Goal: Communication & Community: Answer question/provide support

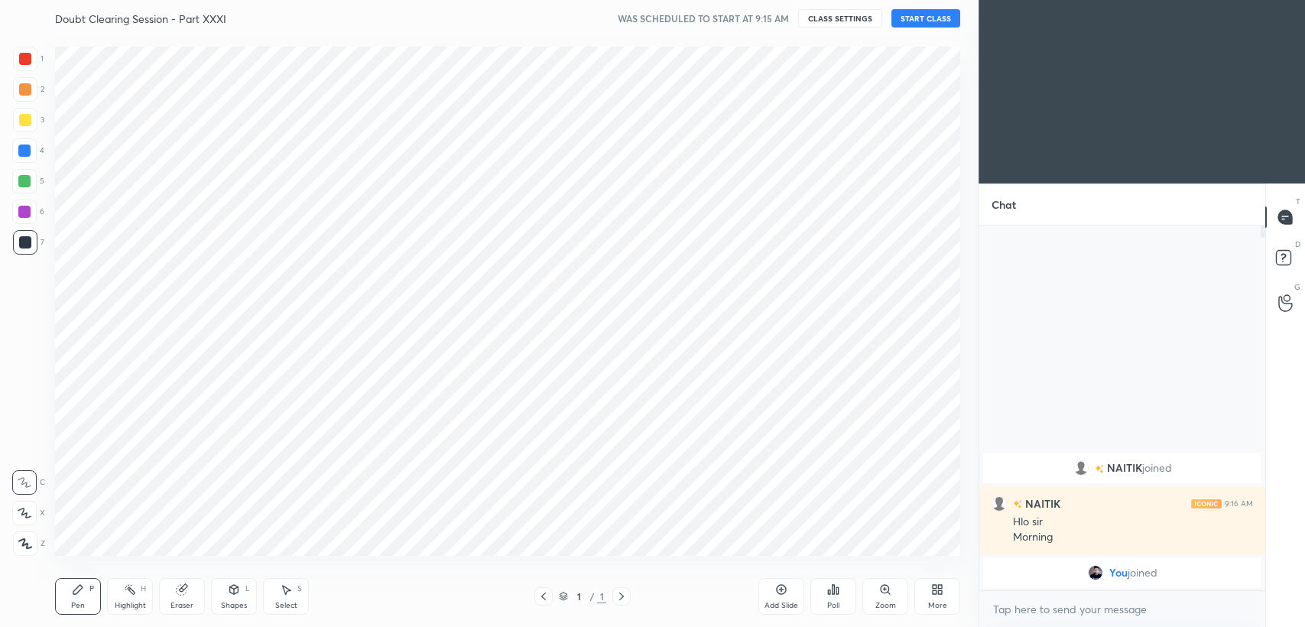
scroll to position [75940, 75552]
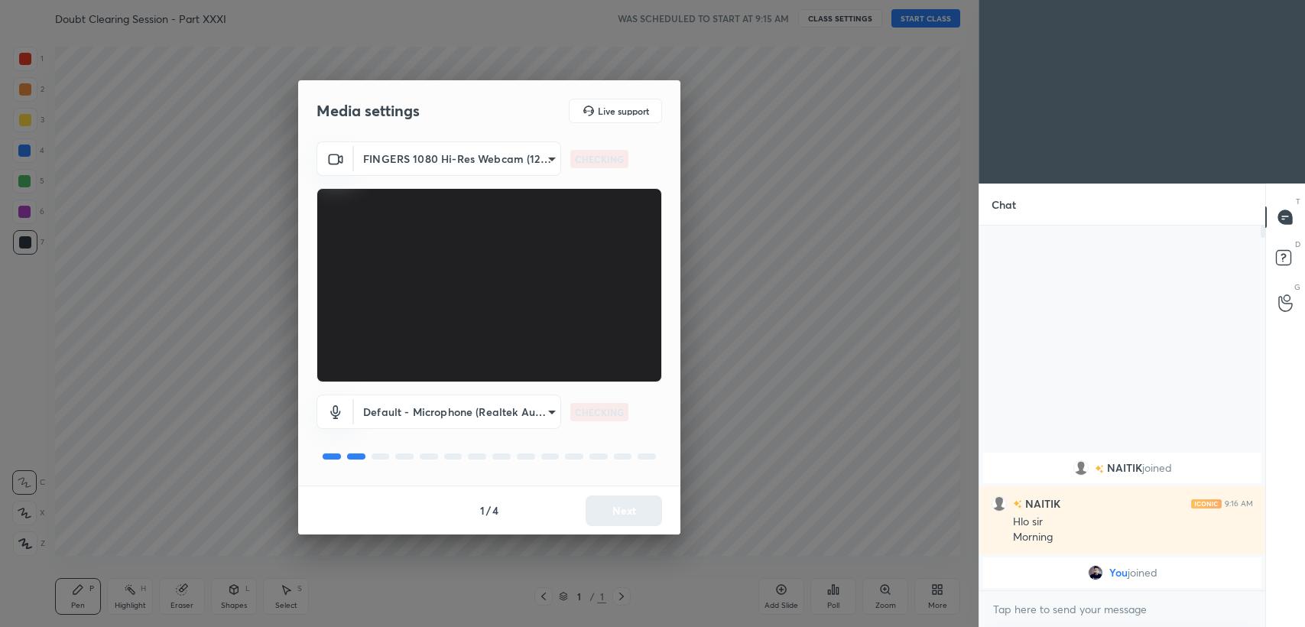
click at [606, 519] on button "Next" at bounding box center [624, 511] width 76 height 31
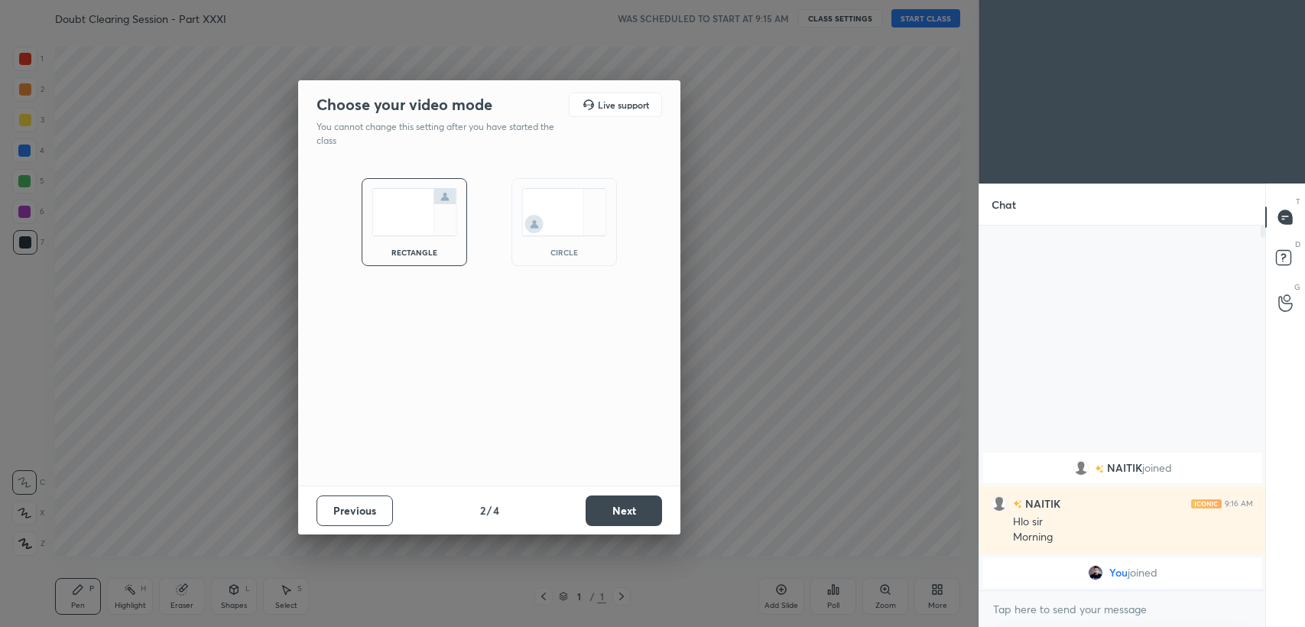
click at [563, 197] on img at bounding box center [565, 212] width 86 height 48
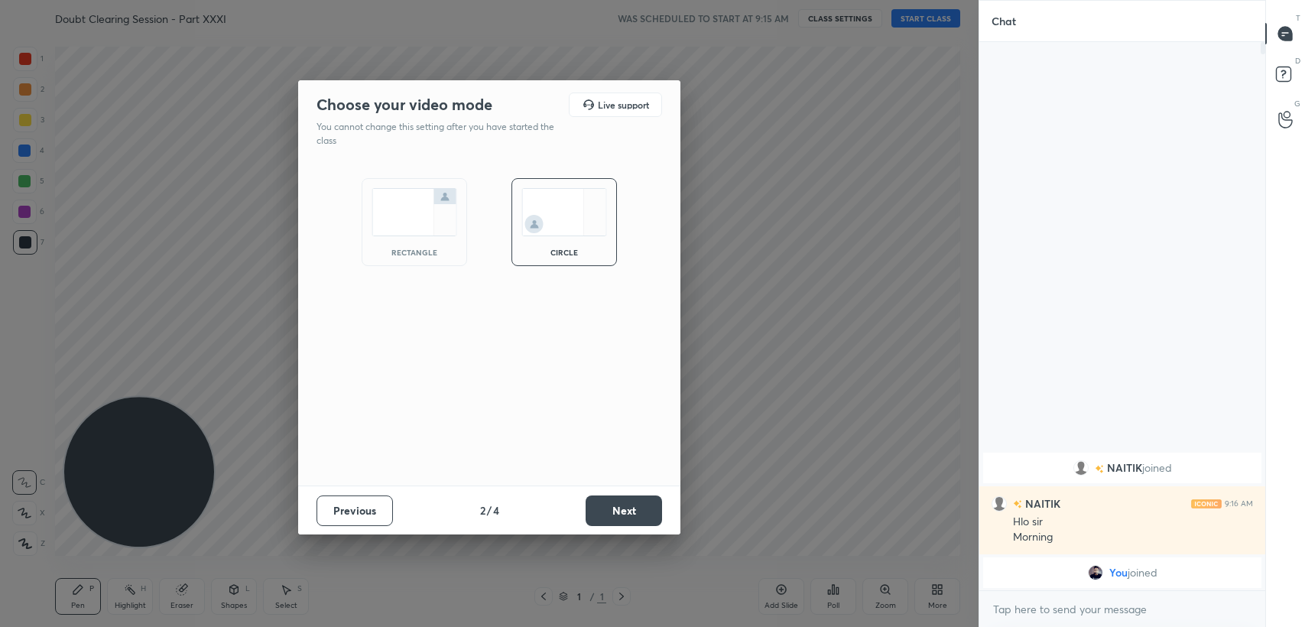
scroll to position [417, 281]
click at [638, 513] on button "Next" at bounding box center [624, 511] width 76 height 31
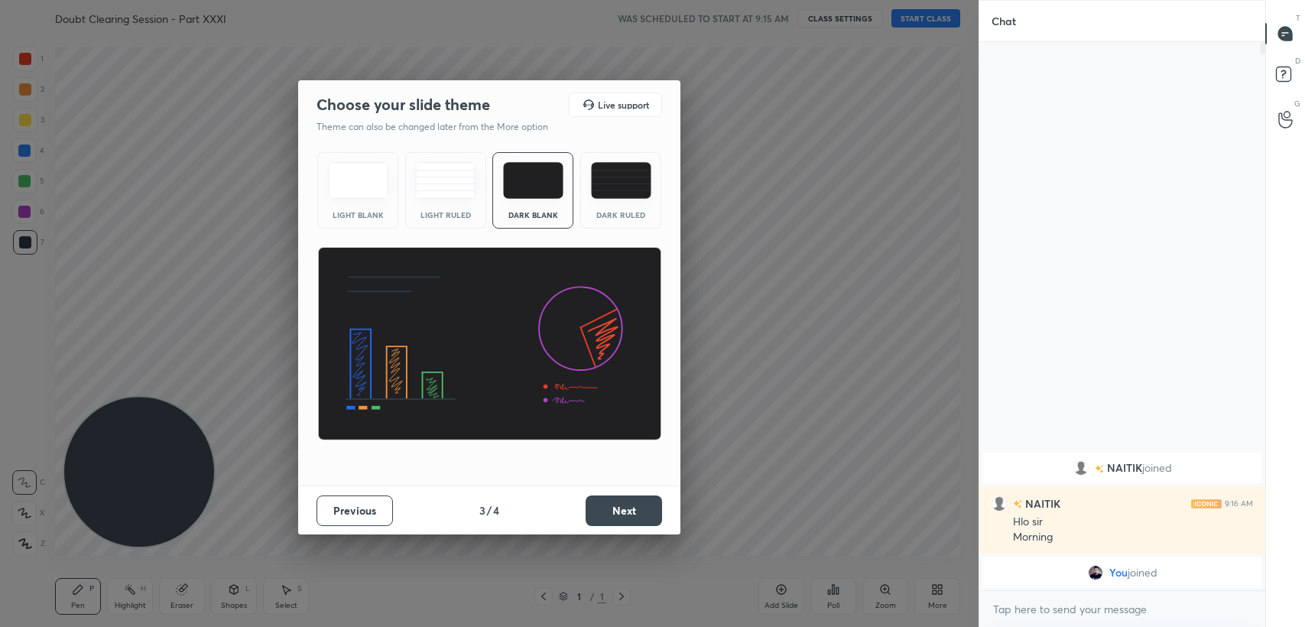
click at [638, 513] on button "Next" at bounding box center [624, 511] width 76 height 31
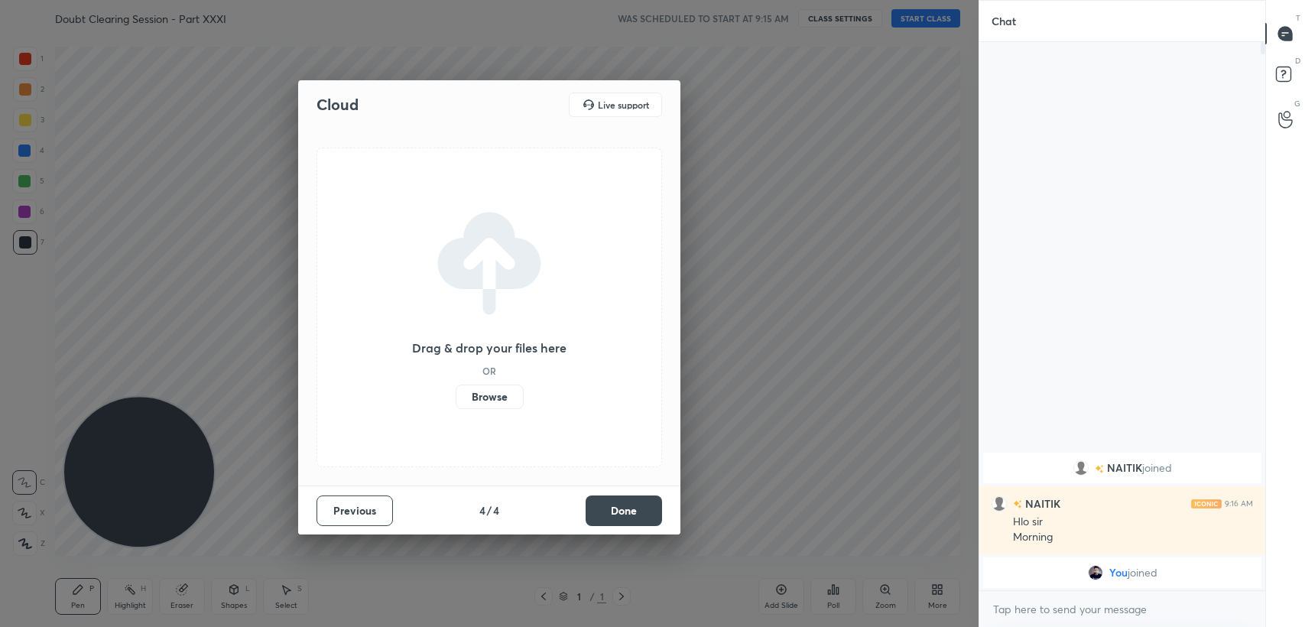
click at [638, 513] on button "Done" at bounding box center [624, 511] width 76 height 31
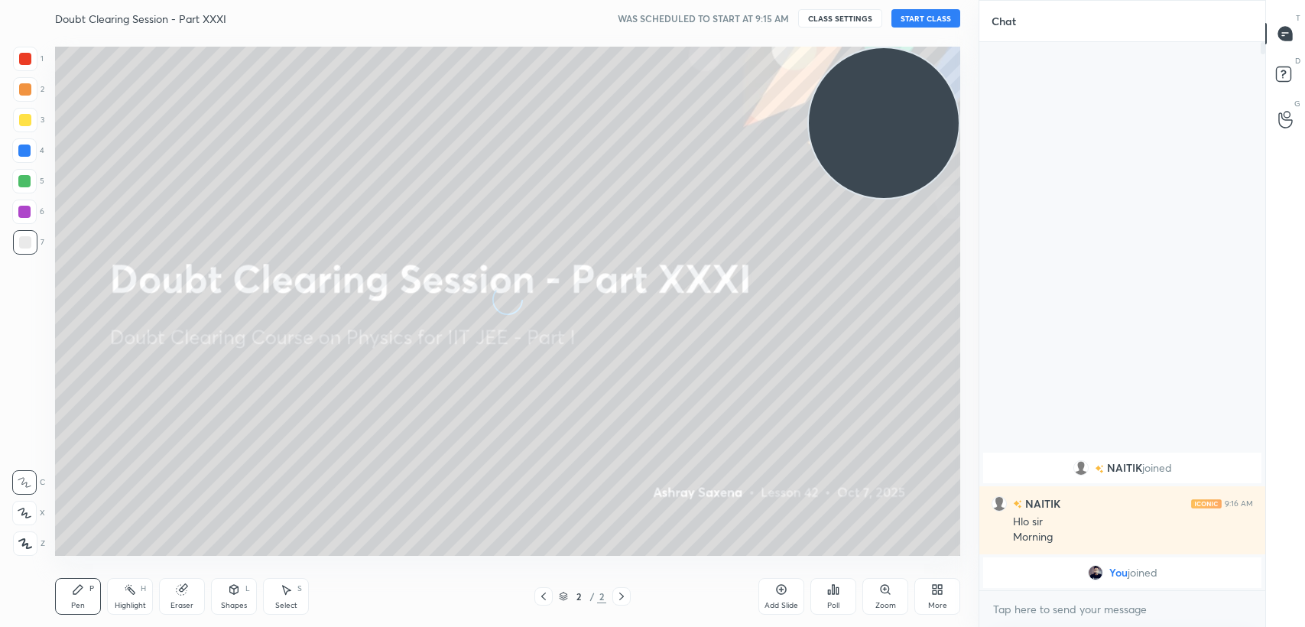
drag, startPoint x: 187, startPoint y: 474, endPoint x: 1020, endPoint y: 57, distance: 931.6
click at [1019, 54] on div "1 2 3 4 5 6 7 C X Z C X Z E E Erase all H H Doubt Clearing Session - Part XXXI …" at bounding box center [652, 313] width 1305 height 627
click at [931, 15] on button "START CLASS" at bounding box center [926, 18] width 69 height 18
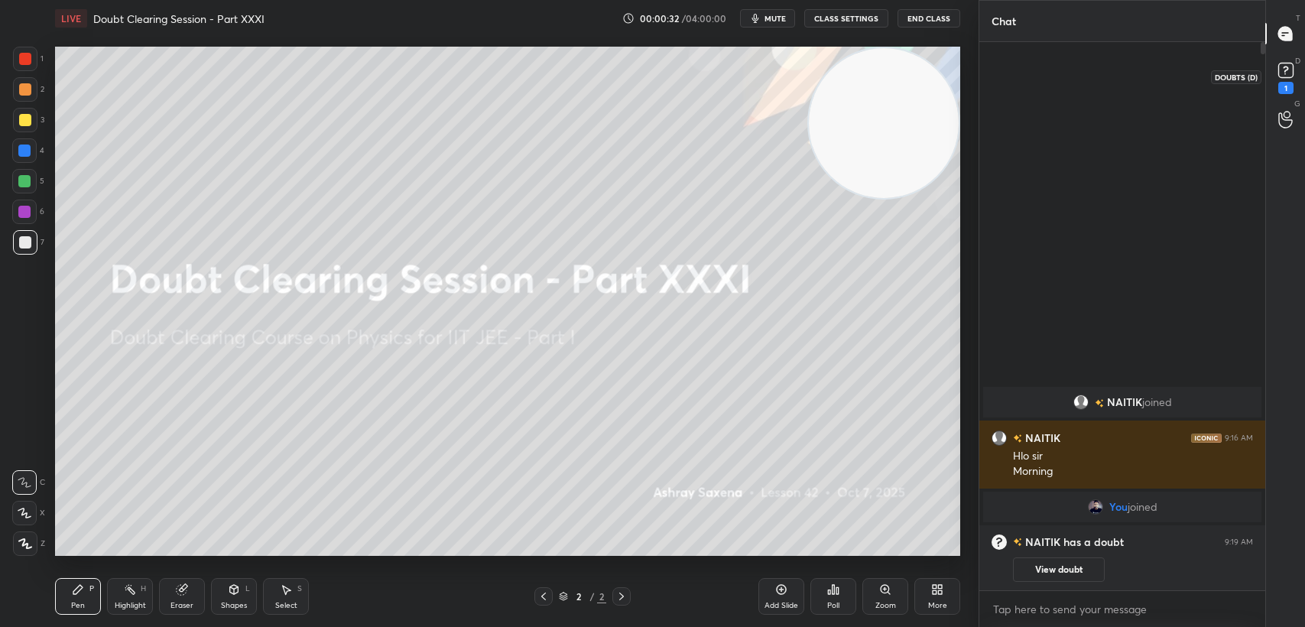
click at [1282, 69] on rect at bounding box center [1286, 70] width 15 height 15
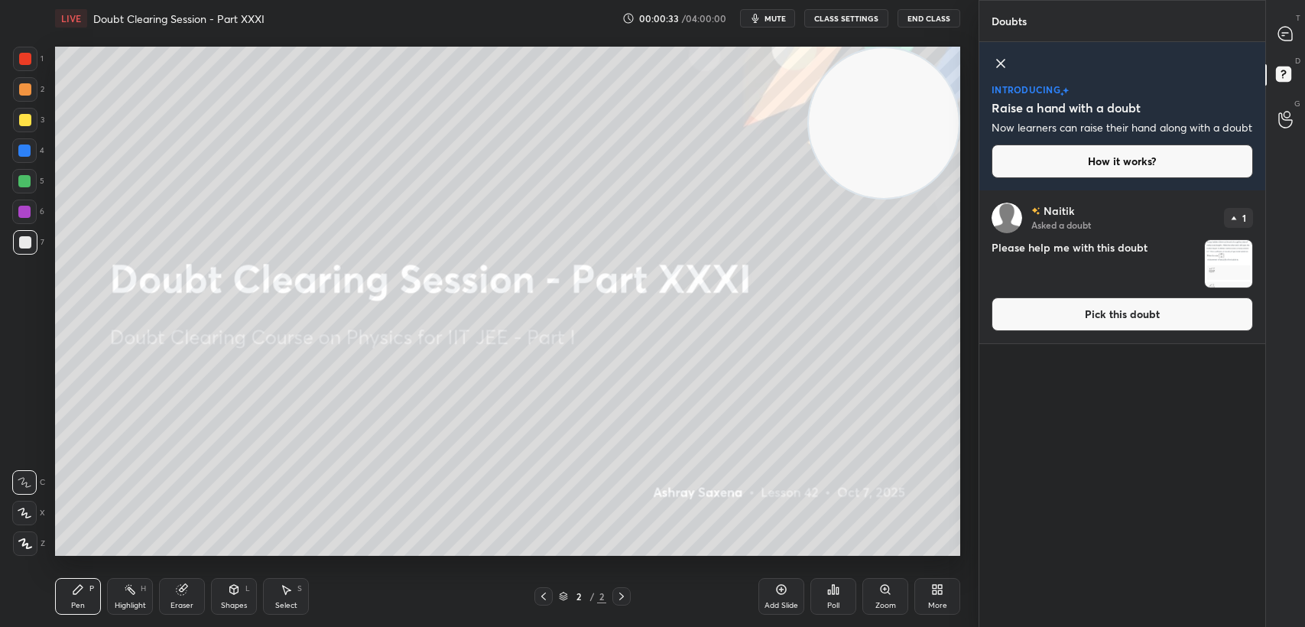
click at [999, 69] on icon at bounding box center [1001, 63] width 18 height 18
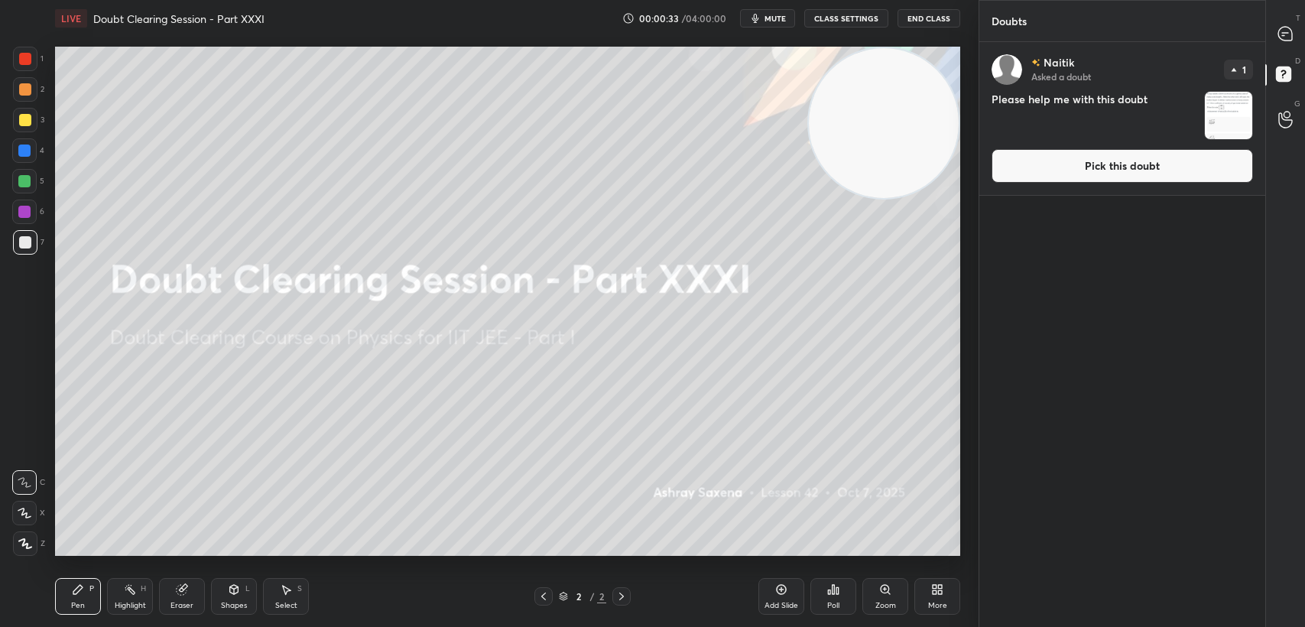
scroll to position [581, 281]
click at [1049, 180] on button "Pick this doubt" at bounding box center [1123, 166] width 262 height 34
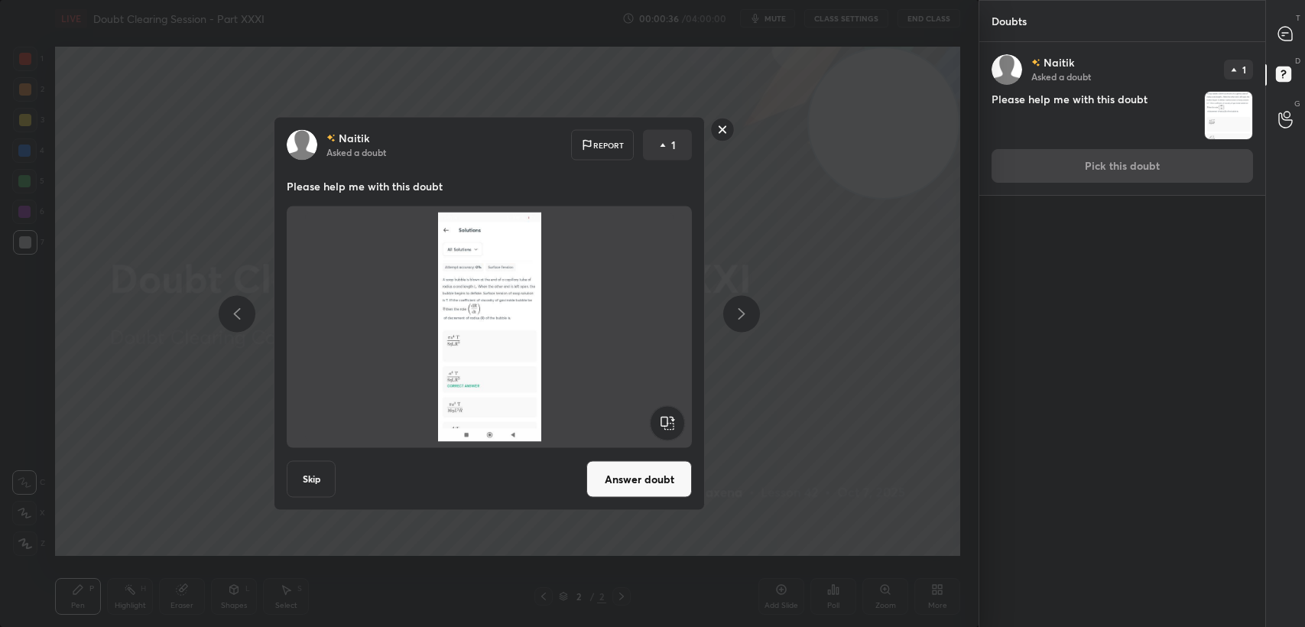
click at [655, 479] on button "Answer doubt" at bounding box center [640, 479] width 106 height 37
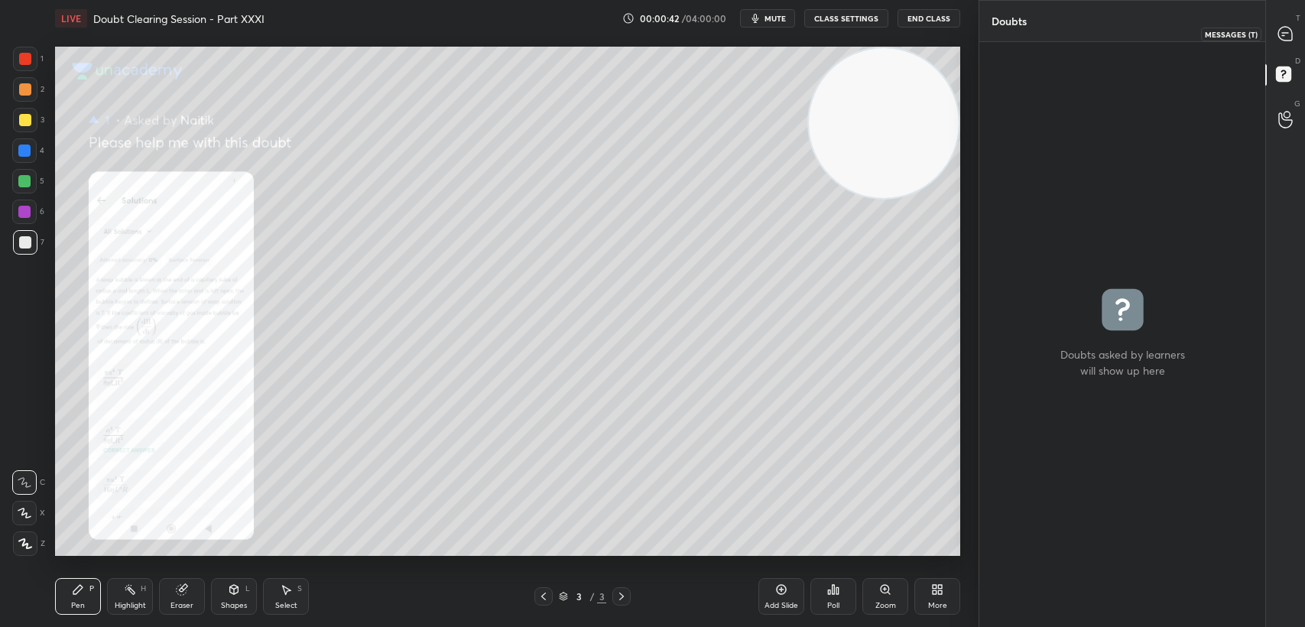
click at [1289, 26] on icon at bounding box center [1286, 34] width 16 height 16
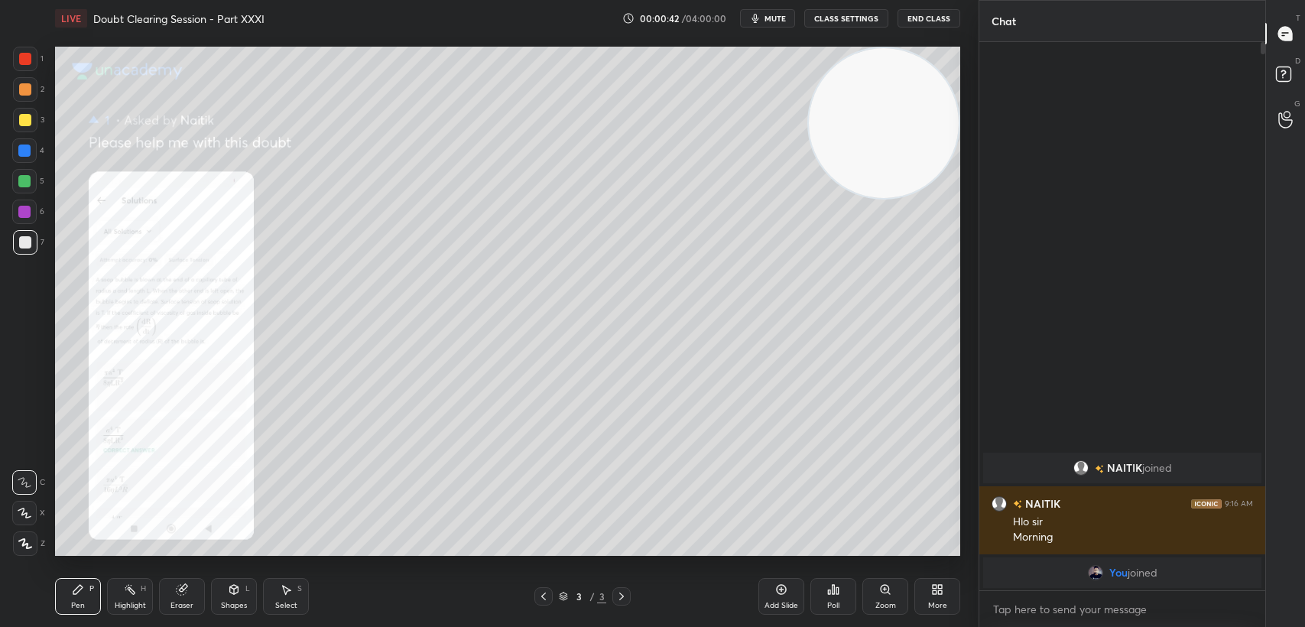
scroll to position [544, 281]
click at [873, 590] on div "Zoom" at bounding box center [886, 596] width 46 height 37
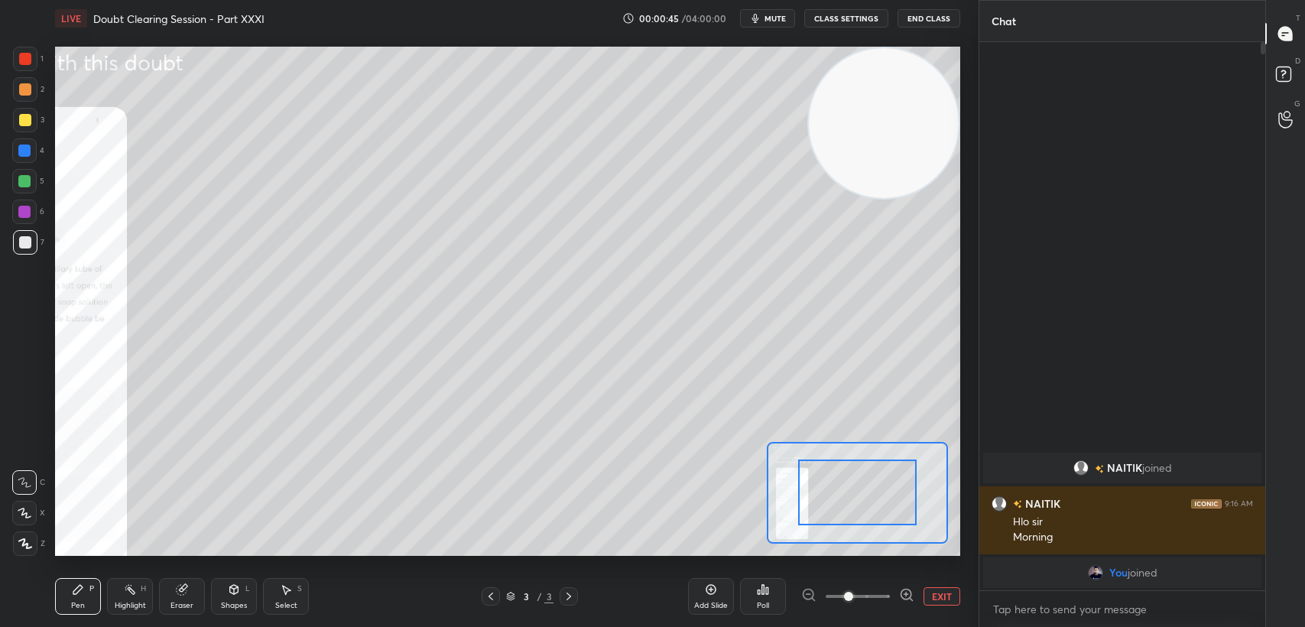
click at [873, 590] on span at bounding box center [858, 596] width 64 height 23
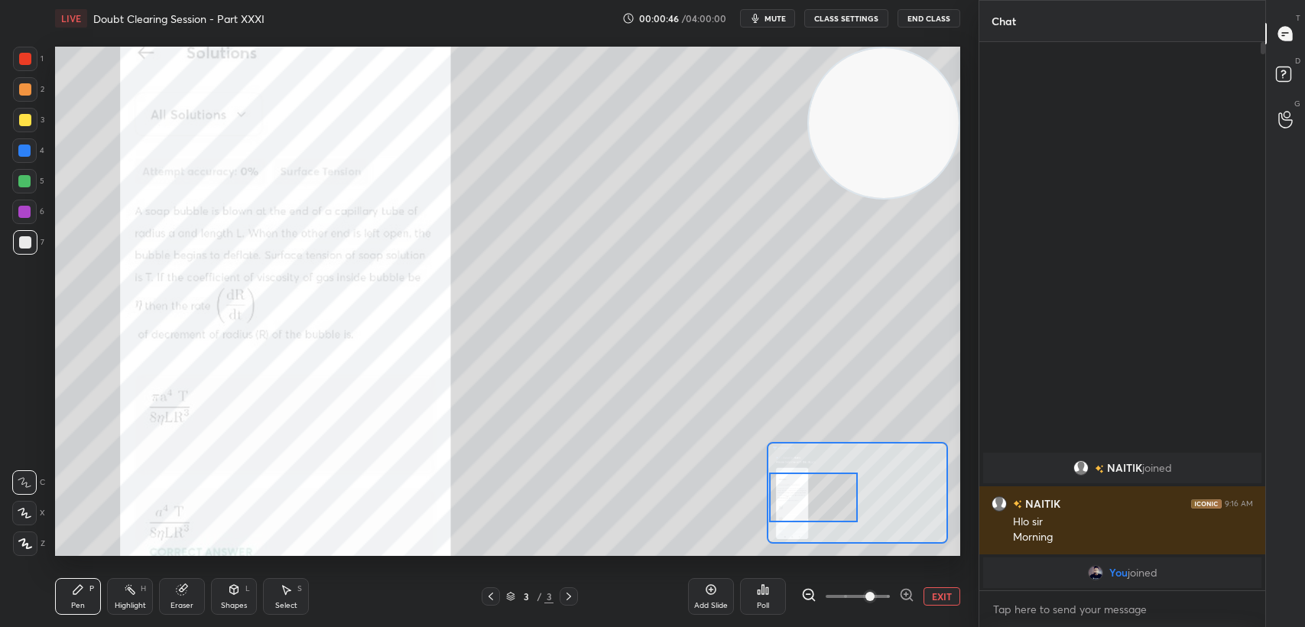
drag, startPoint x: 872, startPoint y: 491, endPoint x: 795, endPoint y: 496, distance: 76.7
click at [795, 496] on div at bounding box center [813, 498] width 89 height 50
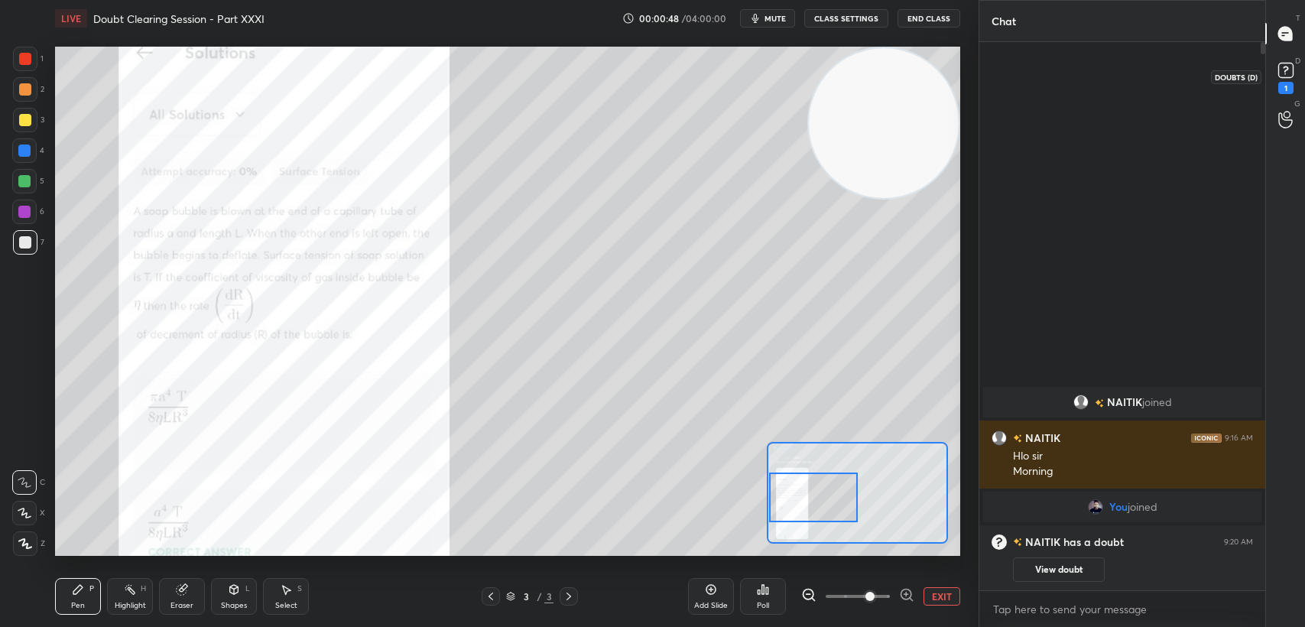
click at [1280, 75] on rect at bounding box center [1286, 70] width 15 height 15
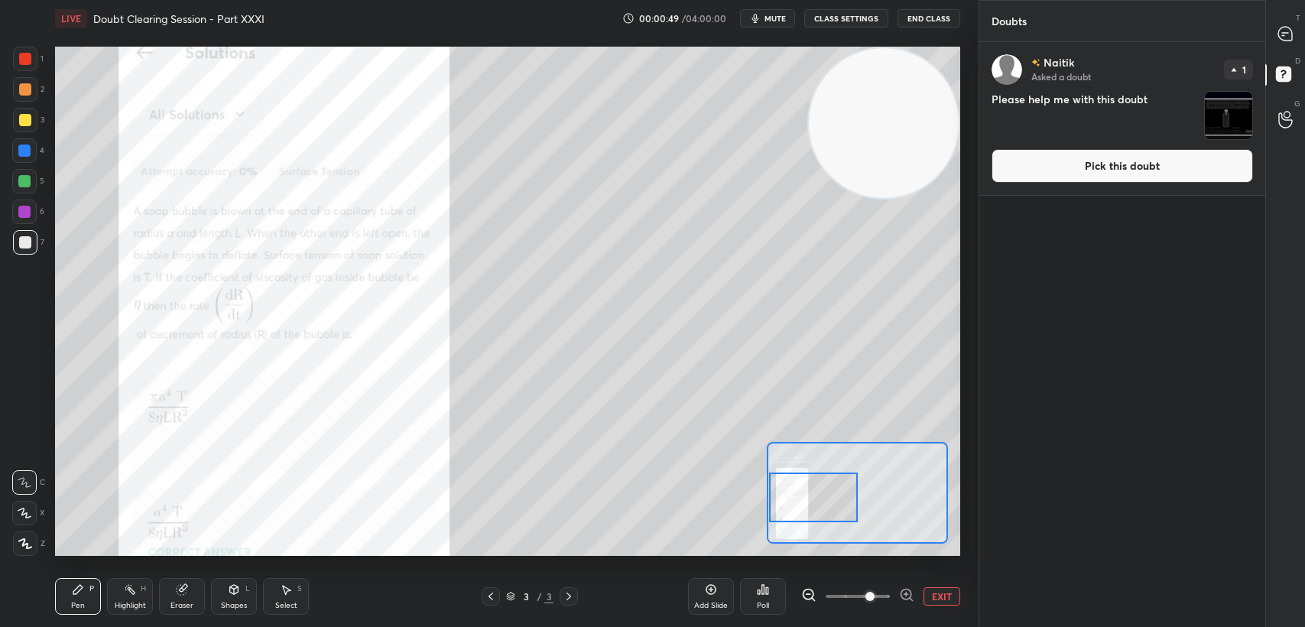
click at [1155, 159] on button "Pick this doubt" at bounding box center [1123, 166] width 262 height 34
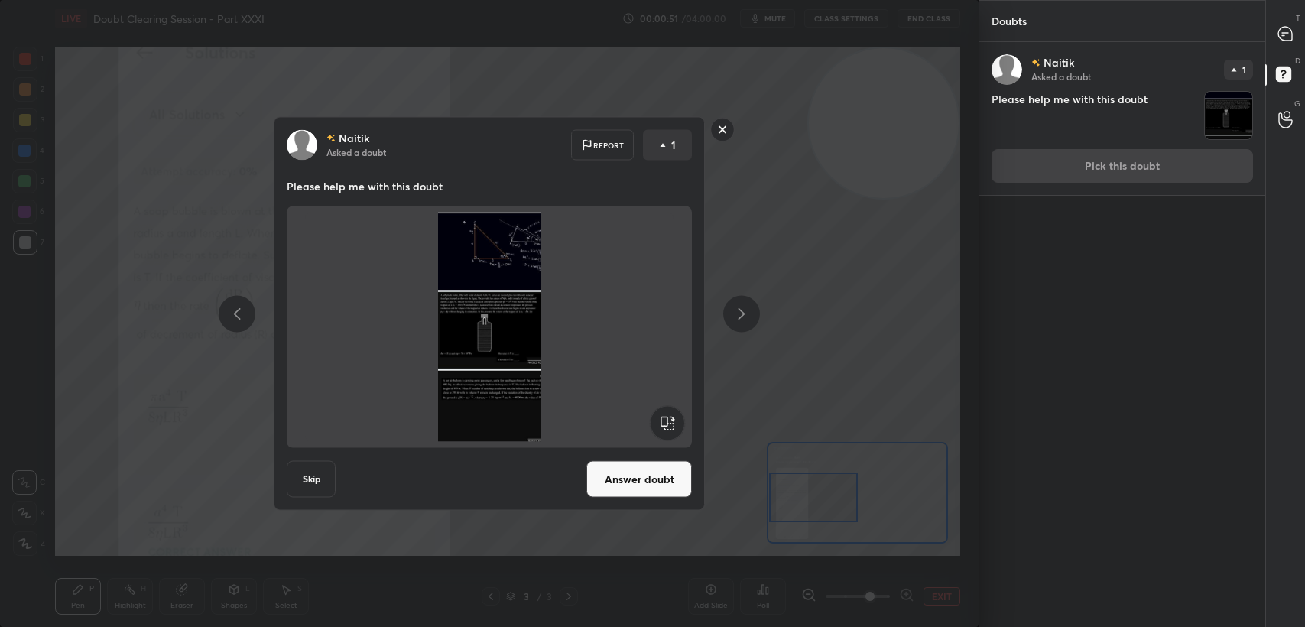
click at [598, 488] on button "Answer doubt" at bounding box center [640, 479] width 106 height 37
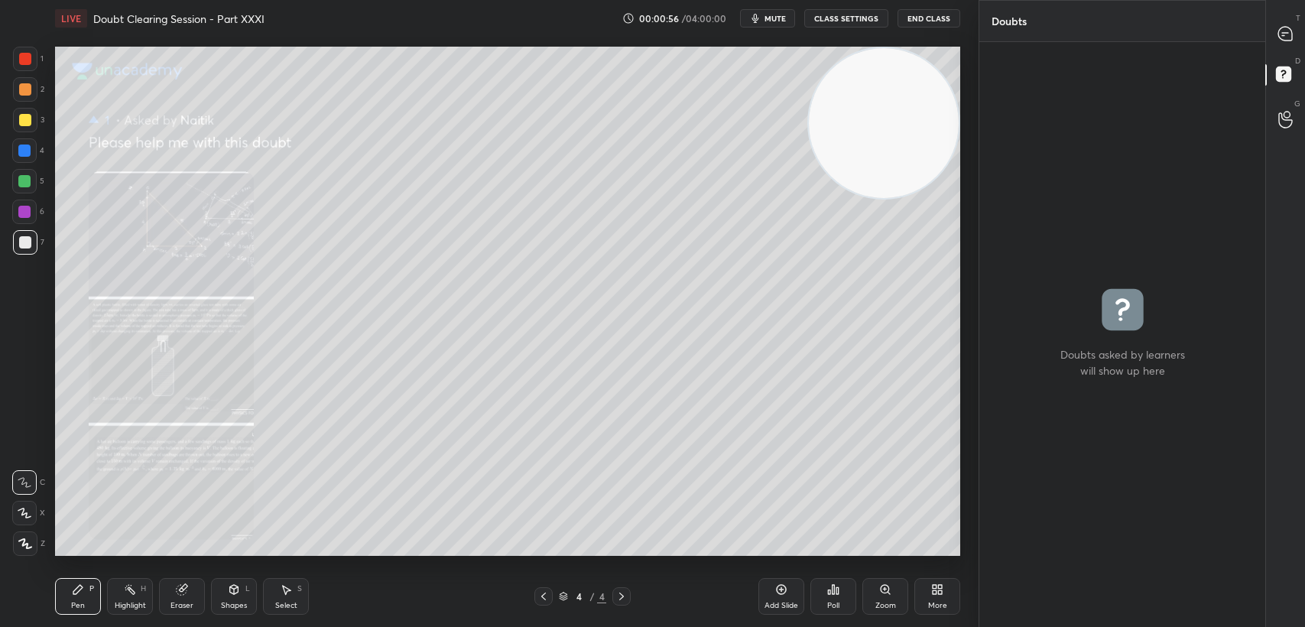
click at [887, 595] on icon at bounding box center [885, 589] width 12 height 12
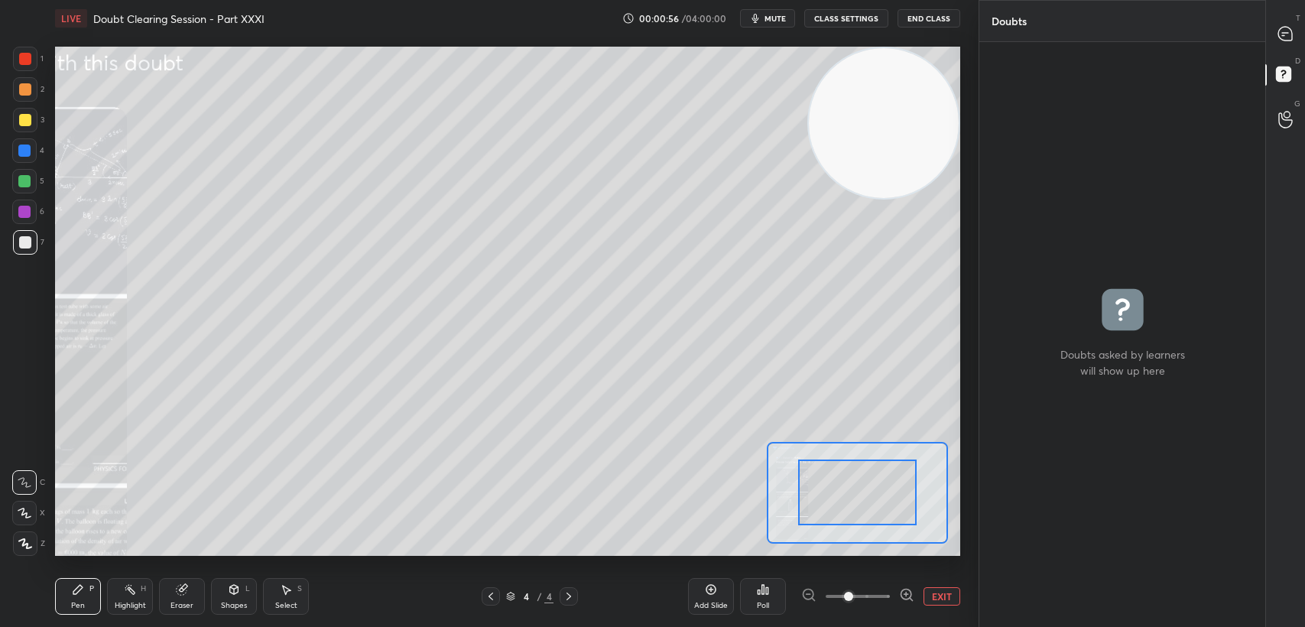
click at [887, 595] on span at bounding box center [858, 596] width 64 height 23
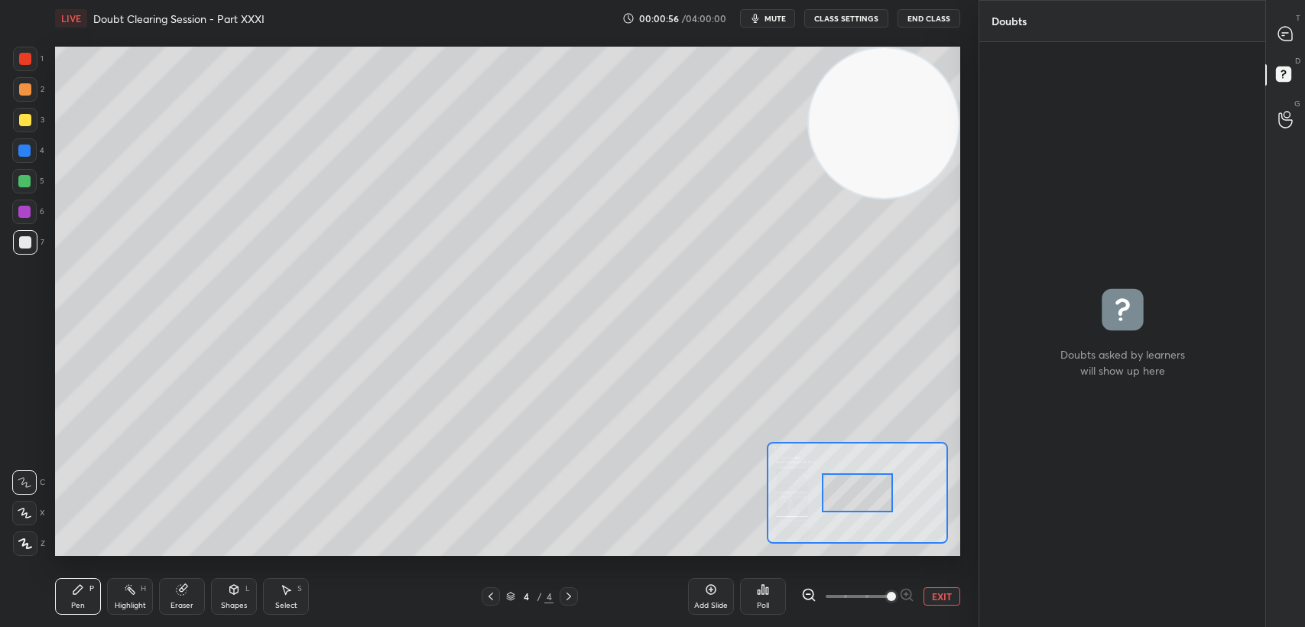
click at [887, 595] on span at bounding box center [891, 596] width 9 height 9
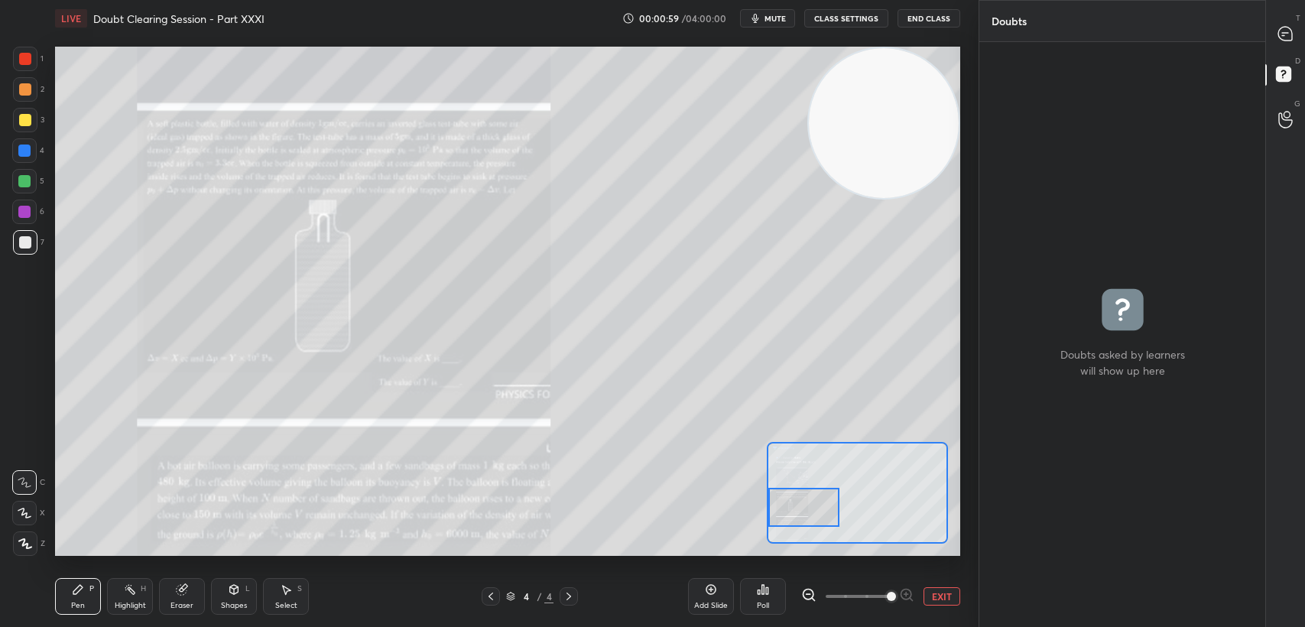
drag, startPoint x: 874, startPoint y: 495, endPoint x: 795, endPoint y: 509, distance: 80.8
click at [795, 509] on div at bounding box center [804, 508] width 71 height 40
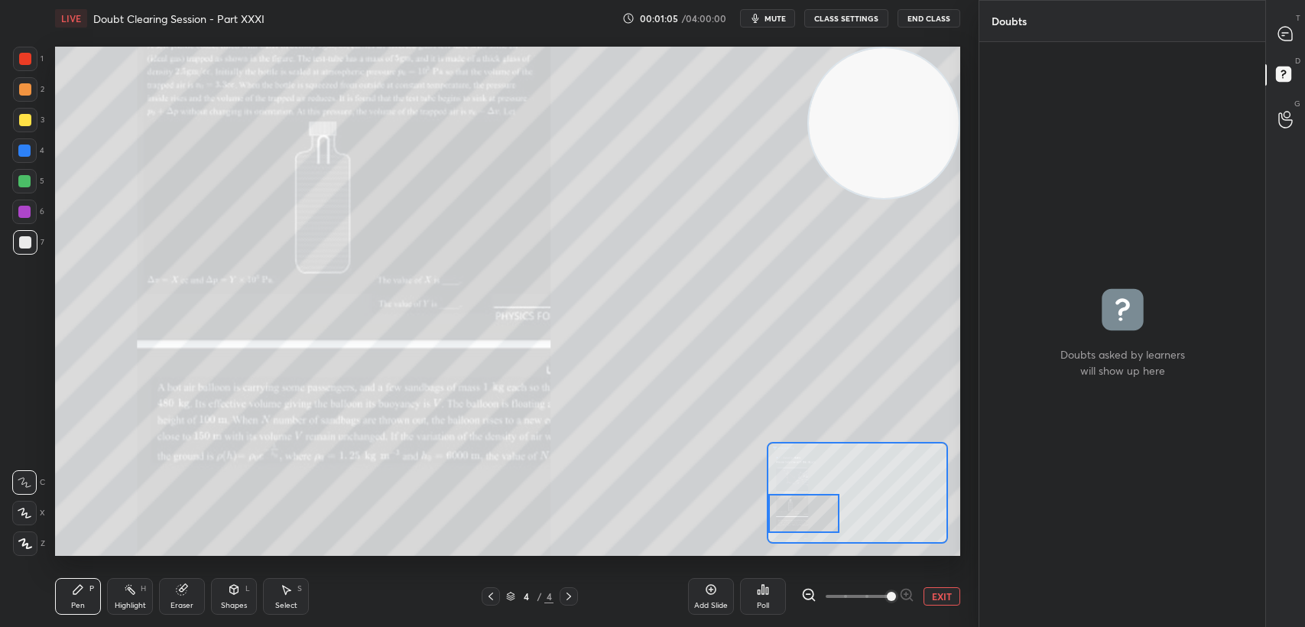
click at [809, 509] on div at bounding box center [804, 514] width 71 height 40
click at [1280, 42] on div at bounding box center [1286, 34] width 31 height 28
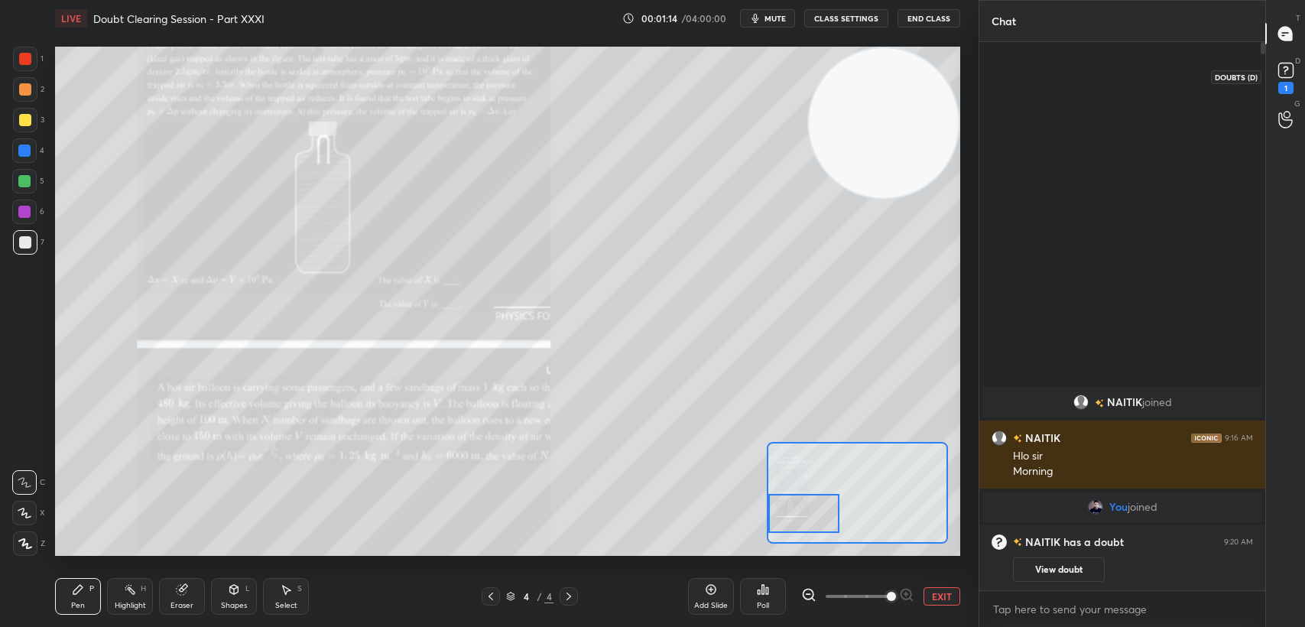
click at [1282, 80] on icon at bounding box center [1286, 70] width 23 height 23
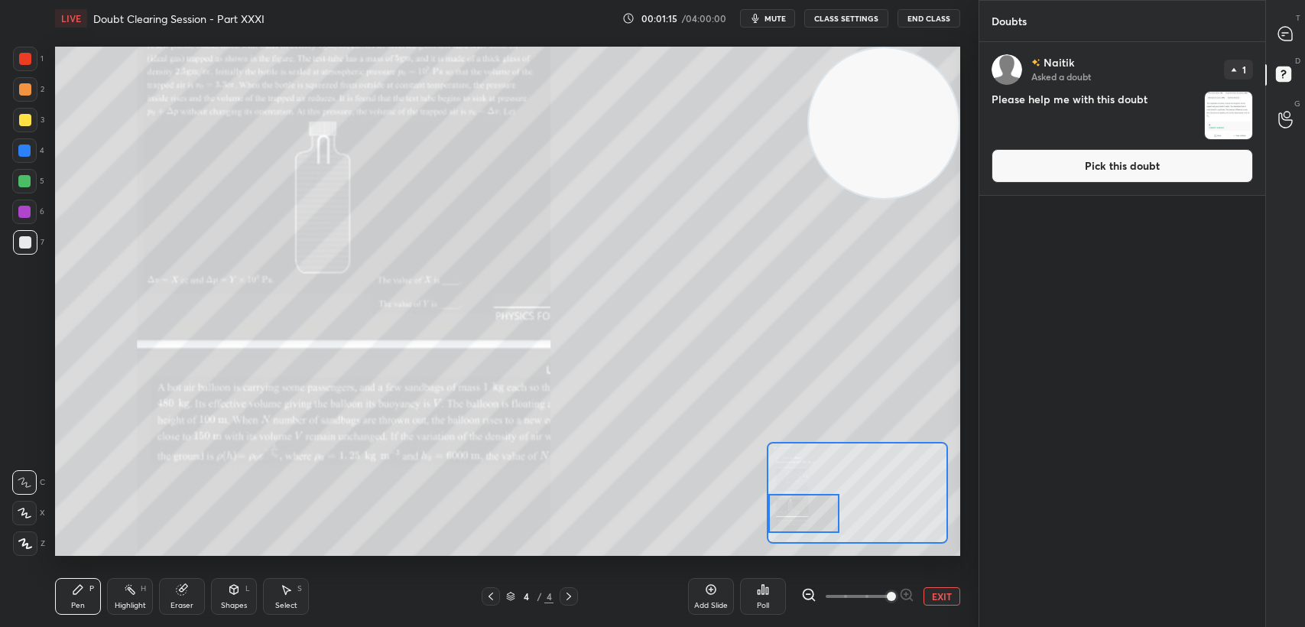
click at [1202, 174] on button "Pick this doubt" at bounding box center [1123, 166] width 262 height 34
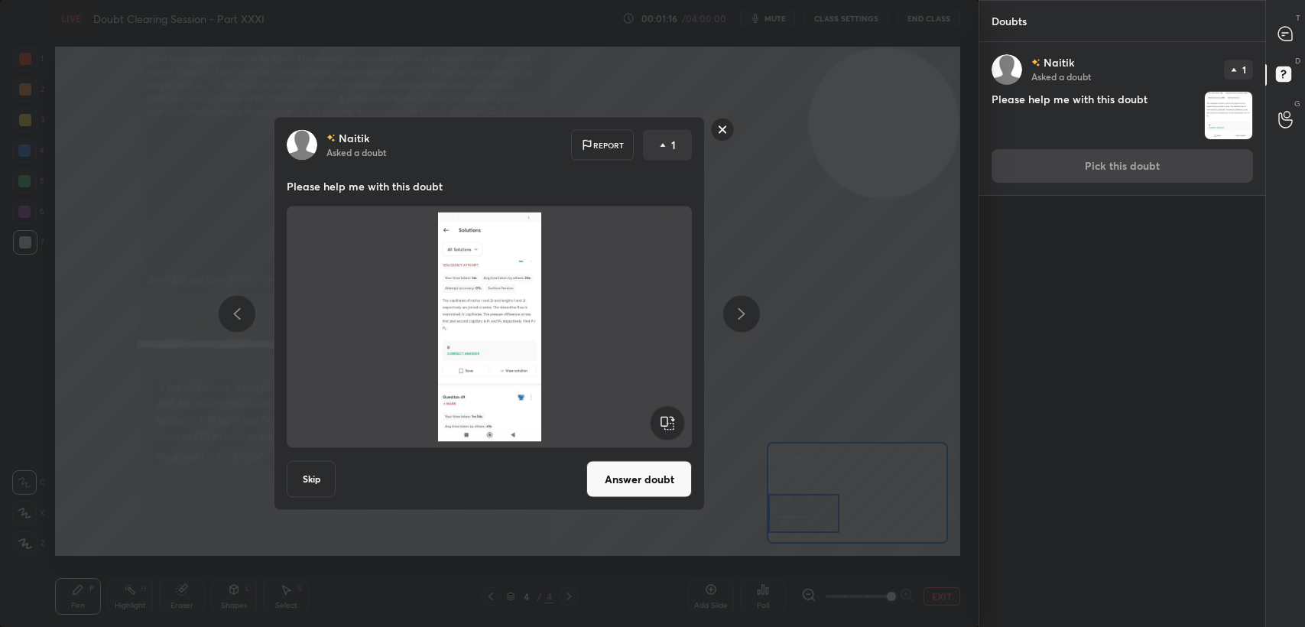
click at [659, 486] on button "Answer doubt" at bounding box center [640, 479] width 106 height 37
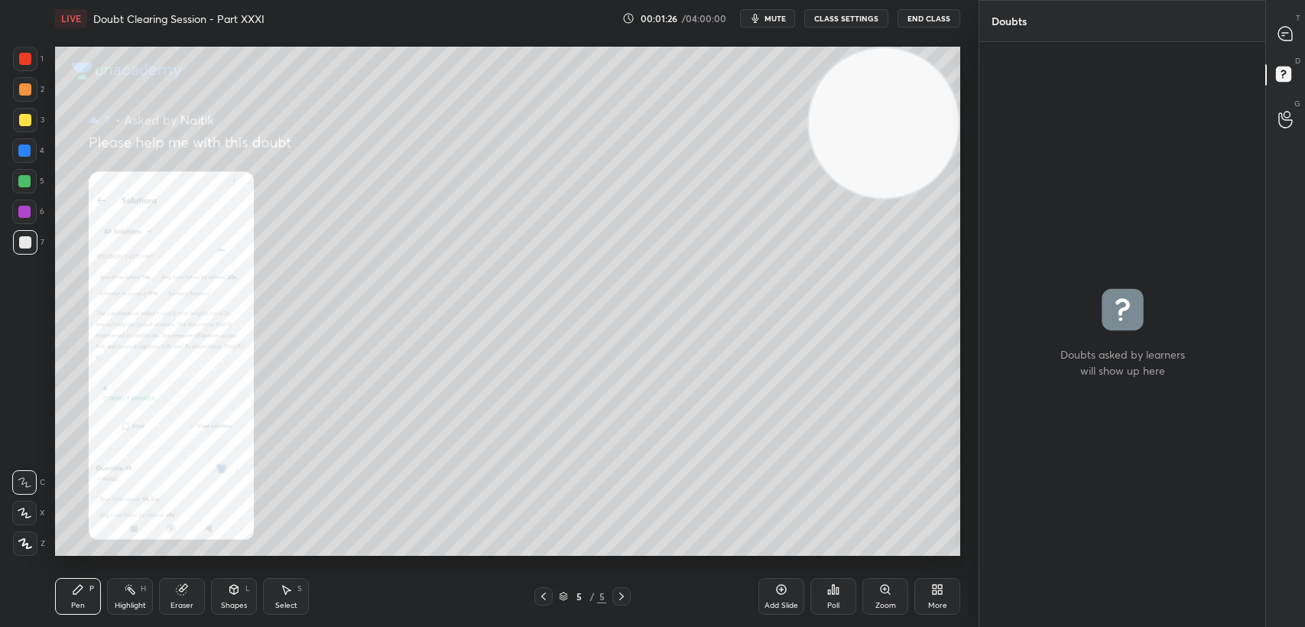
click at [18, 112] on div at bounding box center [25, 120] width 24 height 24
click at [21, 57] on div at bounding box center [25, 59] width 12 height 12
click at [31, 156] on div at bounding box center [24, 150] width 24 height 24
click at [1279, 28] on icon at bounding box center [1286, 34] width 14 height 14
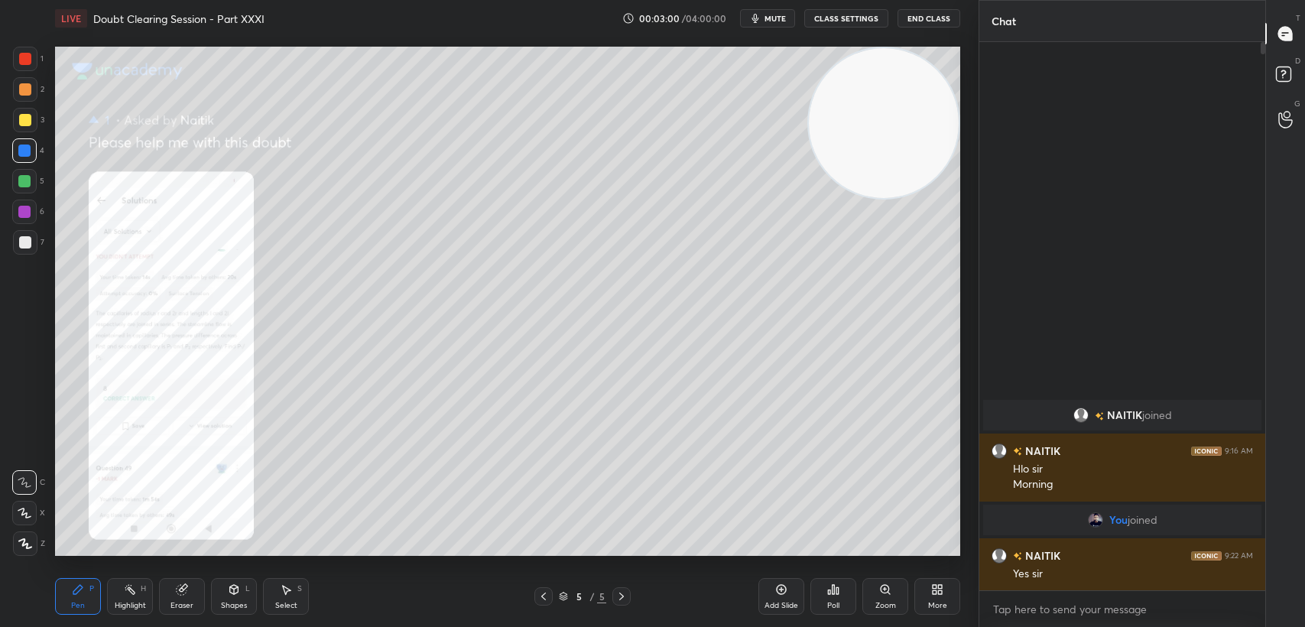
click at [548, 596] on icon at bounding box center [544, 596] width 12 height 12
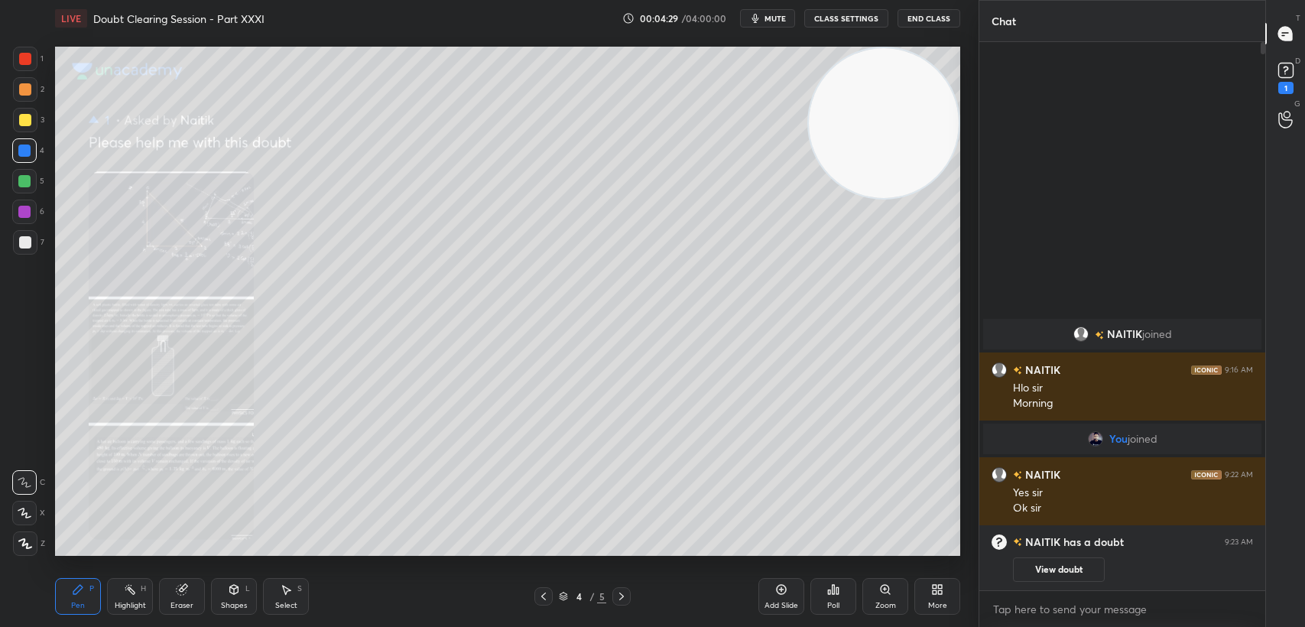
click at [538, 600] on icon at bounding box center [544, 596] width 12 height 12
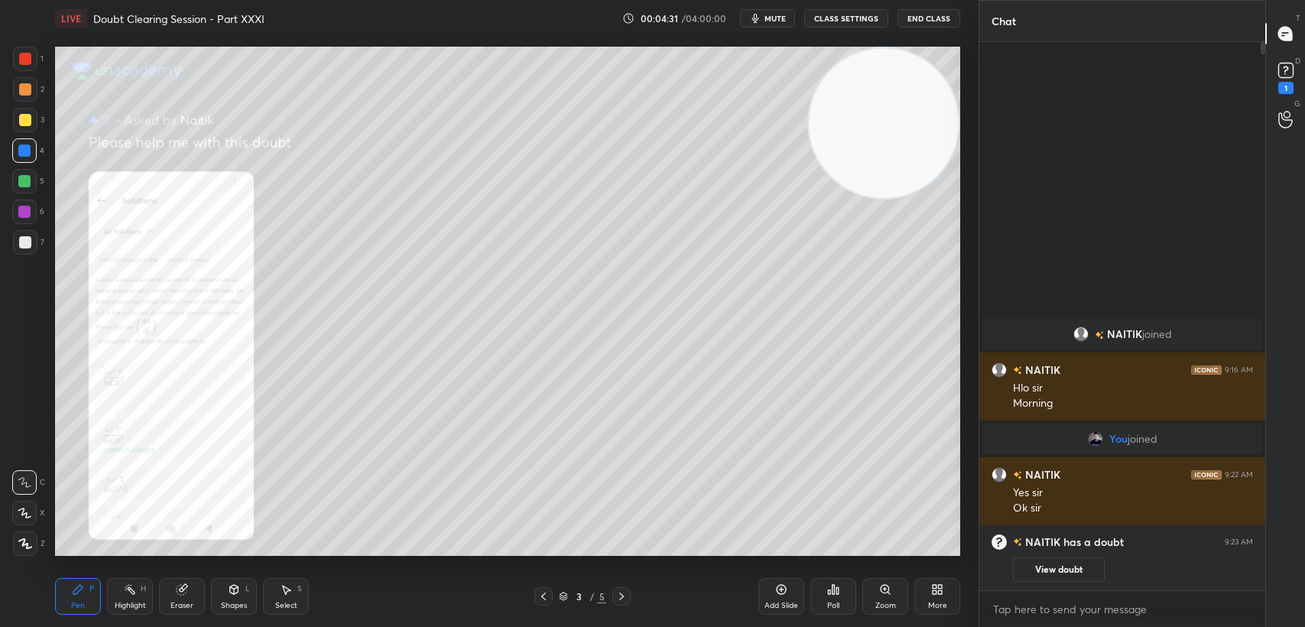
click at [893, 591] on div "Zoom" at bounding box center [886, 596] width 46 height 37
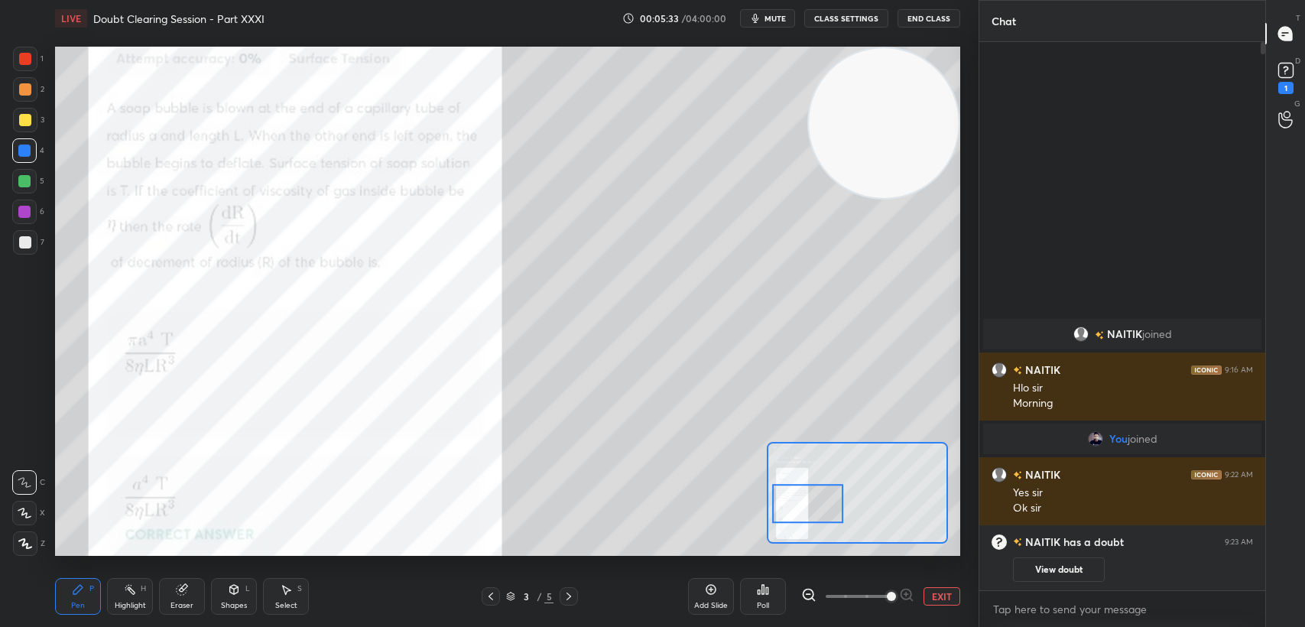
click at [41, 130] on div "3" at bounding box center [28, 120] width 31 height 24
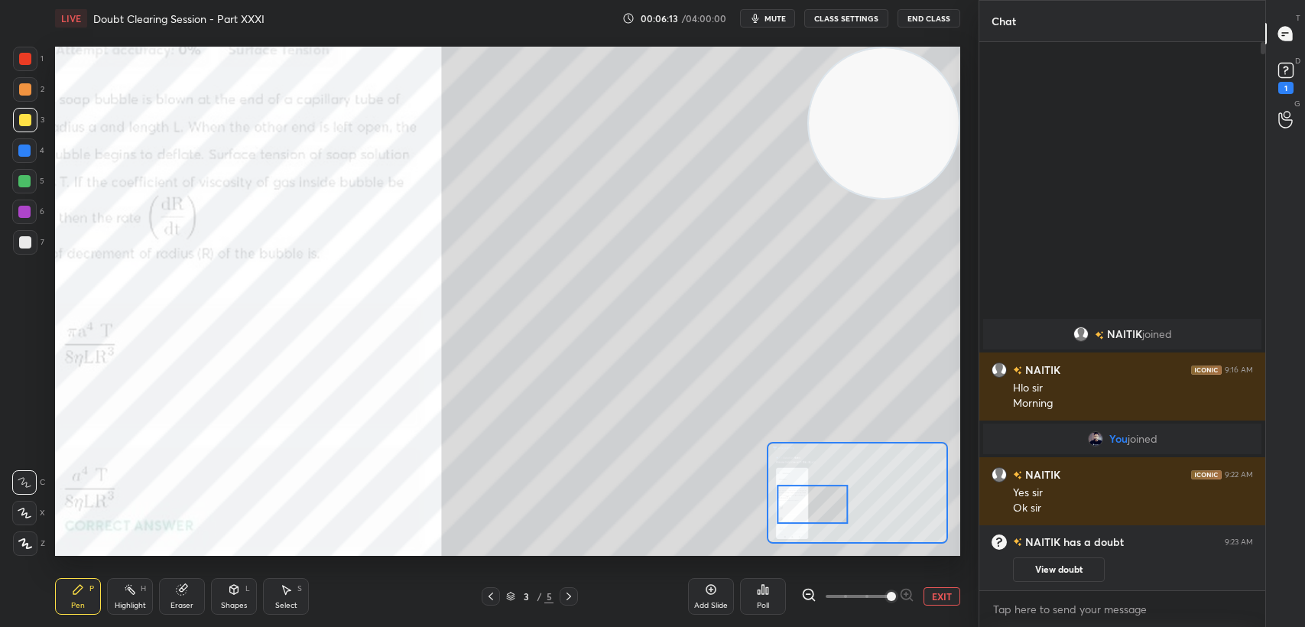
click at [31, 63] on div at bounding box center [25, 59] width 24 height 24
click at [31, 62] on div at bounding box center [25, 59] width 12 height 12
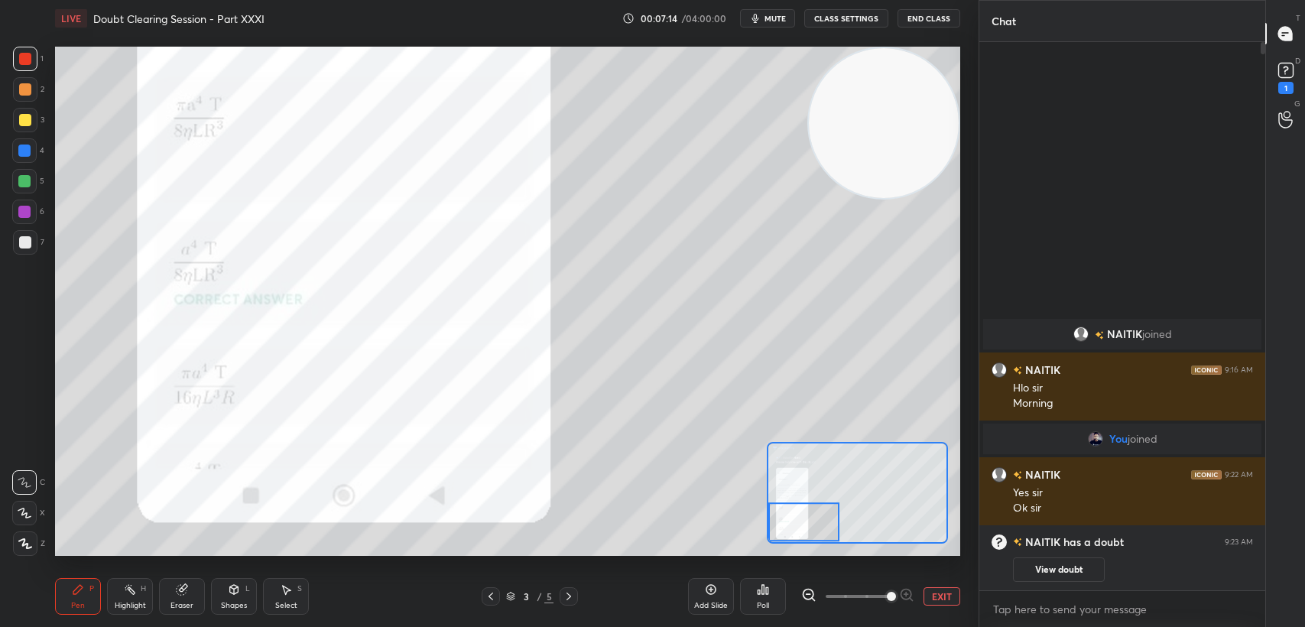
click at [950, 598] on button "EXIT" at bounding box center [942, 596] width 37 height 18
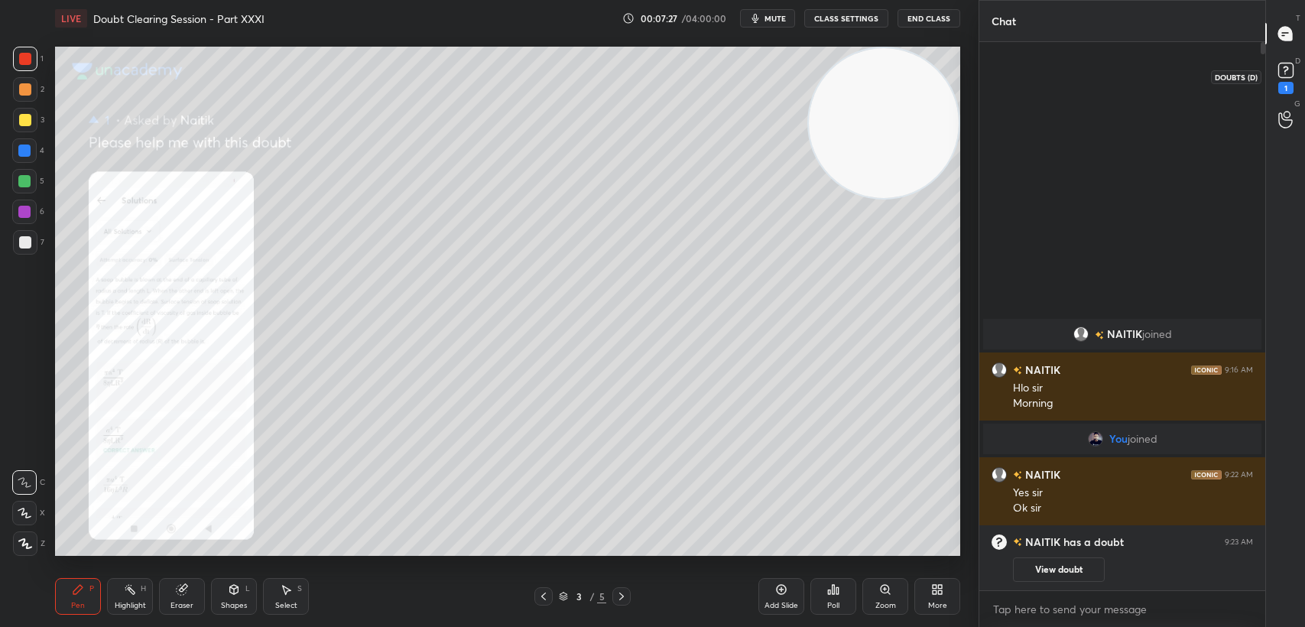
click at [1284, 76] on rect at bounding box center [1286, 70] width 15 height 15
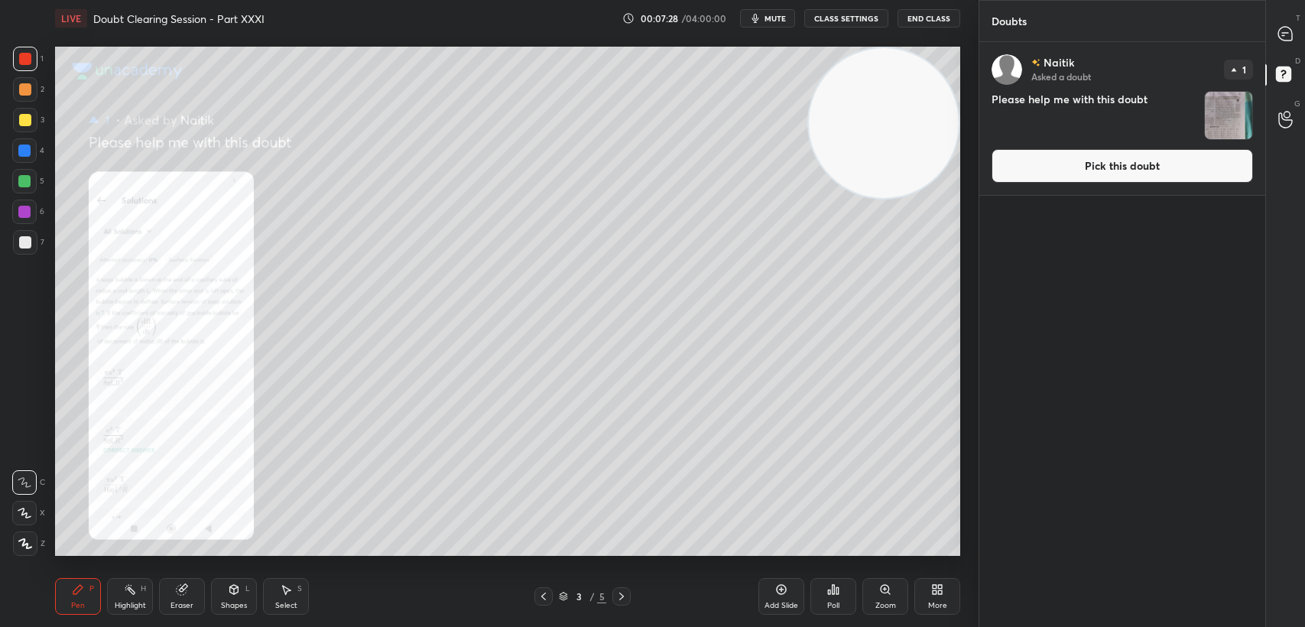
click at [1108, 171] on button "Pick this doubt" at bounding box center [1123, 166] width 262 height 34
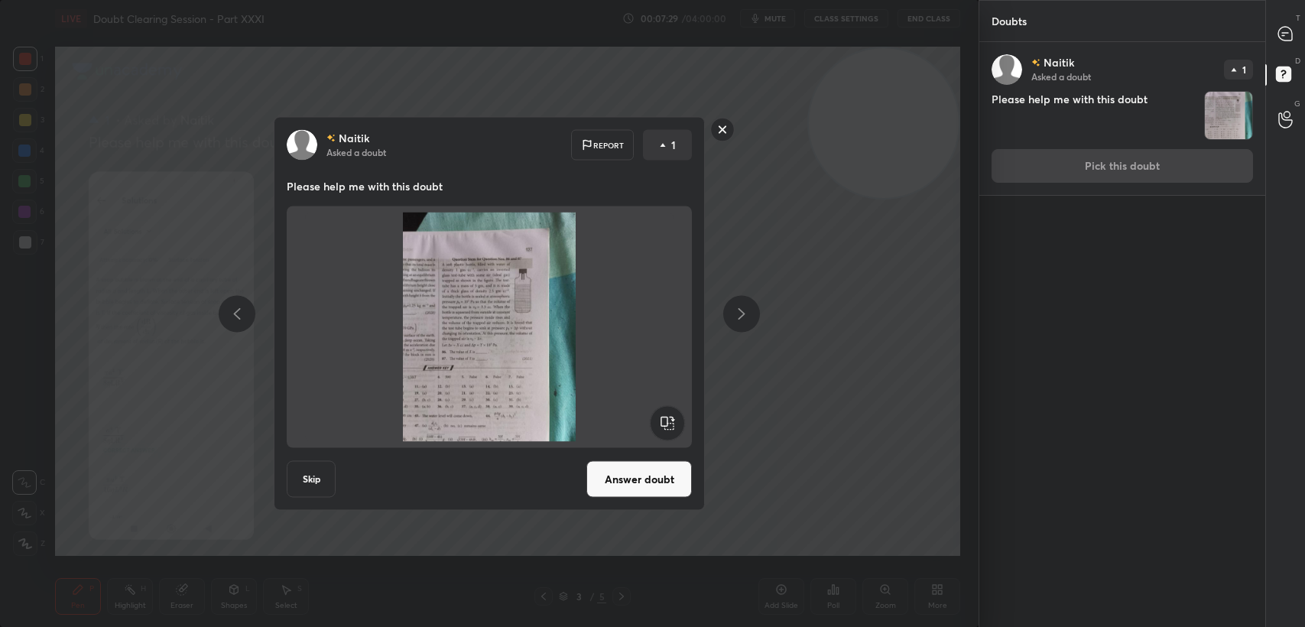
click at [719, 139] on rect at bounding box center [723, 130] width 24 height 24
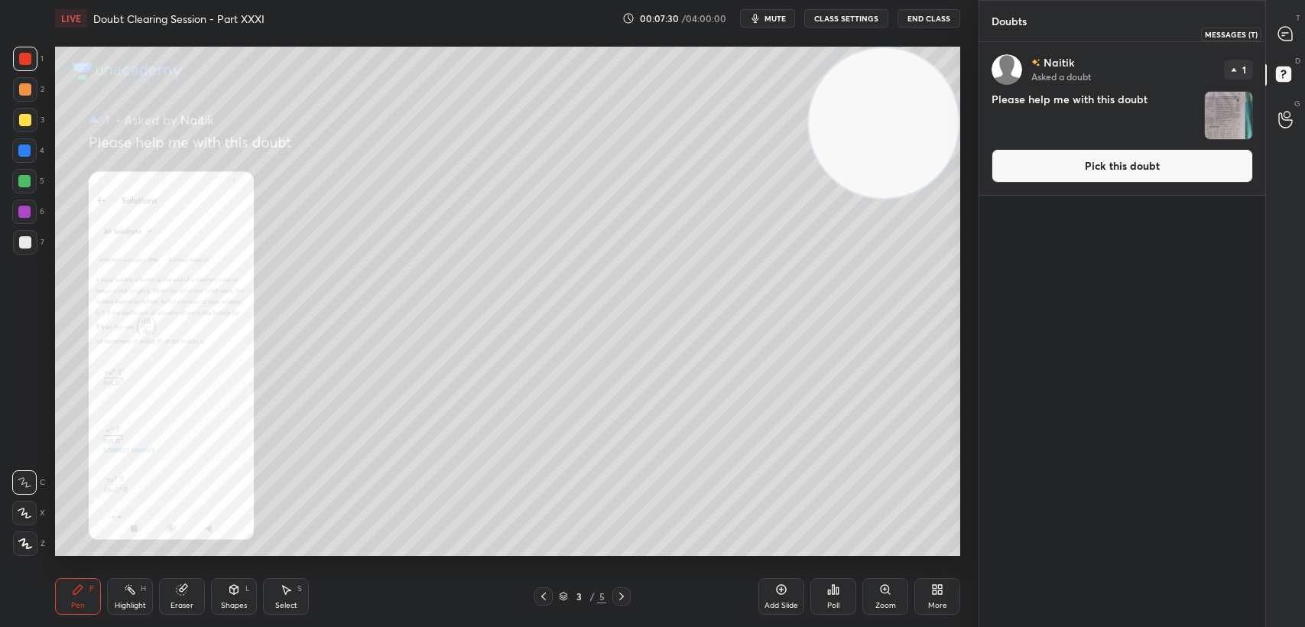
click at [1281, 37] on icon at bounding box center [1286, 34] width 14 height 14
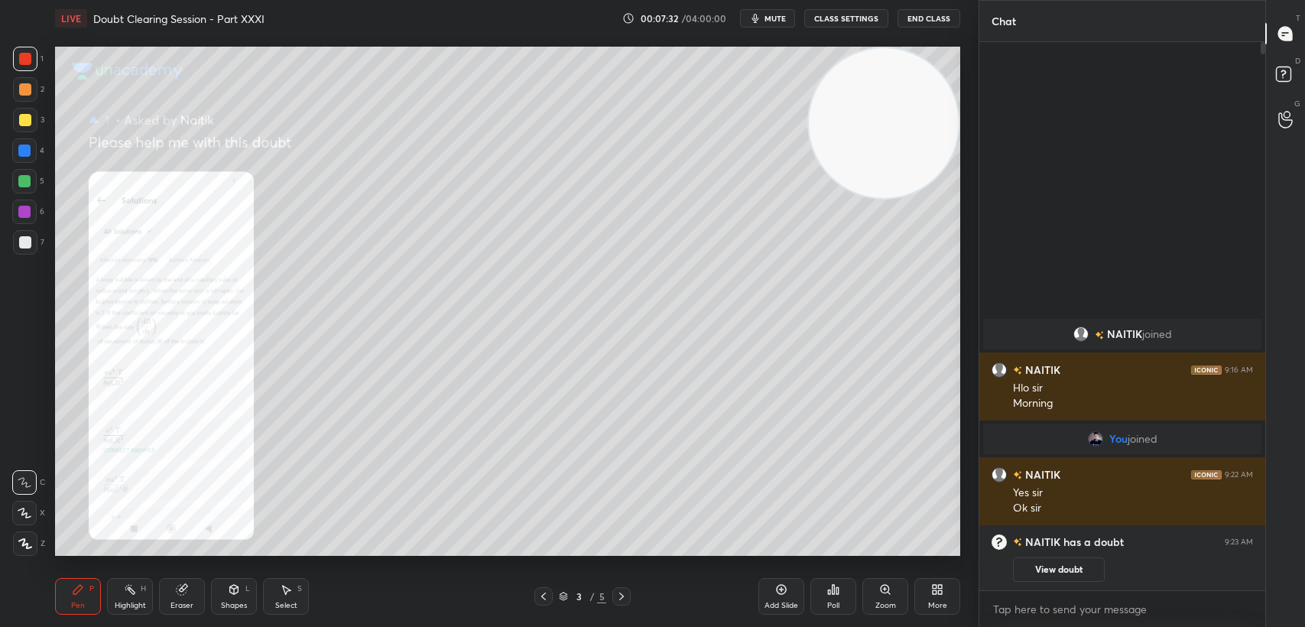
click at [238, 586] on icon at bounding box center [234, 589] width 12 height 12
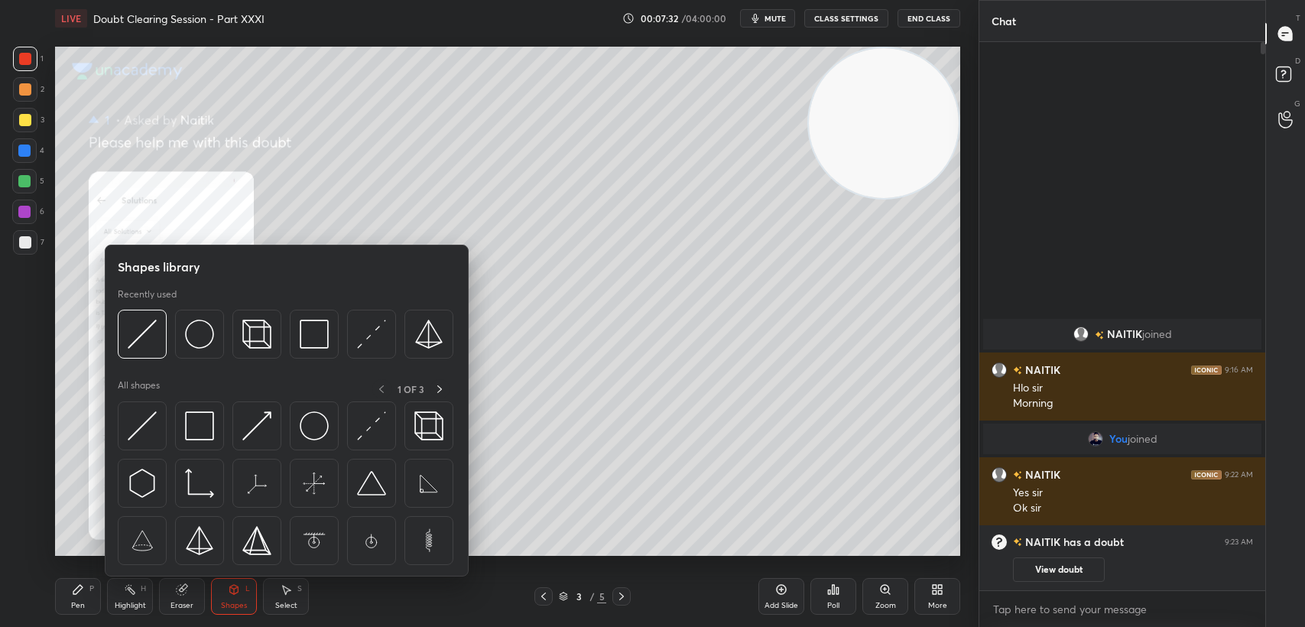
click at [274, 607] on div "Select S" at bounding box center [286, 596] width 46 height 37
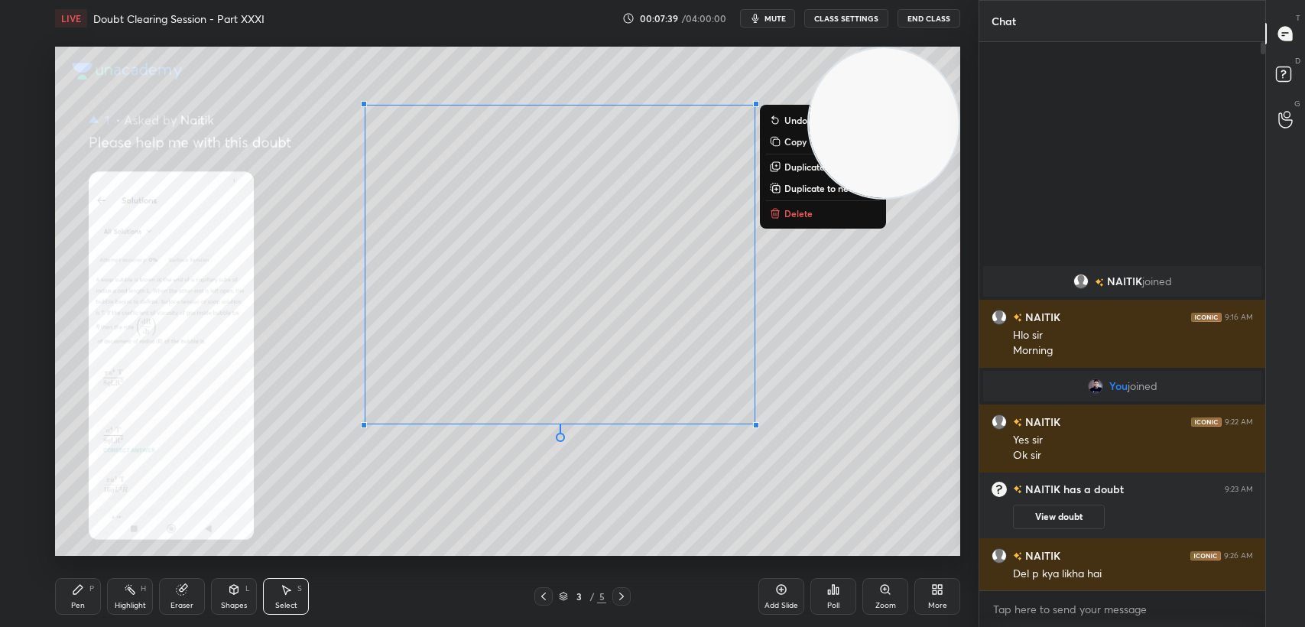
click at [67, 609] on div "Pen P" at bounding box center [78, 596] width 46 height 37
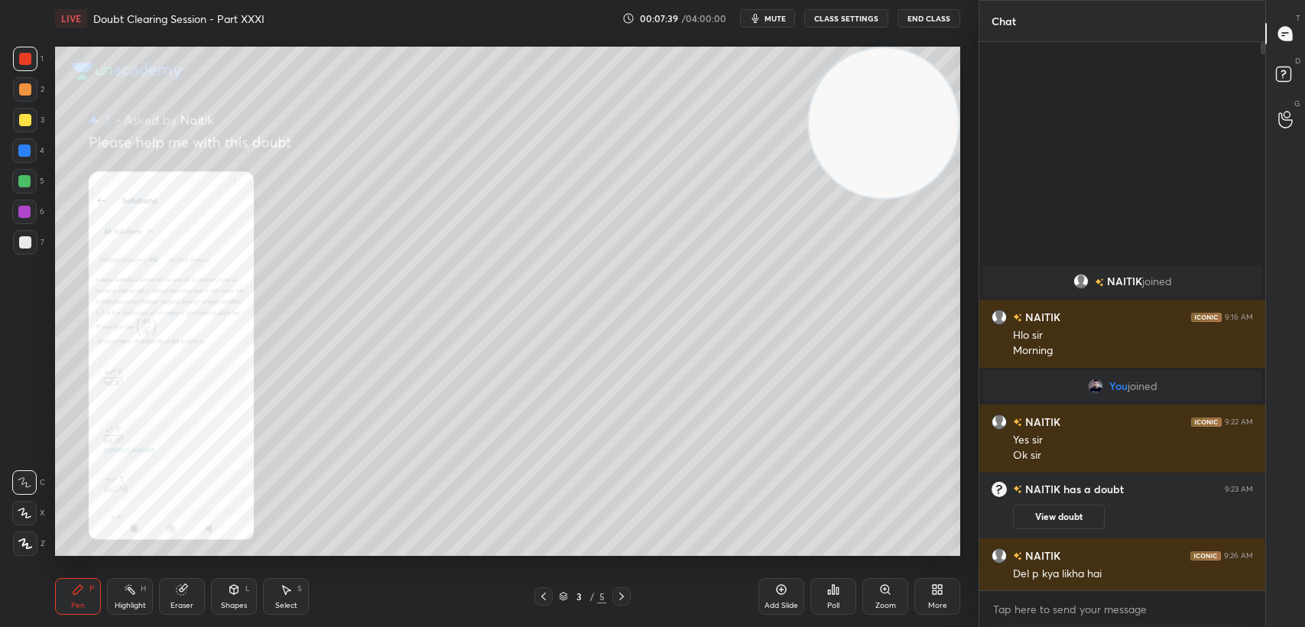
click at [71, 611] on div "Pen P" at bounding box center [78, 596] width 46 height 37
click at [187, 599] on div "Eraser" at bounding box center [182, 596] width 46 height 37
click at [76, 594] on icon at bounding box center [77, 589] width 9 height 9
click at [83, 595] on icon at bounding box center [78, 589] width 12 height 12
click at [186, 605] on div "Eraser" at bounding box center [182, 606] width 23 height 8
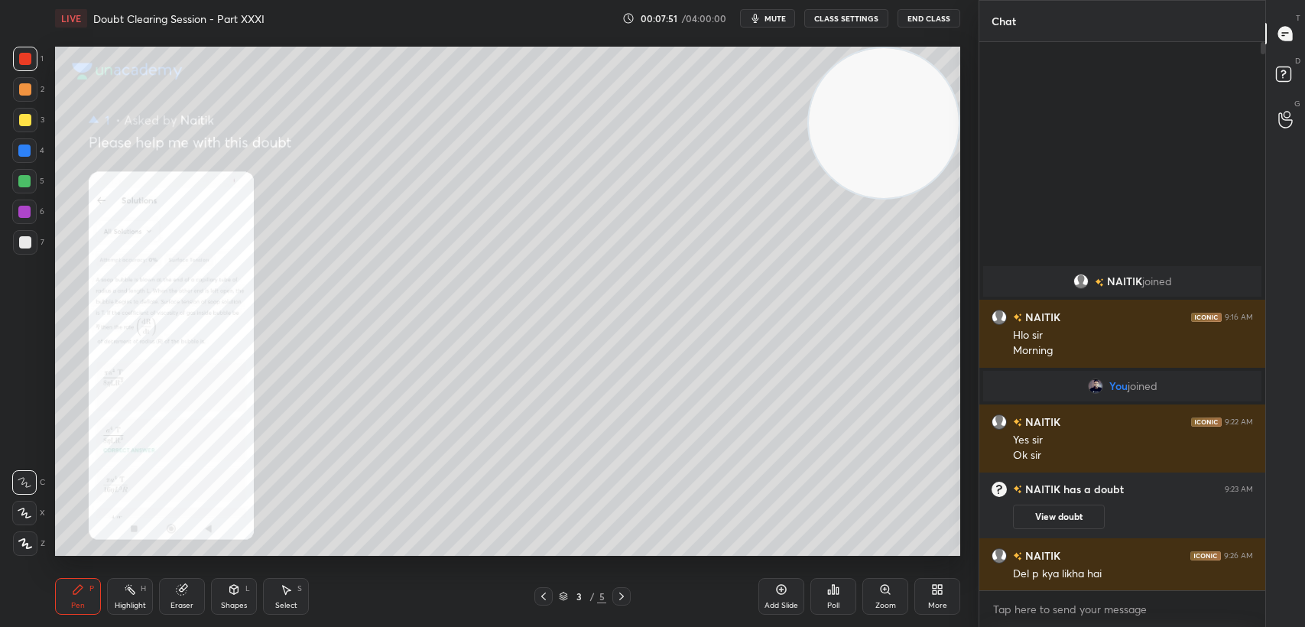
click at [190, 603] on div "Eraser" at bounding box center [182, 606] width 23 height 8
click at [72, 609] on div "Pen" at bounding box center [78, 606] width 14 height 8
click at [73, 609] on div "Pen" at bounding box center [78, 606] width 14 height 8
click at [38, 124] on div "3" at bounding box center [28, 120] width 31 height 24
click at [37, 123] on div at bounding box center [25, 120] width 24 height 24
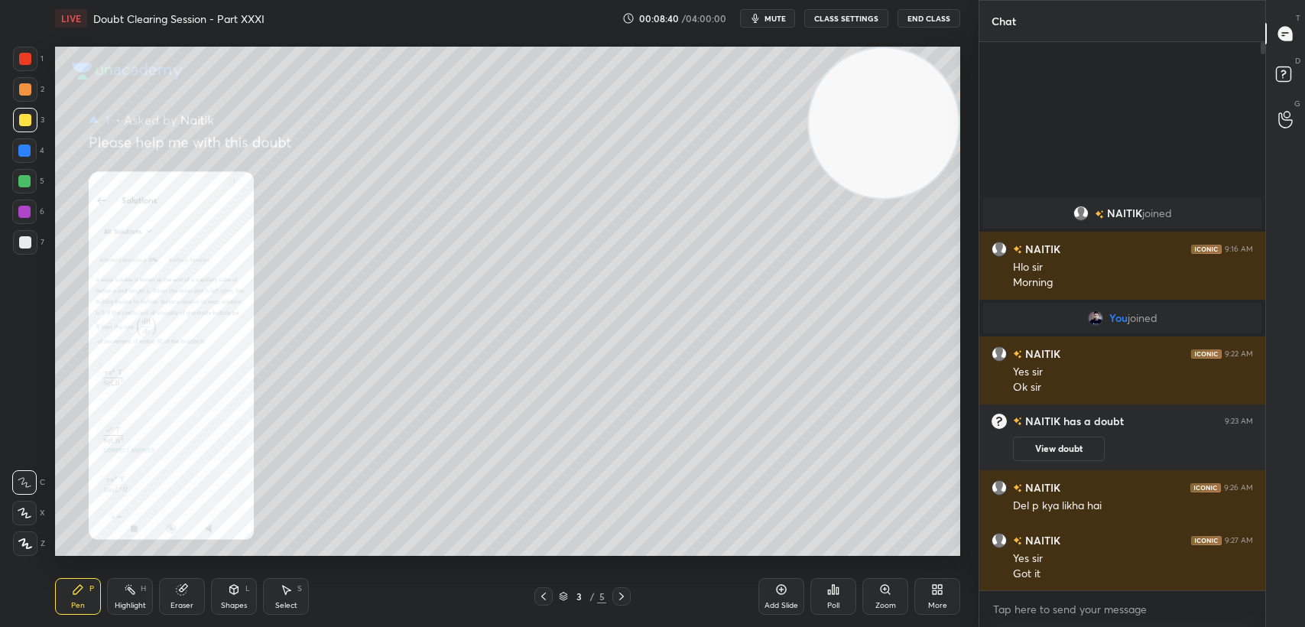
click at [624, 595] on icon at bounding box center [622, 596] width 12 height 12
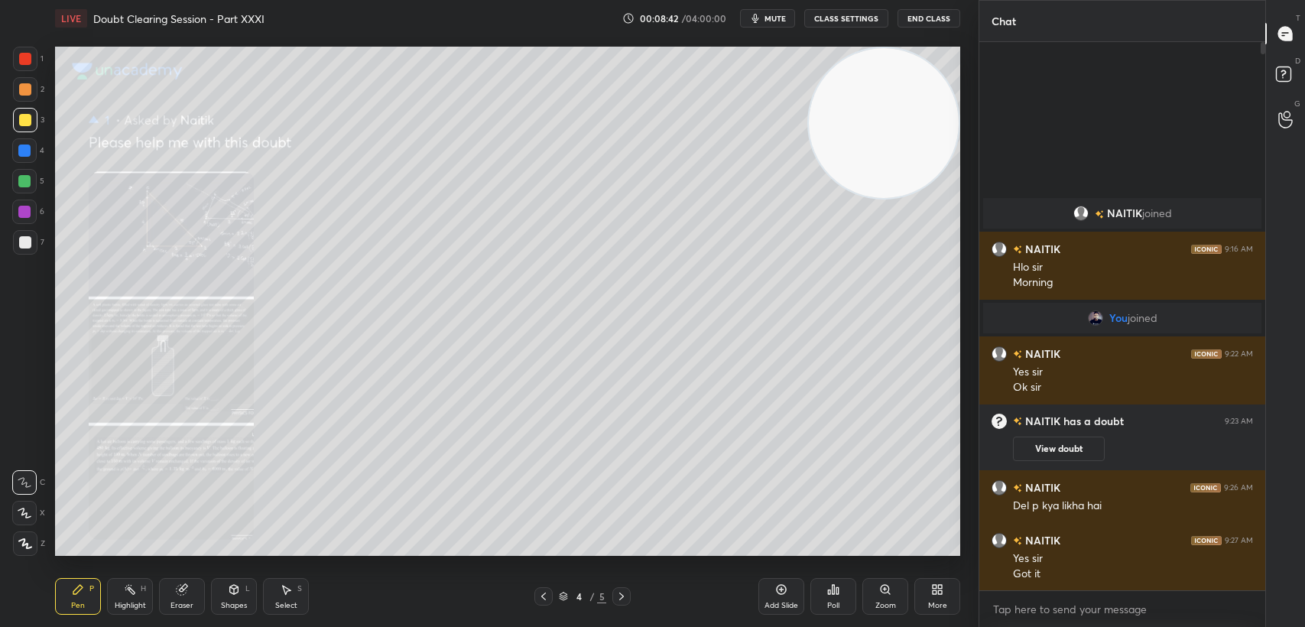
click at [1276, 80] on icon at bounding box center [1286, 77] width 28 height 28
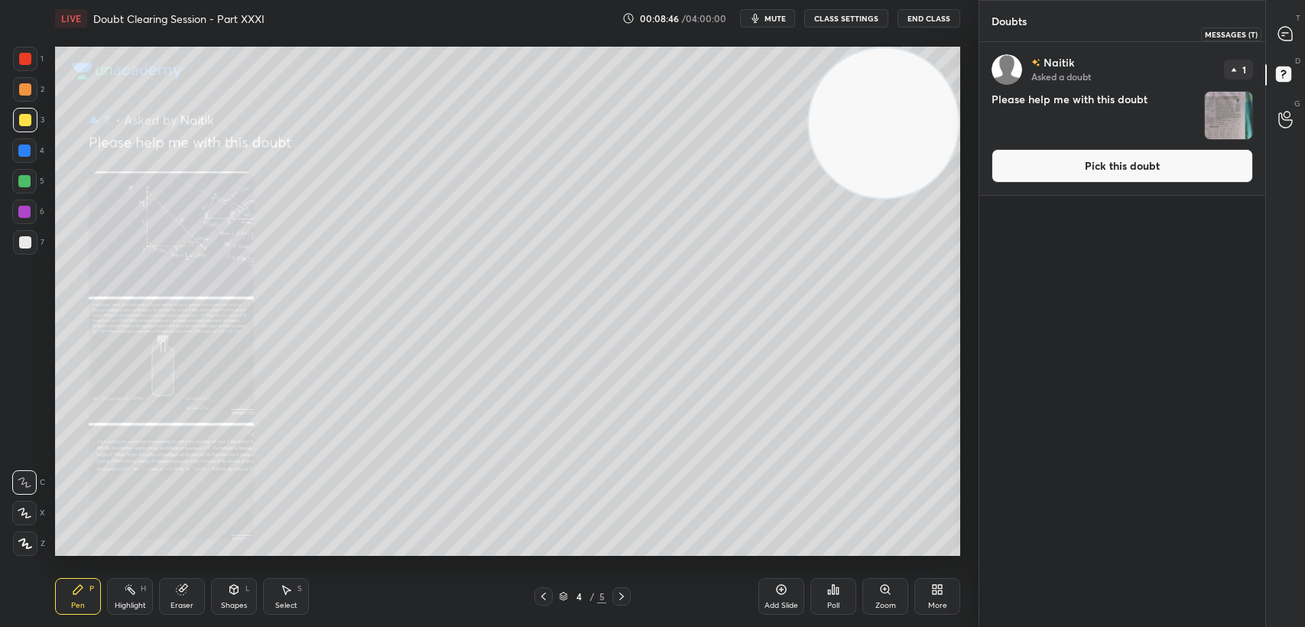
click at [1282, 37] on icon at bounding box center [1286, 34] width 14 height 14
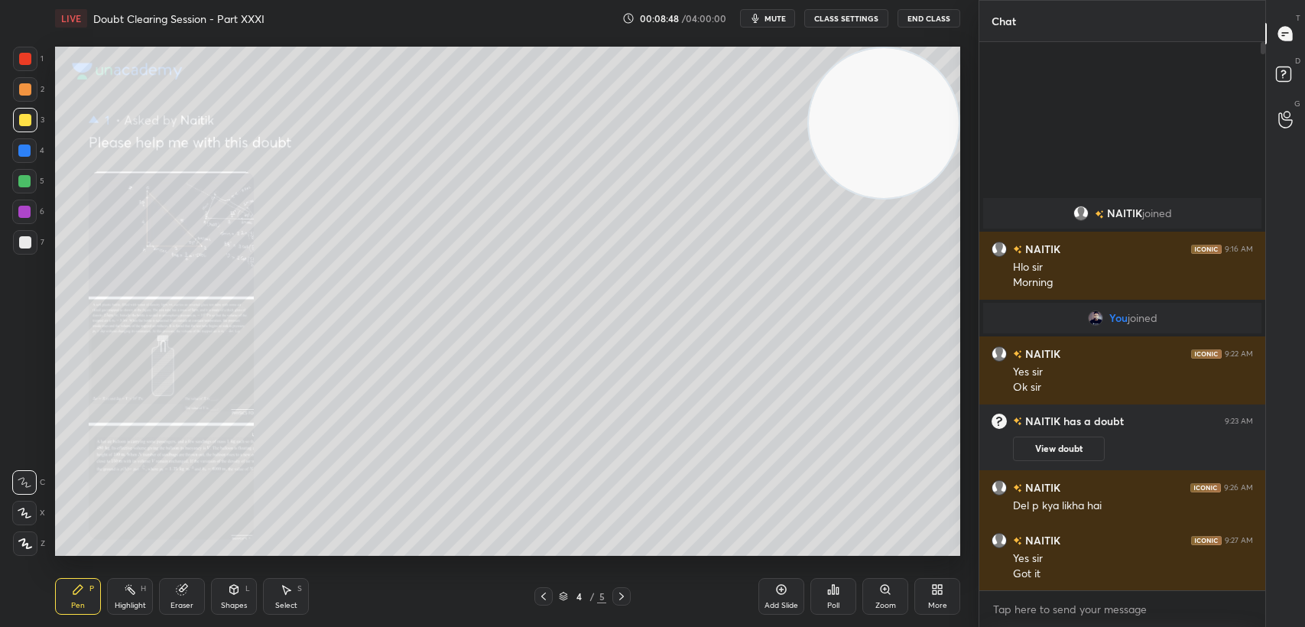
click at [618, 594] on icon at bounding box center [622, 596] width 12 height 12
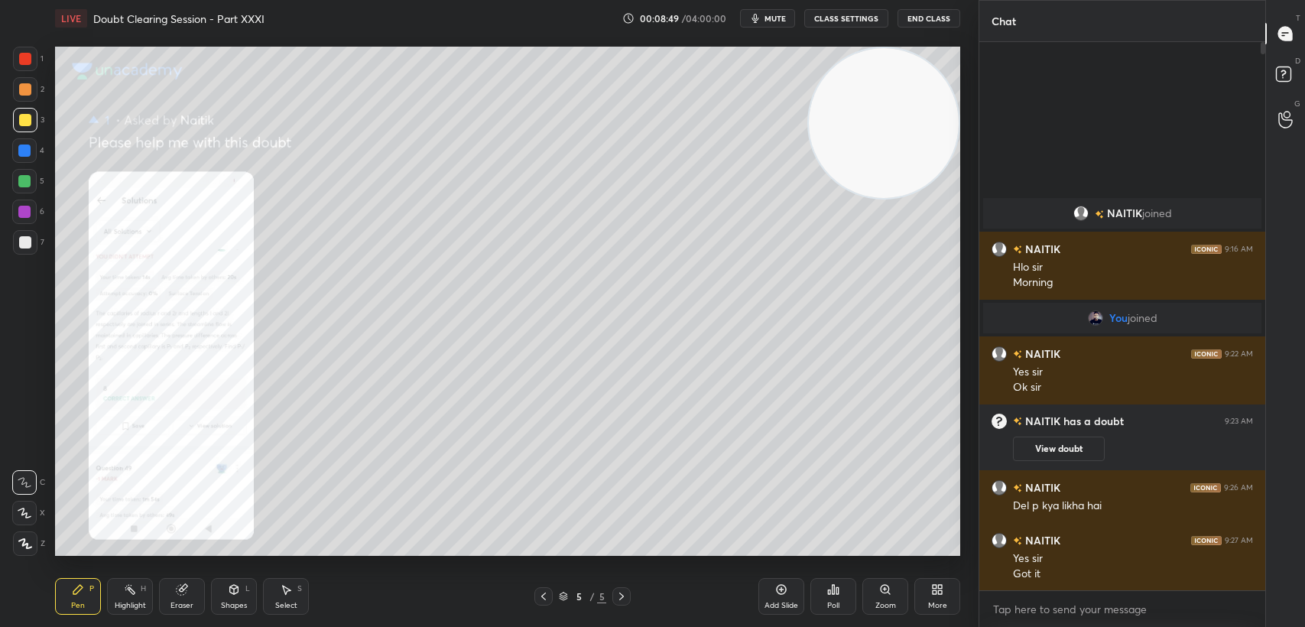
click at [878, 590] on div "Zoom" at bounding box center [886, 596] width 46 height 37
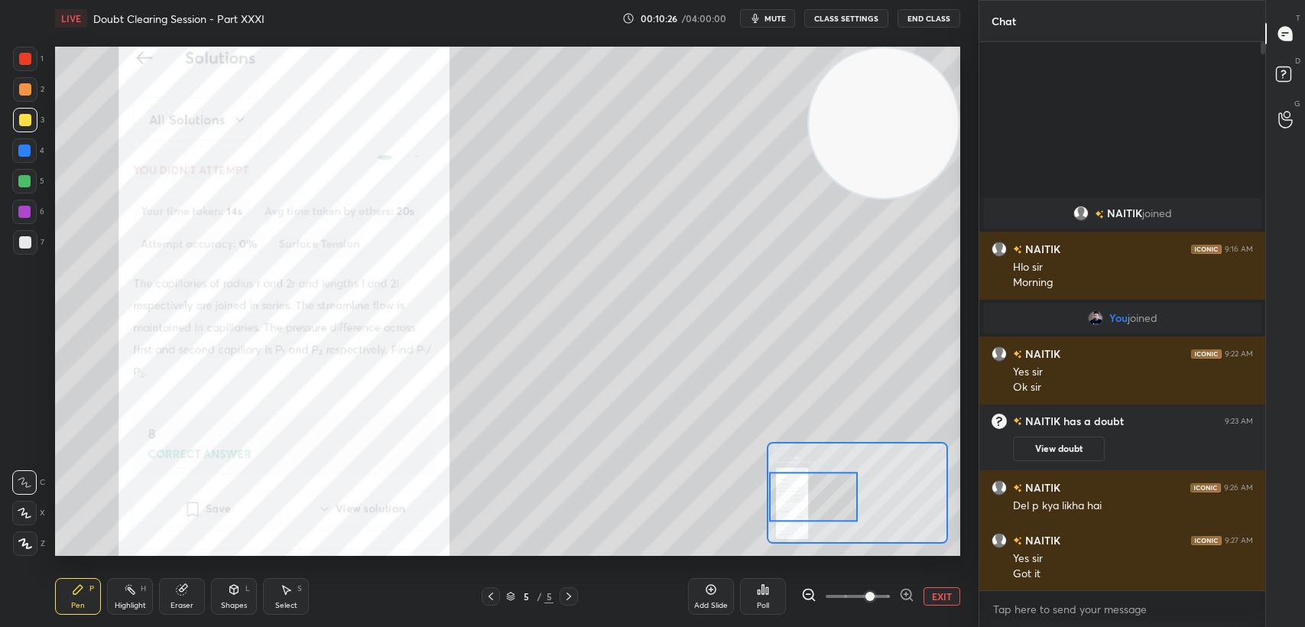
click at [492, 592] on icon at bounding box center [491, 596] width 12 height 12
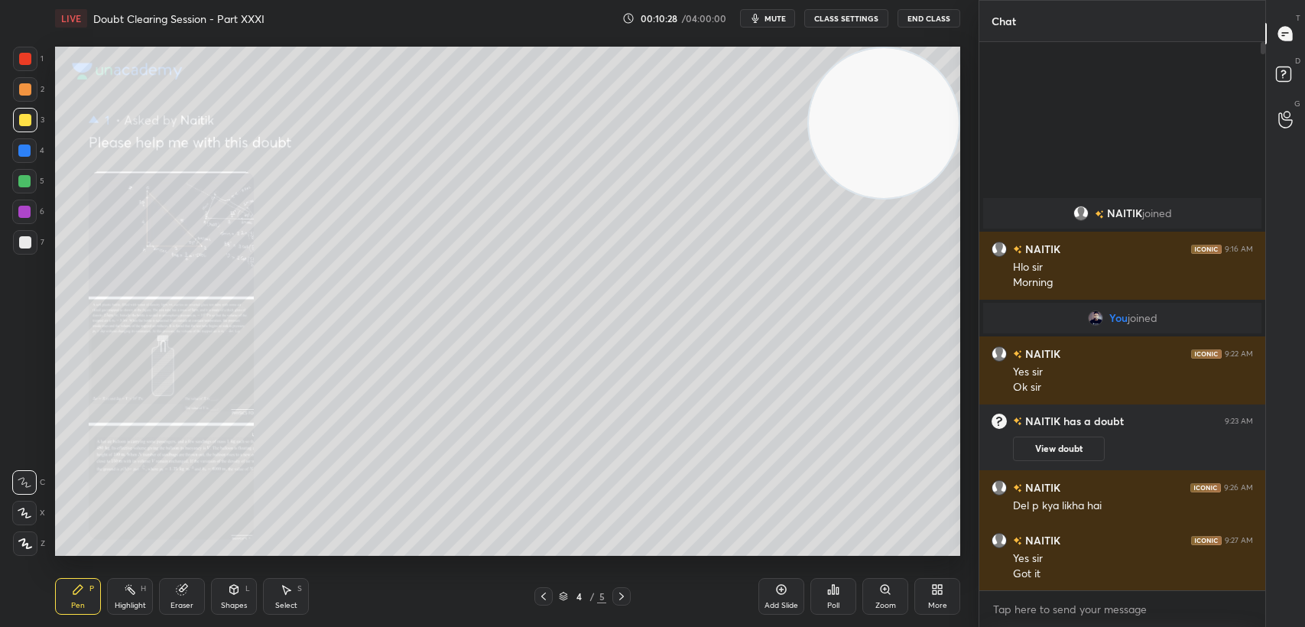
click at [539, 598] on icon at bounding box center [544, 596] width 12 height 12
click at [544, 595] on icon at bounding box center [544, 596] width 12 height 12
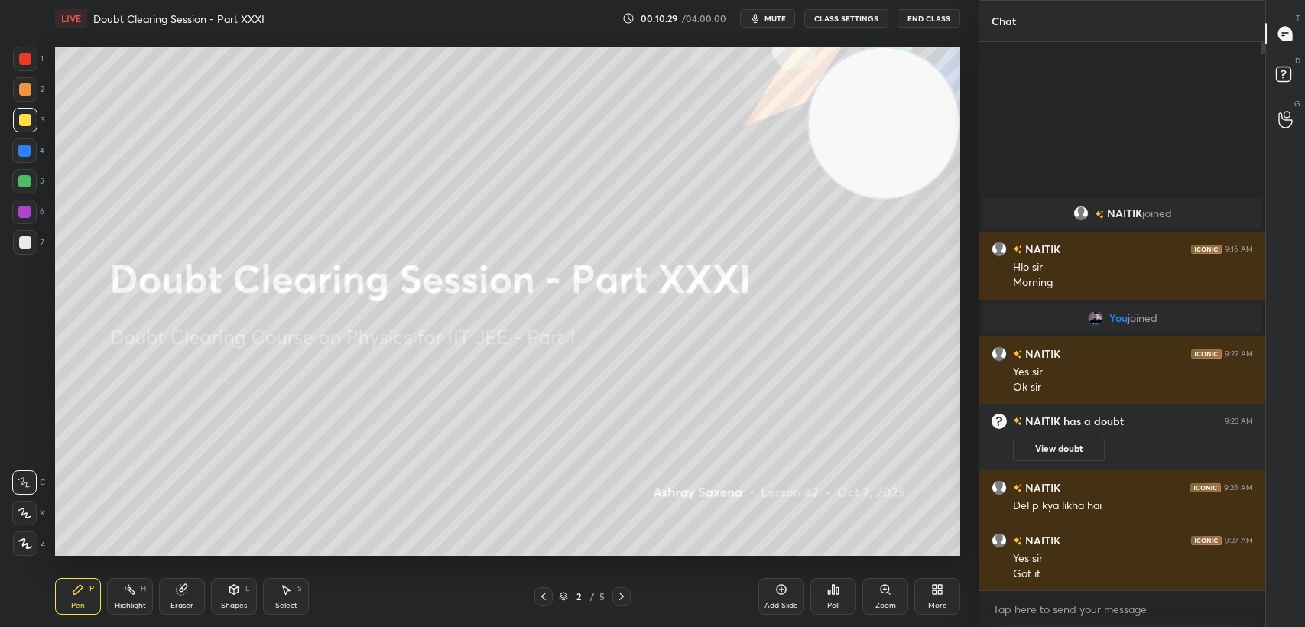
click at [616, 600] on icon at bounding box center [622, 596] width 12 height 12
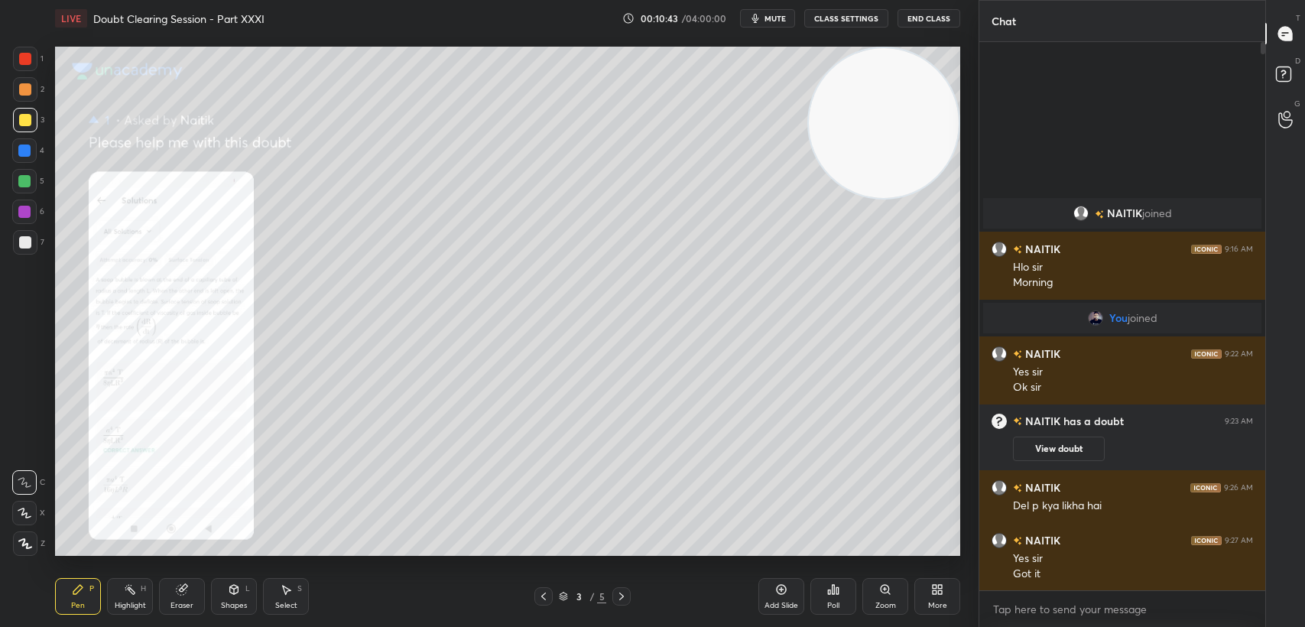
click at [624, 589] on div at bounding box center [622, 596] width 18 height 18
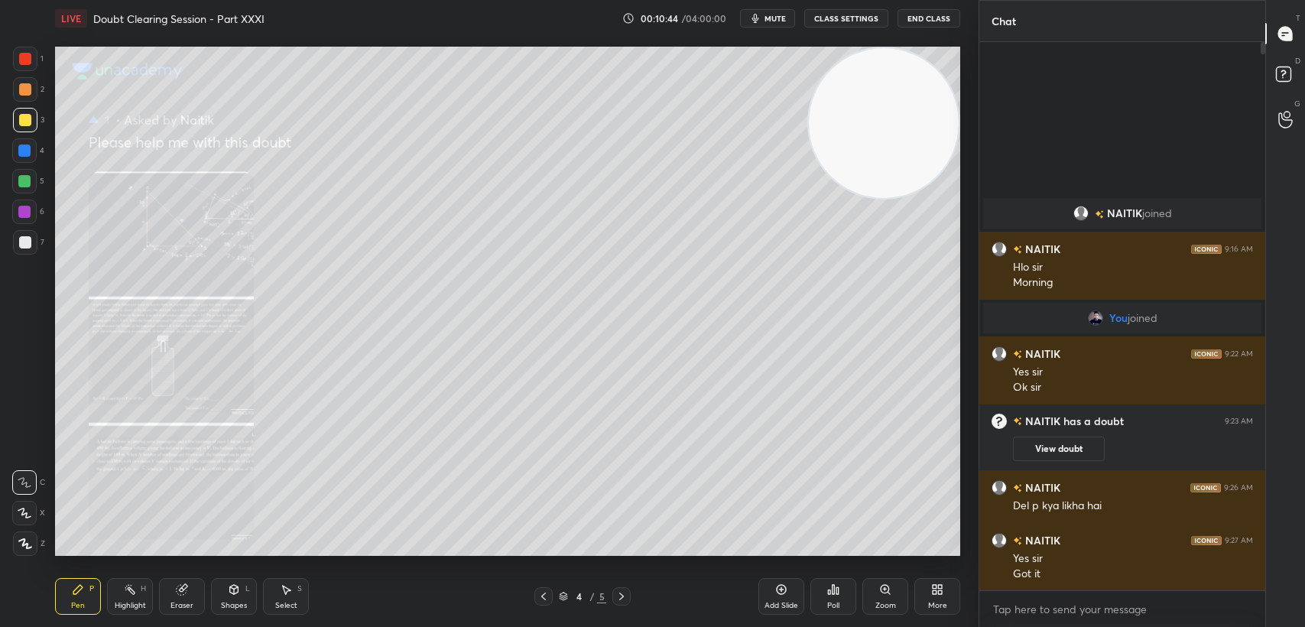
click at [622, 590] on div at bounding box center [622, 596] width 18 height 18
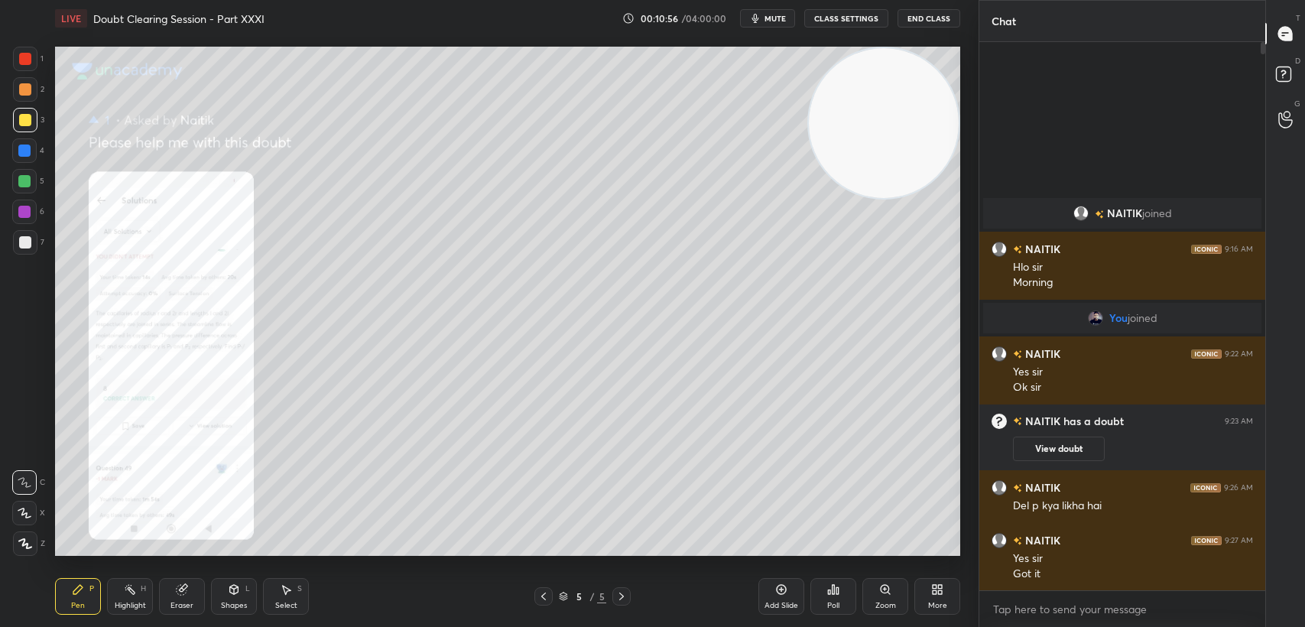
click at [187, 598] on div "Eraser" at bounding box center [182, 596] width 46 height 37
click at [91, 605] on div "Pen P" at bounding box center [78, 596] width 46 height 37
click at [95, 601] on div "Pen P" at bounding box center [78, 596] width 46 height 37
click at [871, 596] on div "Zoom" at bounding box center [886, 596] width 46 height 37
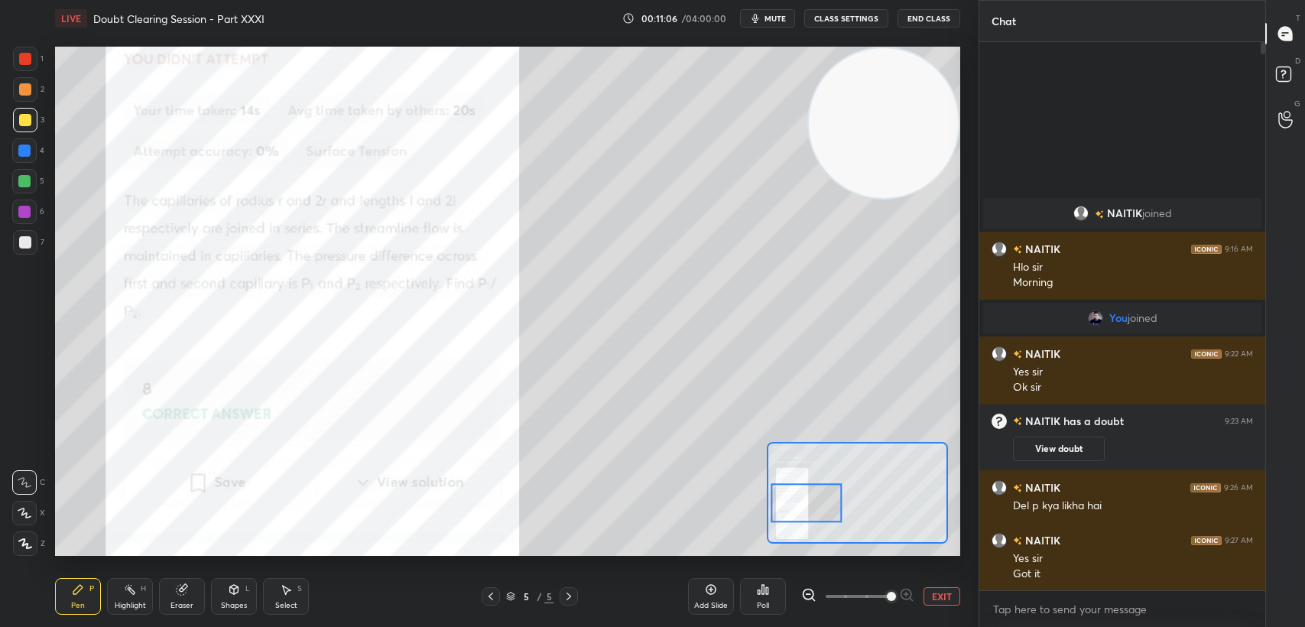
click at [939, 594] on button "EXIT" at bounding box center [942, 596] width 37 height 18
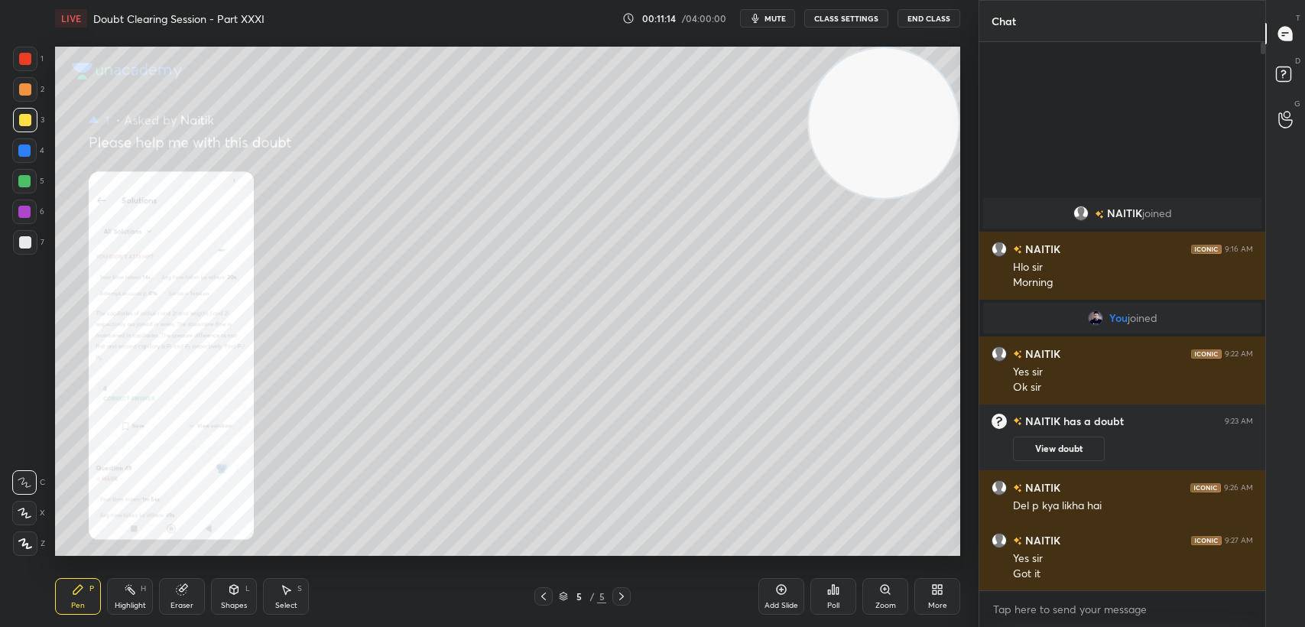
click at [188, 583] on div "Eraser" at bounding box center [182, 596] width 46 height 37
click at [84, 600] on div "Pen P" at bounding box center [78, 596] width 46 height 37
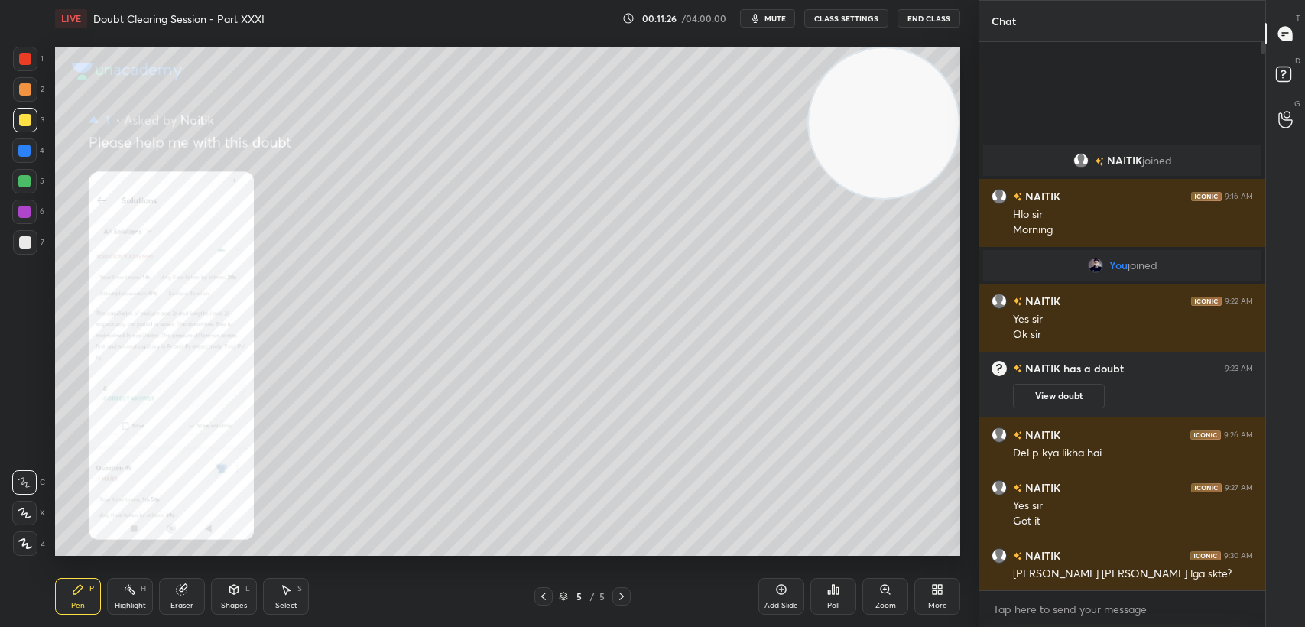
click at [887, 593] on icon at bounding box center [885, 589] width 12 height 12
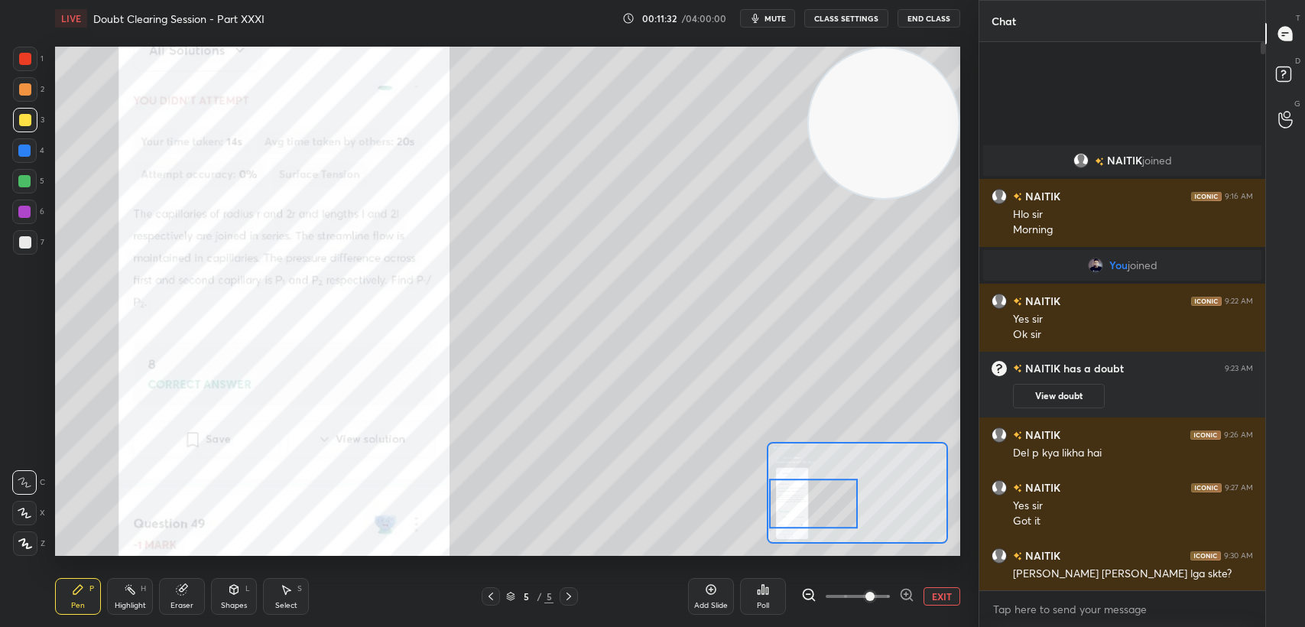
click at [934, 614] on div "Add Slide Poll EXIT" at bounding box center [824, 597] width 272 height 86
click at [939, 601] on button "EXIT" at bounding box center [942, 596] width 37 height 18
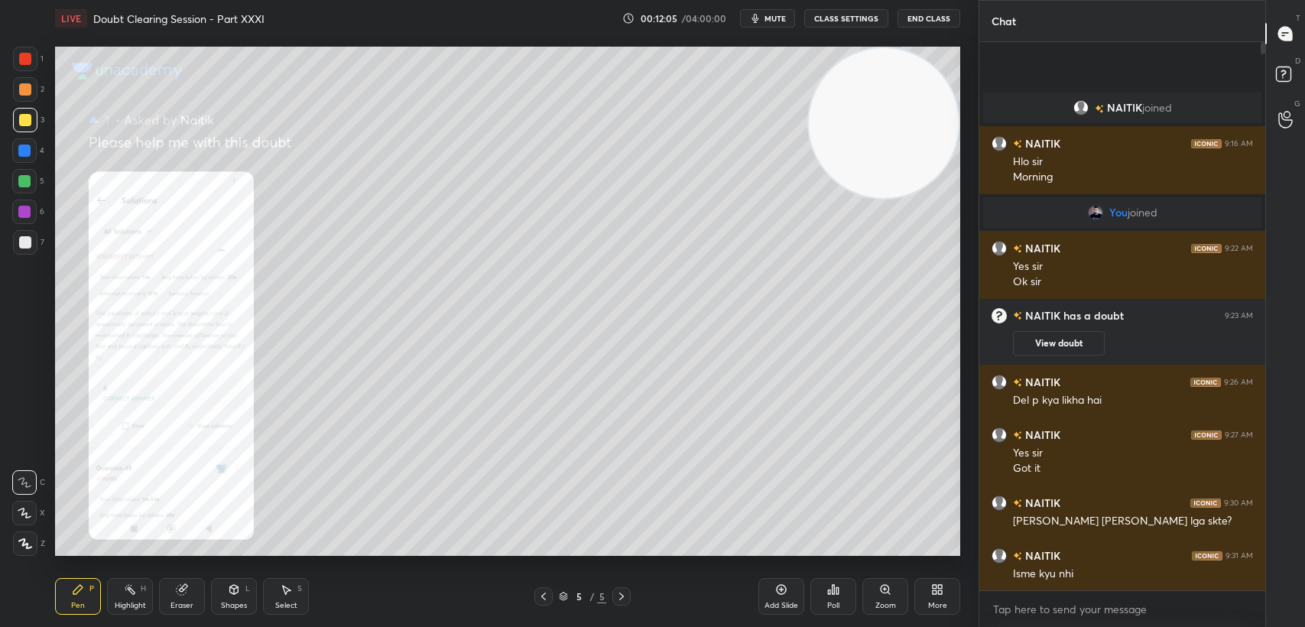
click at [180, 609] on div "Eraser" at bounding box center [182, 606] width 23 height 8
click at [77, 603] on div "Pen" at bounding box center [78, 606] width 14 height 8
click at [86, 598] on div "Pen P" at bounding box center [78, 596] width 46 height 37
click at [27, 249] on div at bounding box center [25, 242] width 24 height 24
click at [24, 250] on div at bounding box center [25, 242] width 24 height 24
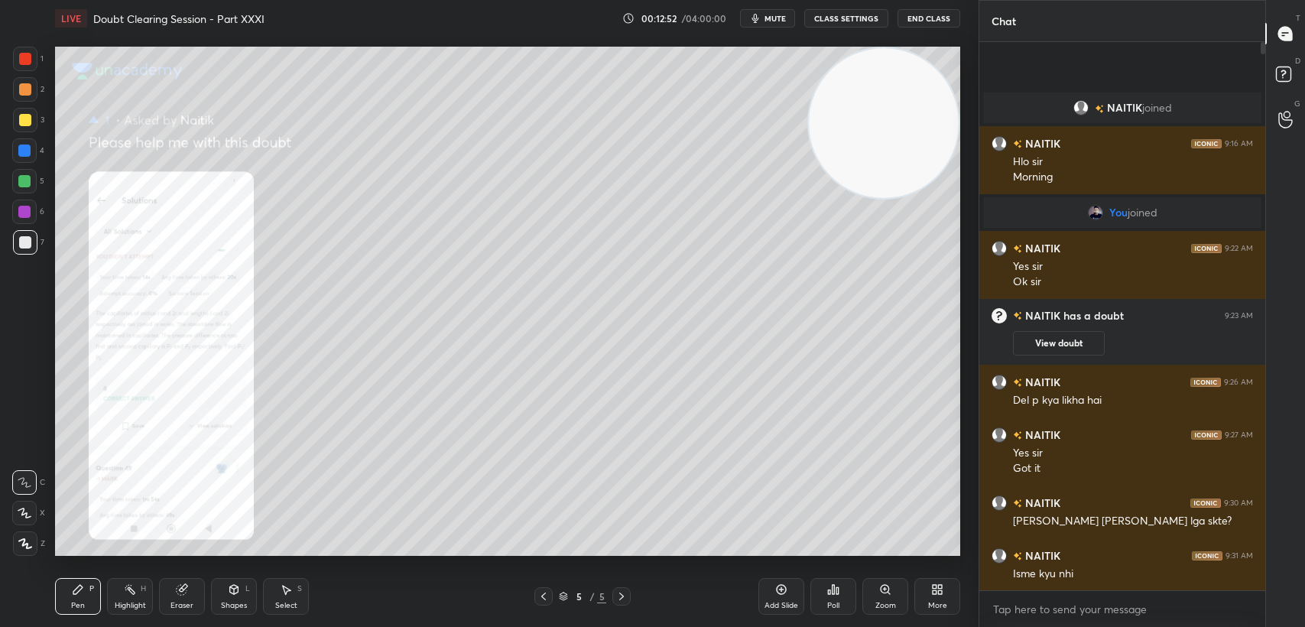
click at [29, 109] on div at bounding box center [25, 120] width 24 height 24
click at [21, 124] on div at bounding box center [25, 120] width 12 height 12
click at [18, 68] on div at bounding box center [25, 59] width 24 height 24
click at [12, 70] on div "1 2 3 4 5 6 7" at bounding box center [28, 154] width 32 height 214
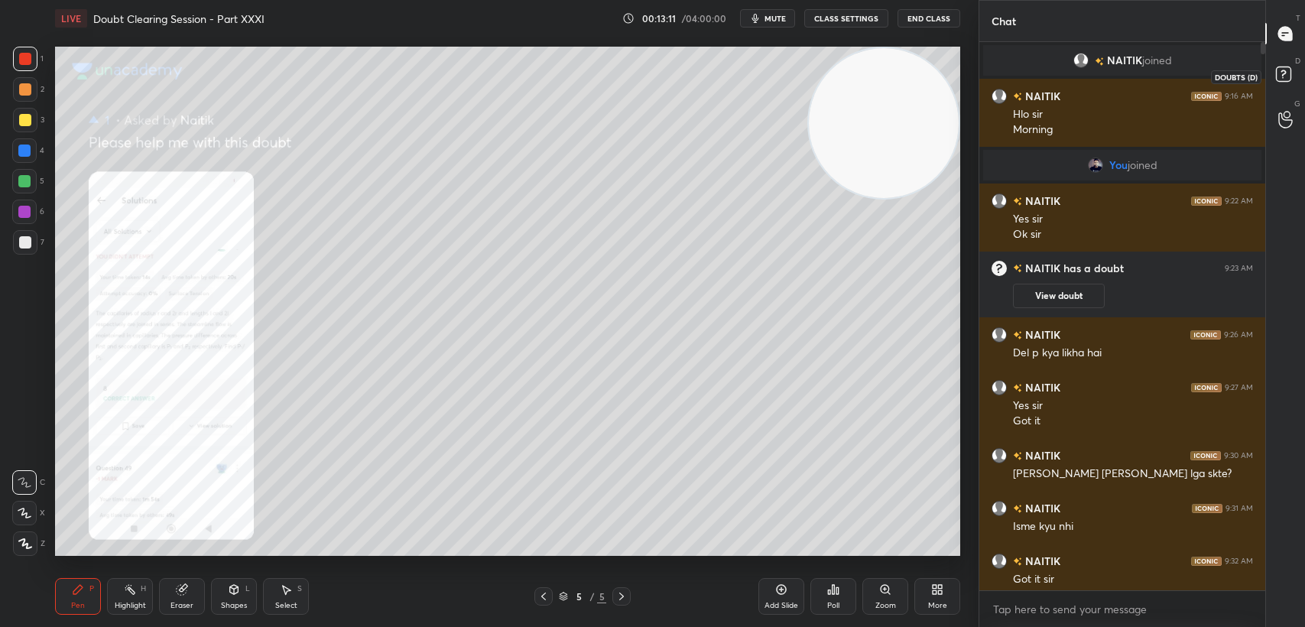
click at [1283, 84] on icon at bounding box center [1286, 77] width 28 height 28
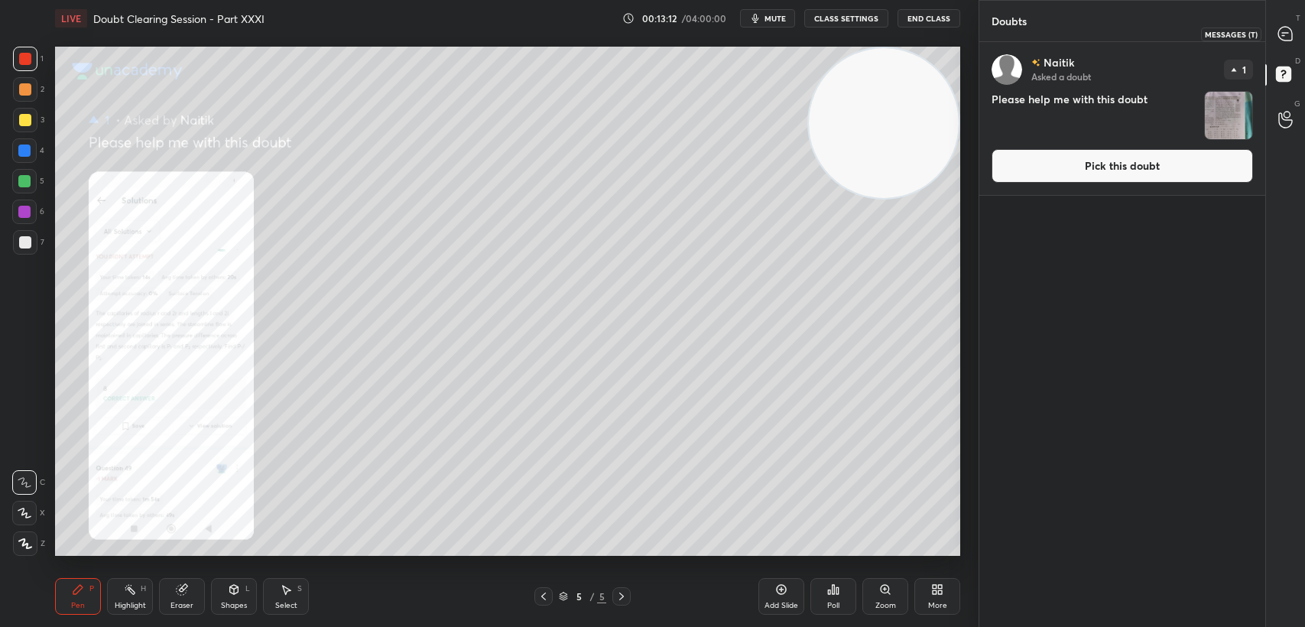
click at [1285, 41] on icon at bounding box center [1286, 34] width 16 height 16
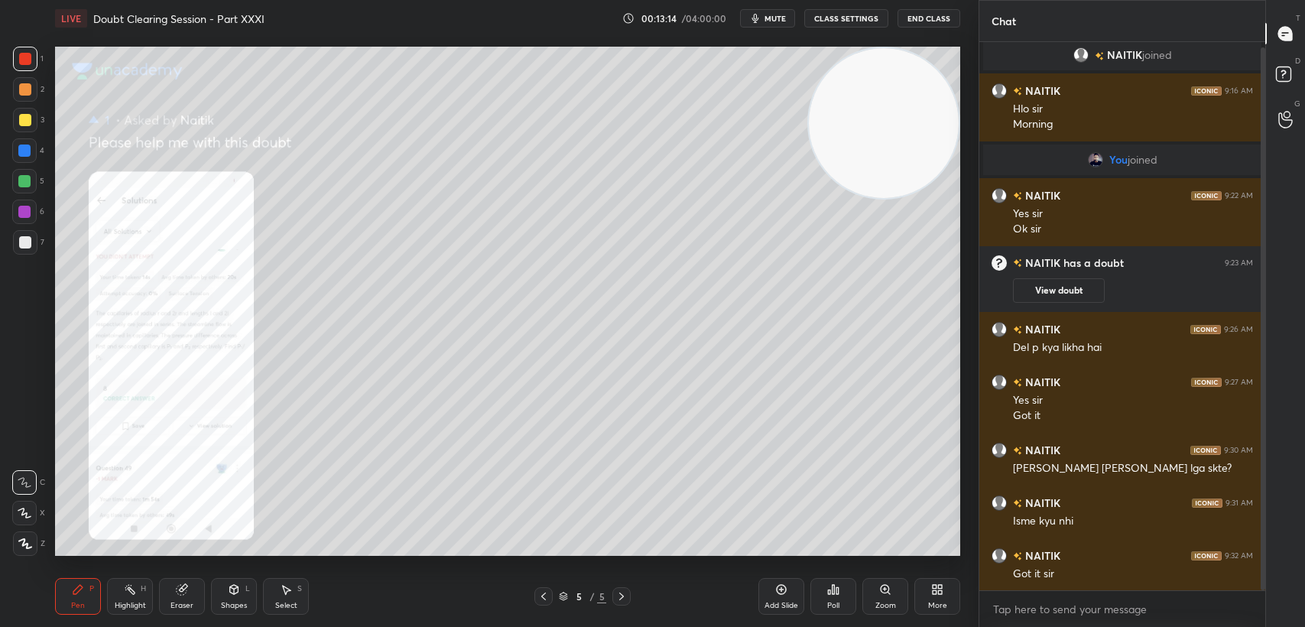
click at [620, 603] on div at bounding box center [622, 596] width 18 height 18
click at [17, 132] on div "3" at bounding box center [28, 123] width 31 height 31
click at [24, 119] on div at bounding box center [25, 120] width 12 height 12
click at [546, 594] on icon at bounding box center [544, 596] width 12 height 12
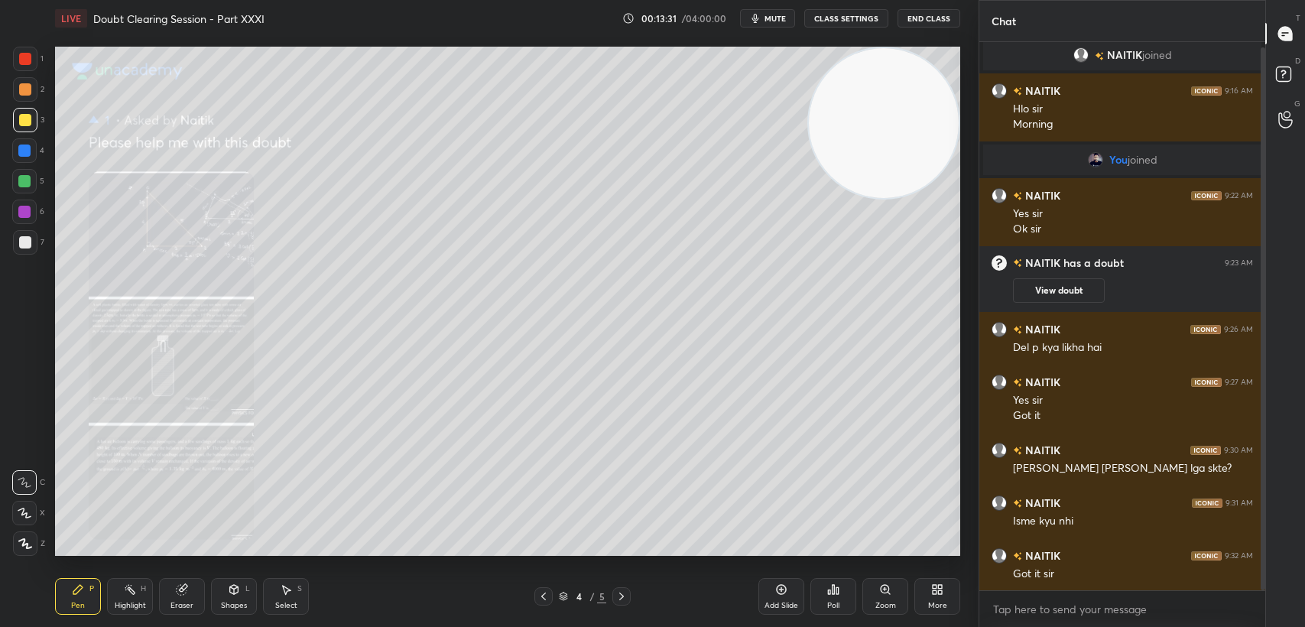
click at [538, 597] on icon at bounding box center [544, 596] width 12 height 12
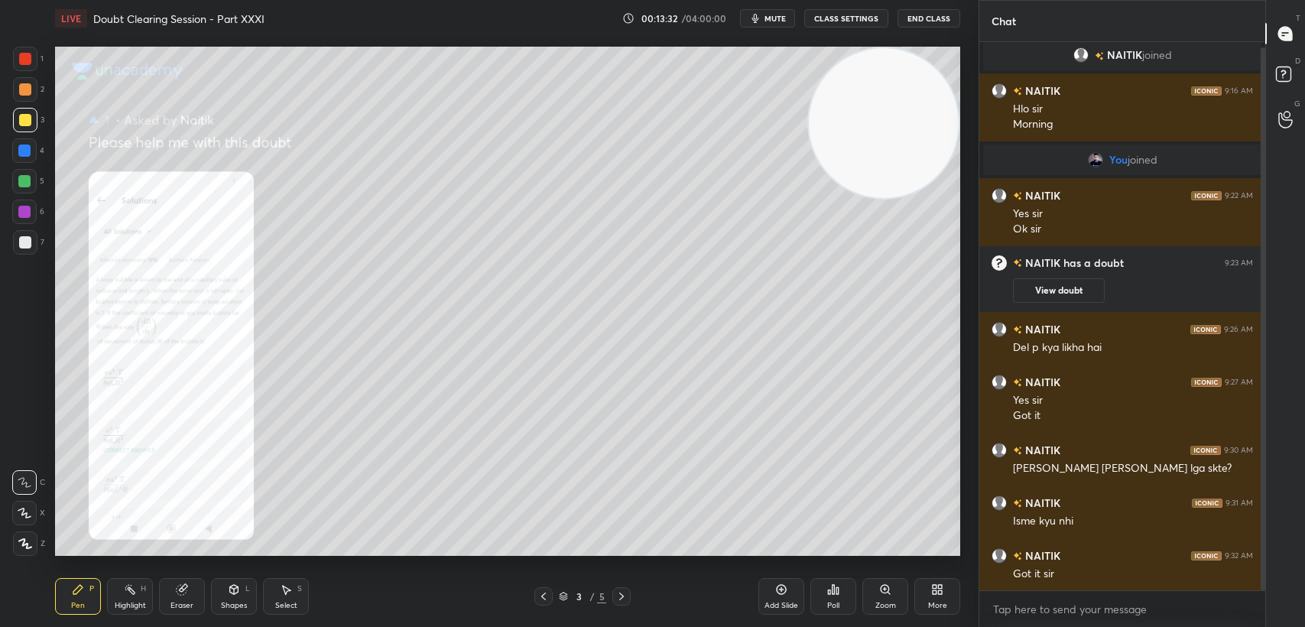
click at [616, 603] on div at bounding box center [622, 596] width 18 height 18
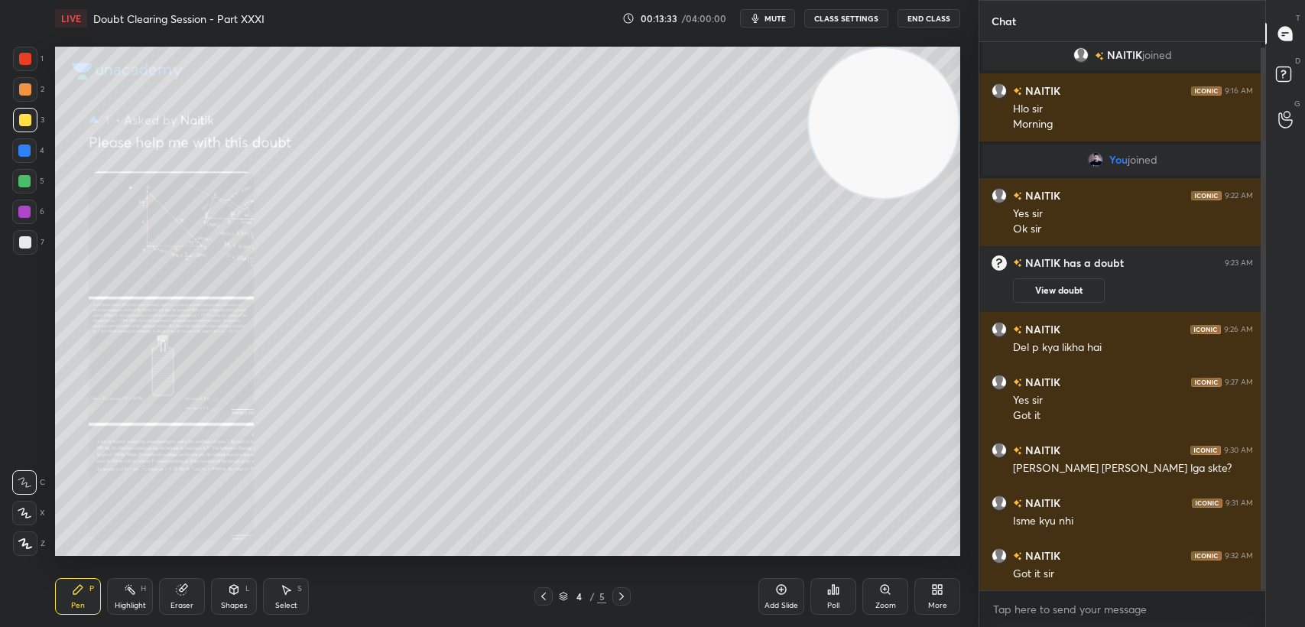
click at [557, 588] on div "4 / 5" at bounding box center [583, 596] width 96 height 18
click at [548, 588] on div at bounding box center [544, 596] width 18 height 18
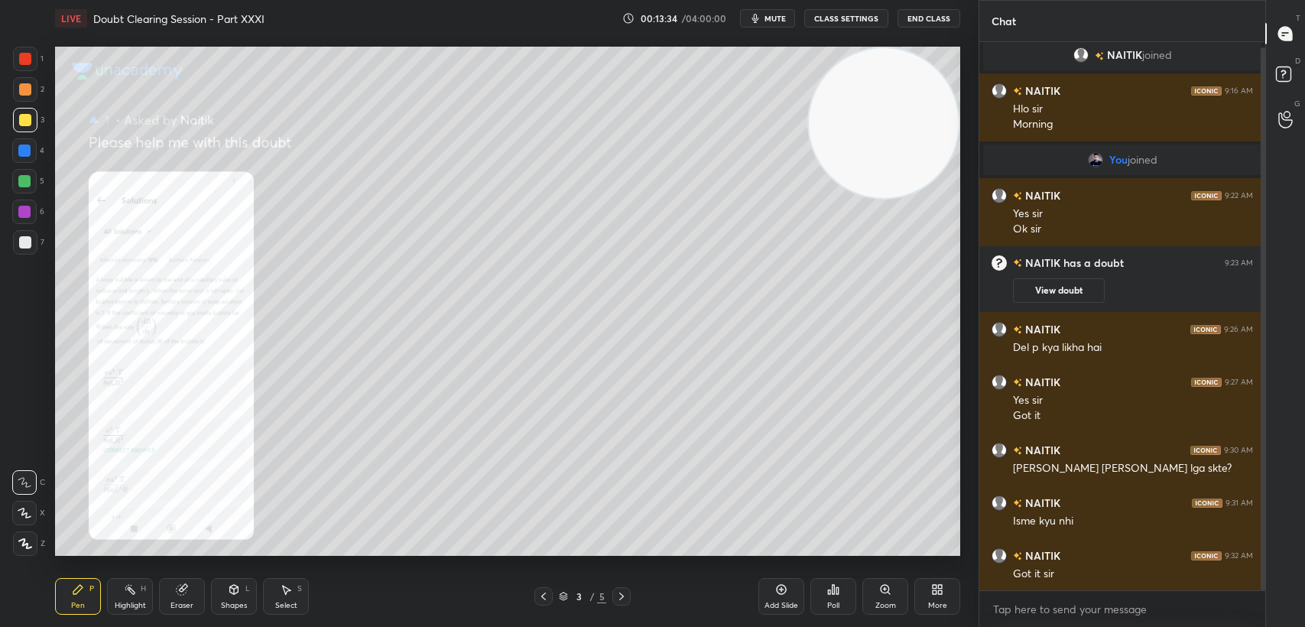
click at [545, 587] on div "Pen P Highlight H Eraser Shapes L Select S 3 / 5 Add Slide Poll Zoom More" at bounding box center [507, 596] width 905 height 61
click at [624, 583] on div "Pen P Highlight H Eraser Shapes L Select S 3 / 5 Add Slide Poll Zoom More" at bounding box center [507, 596] width 905 height 61
click at [619, 585] on div "Pen P Highlight H Eraser Shapes L Select S 3 / 5 Add Slide Poll Zoom More" at bounding box center [507, 596] width 905 height 61
click at [619, 591] on icon at bounding box center [622, 596] width 12 height 12
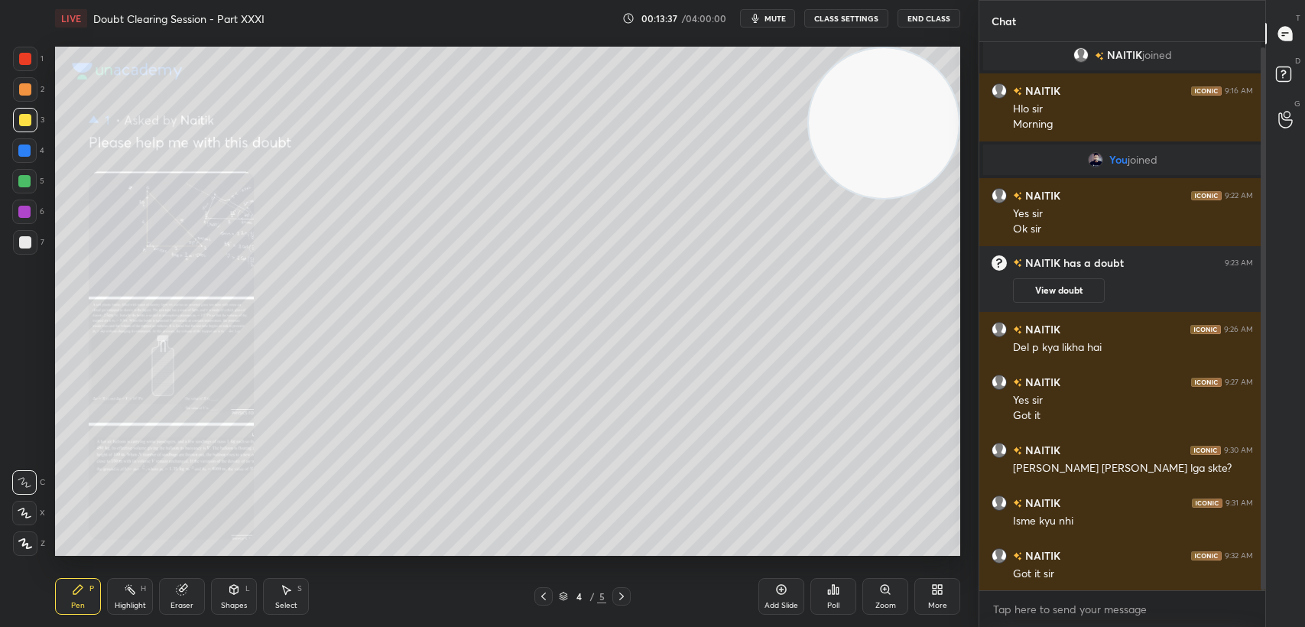
click at [602, 607] on div "Pen P Highlight H Eraser Shapes L Select S 4 / 5 Add Slide Poll Zoom More" at bounding box center [507, 596] width 905 height 61
click at [603, 603] on div "5" at bounding box center [601, 597] width 9 height 14
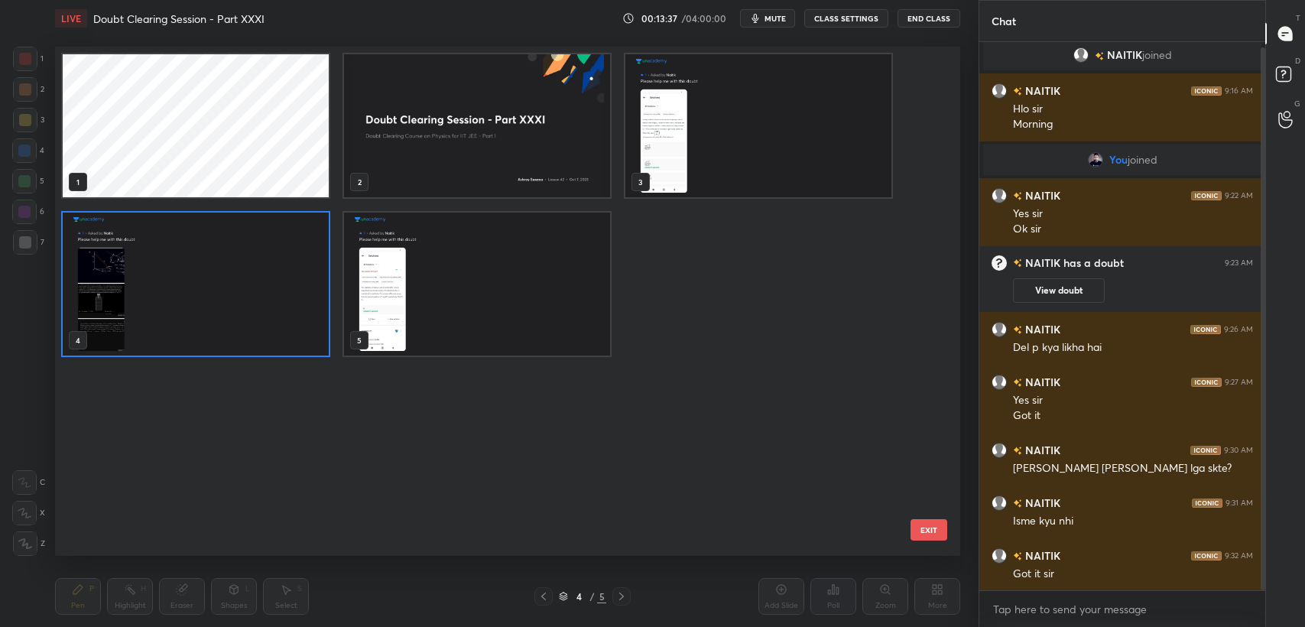
scroll to position [505, 898]
click at [579, 236] on img "grid" at bounding box center [477, 284] width 266 height 143
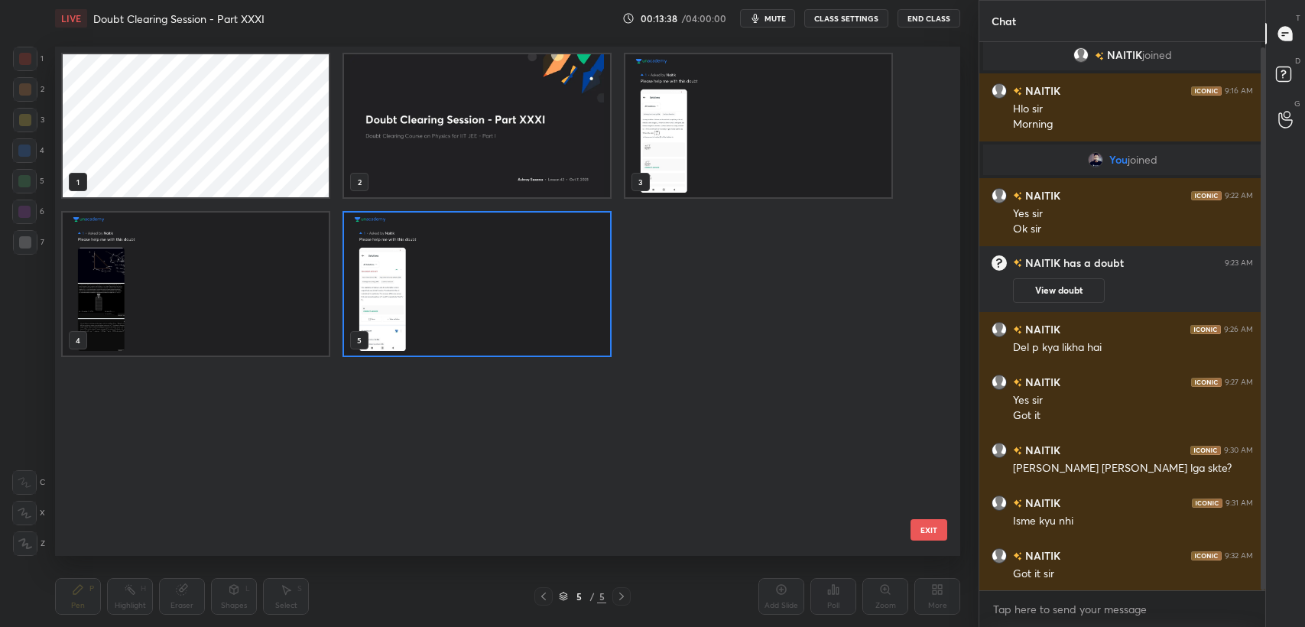
click at [583, 248] on img "grid" at bounding box center [477, 284] width 266 height 143
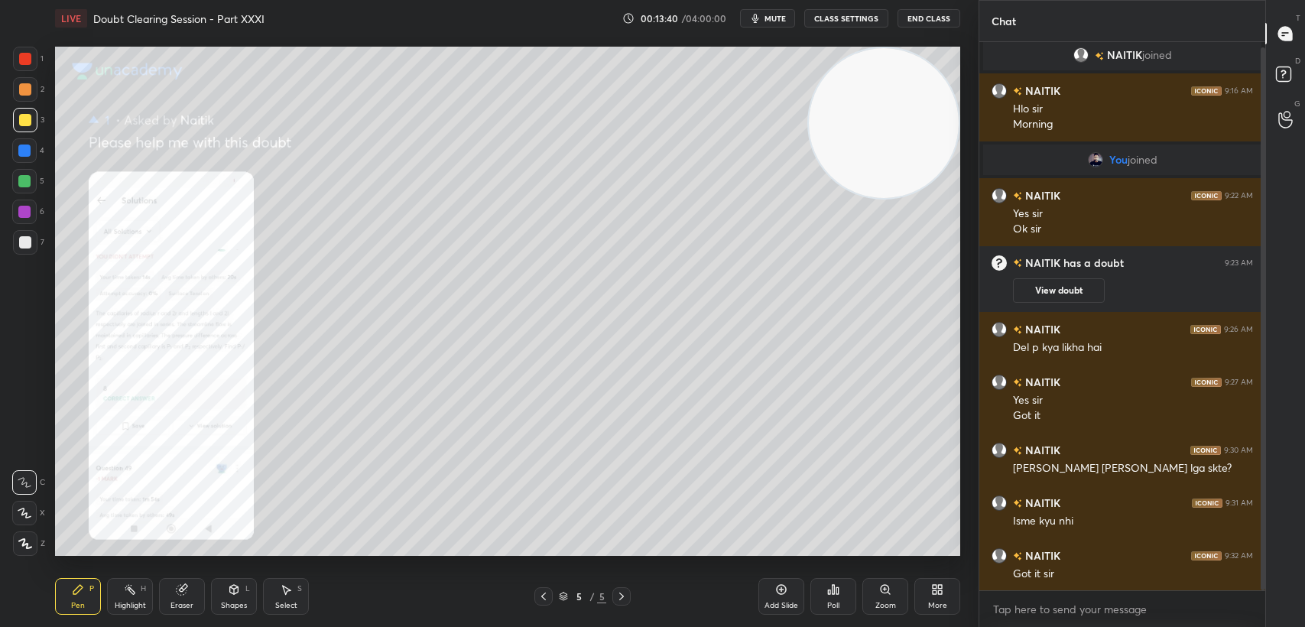
click at [614, 596] on div at bounding box center [622, 596] width 18 height 18
click at [620, 603] on div at bounding box center [622, 596] width 18 height 18
click at [1277, 86] on icon at bounding box center [1286, 77] width 28 height 28
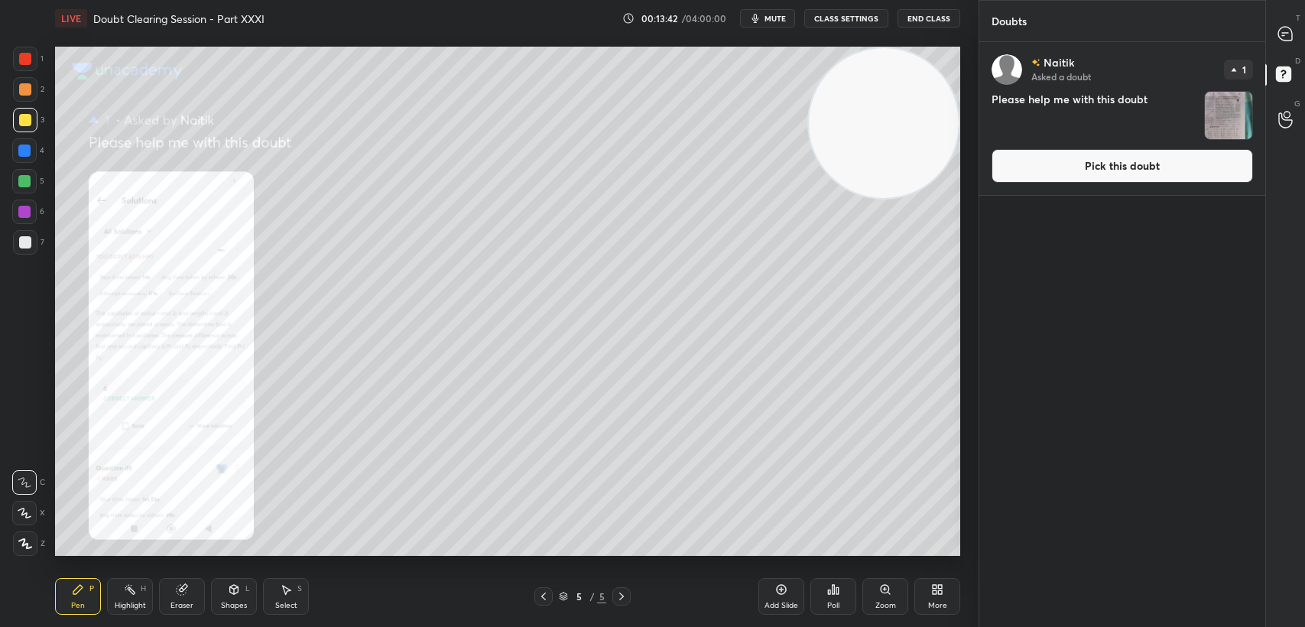
click at [1149, 168] on button "Pick this doubt" at bounding box center [1123, 166] width 262 height 34
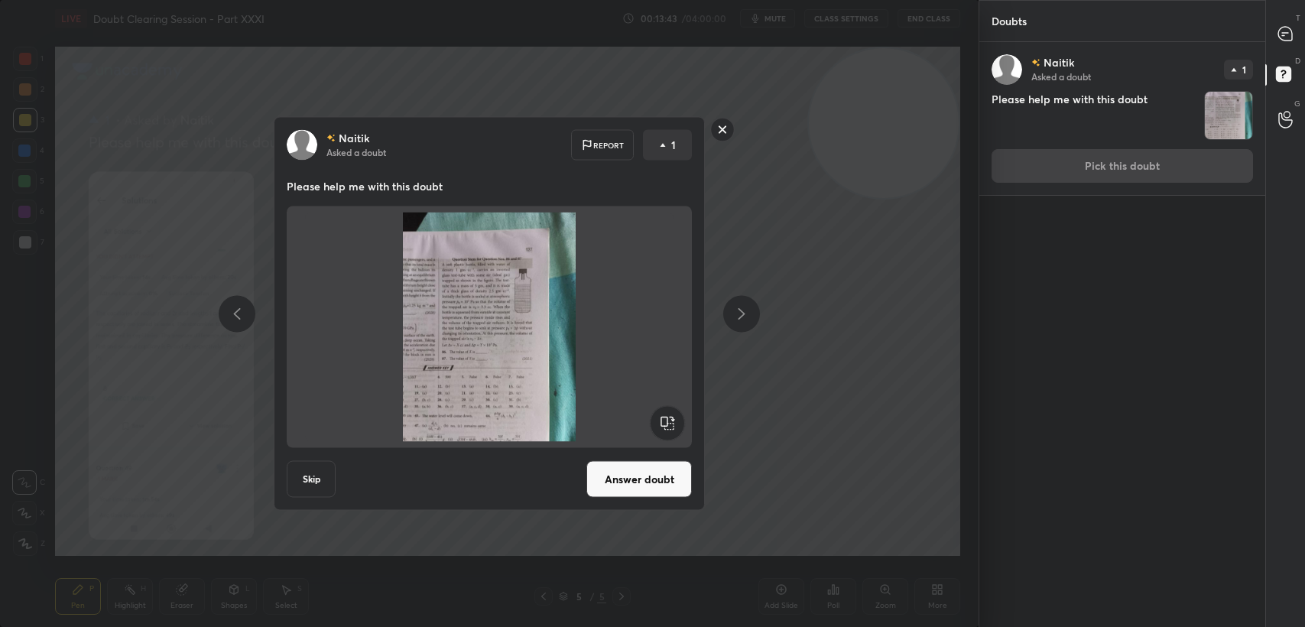
click at [648, 486] on button "Answer doubt" at bounding box center [640, 479] width 106 height 37
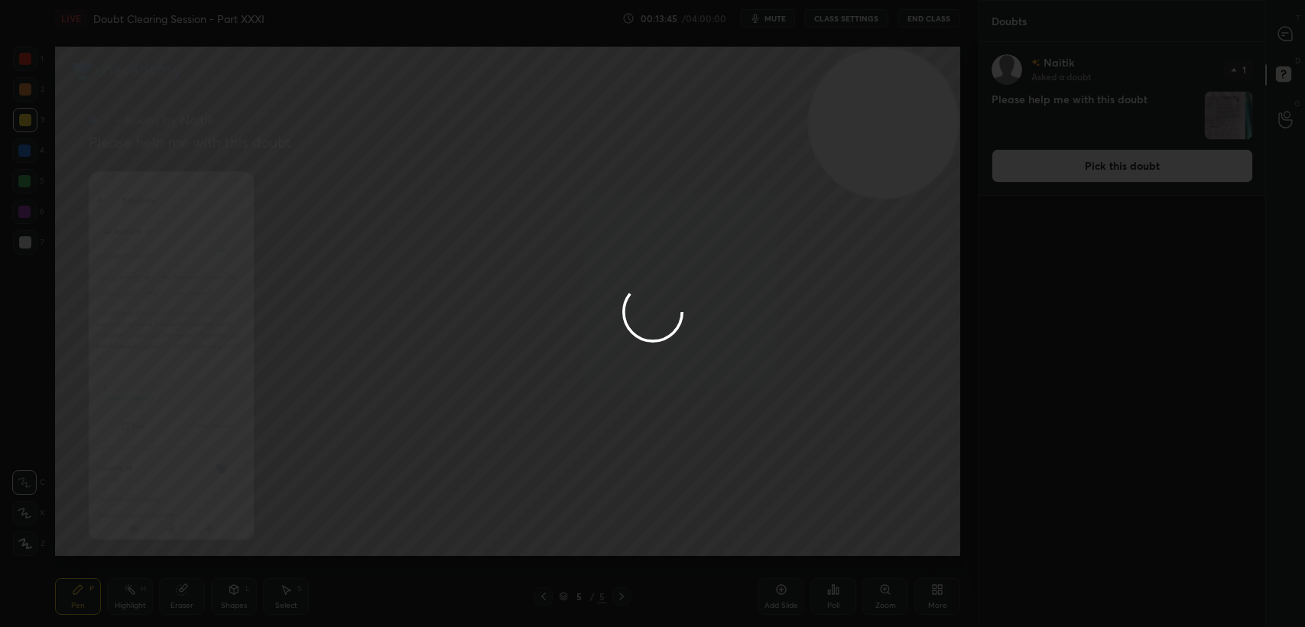
click at [1272, 32] on div at bounding box center [652, 313] width 1305 height 627
click at [1263, 34] on div at bounding box center [652, 313] width 1305 height 627
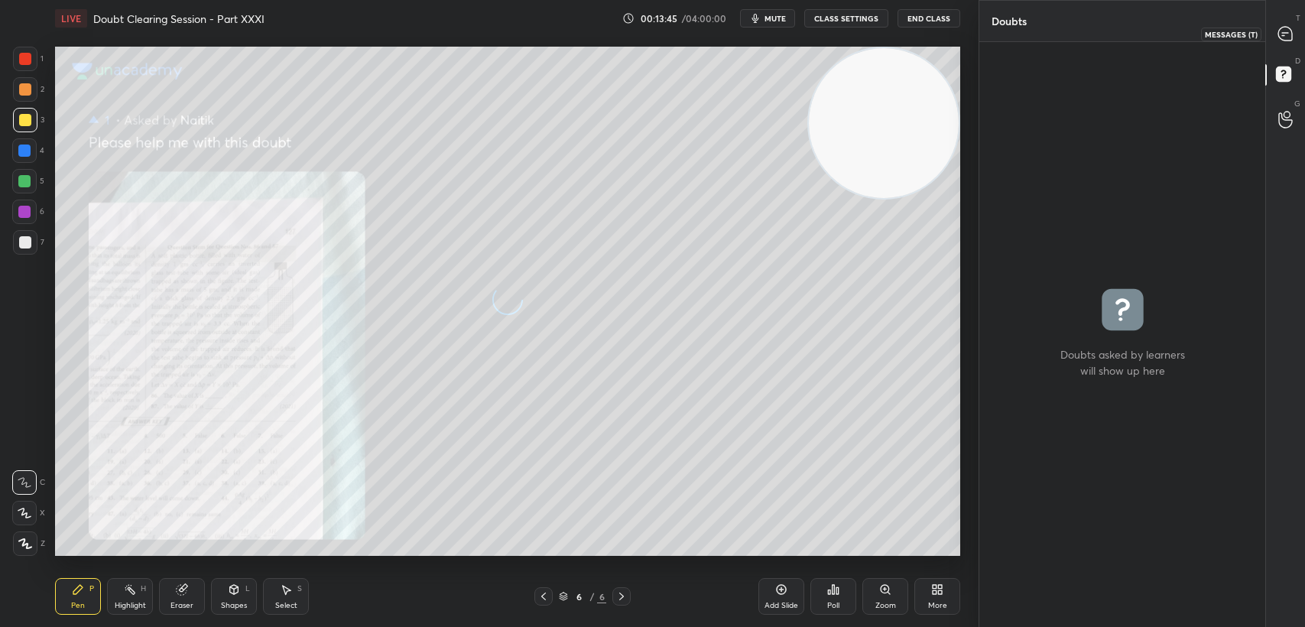
click at [1289, 33] on icon at bounding box center [1286, 34] width 14 height 14
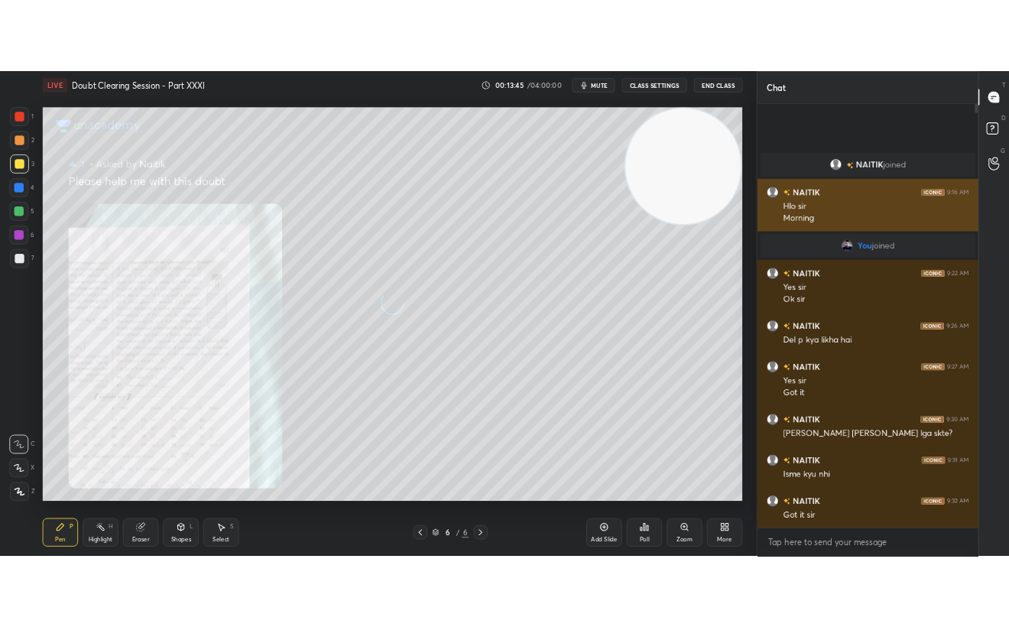
scroll to position [544, 281]
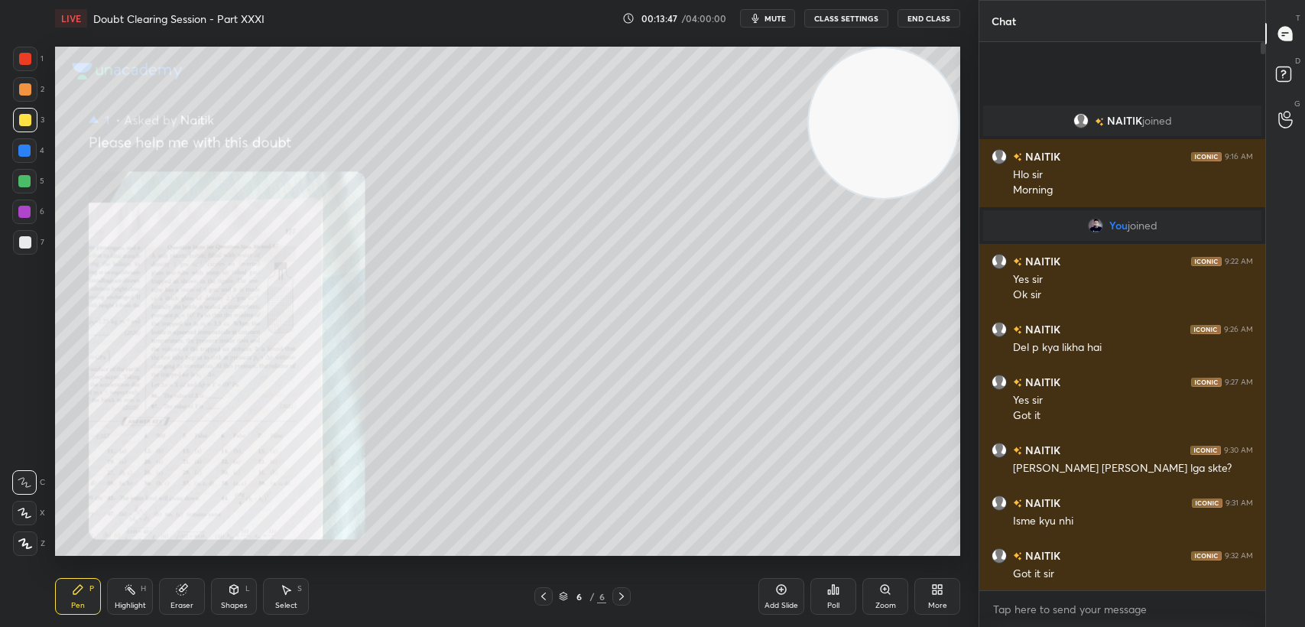
click at [544, 590] on div at bounding box center [544, 596] width 18 height 18
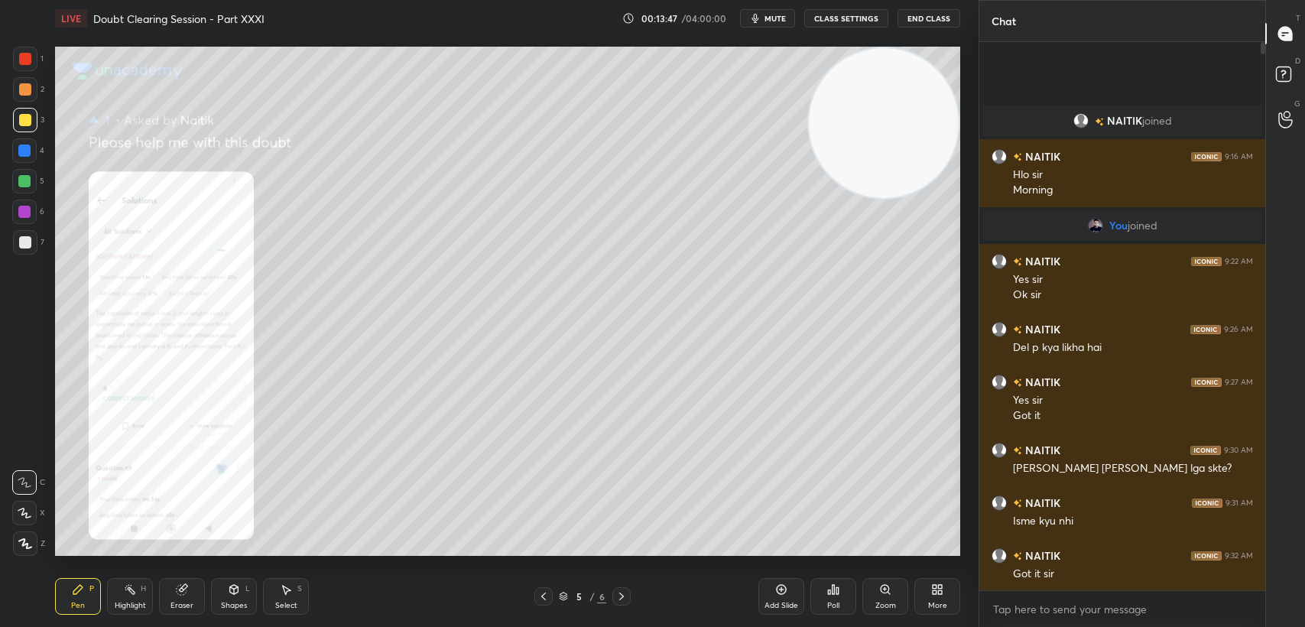
click at [538, 590] on div at bounding box center [544, 596] width 18 height 18
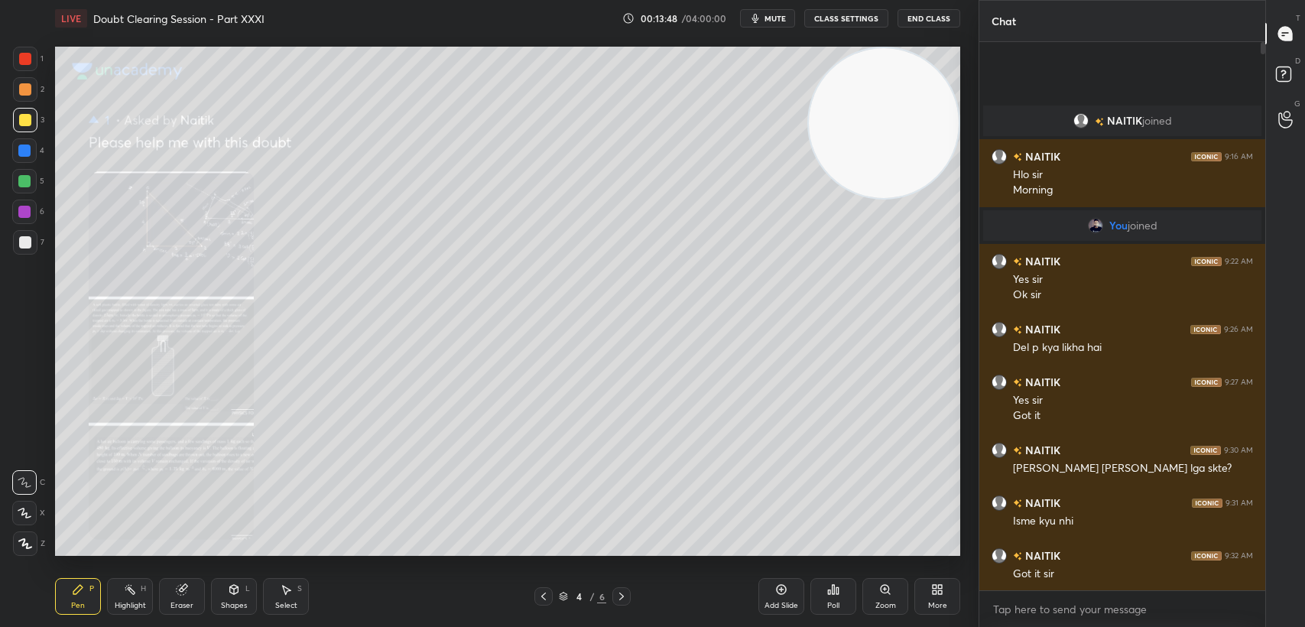
click at [535, 597] on div at bounding box center [544, 596] width 18 height 18
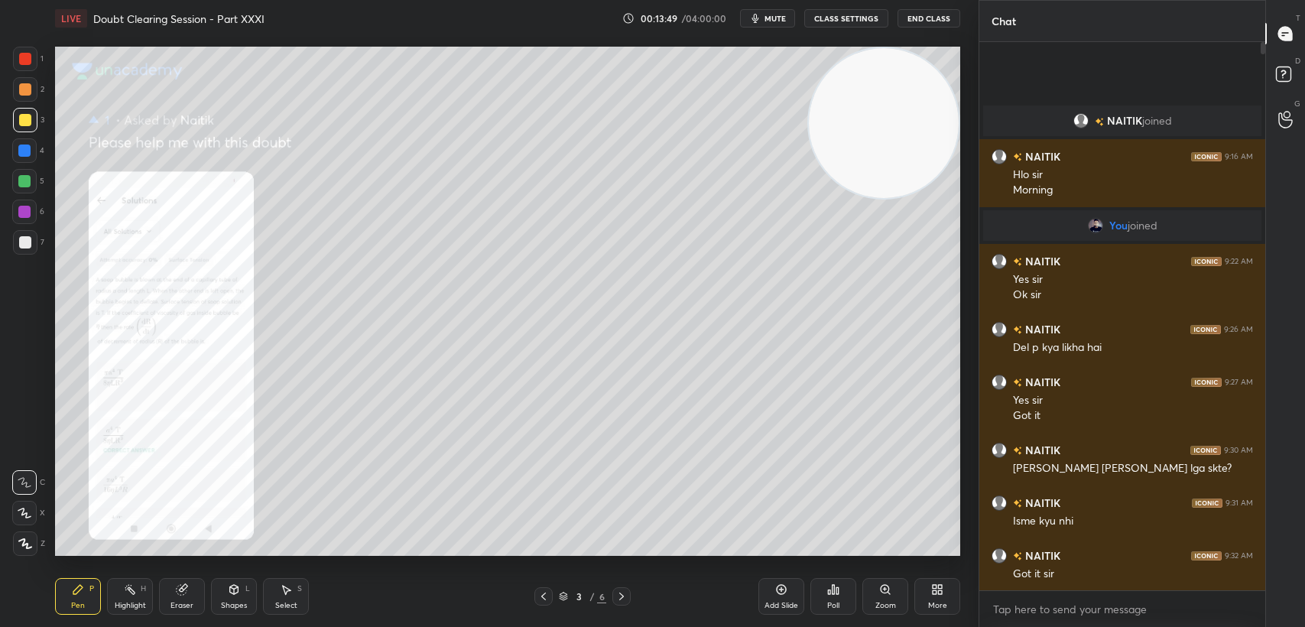
click at [538, 598] on icon at bounding box center [544, 596] width 12 height 12
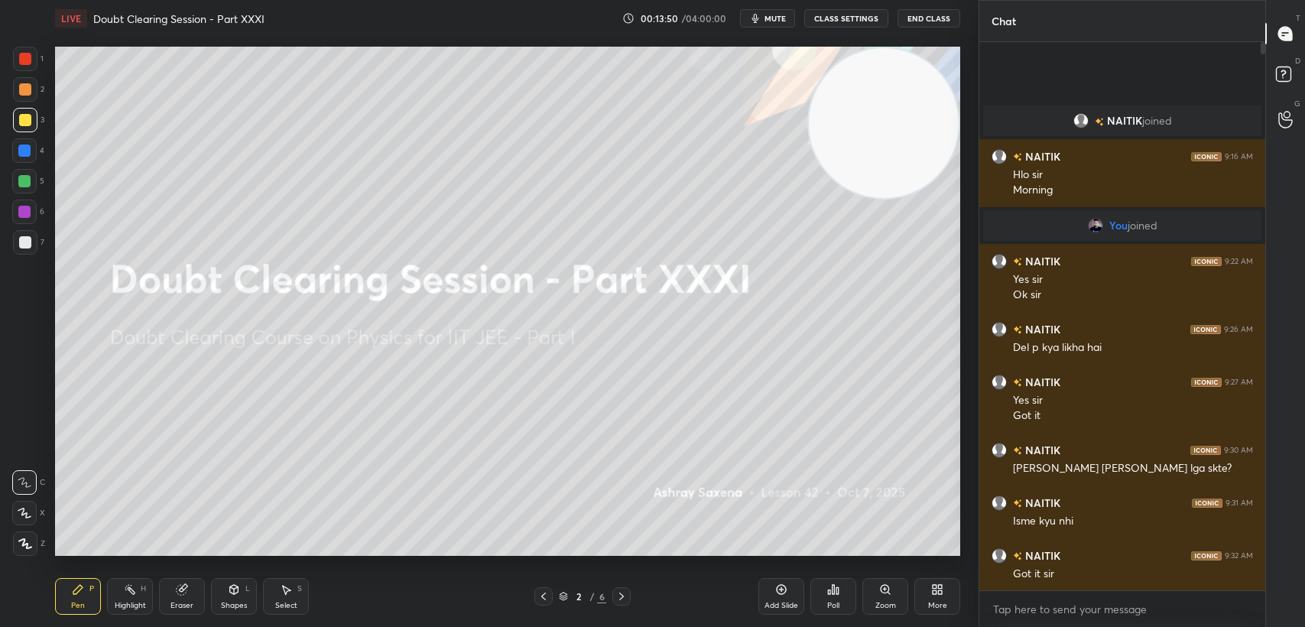
click at [616, 599] on icon at bounding box center [622, 596] width 12 height 12
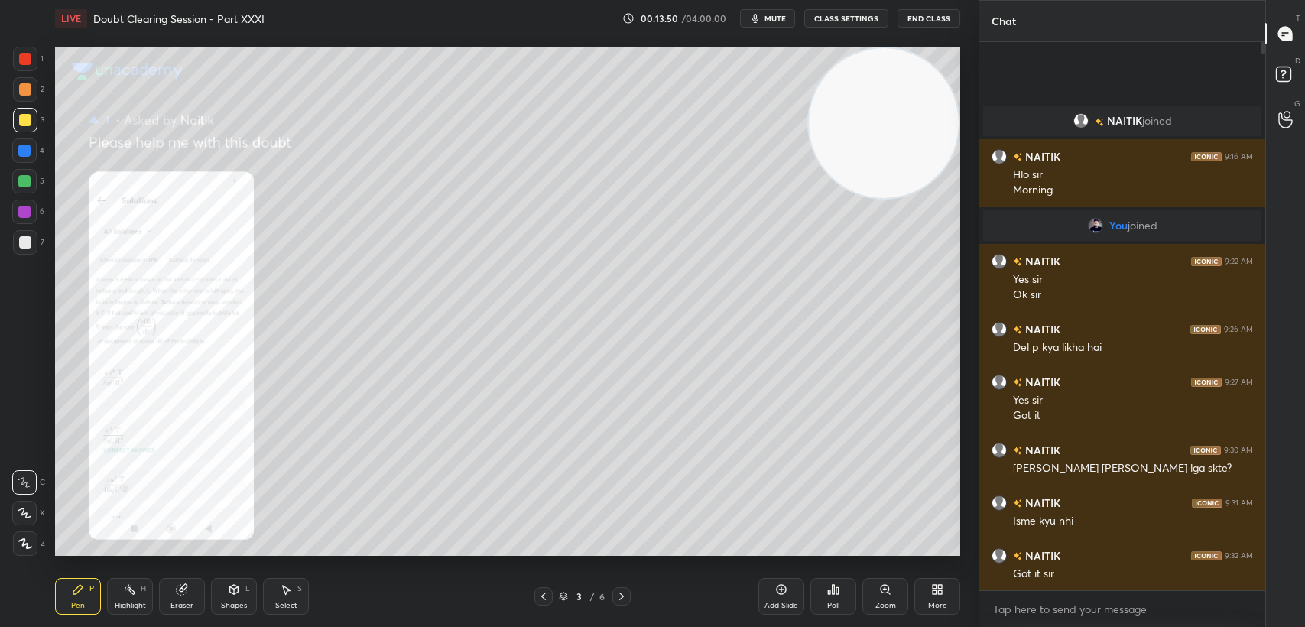
click at [622, 600] on icon at bounding box center [622, 596] width 12 height 12
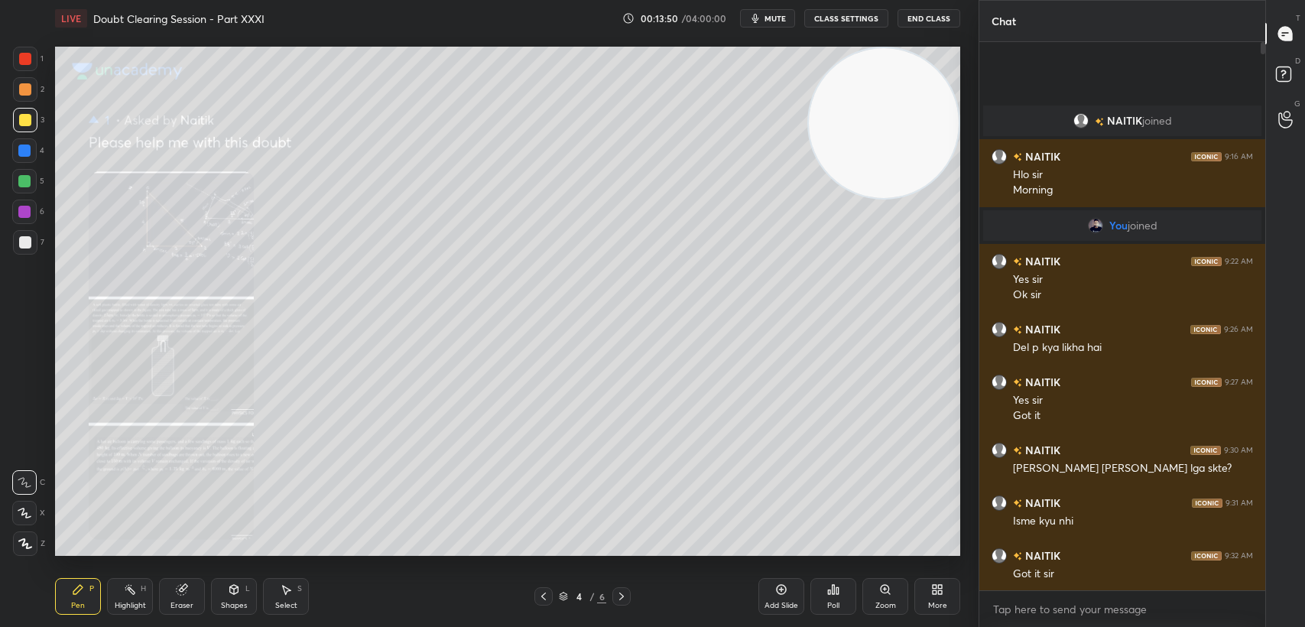
click at [619, 603] on div at bounding box center [622, 596] width 18 height 18
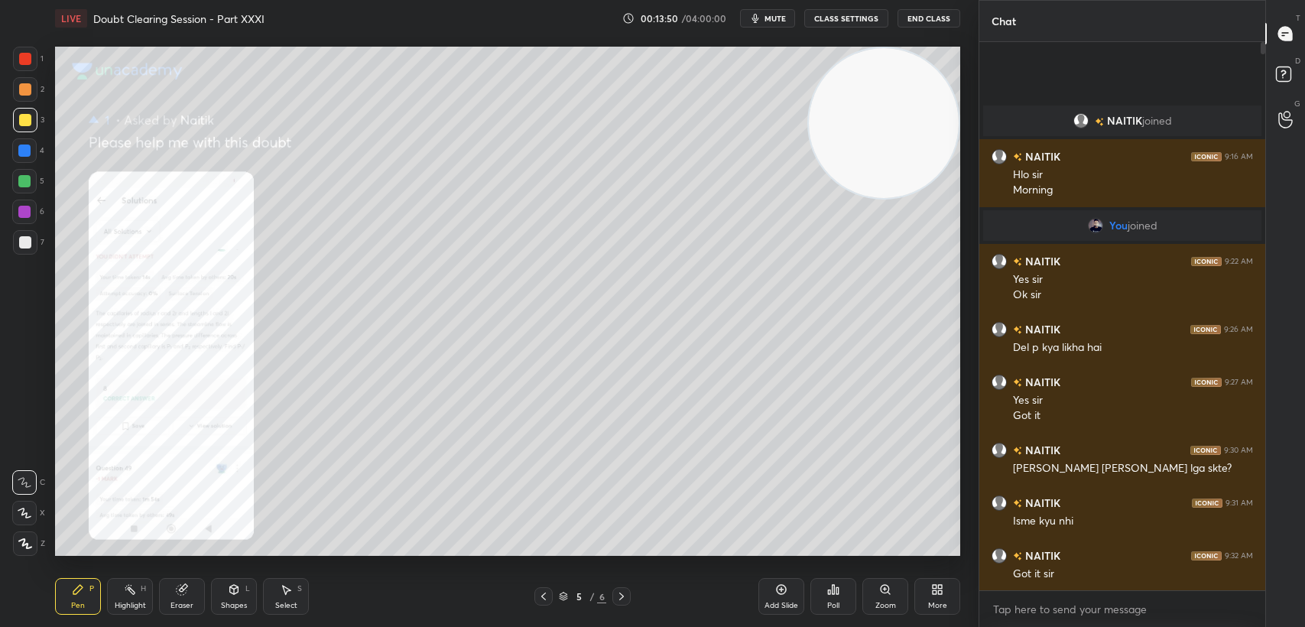
click at [619, 601] on icon at bounding box center [622, 596] width 12 height 12
click at [624, 601] on icon at bounding box center [622, 596] width 12 height 12
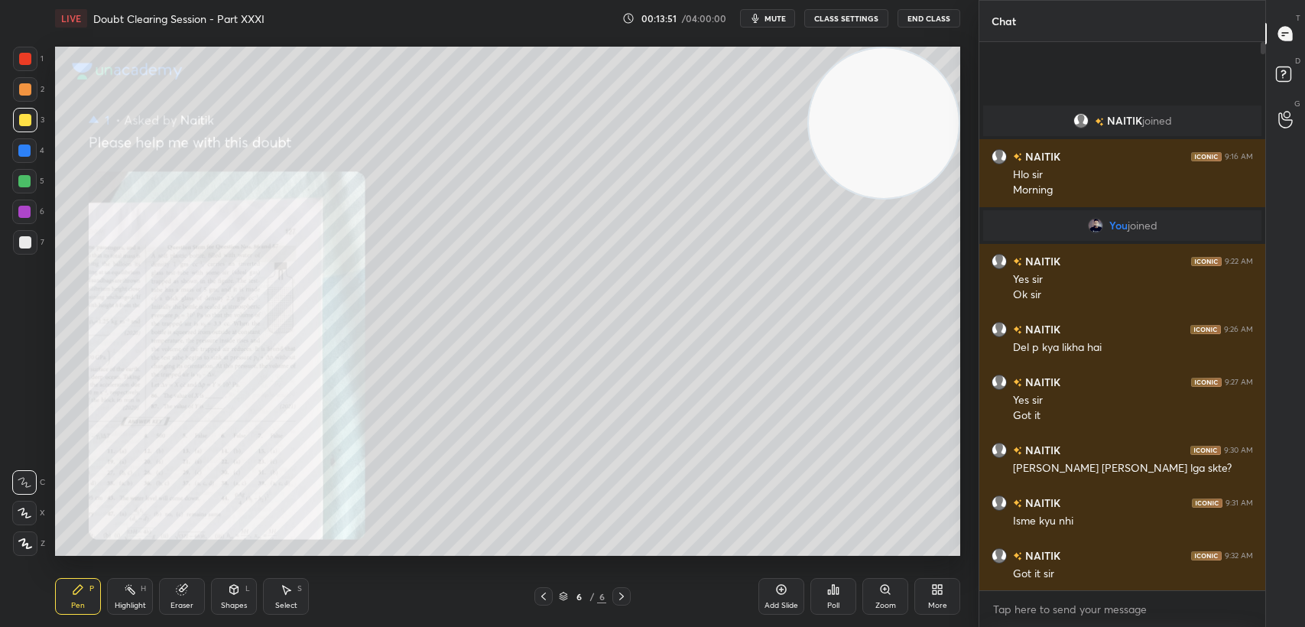
click at [902, 600] on div "Zoom" at bounding box center [886, 596] width 46 height 37
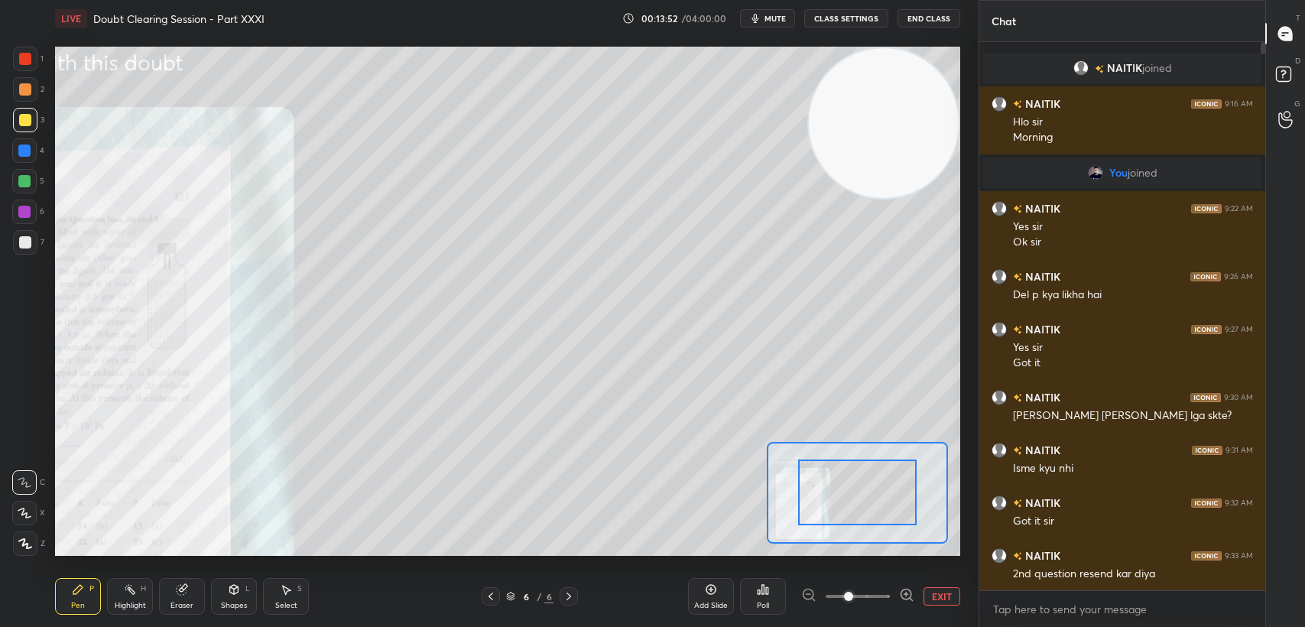
click at [902, 590] on icon at bounding box center [906, 594] width 15 height 15
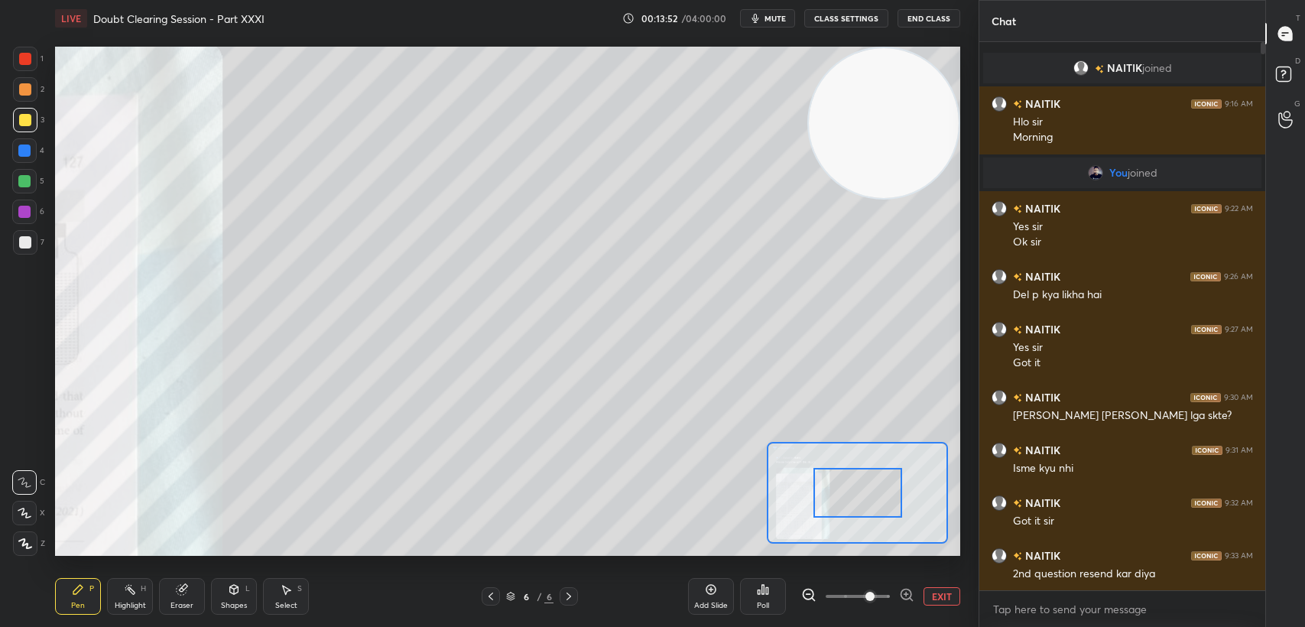
click at [902, 590] on icon at bounding box center [906, 594] width 15 height 15
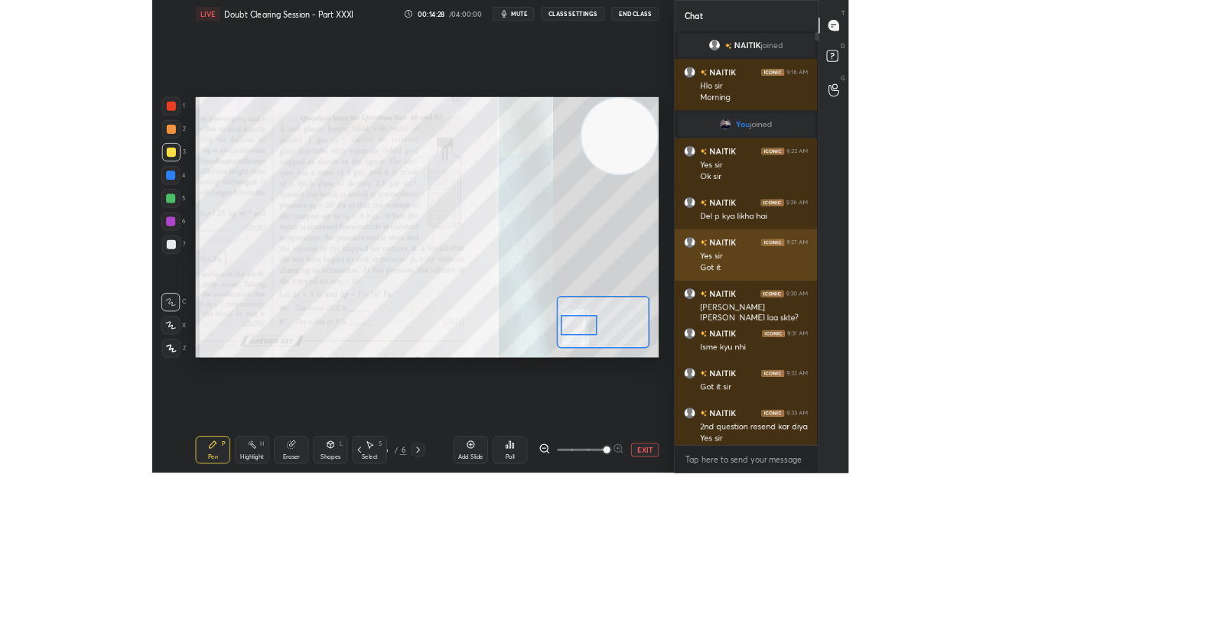
scroll to position [529, 804]
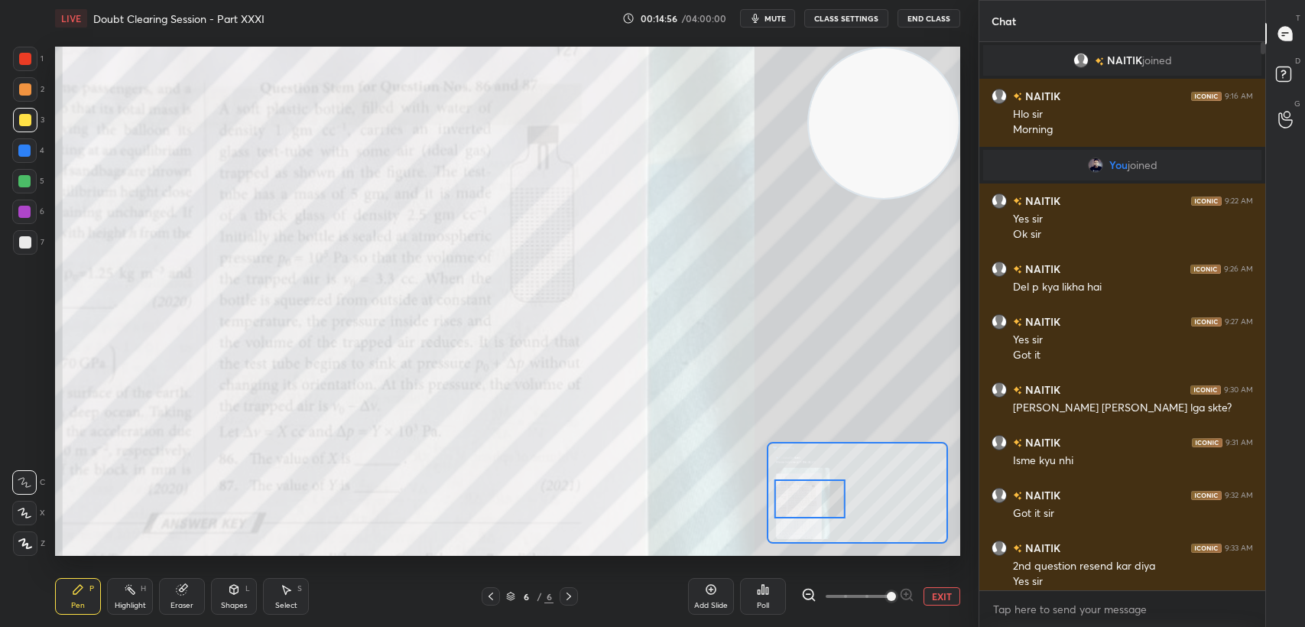
click at [21, 63] on div at bounding box center [25, 59] width 12 height 12
click at [18, 64] on div at bounding box center [25, 59] width 24 height 24
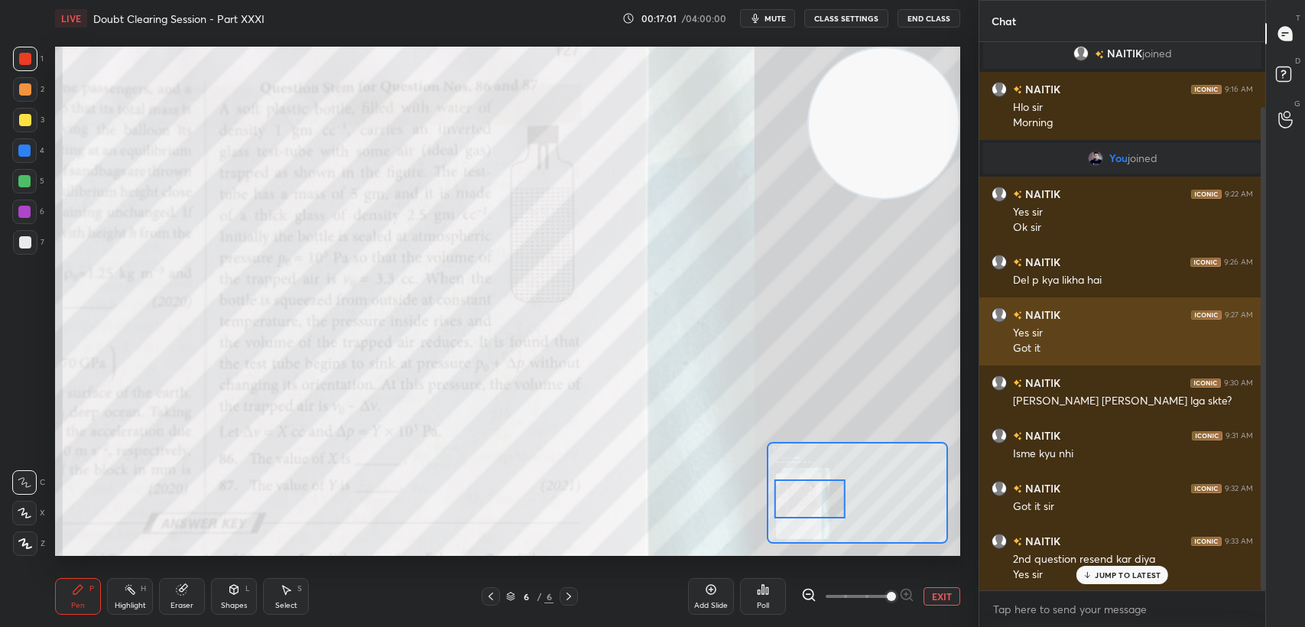
scroll to position [73, 0]
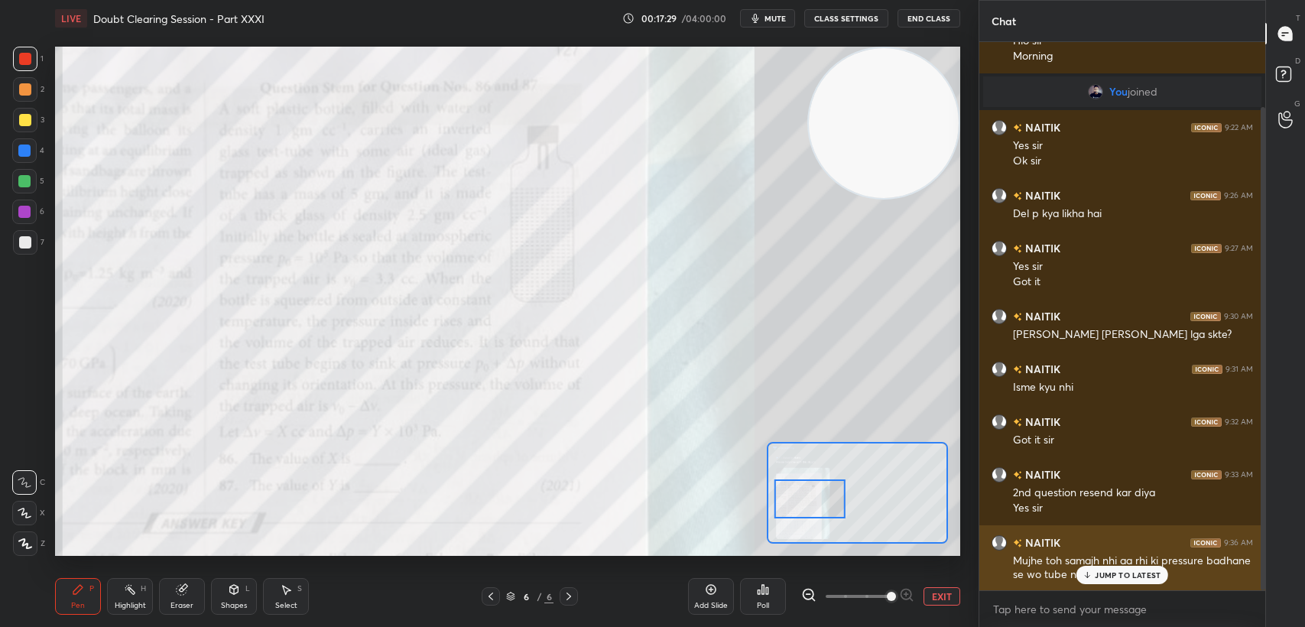
click at [1114, 584] on div "[PERSON_NAME] 9:36 AM Mujhe toh samajh nhi aa rhi ki pressure badhane se wo tub…" at bounding box center [1123, 558] width 286 height 67
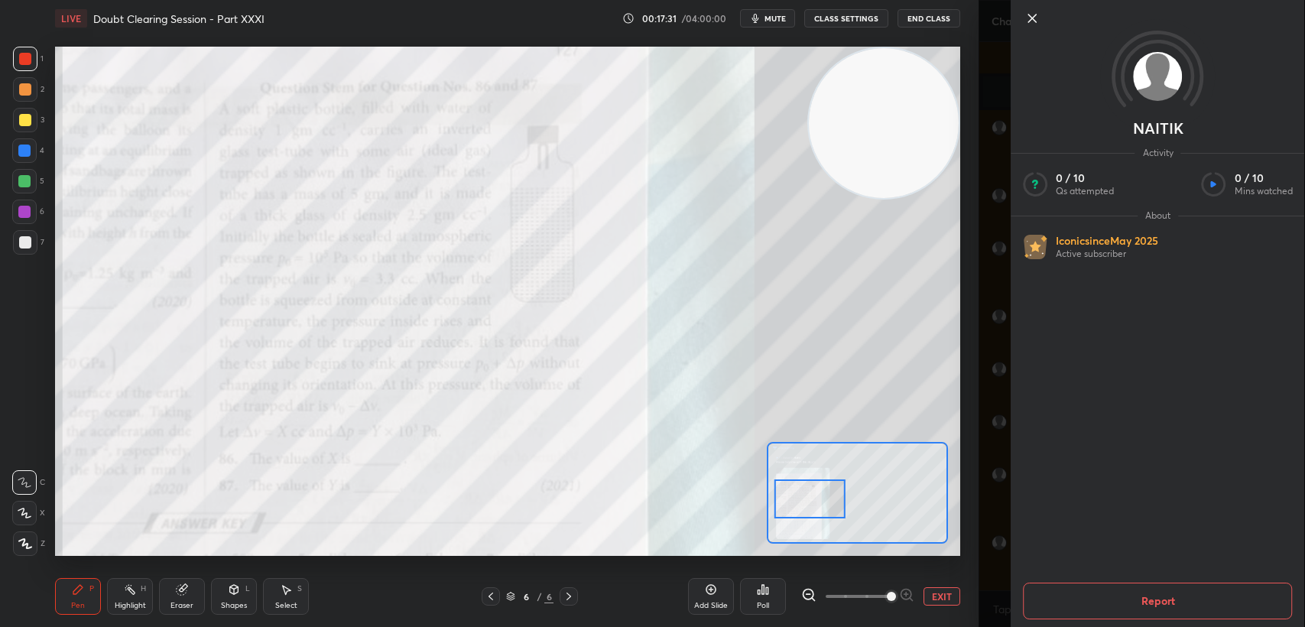
click at [1038, 19] on icon at bounding box center [1032, 18] width 18 height 18
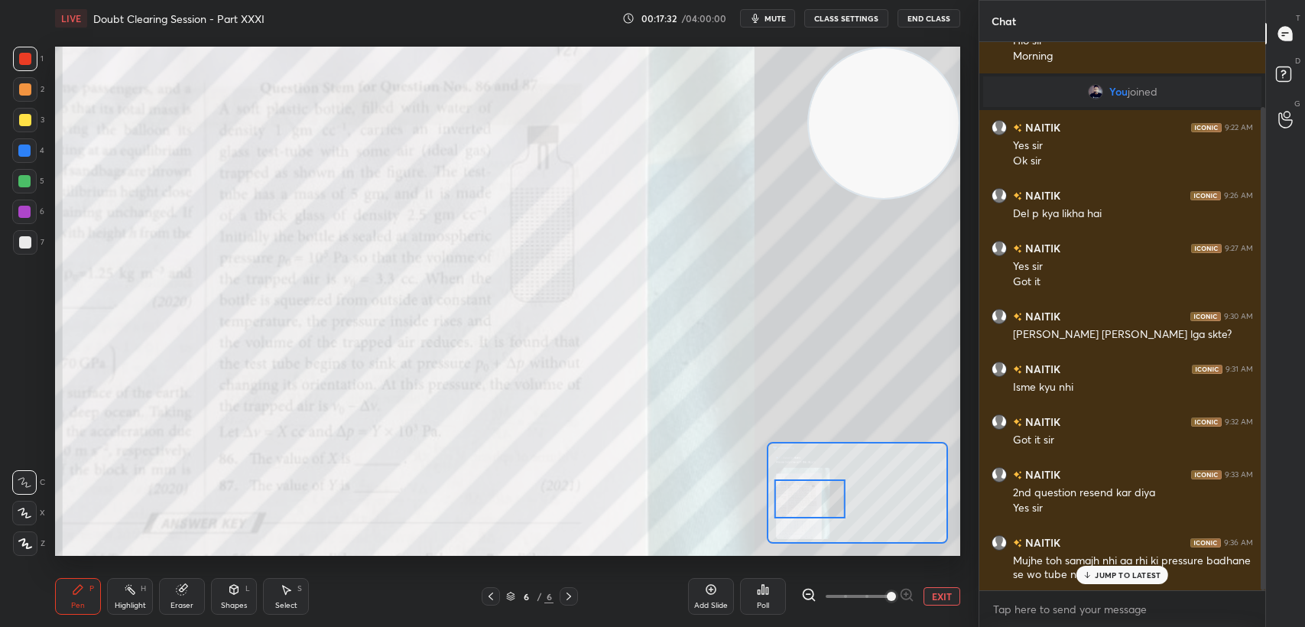
click at [1113, 580] on p "JUMP TO LATEST" at bounding box center [1128, 574] width 66 height 9
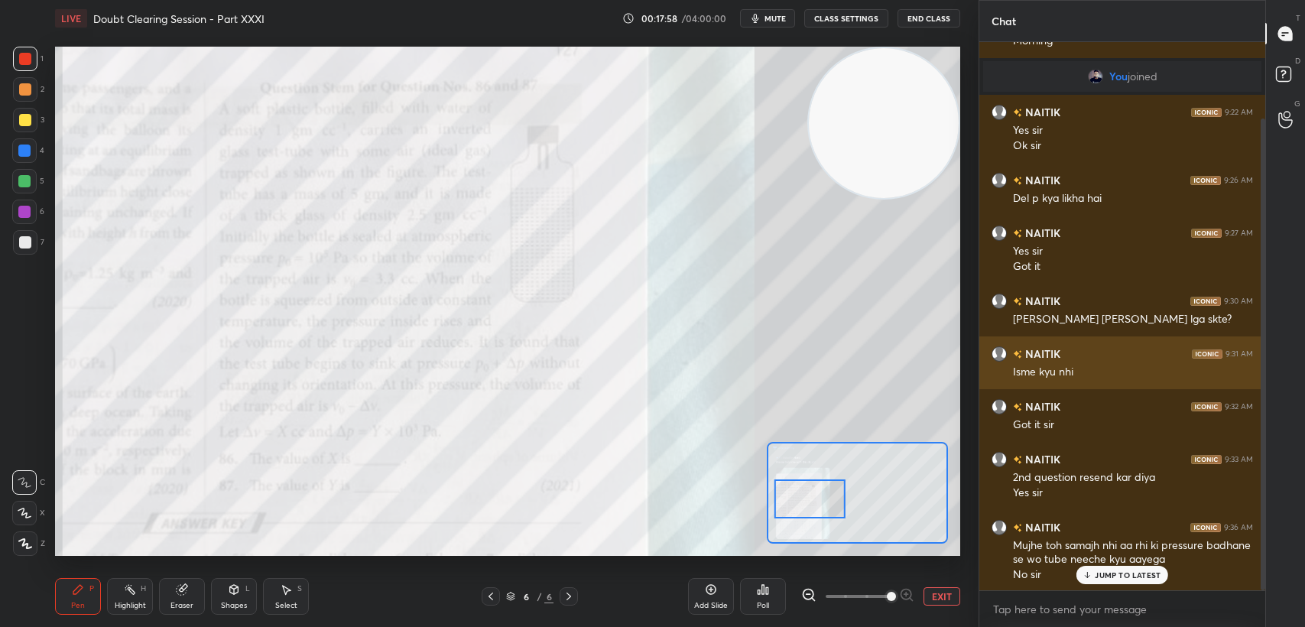
scroll to position [141, 0]
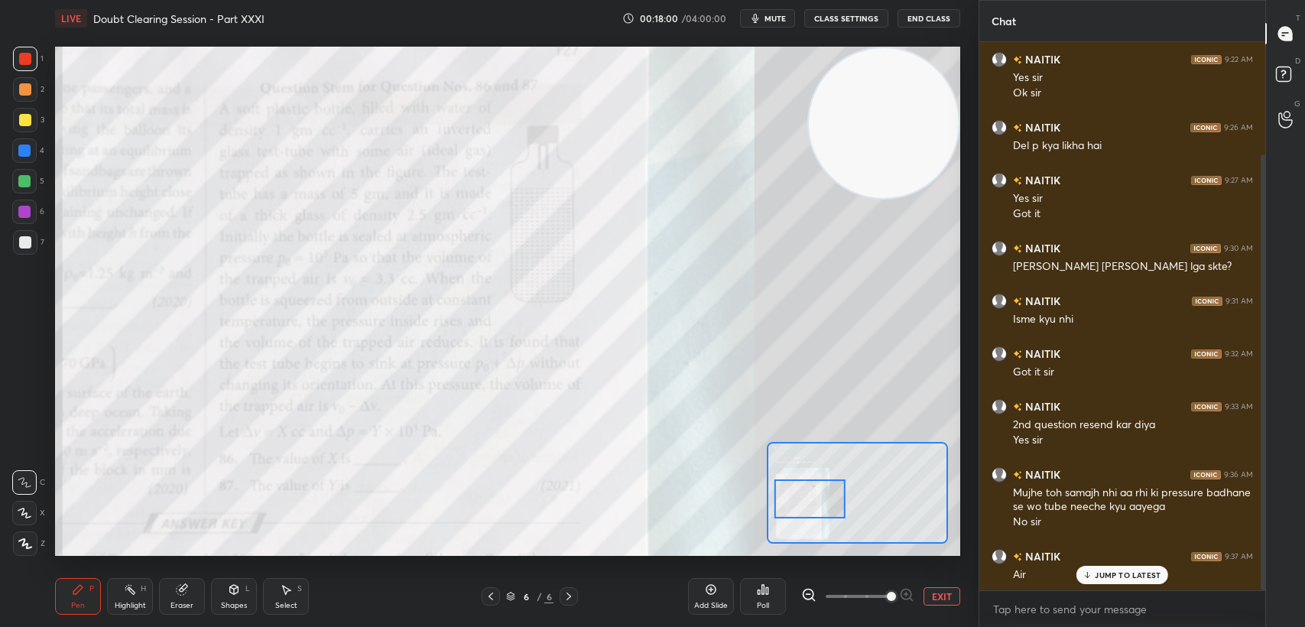
click at [1116, 567] on div "JUMP TO LATEST" at bounding box center [1123, 575] width 92 height 18
click at [36, 149] on div at bounding box center [24, 150] width 24 height 24
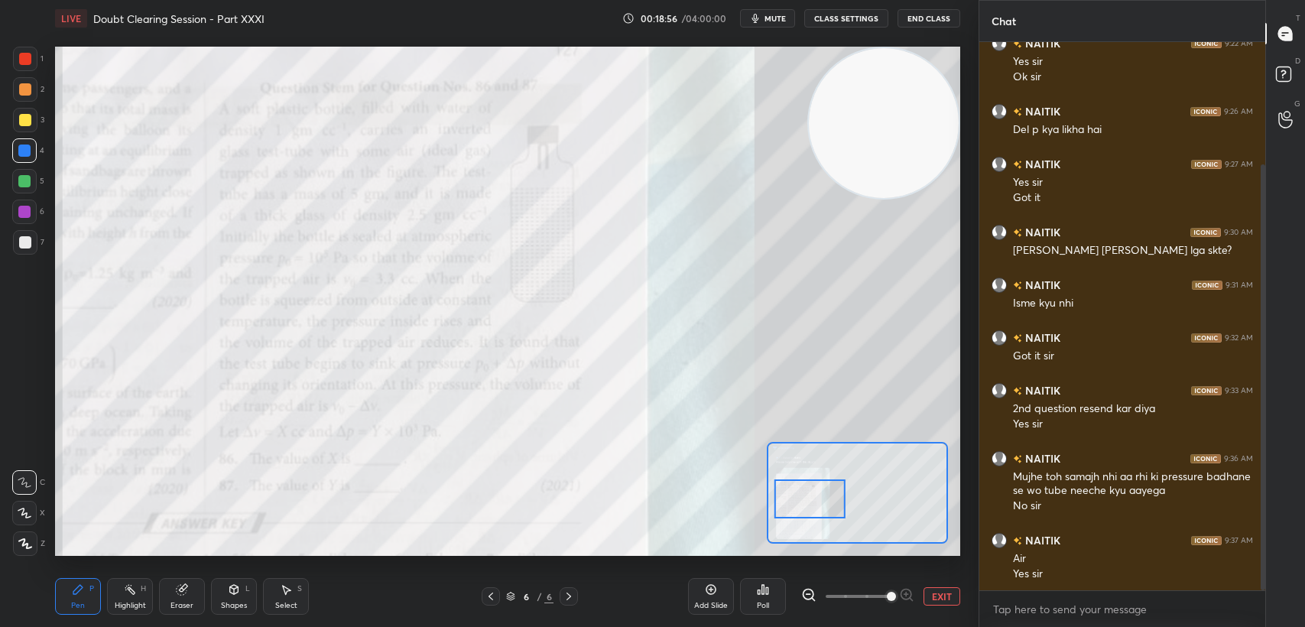
click at [957, 594] on button "EXIT" at bounding box center [942, 596] width 37 height 18
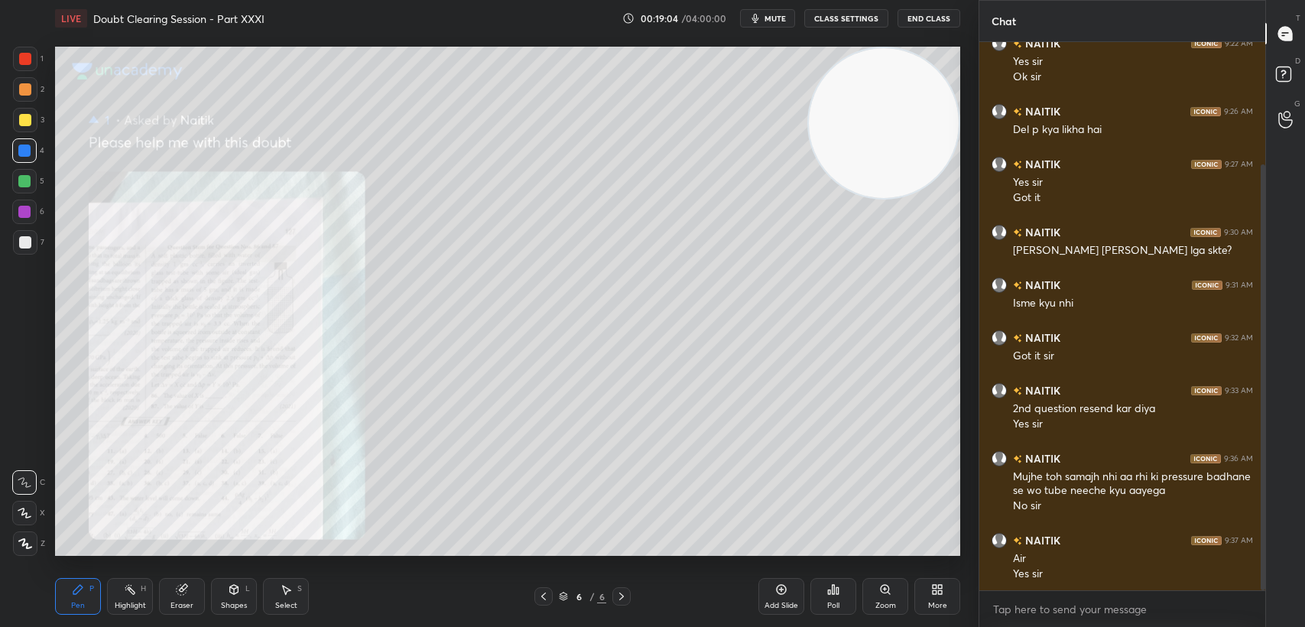
click at [19, 118] on div at bounding box center [25, 120] width 12 height 12
click at [31, 116] on div at bounding box center [25, 120] width 24 height 24
click at [133, 600] on div "Highlight H" at bounding box center [130, 596] width 46 height 37
click at [23, 548] on icon at bounding box center [24, 544] width 12 height 12
click at [21, 540] on icon at bounding box center [24, 544] width 12 height 12
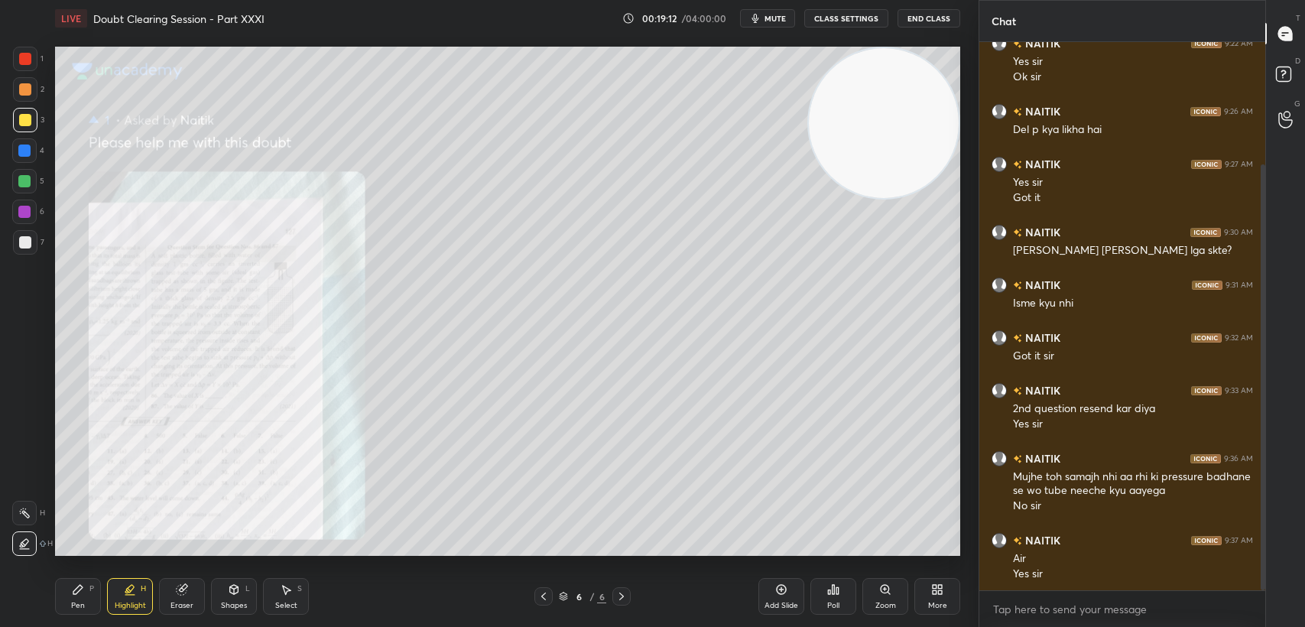
click at [43, 167] on div "4" at bounding box center [28, 153] width 32 height 31
click at [13, 75] on div "1" at bounding box center [28, 62] width 31 height 31
click at [18, 54] on div at bounding box center [25, 59] width 24 height 24
click at [20, 38] on div "1 2 3 4 5 6 7 C X Z C X Z E E Erase all H H LIVE Doubt Clearing Session - Part …" at bounding box center [483, 313] width 967 height 627
click at [76, 604] on div "Pen" at bounding box center [78, 606] width 14 height 8
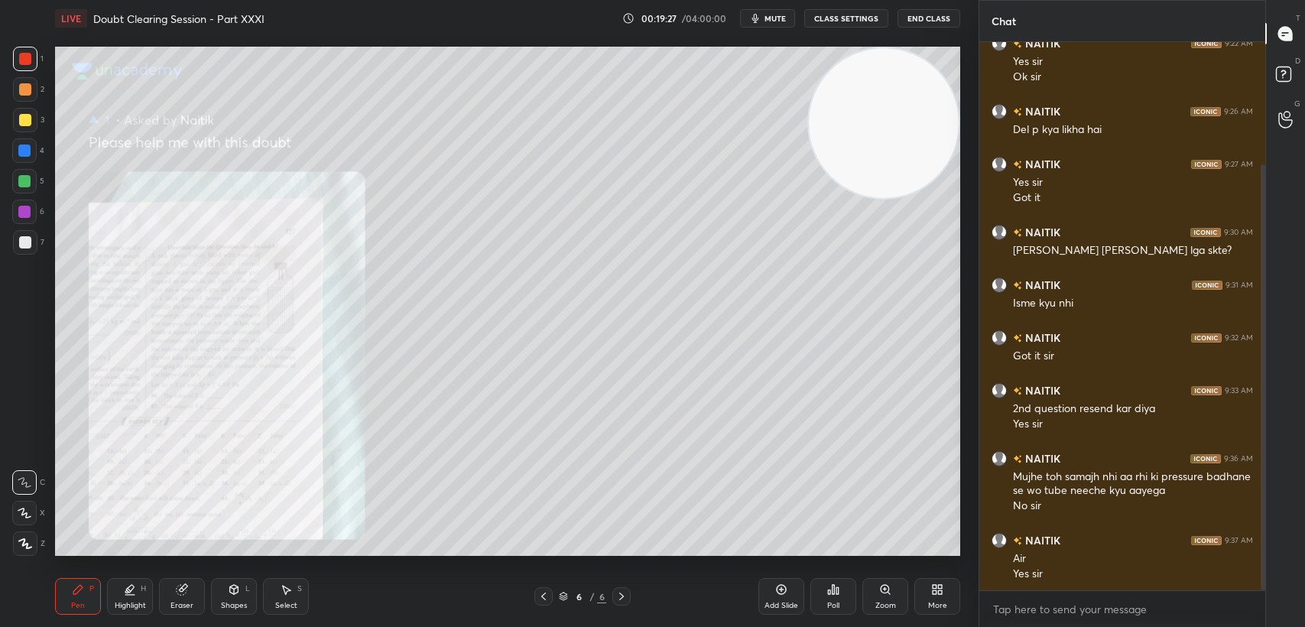
click at [76, 602] on div "Pen" at bounding box center [78, 606] width 14 height 8
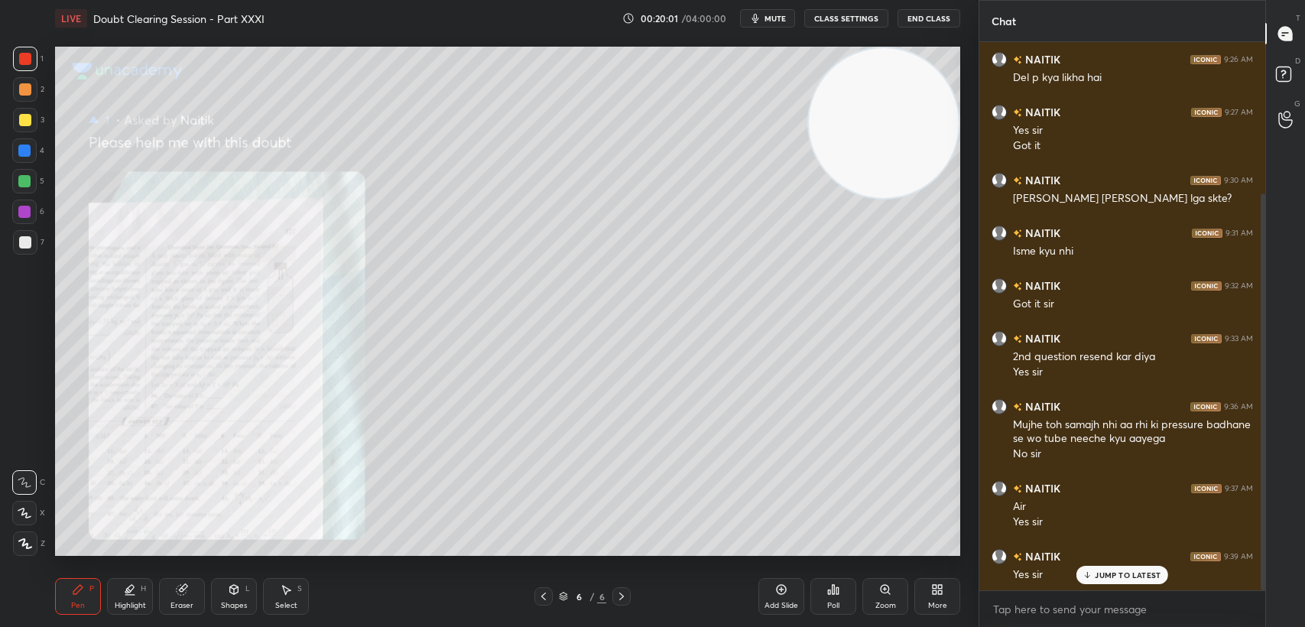
click at [6, 131] on div "1 2 3 4 5 6 7 C X Z C X Z E E Erase all H H" at bounding box center [24, 301] width 49 height 509
click at [27, 125] on div at bounding box center [25, 120] width 12 height 12
click at [43, 118] on div "3" at bounding box center [28, 120] width 31 height 24
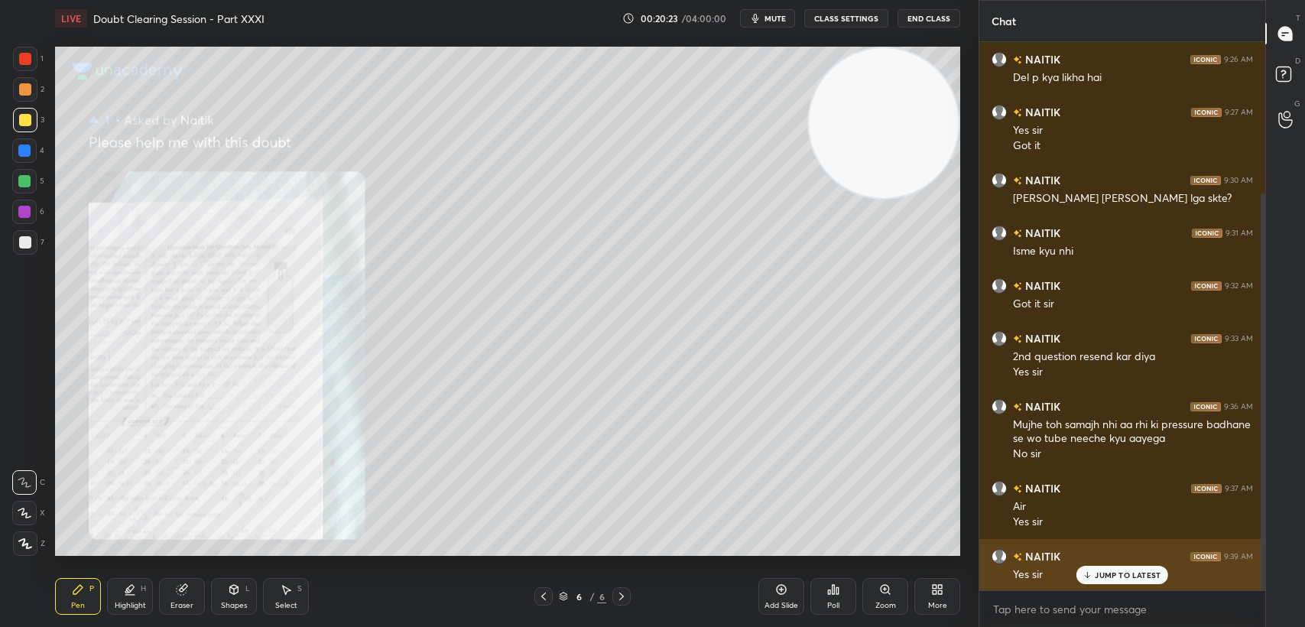
click at [1100, 575] on p "JUMP TO LATEST" at bounding box center [1128, 574] width 66 height 9
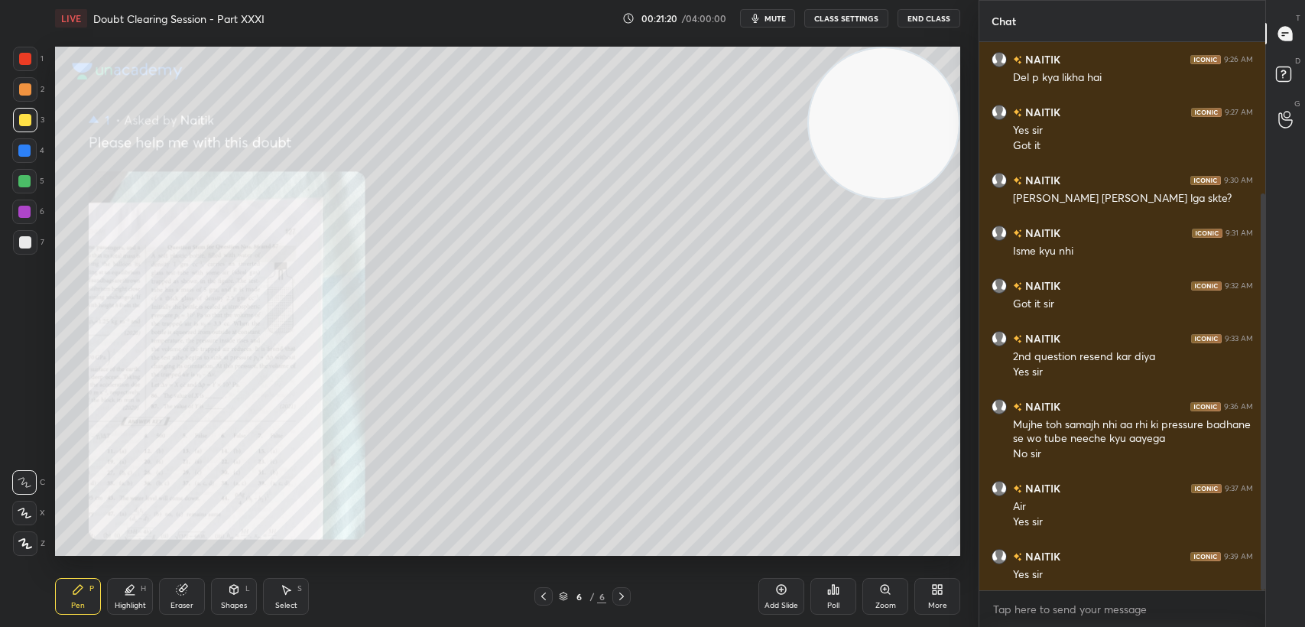
click at [41, 164] on div "4" at bounding box center [28, 153] width 32 height 31
click at [41, 159] on div "4" at bounding box center [28, 150] width 32 height 24
click at [299, 589] on div "S" at bounding box center [299, 589] width 5 height 8
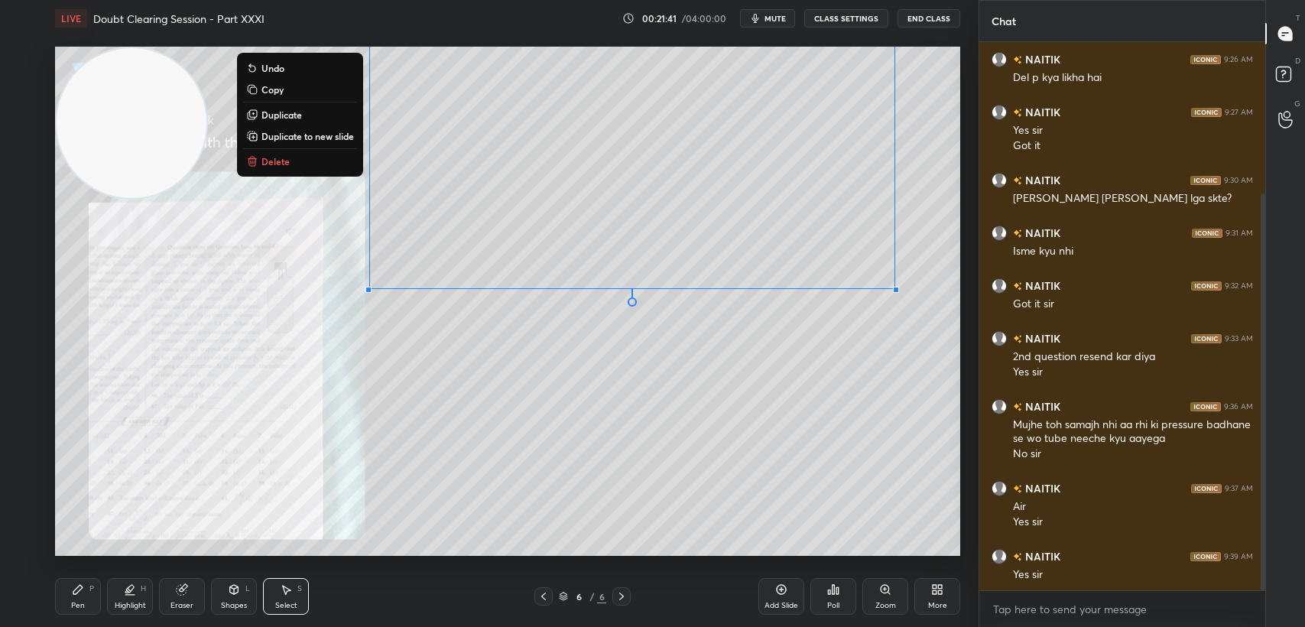
click at [198, 301] on div "0 ° Undo Copy Duplicate Duplicate to new slide Delete" at bounding box center [507, 301] width 905 height 509
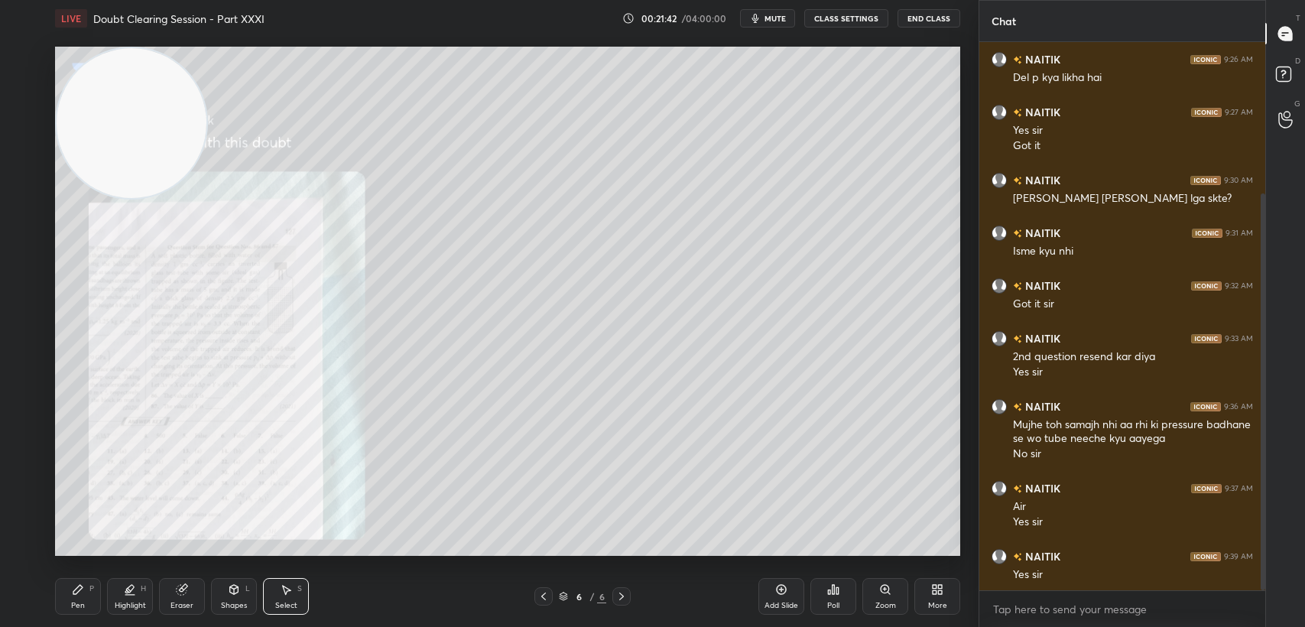
click at [63, 600] on div "Pen P" at bounding box center [78, 596] width 46 height 37
click at [69, 601] on div "Pen P" at bounding box center [78, 596] width 46 height 37
click at [887, 604] on div "Zoom" at bounding box center [886, 606] width 21 height 8
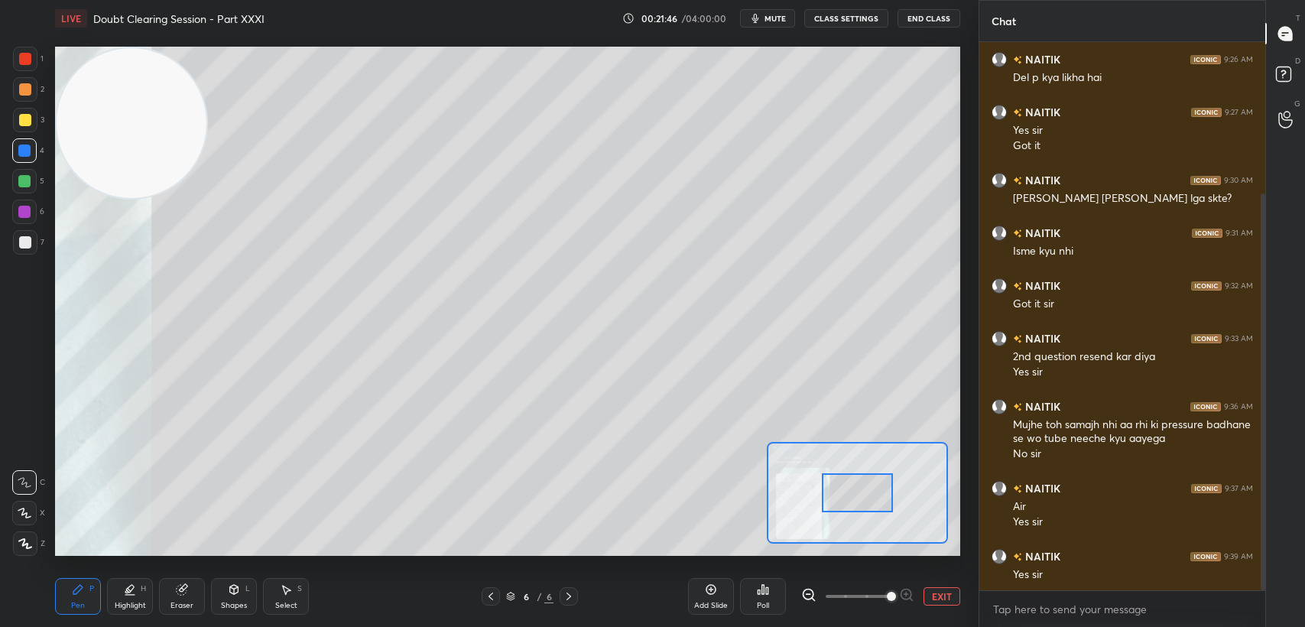
click at [959, 603] on button "EXIT" at bounding box center [942, 596] width 37 height 18
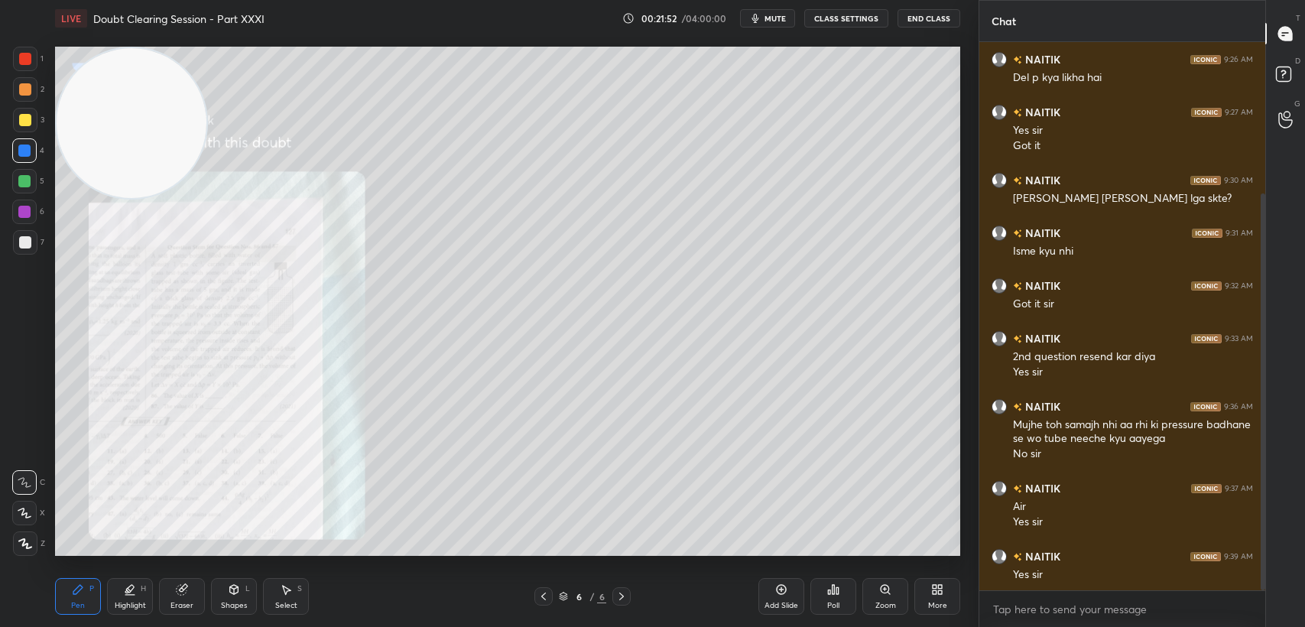
click at [18, 136] on div "3" at bounding box center [28, 123] width 31 height 31
click at [30, 127] on div at bounding box center [25, 120] width 24 height 24
click at [871, 596] on div "Zoom" at bounding box center [886, 596] width 46 height 37
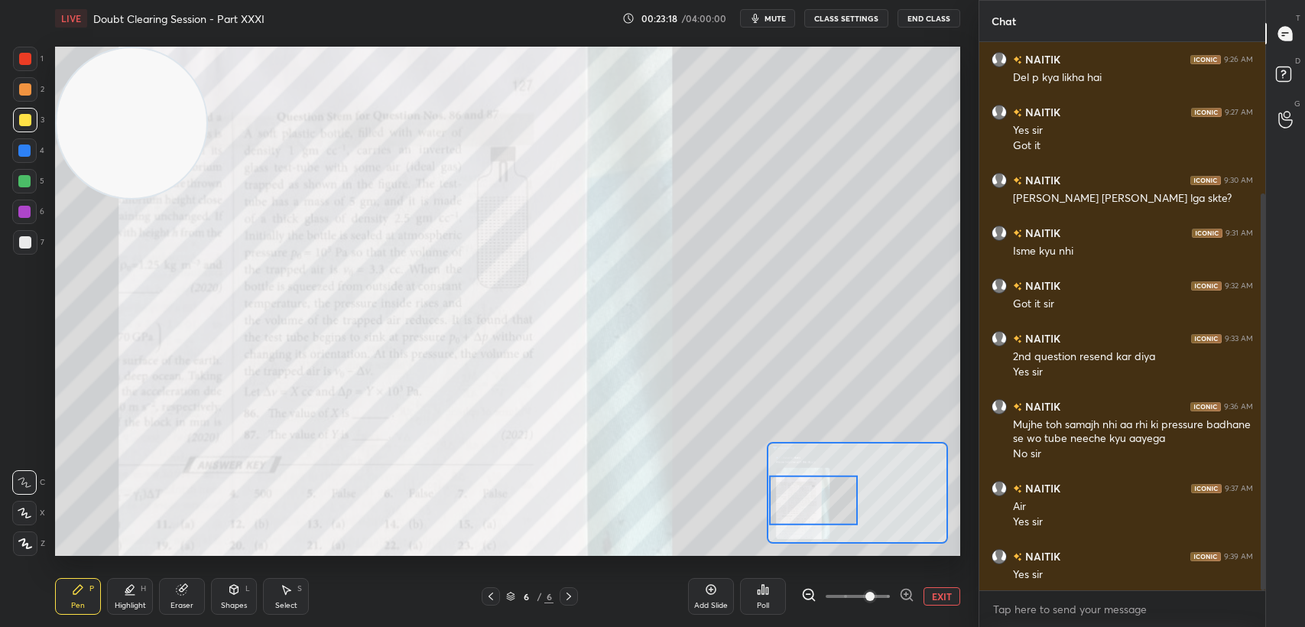
click at [941, 602] on button "EXIT" at bounding box center [942, 596] width 37 height 18
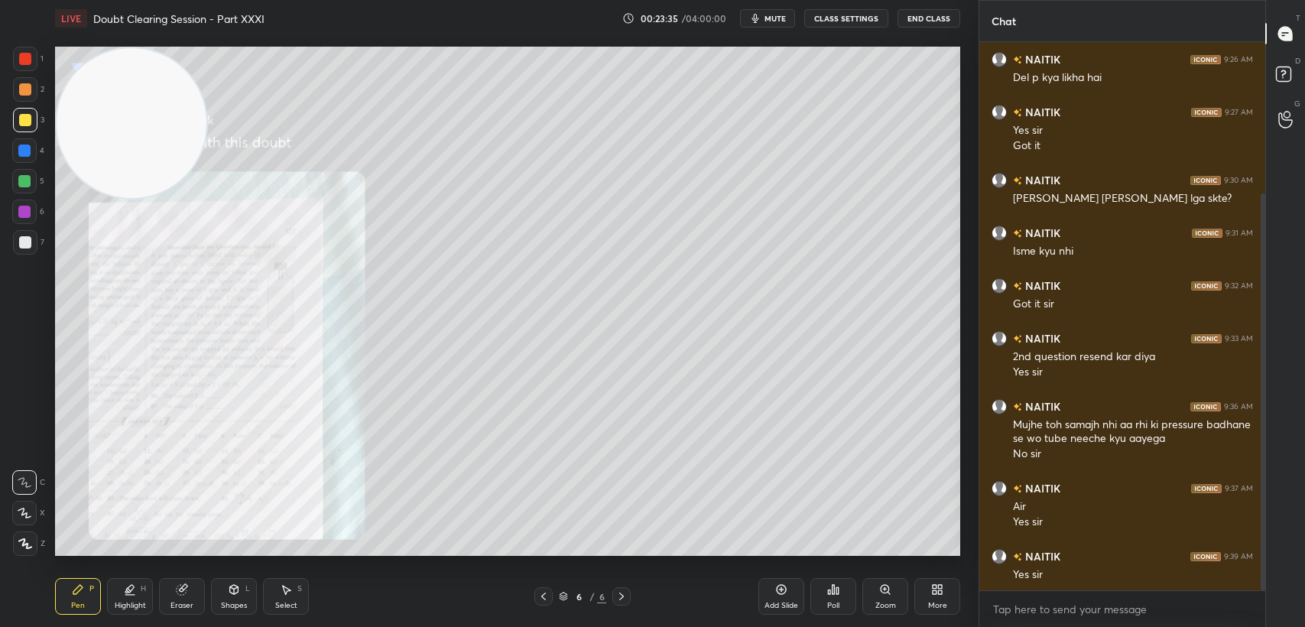
click at [38, 54] on div "1" at bounding box center [28, 59] width 31 height 24
click at [31, 58] on div at bounding box center [25, 59] width 12 height 12
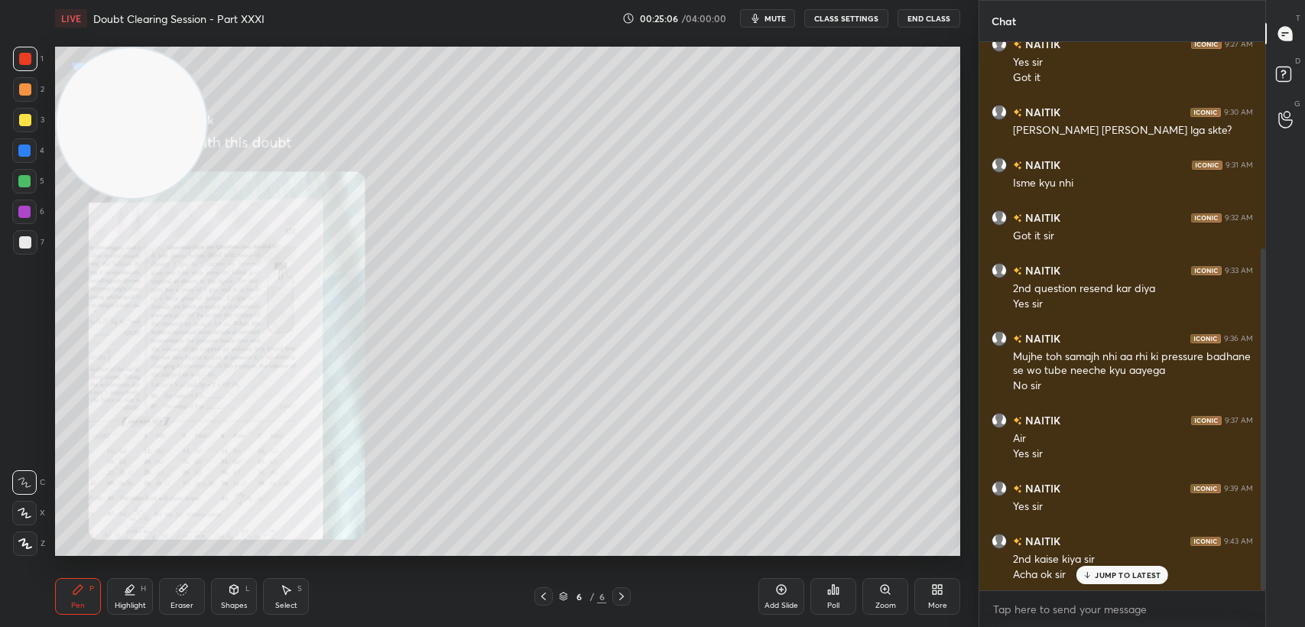
scroll to position [330, 0]
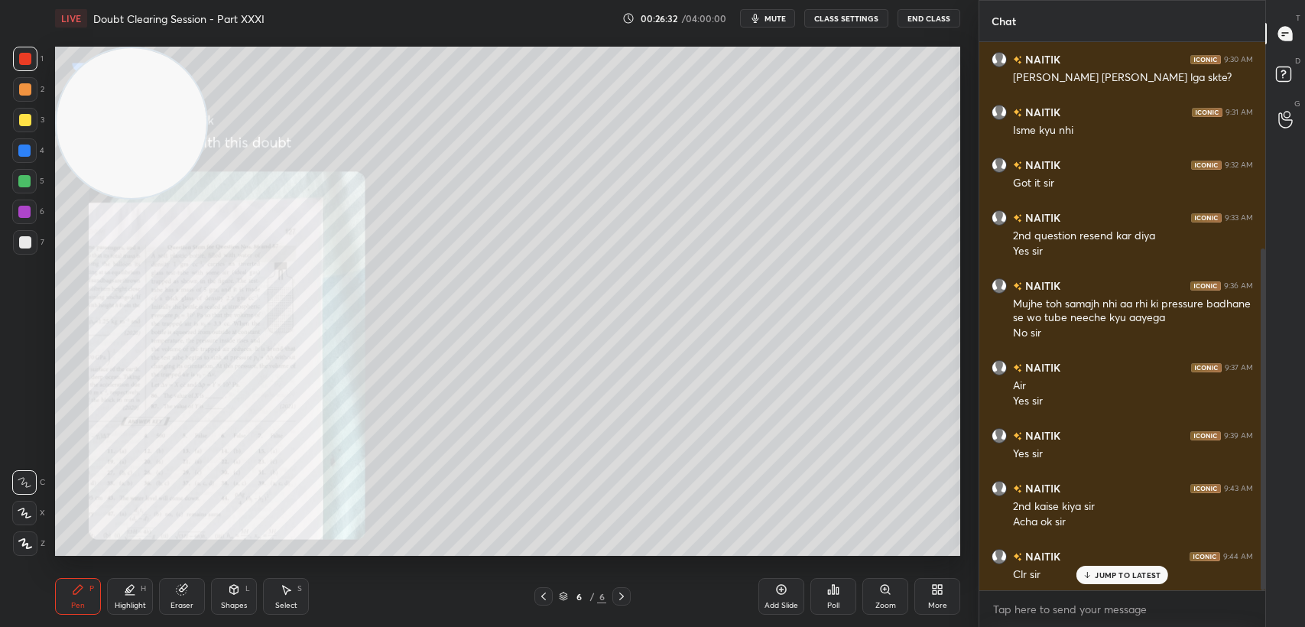
click at [927, 20] on button "End Class" at bounding box center [929, 18] width 63 height 18
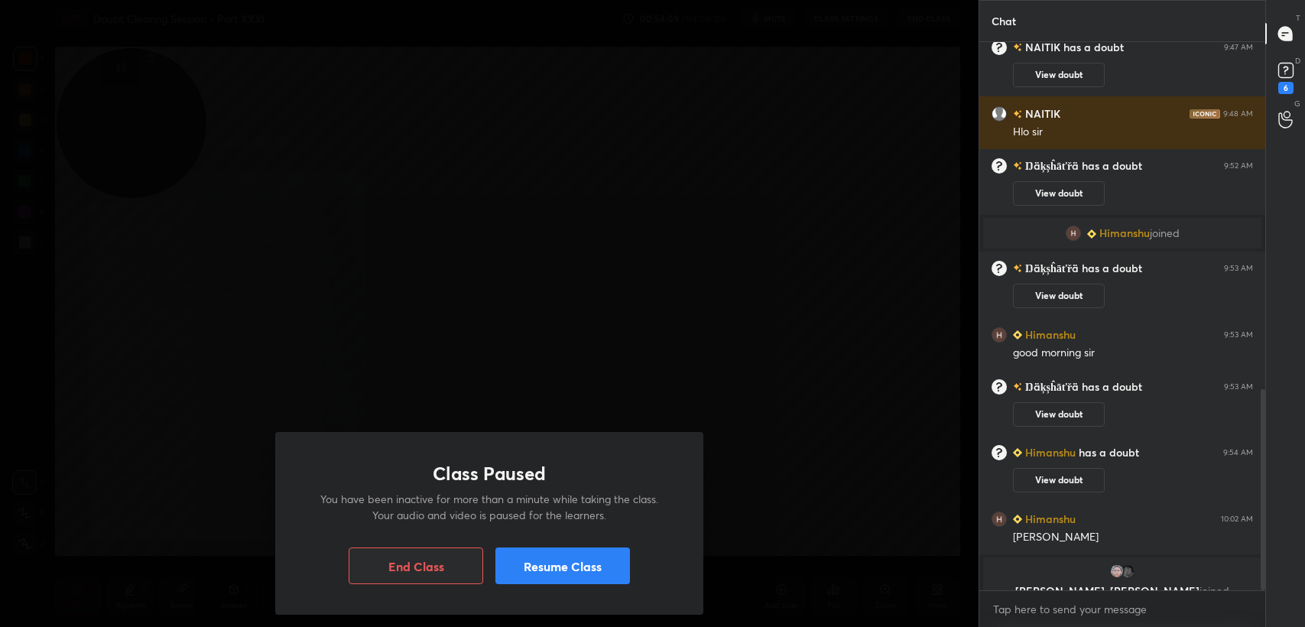
scroll to position [947, 0]
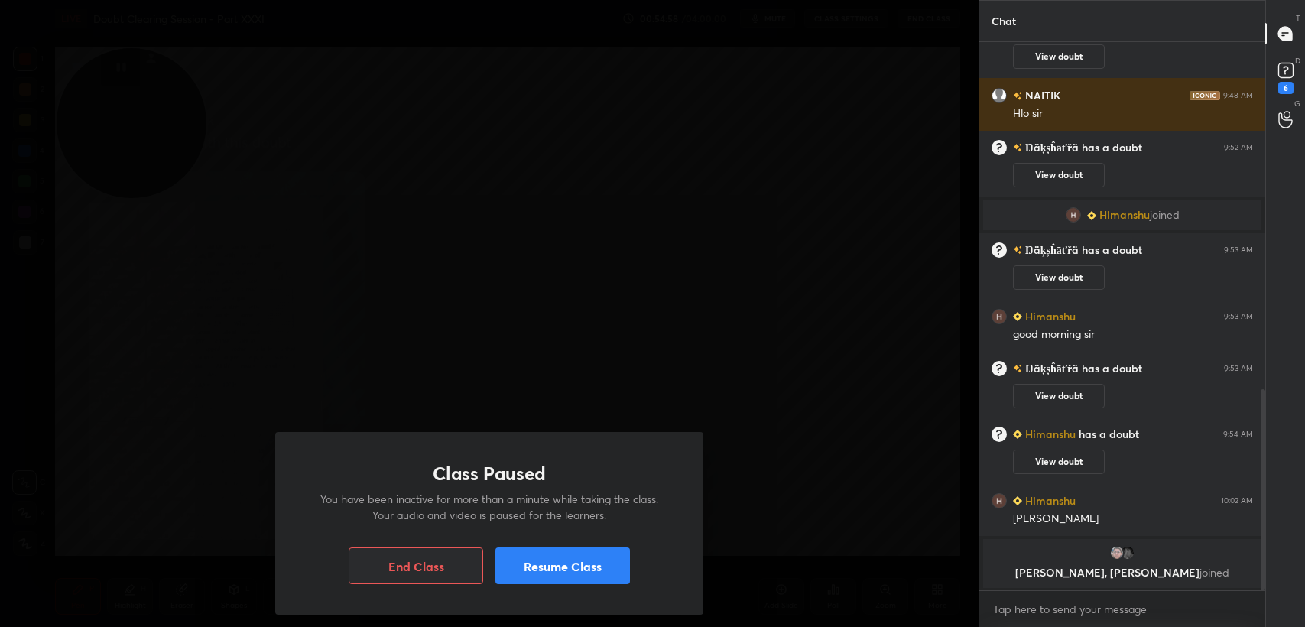
click at [528, 561] on button "Resume Class" at bounding box center [563, 566] width 135 height 37
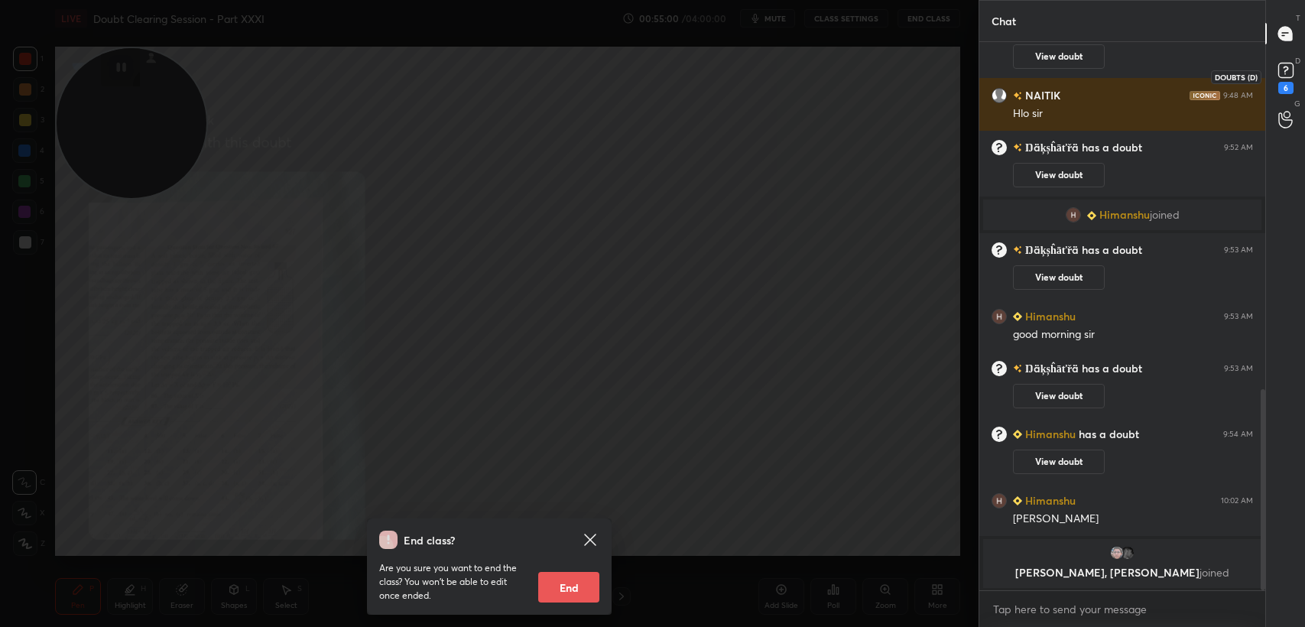
click at [1284, 74] on rect at bounding box center [1286, 70] width 15 height 15
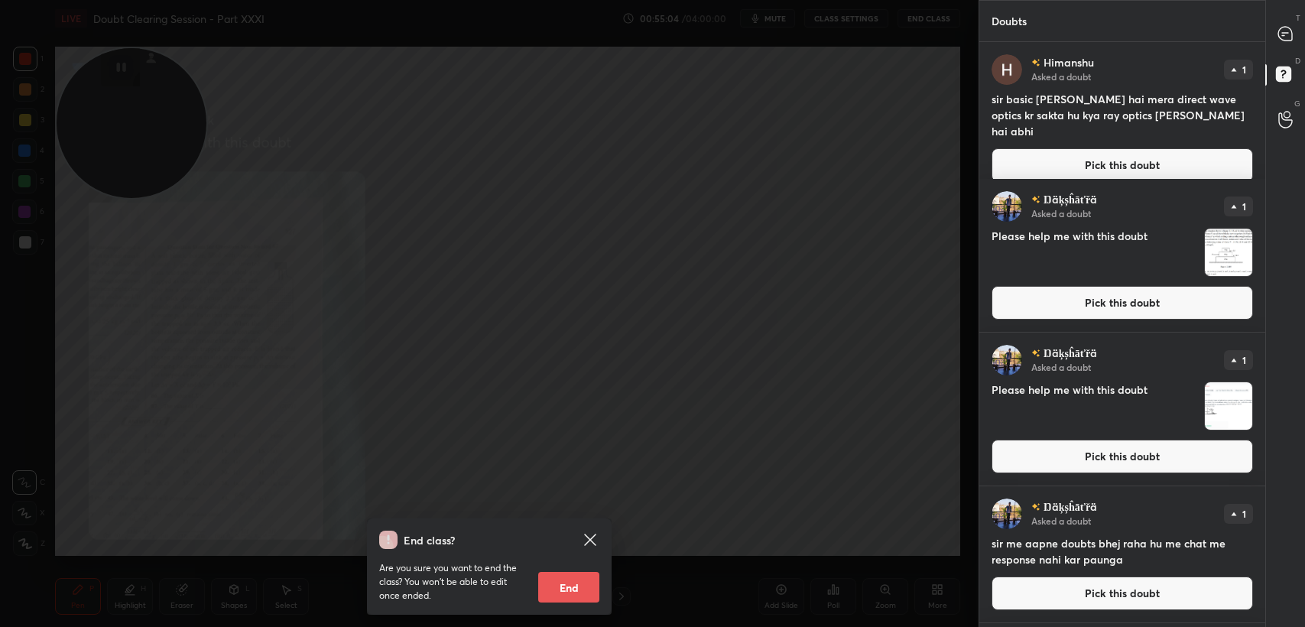
click at [592, 542] on icon at bounding box center [589, 539] width 11 height 11
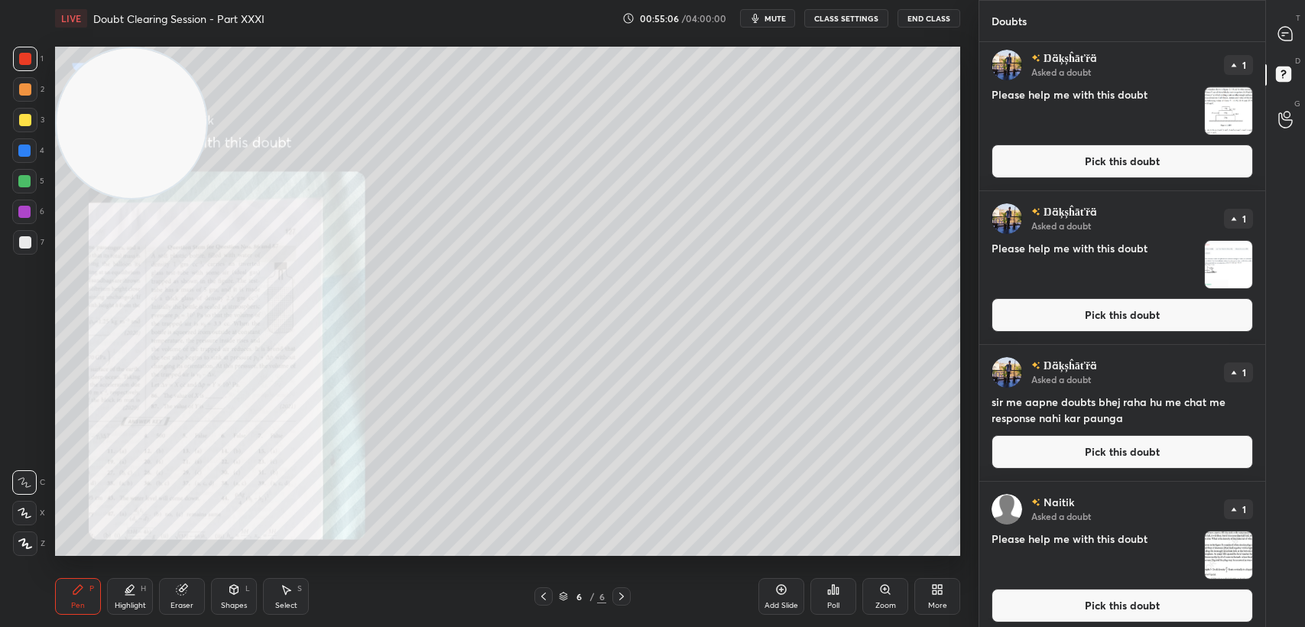
scroll to position [302, 0]
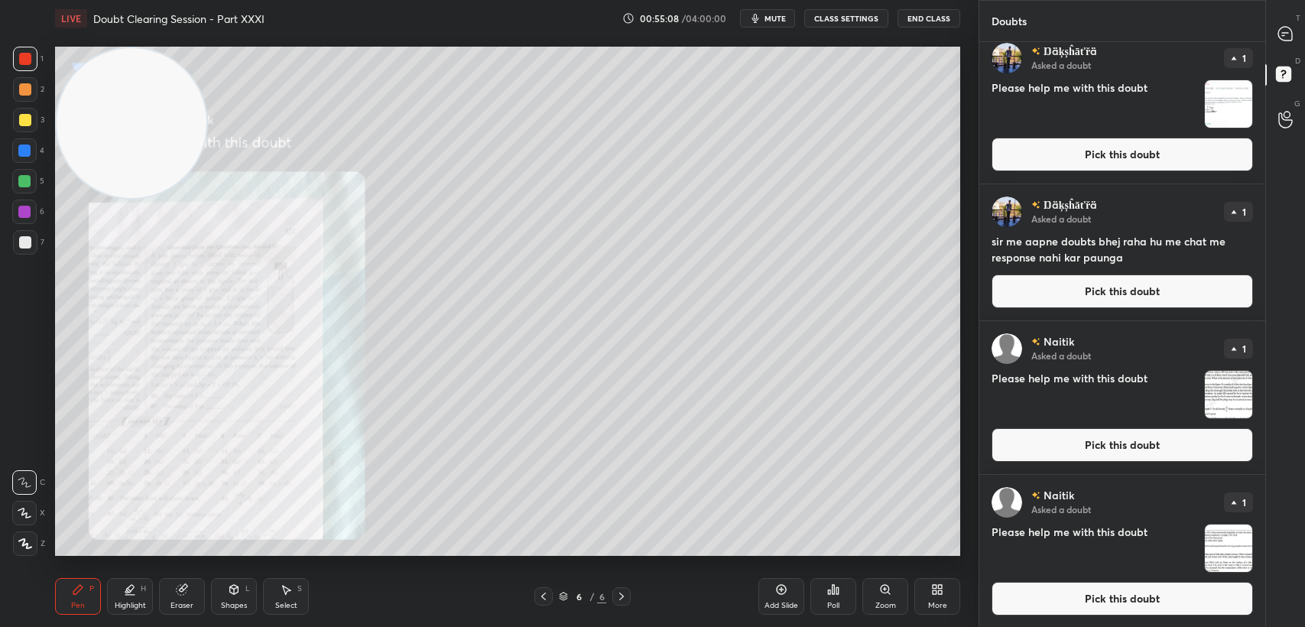
click at [1059, 456] on button "Pick this doubt" at bounding box center [1123, 445] width 262 height 34
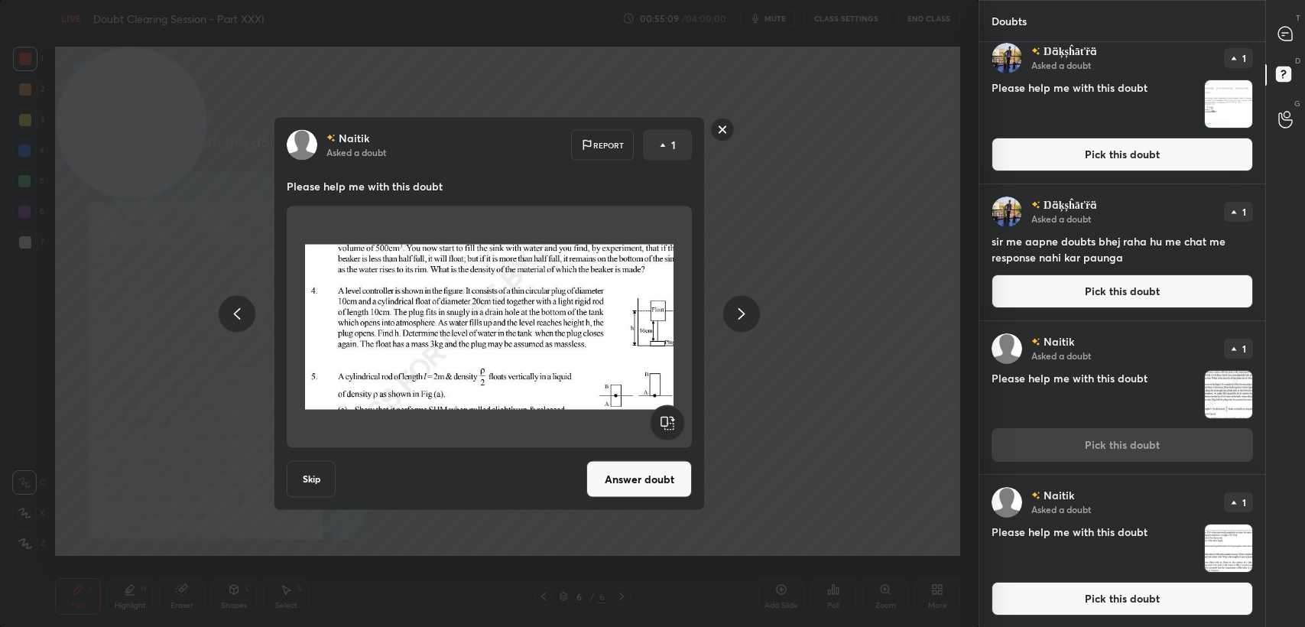
click at [715, 138] on rect at bounding box center [723, 130] width 24 height 24
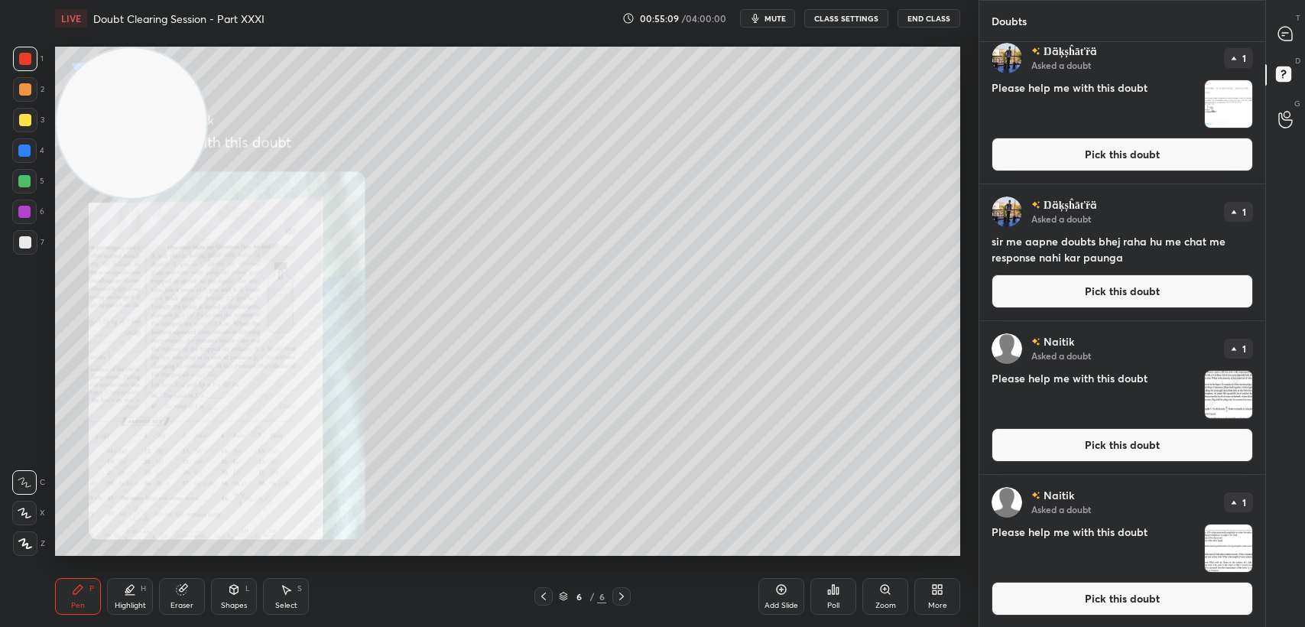
scroll to position [0, 0]
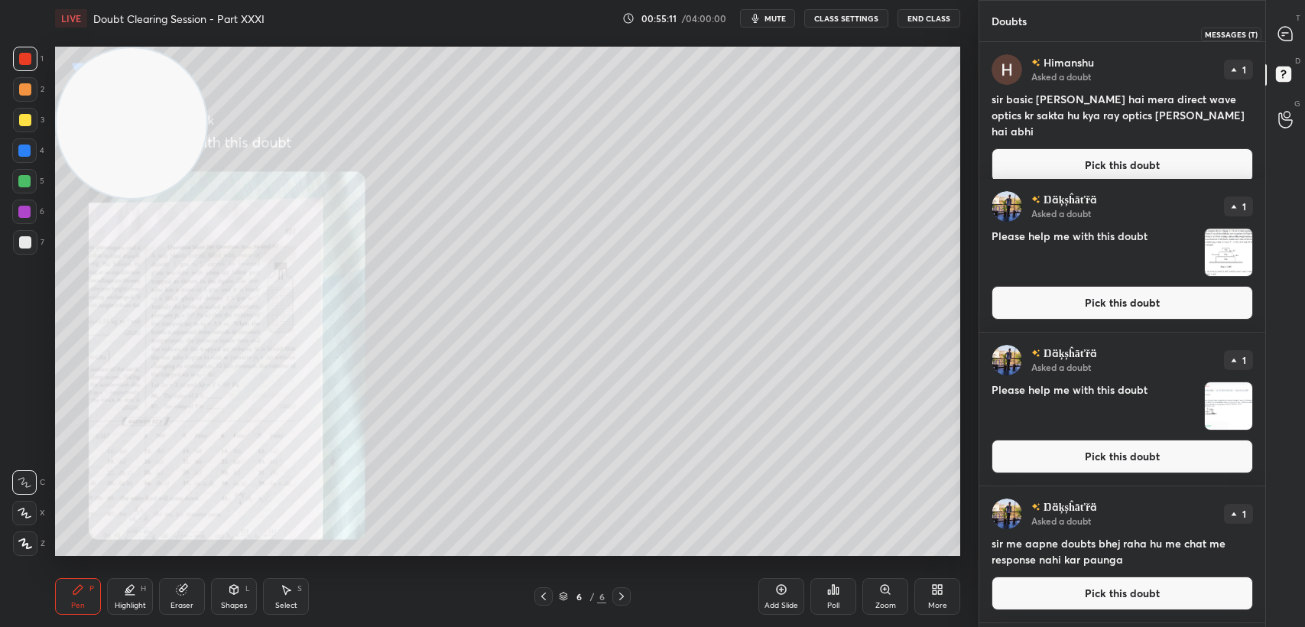
click at [1285, 44] on div at bounding box center [1286, 34] width 31 height 28
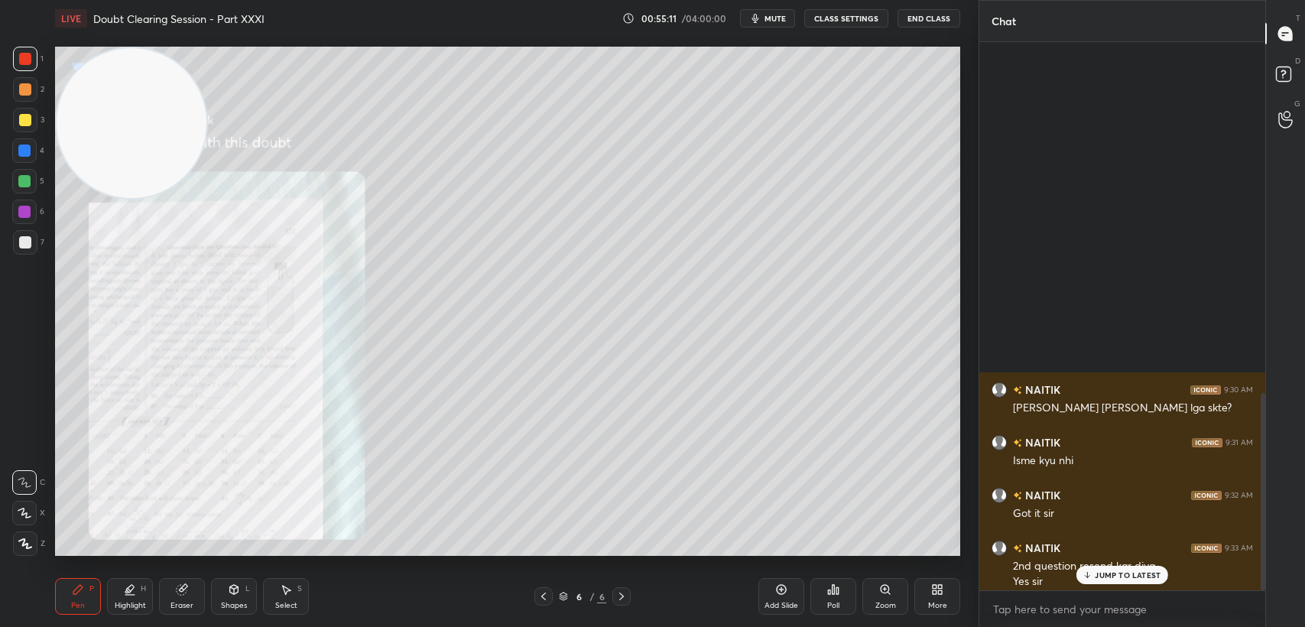
scroll to position [544, 281]
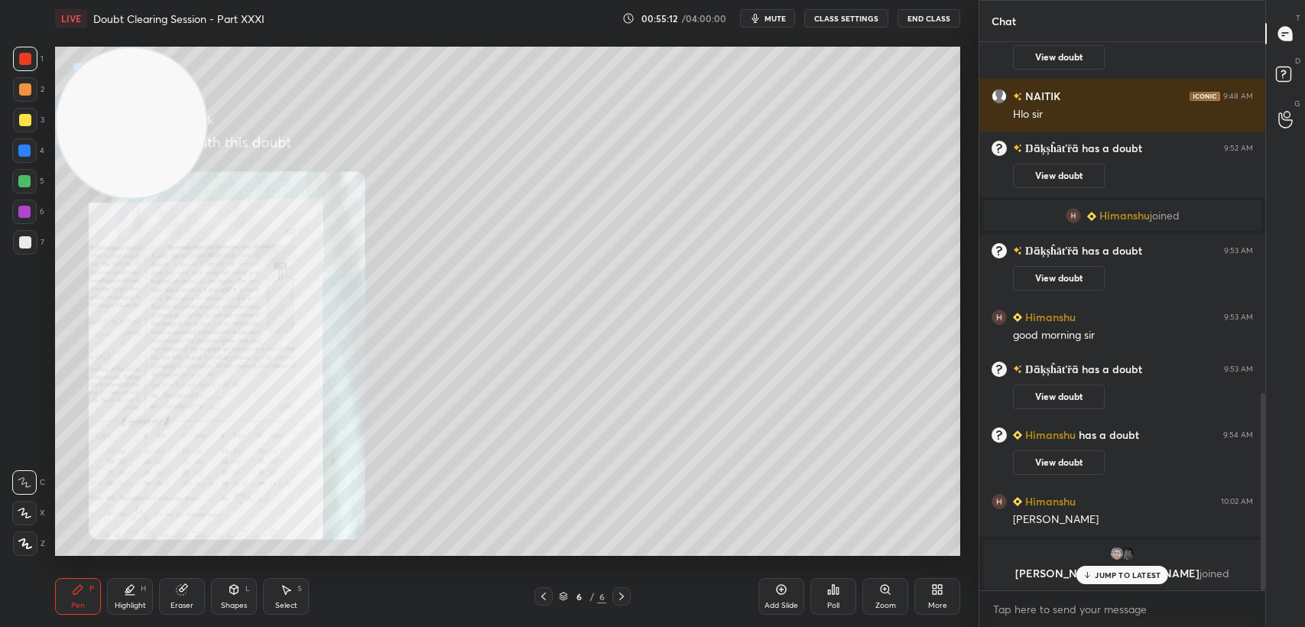
click at [1092, 580] on icon at bounding box center [1088, 574] width 10 height 9
click at [1279, 77] on rect at bounding box center [1283, 74] width 15 height 15
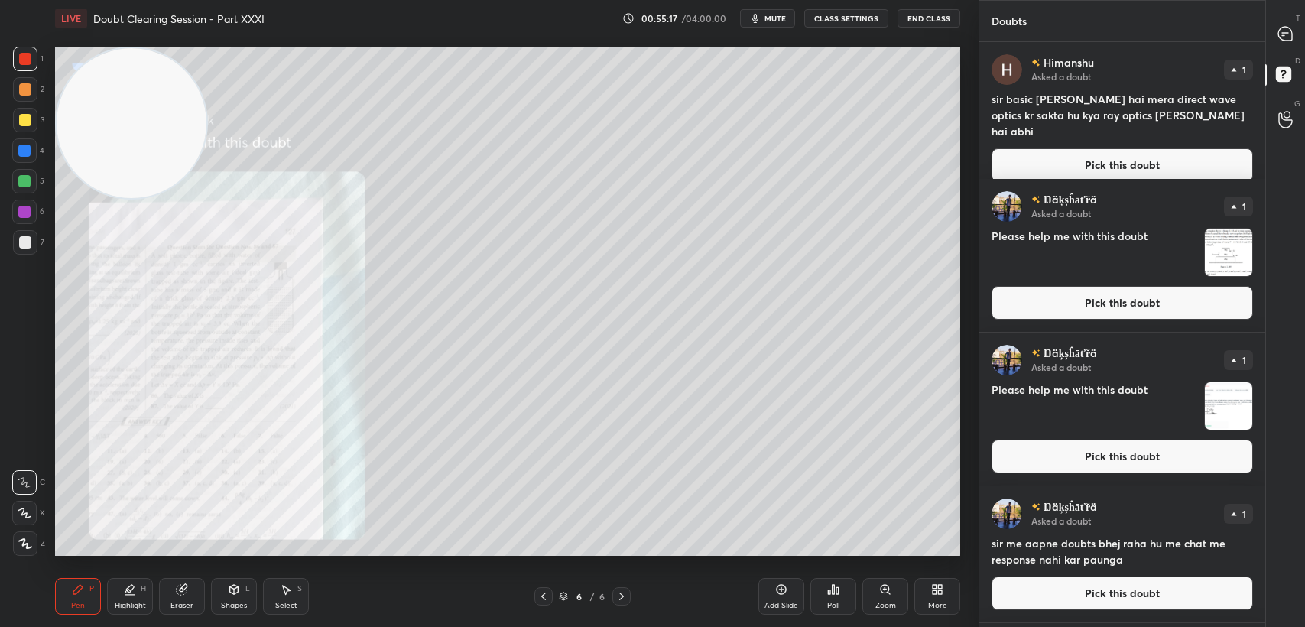
click at [1126, 149] on button "Pick this doubt" at bounding box center [1123, 165] width 262 height 34
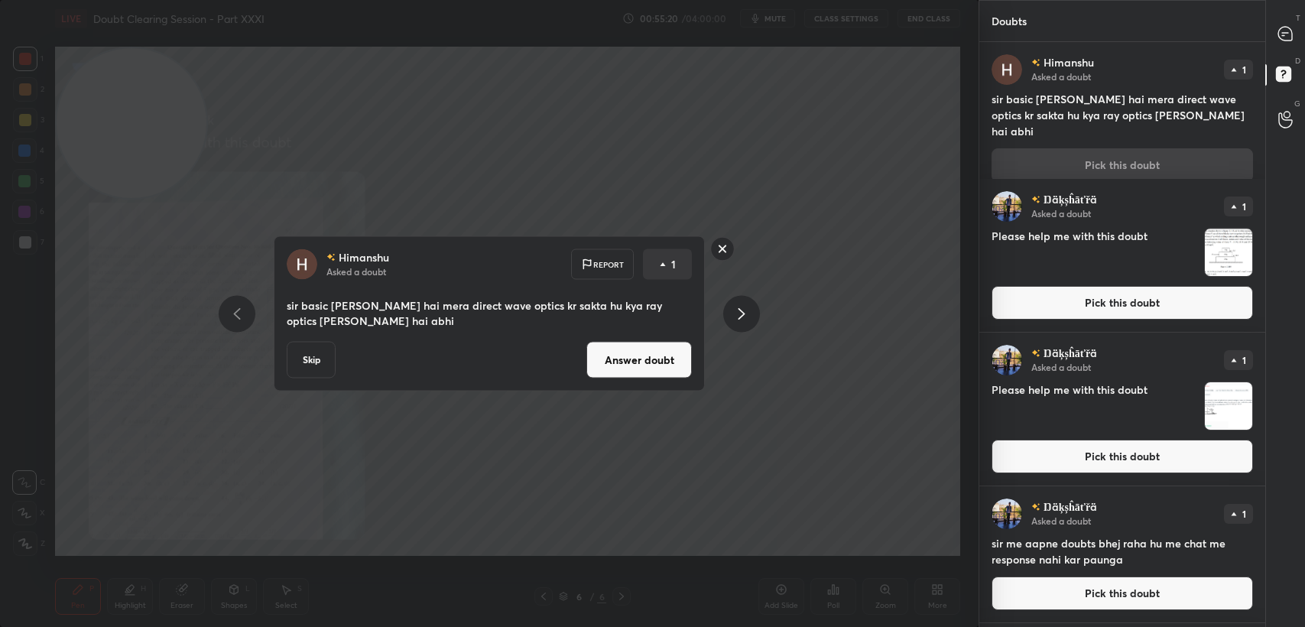
click at [633, 363] on button "Answer doubt" at bounding box center [640, 360] width 106 height 37
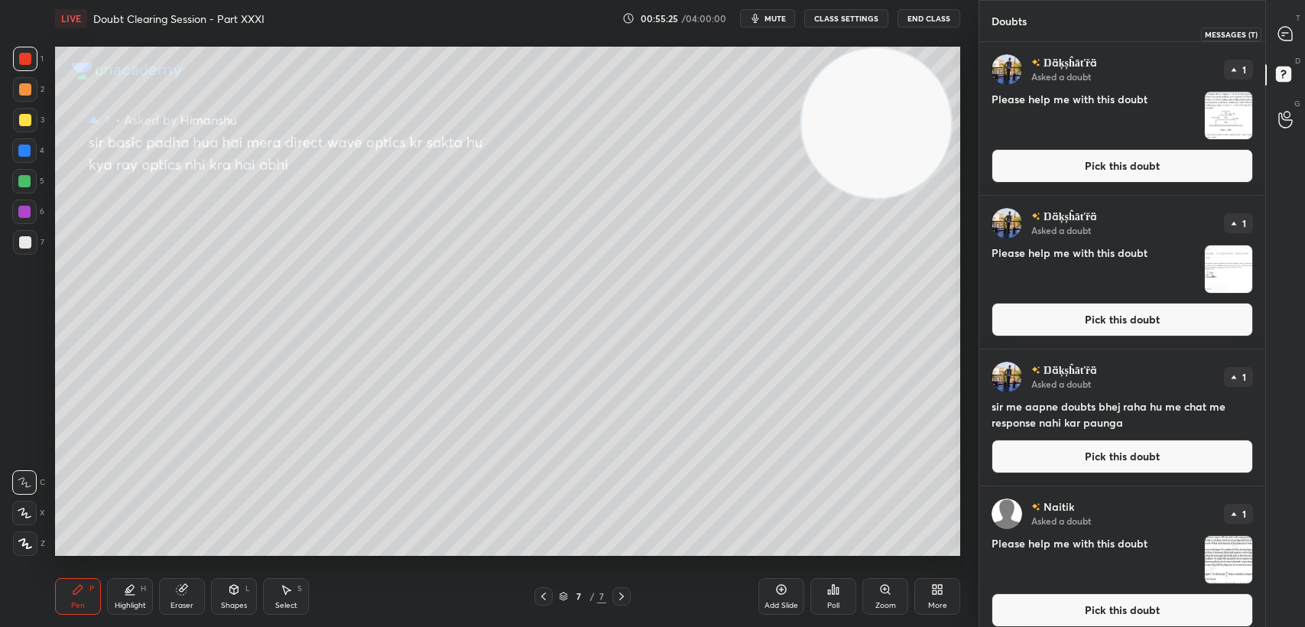
click at [1278, 43] on div at bounding box center [1286, 34] width 31 height 28
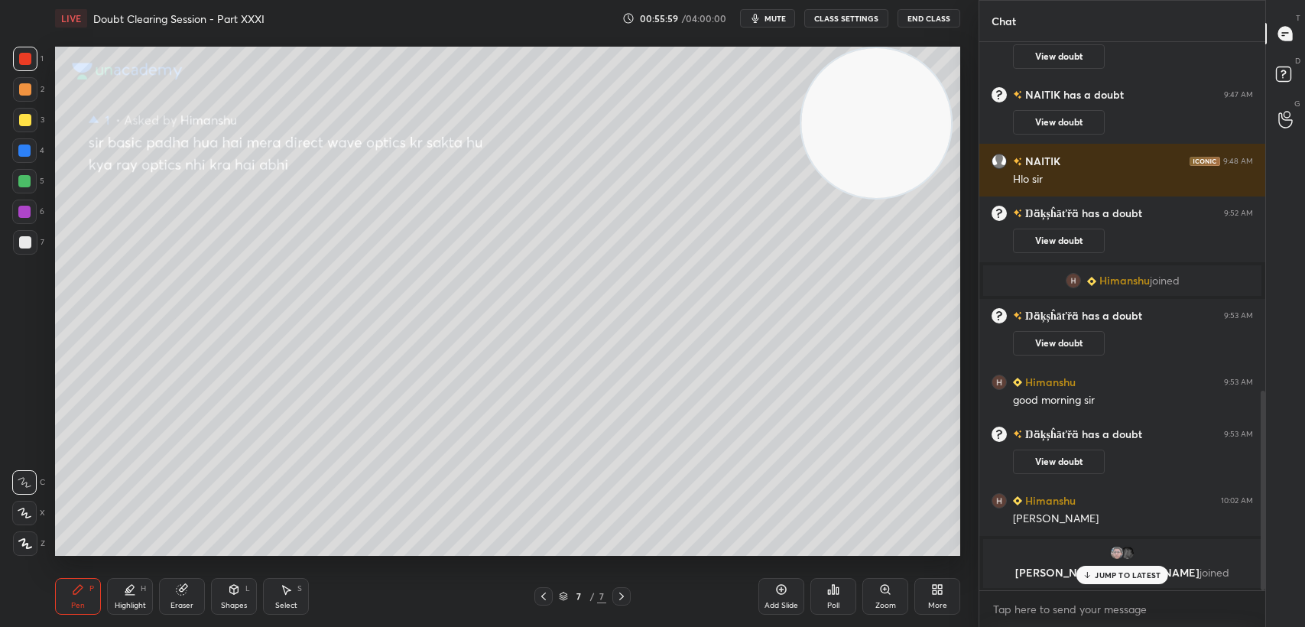
scroll to position [962, 0]
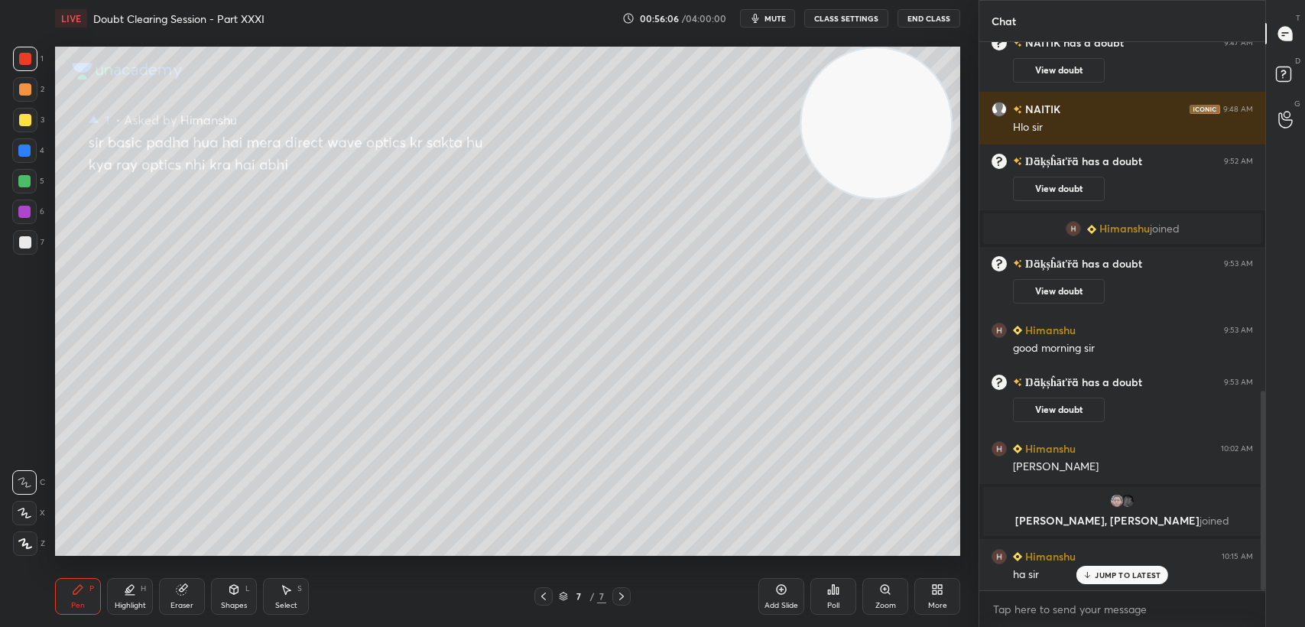
click at [1103, 583] on div "JUMP TO LATEST" at bounding box center [1123, 575] width 92 height 18
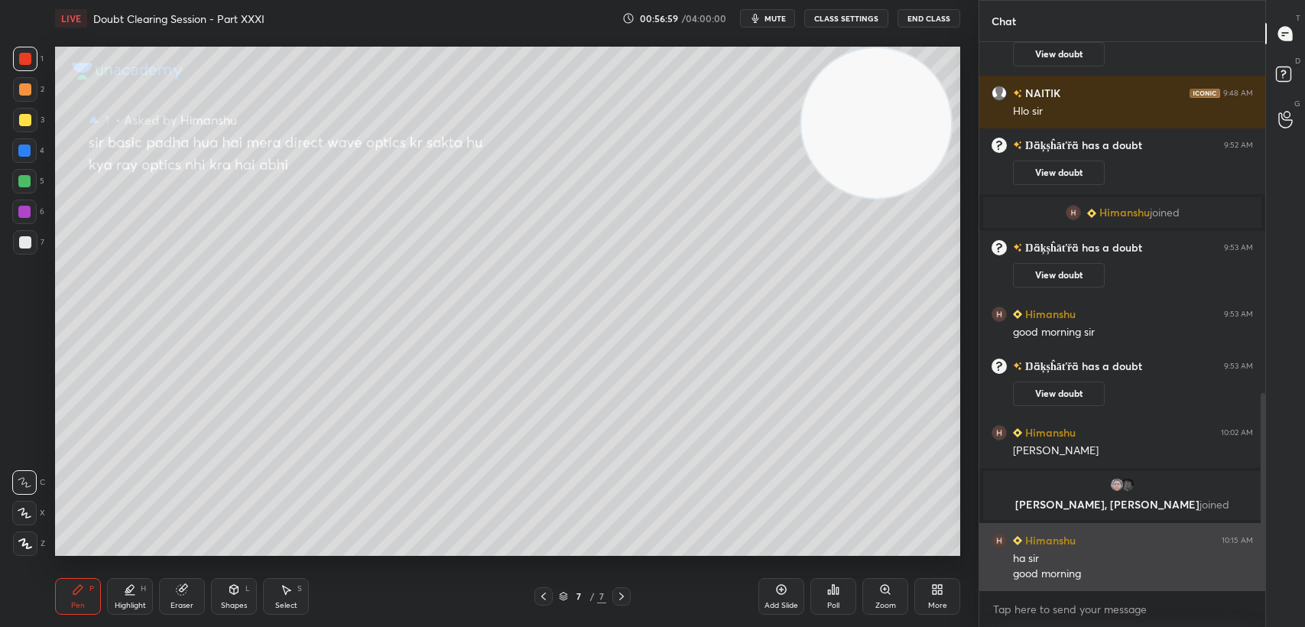
scroll to position [1030, 0]
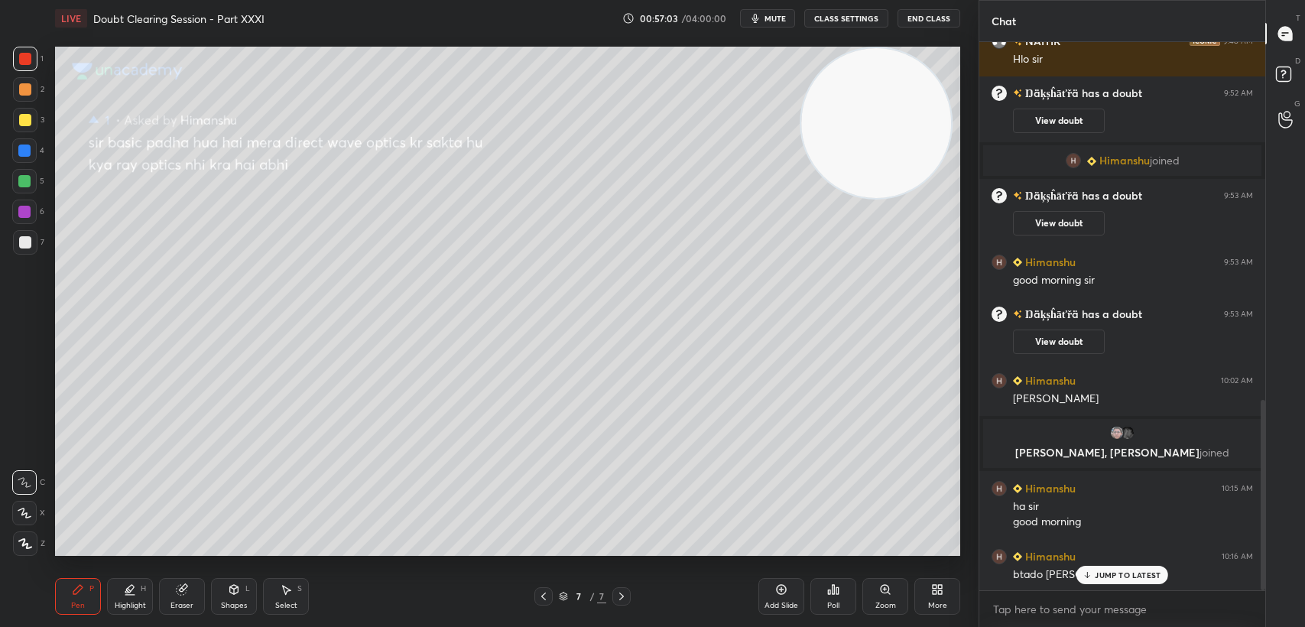
click at [1109, 578] on p "JUMP TO LATEST" at bounding box center [1128, 574] width 66 height 9
click at [1287, 73] on rect at bounding box center [1283, 74] width 15 height 15
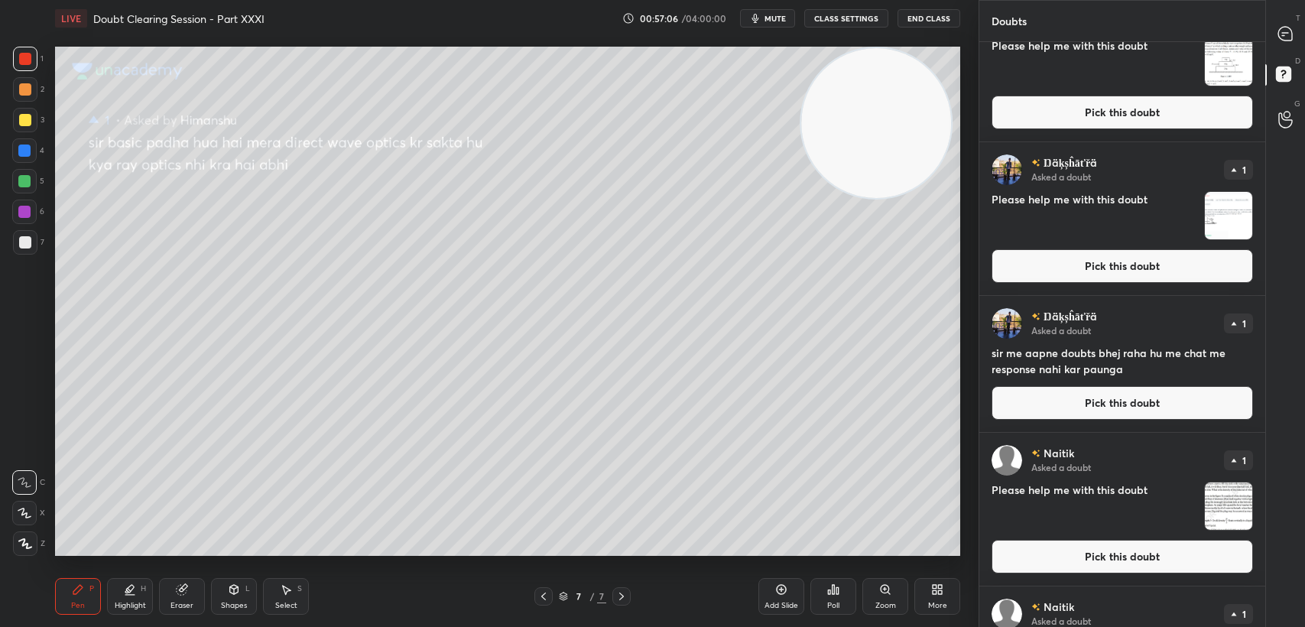
scroll to position [0, 0]
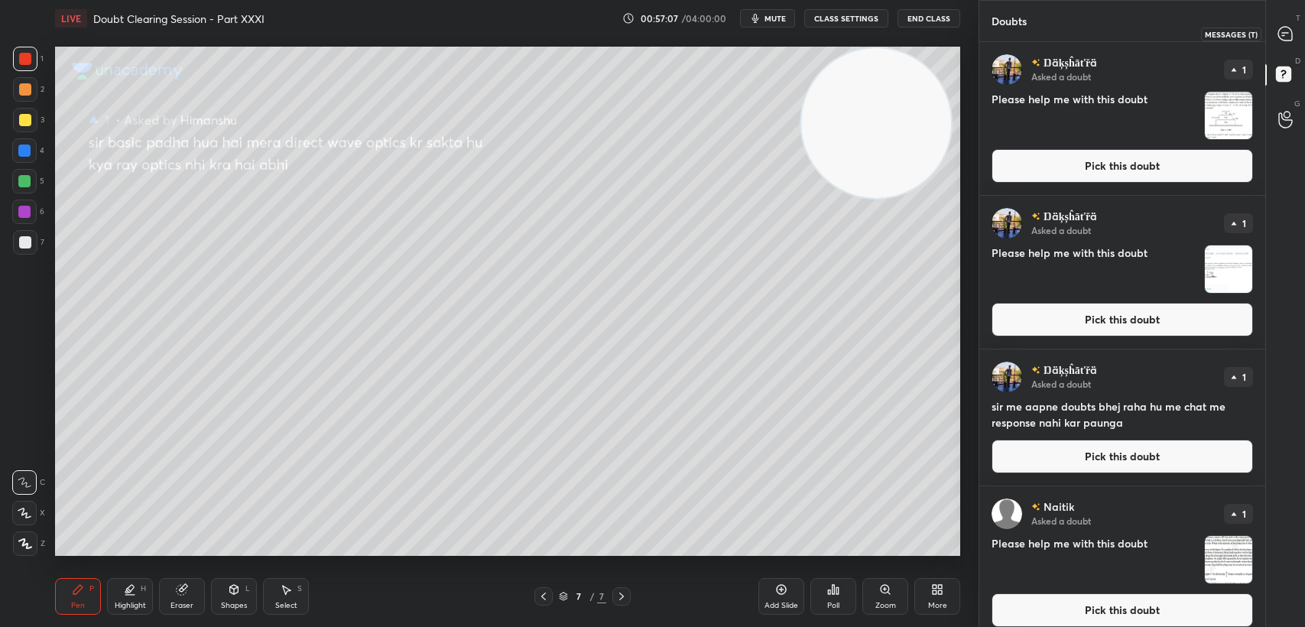
click at [1285, 30] on icon at bounding box center [1286, 34] width 14 height 14
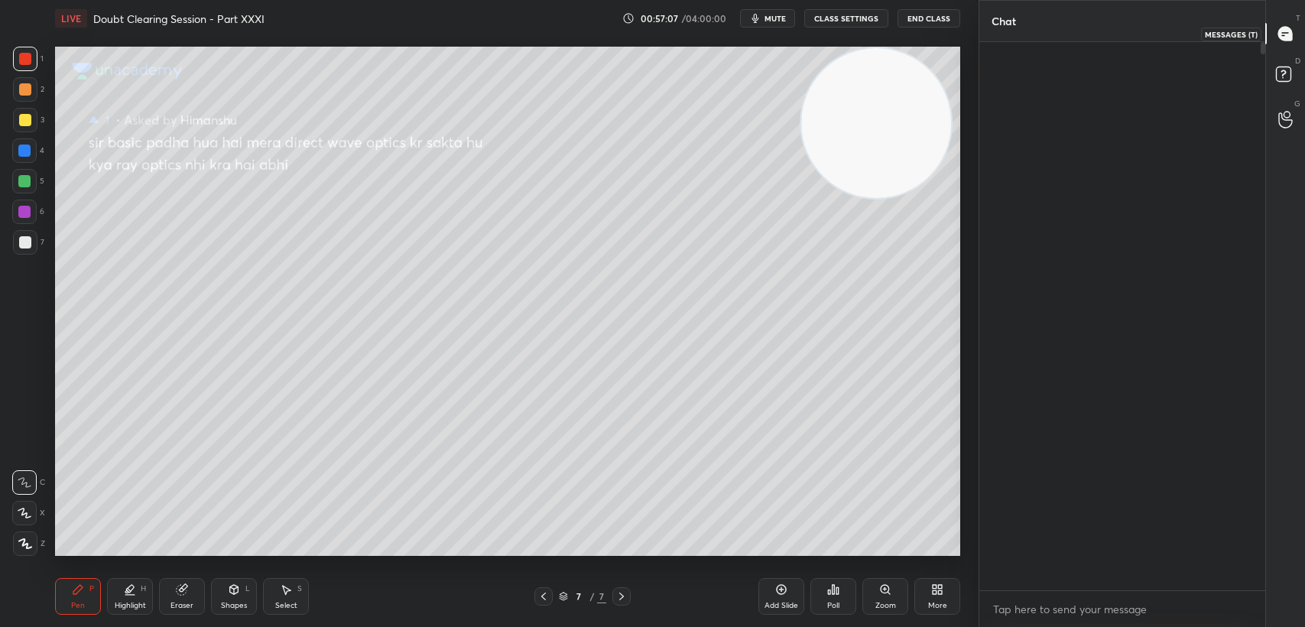
scroll to position [544, 281]
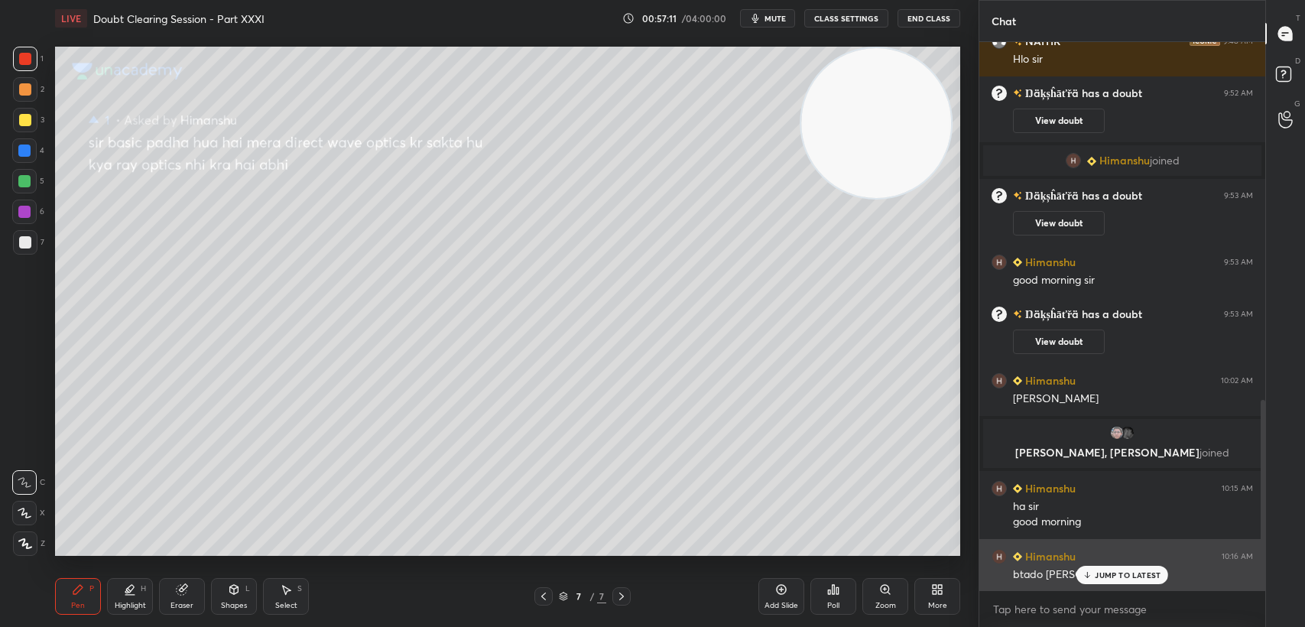
click at [1118, 570] on div "JUMP TO LATEST" at bounding box center [1123, 575] width 92 height 18
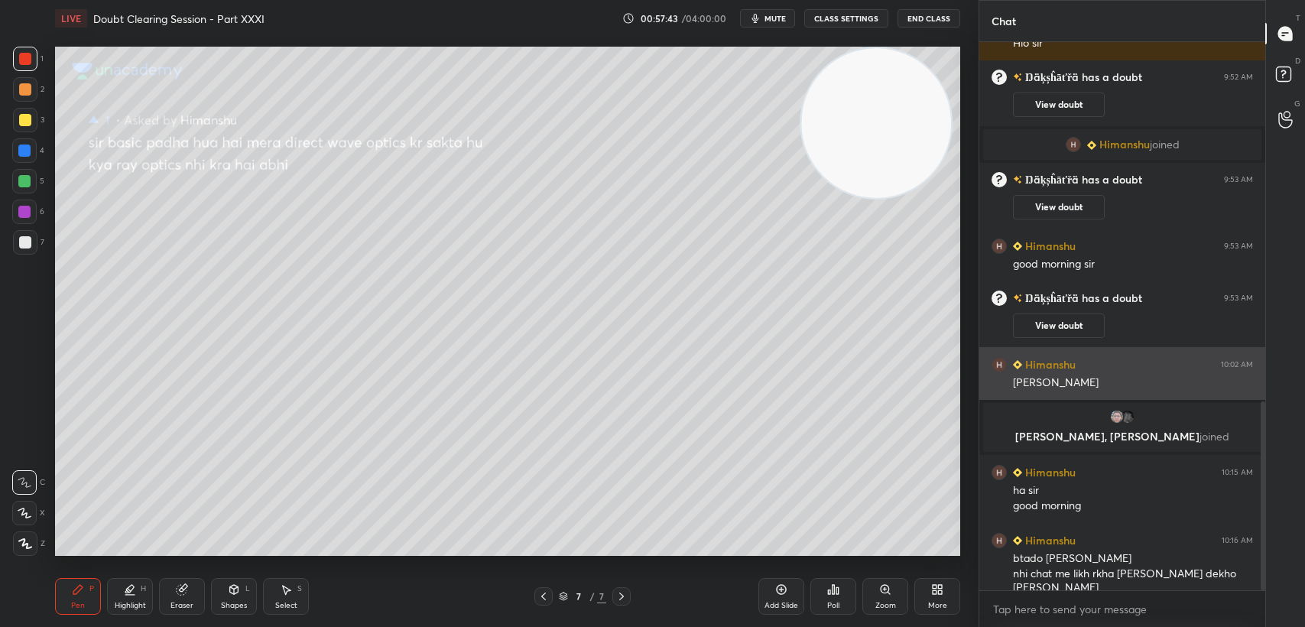
click at [1221, 398] on div "[PERSON_NAME] 10:02 AM [PERSON_NAME]" at bounding box center [1123, 373] width 286 height 53
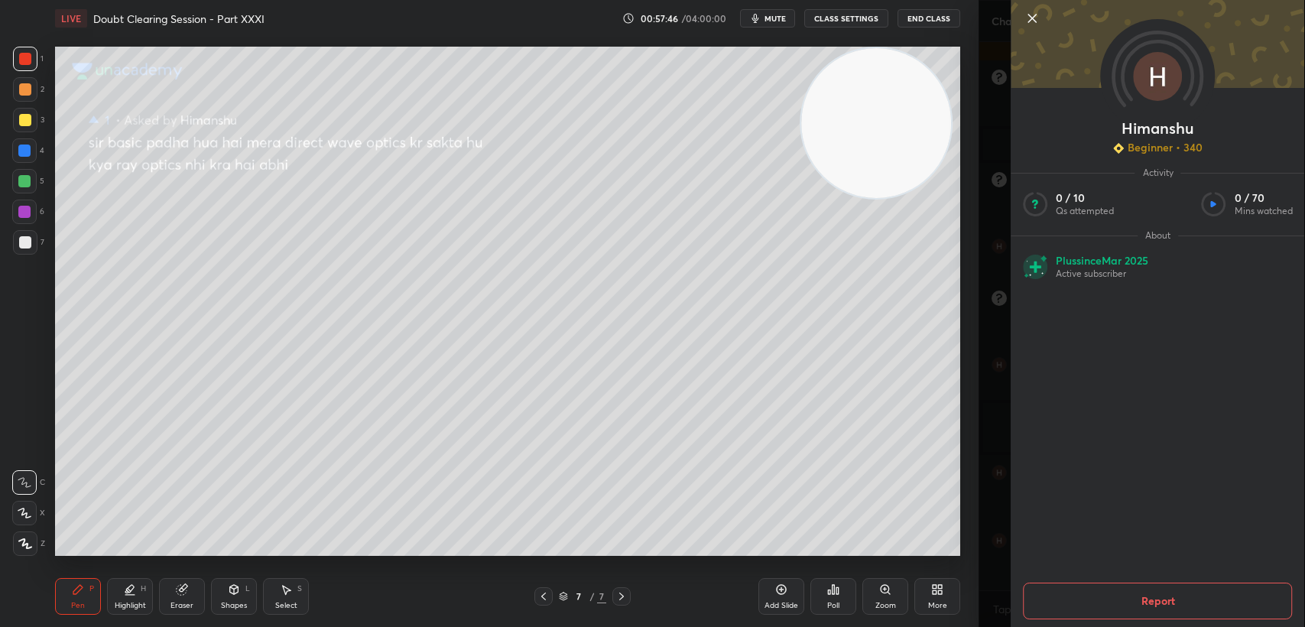
click at [1031, 14] on icon at bounding box center [1032, 18] width 18 height 18
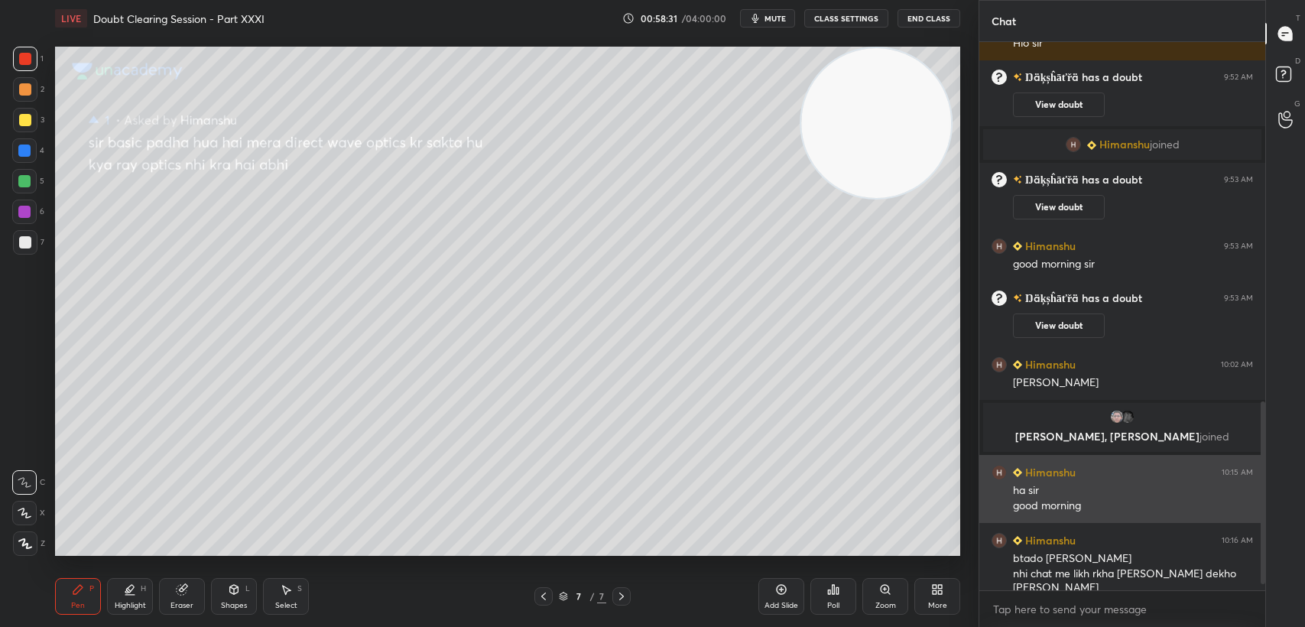
scroll to position [1098, 0]
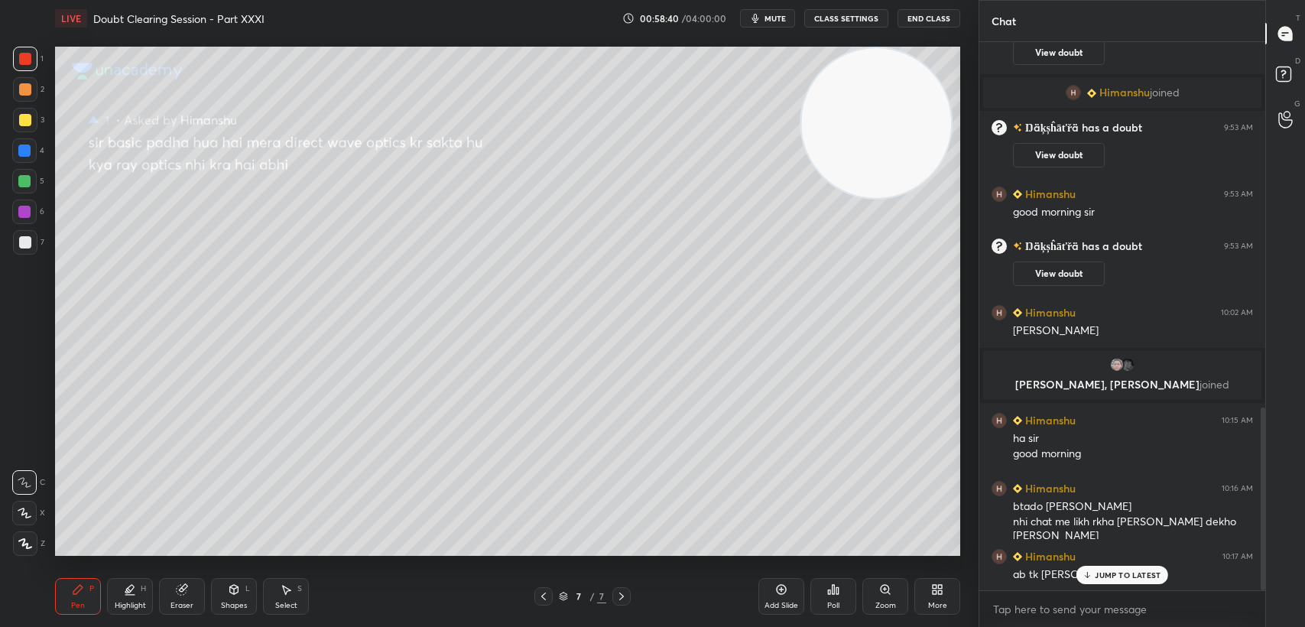
click at [1118, 570] on p "JUMP TO LATEST" at bounding box center [1128, 574] width 66 height 9
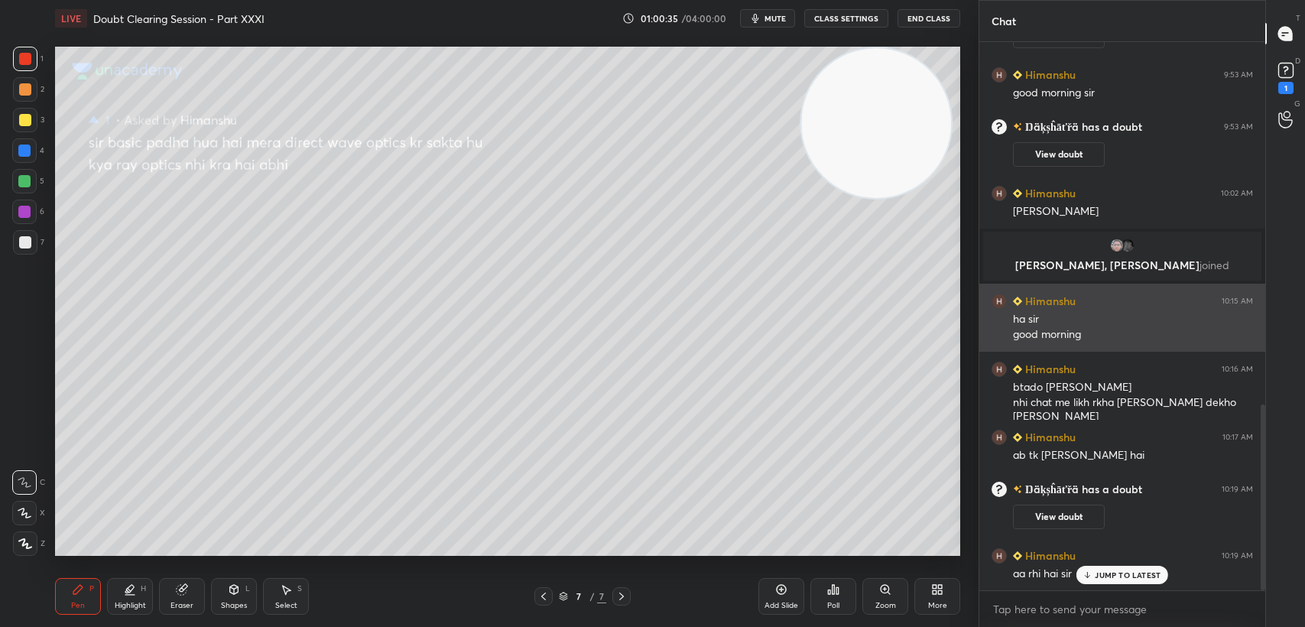
scroll to position [1072, 0]
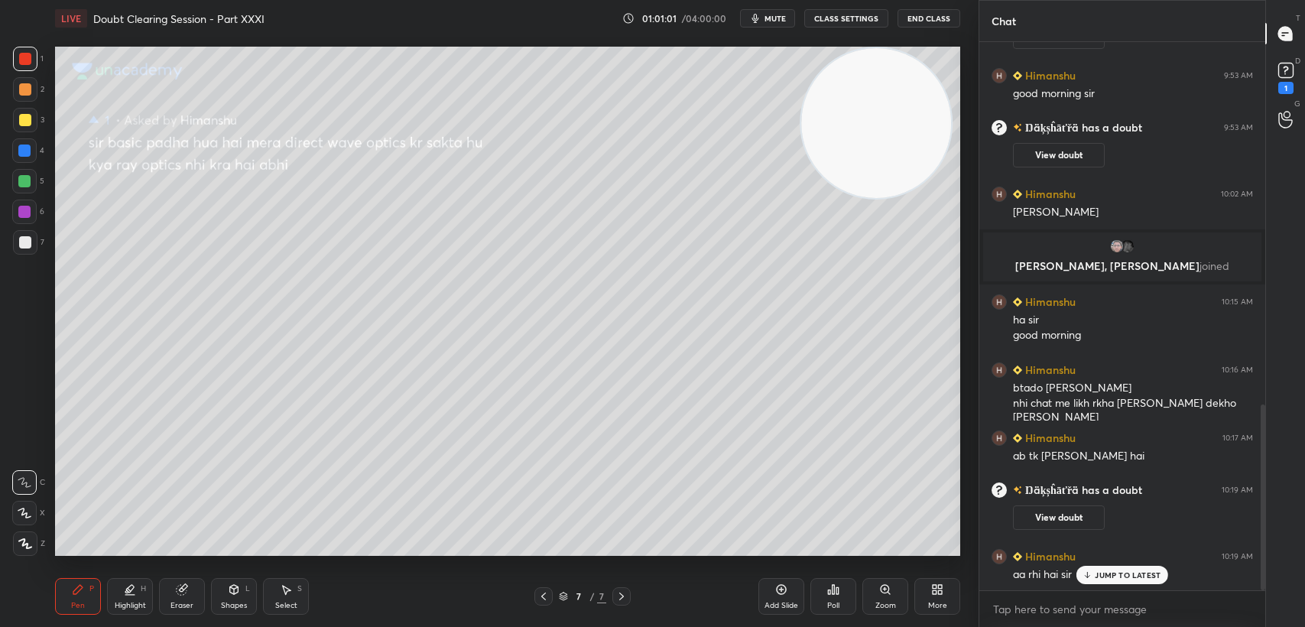
click at [1118, 570] on p "JUMP TO LATEST" at bounding box center [1128, 574] width 66 height 9
click at [1280, 69] on rect at bounding box center [1286, 70] width 15 height 15
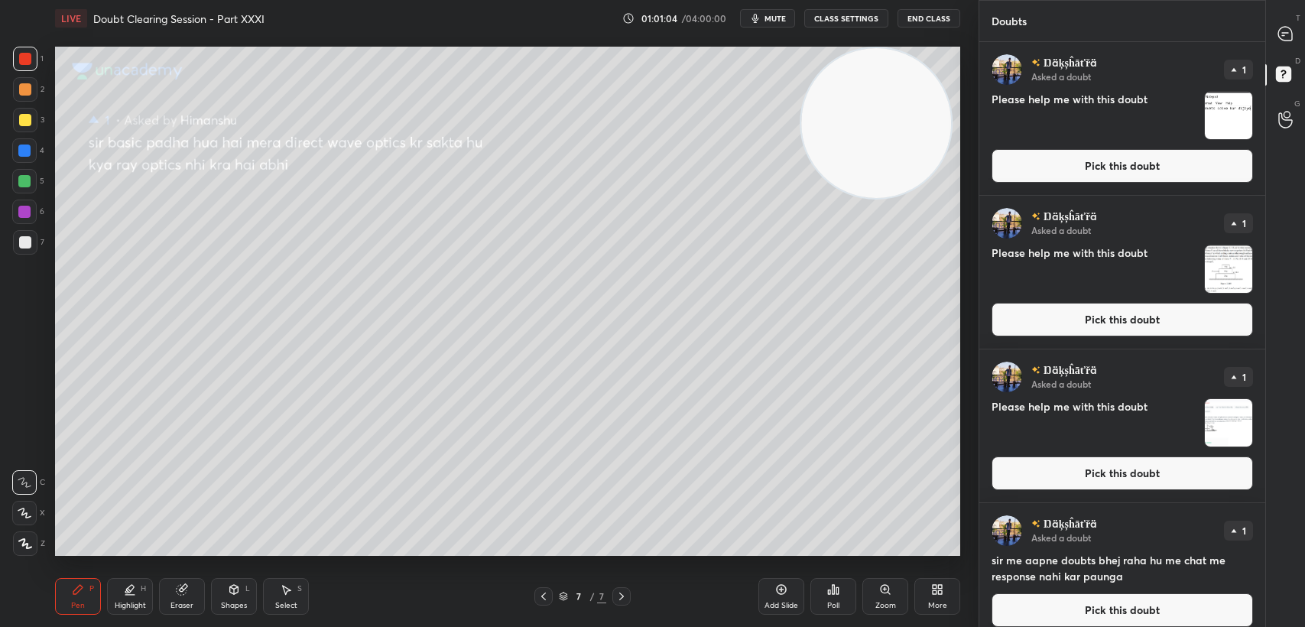
click at [1113, 174] on button "Pick this doubt" at bounding box center [1123, 166] width 262 height 34
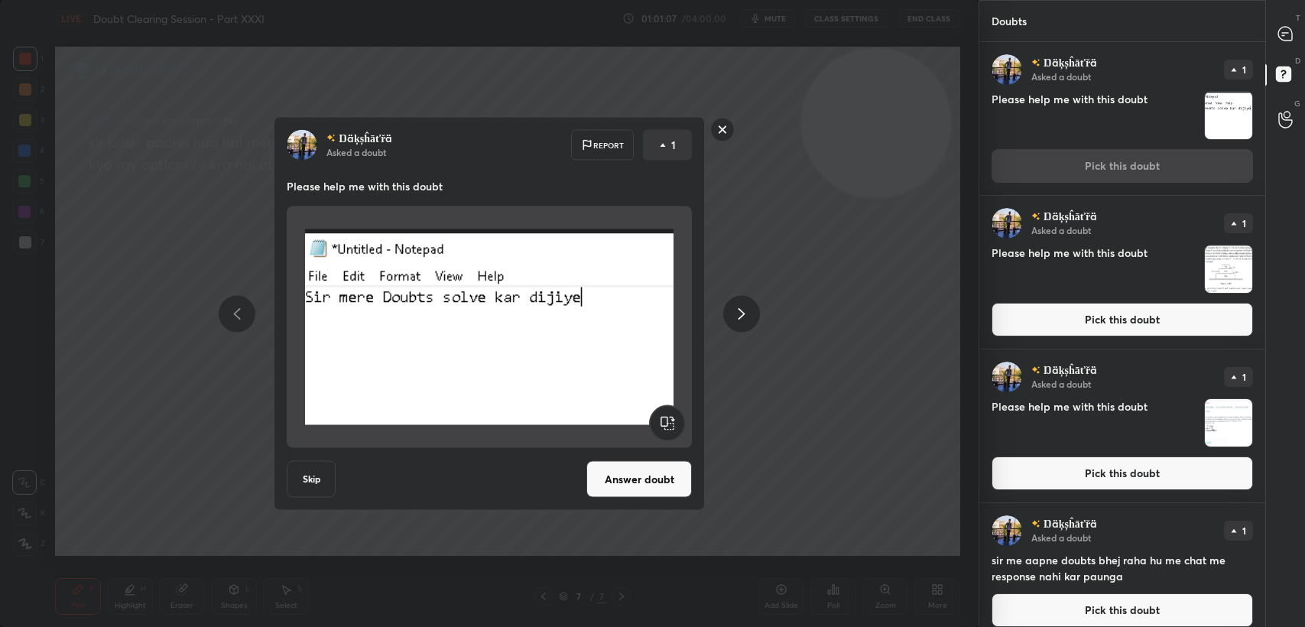
click at [721, 130] on rect at bounding box center [723, 130] width 24 height 24
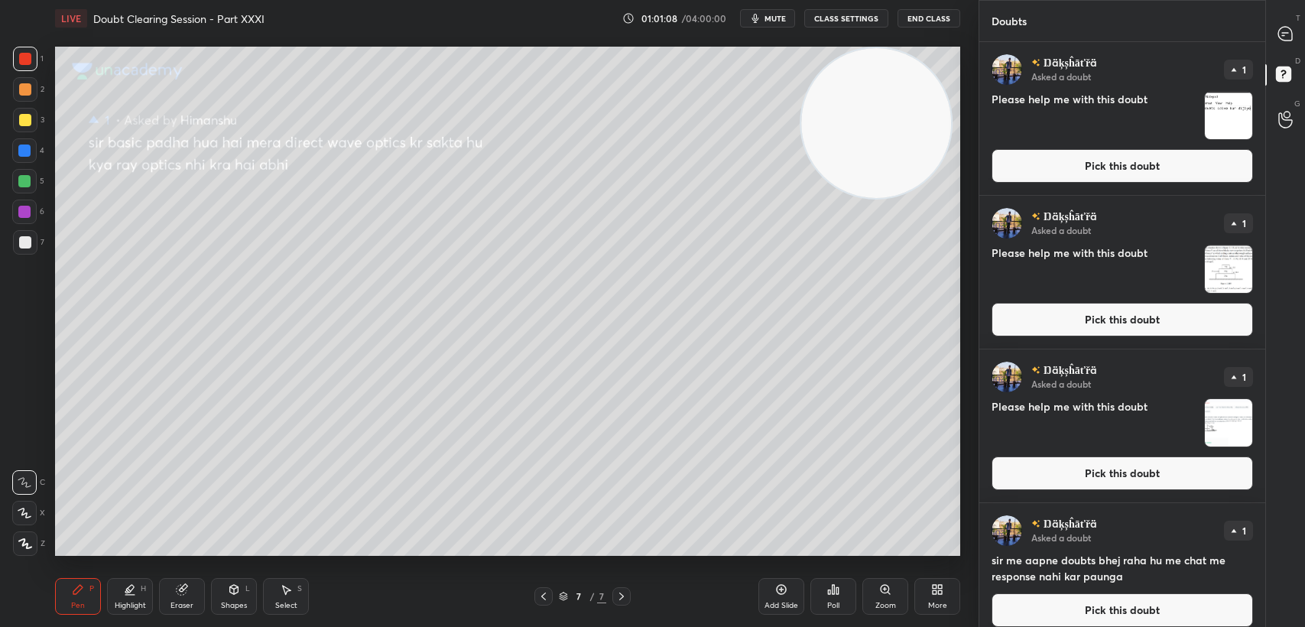
click at [1085, 317] on button "Pick this doubt" at bounding box center [1123, 320] width 262 height 34
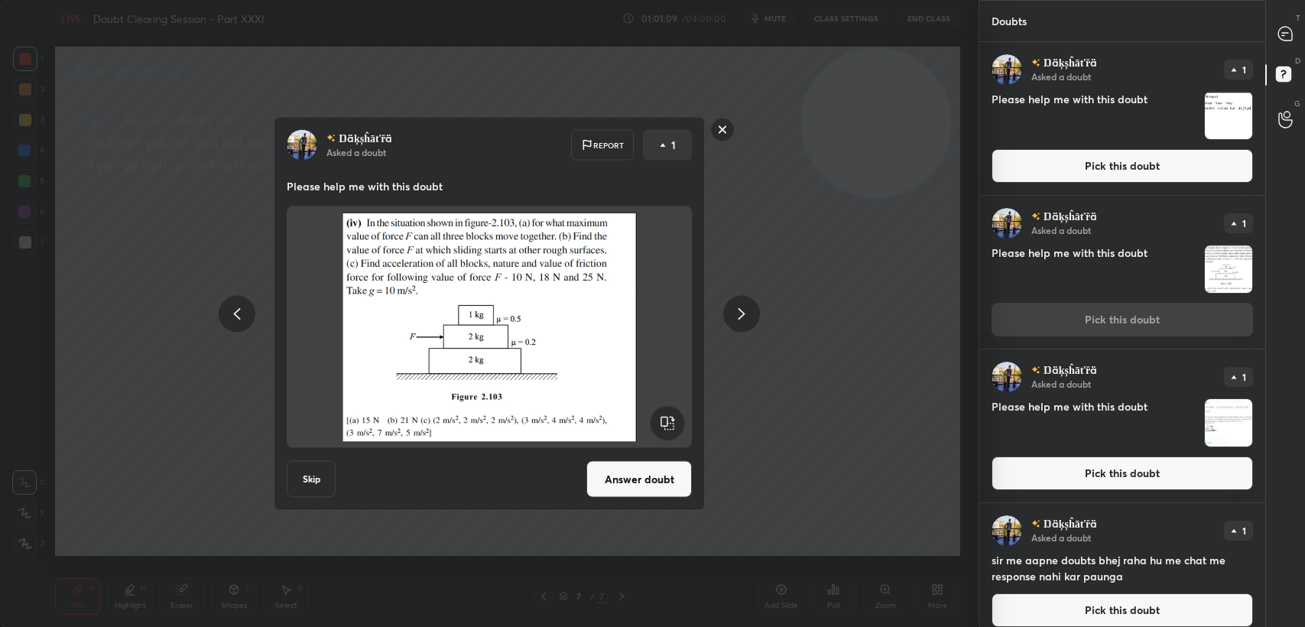
click at [1059, 483] on button "Pick this doubt" at bounding box center [1123, 474] width 262 height 34
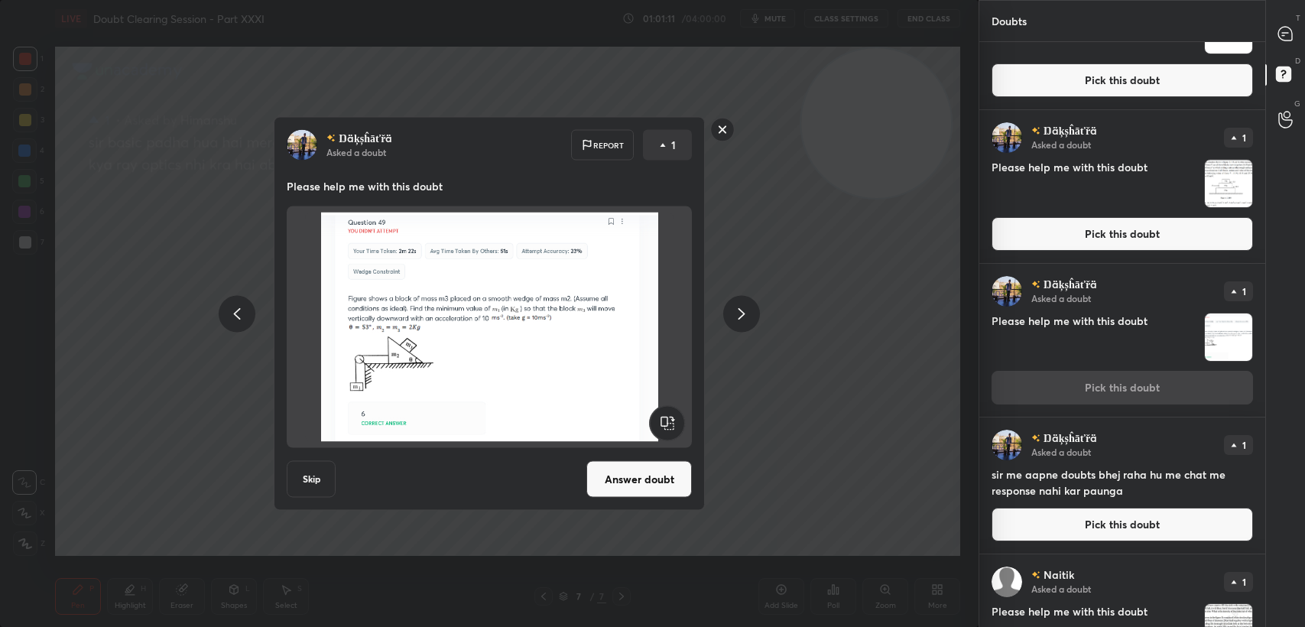
scroll to position [170, 0]
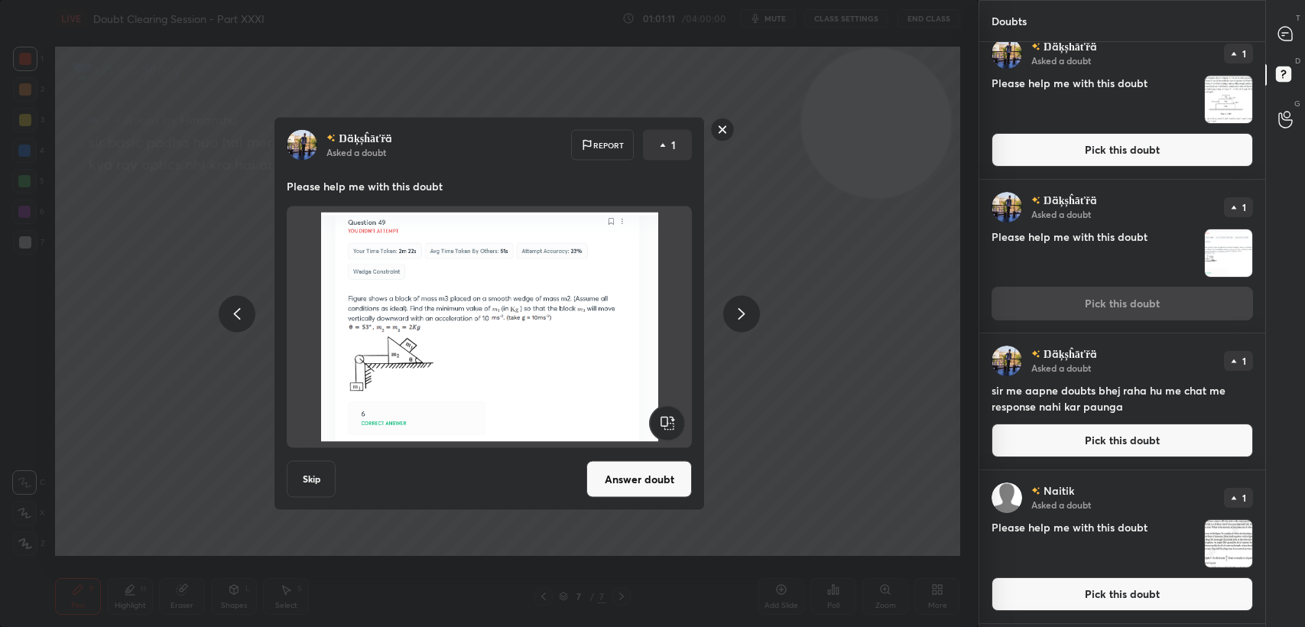
click at [1022, 441] on button "Pick this doubt" at bounding box center [1123, 441] width 262 height 34
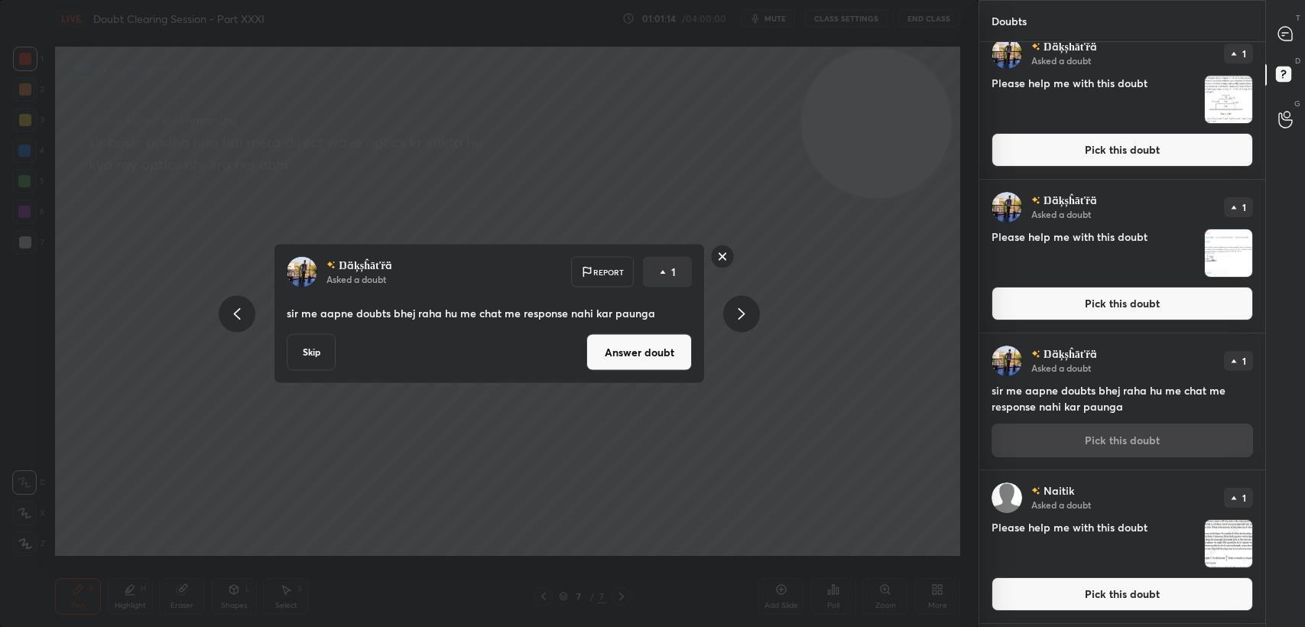
click at [728, 256] on rect at bounding box center [723, 257] width 24 height 24
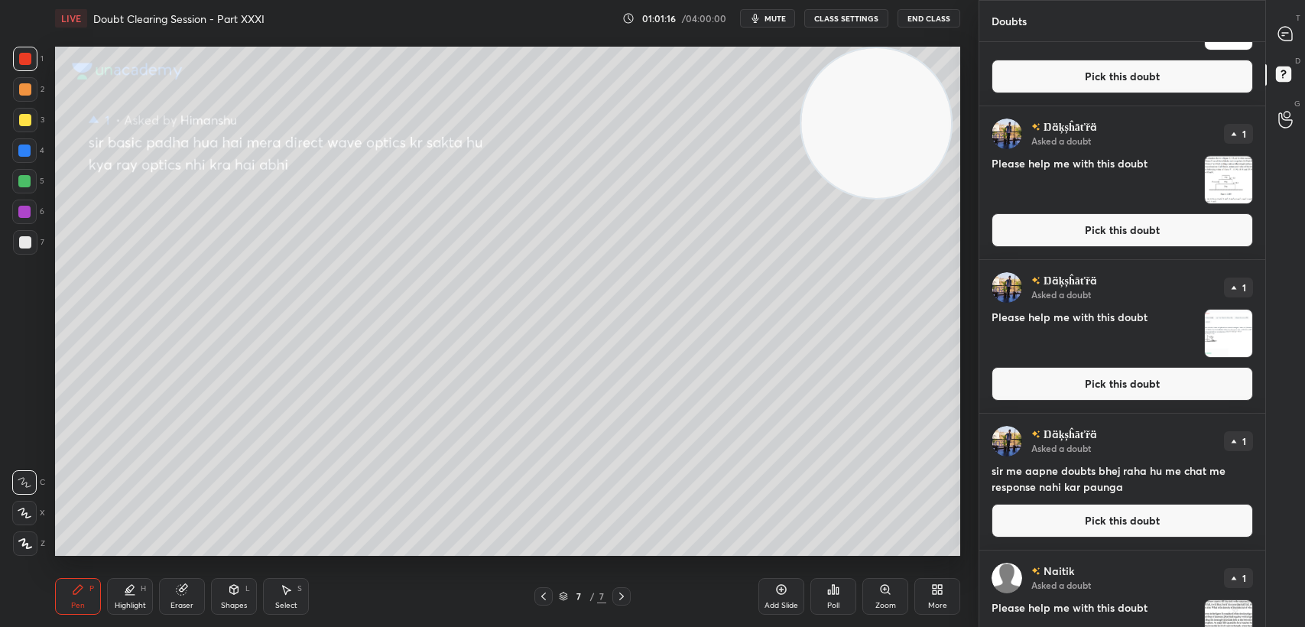
scroll to position [0, 0]
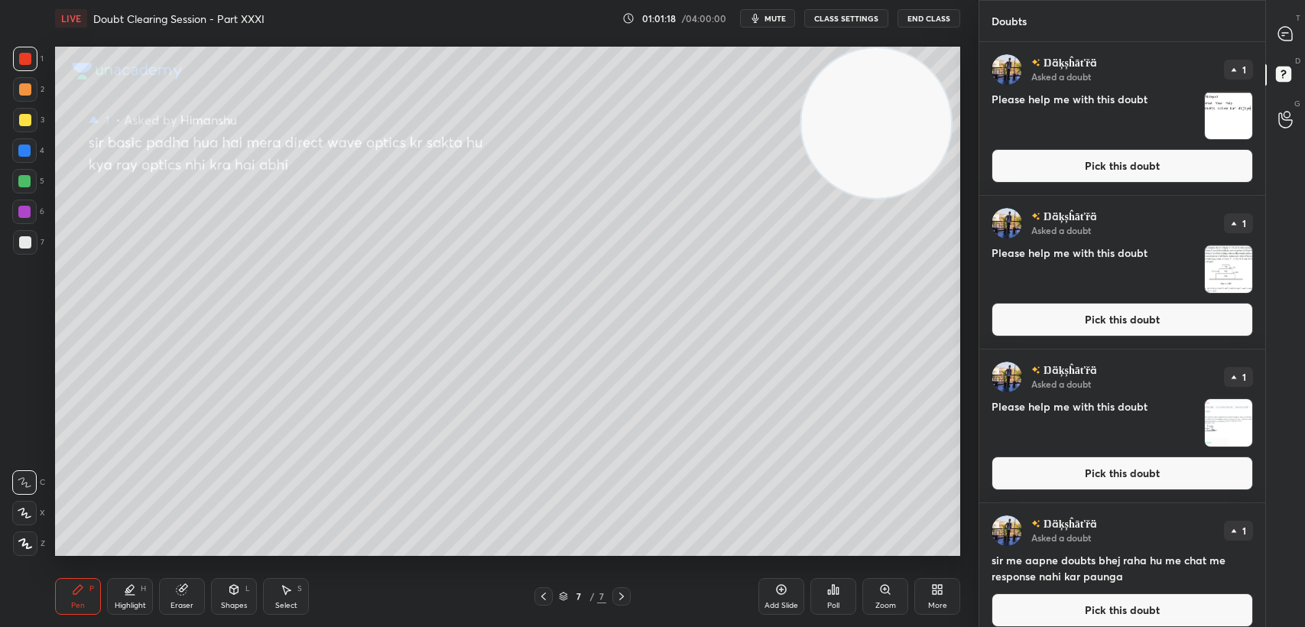
click at [1072, 339] on div "Ŋäķșĥāťřä Asked a doubt 1 Please help me with this doubt Pick this doubt" at bounding box center [1123, 272] width 286 height 153
click at [1073, 332] on button "Pick this doubt" at bounding box center [1123, 320] width 262 height 34
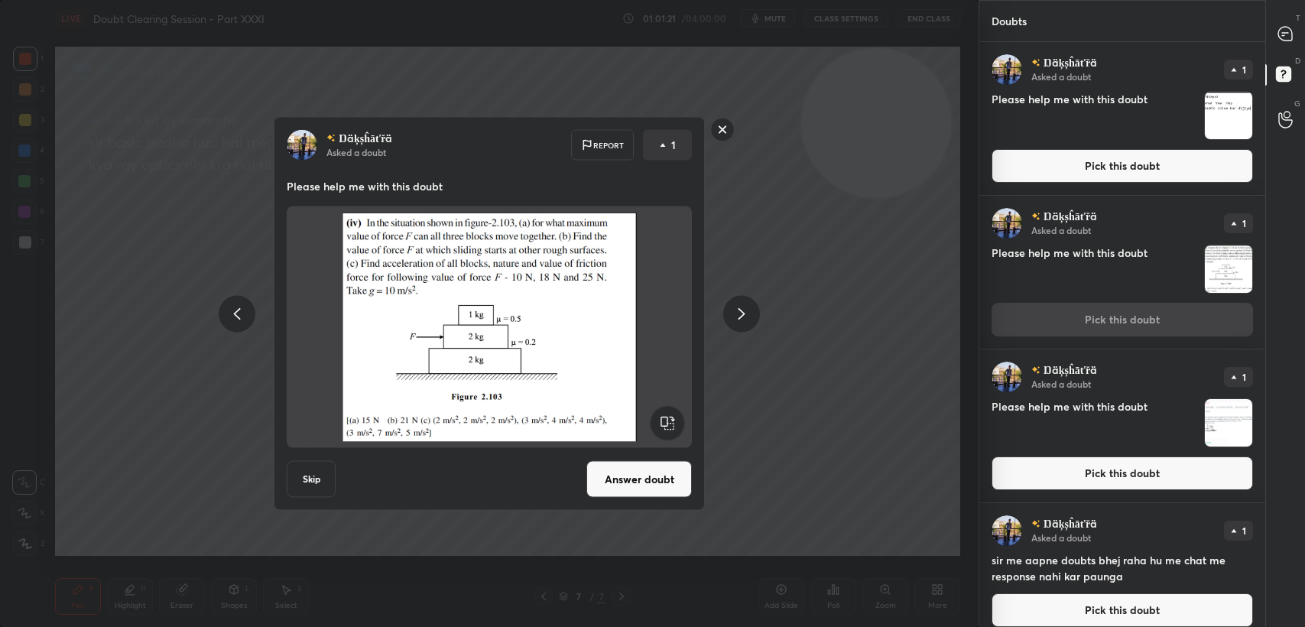
click at [625, 476] on button "Answer doubt" at bounding box center [640, 479] width 106 height 37
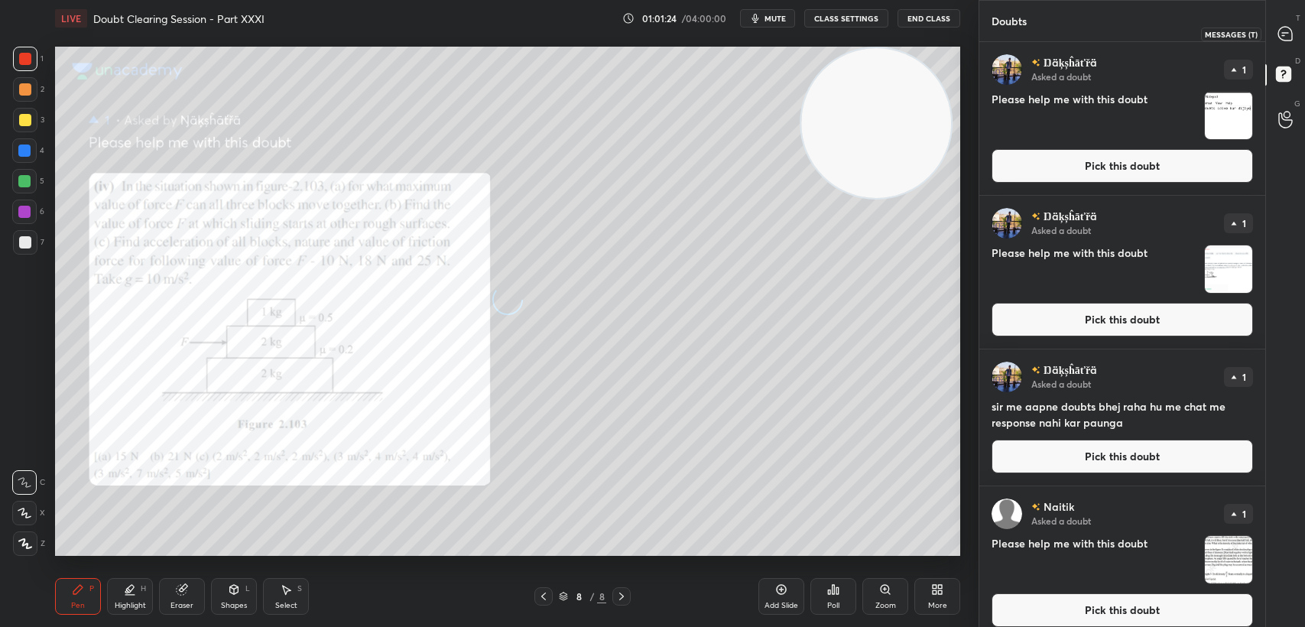
click at [1285, 30] on icon at bounding box center [1286, 34] width 14 height 14
type textarea "x"
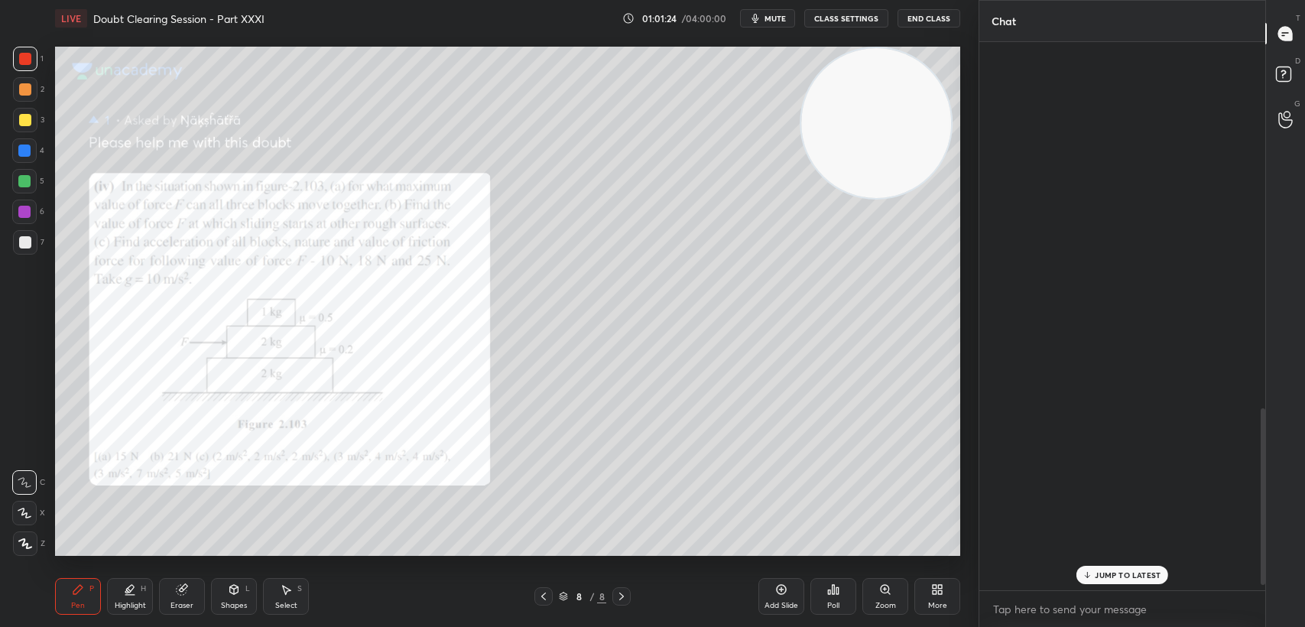
scroll to position [544, 281]
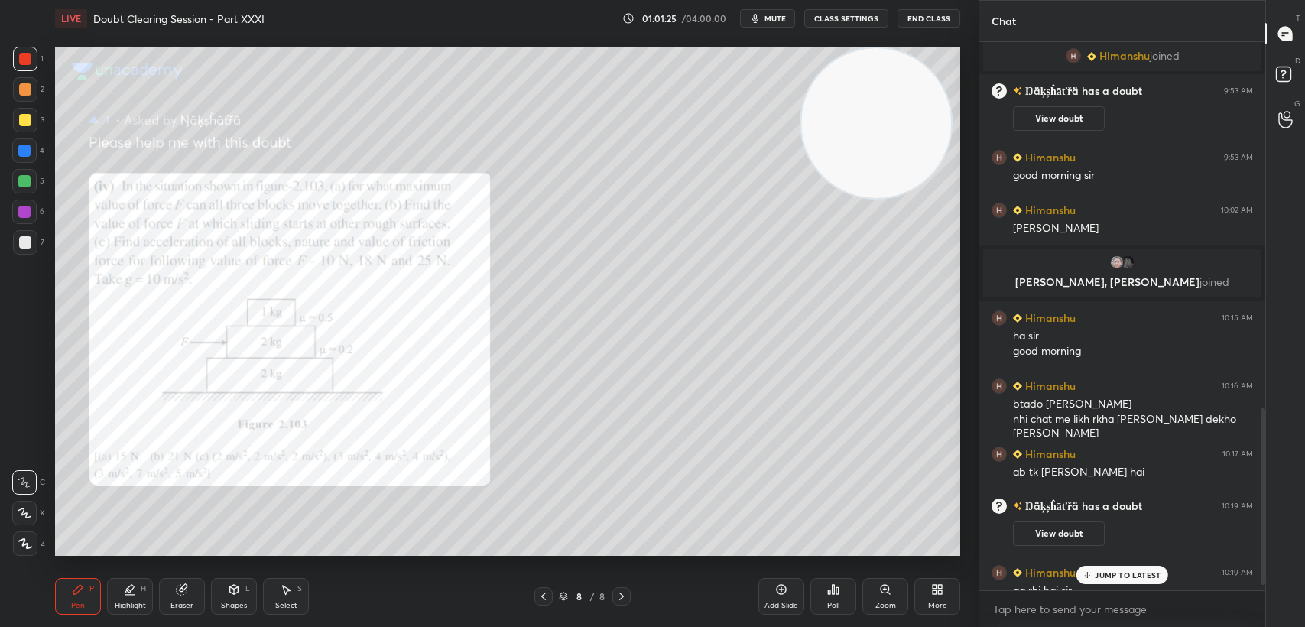
click at [1139, 566] on div "JUMP TO LATEST" at bounding box center [1123, 575] width 92 height 18
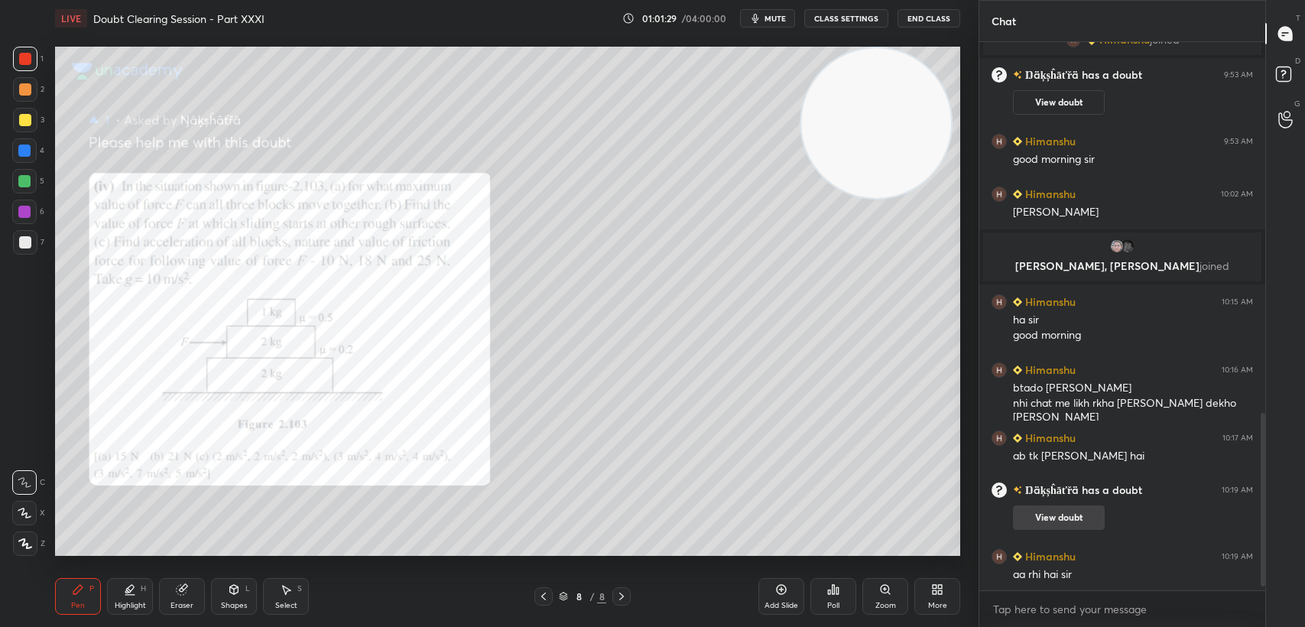
scroll to position [1217, 0]
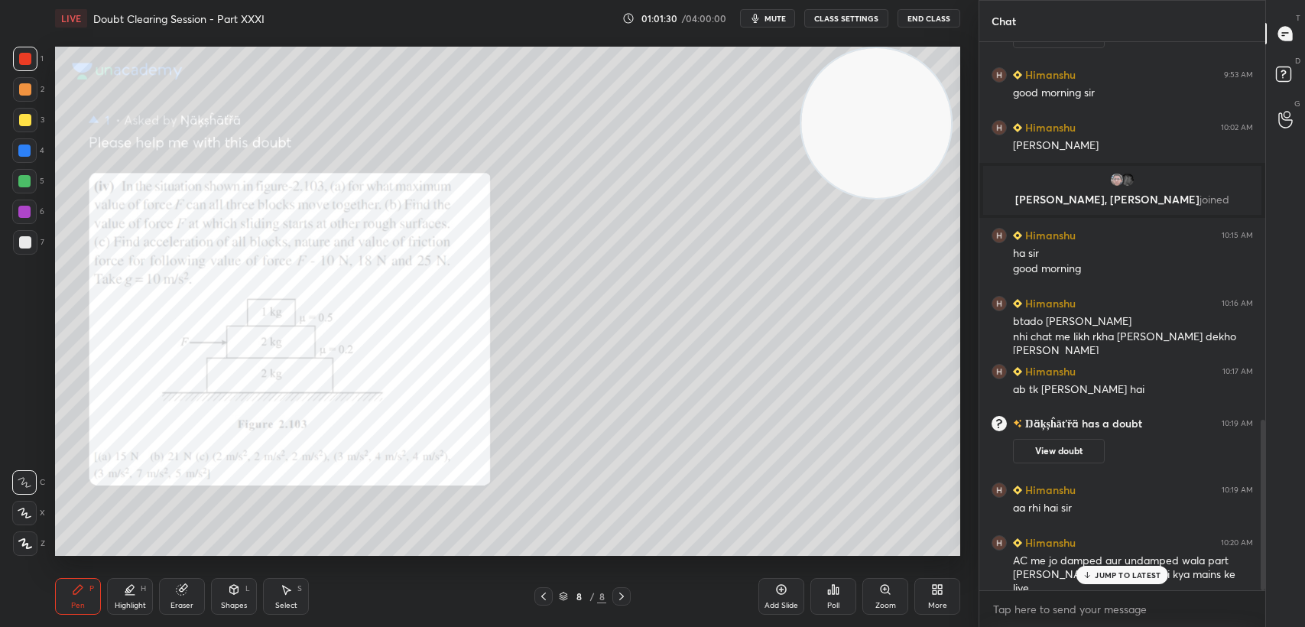
click at [1123, 574] on p "JUMP TO LATEST" at bounding box center [1128, 574] width 66 height 9
click at [16, 118] on div at bounding box center [25, 120] width 24 height 24
click at [19, 69] on div at bounding box center [25, 59] width 24 height 24
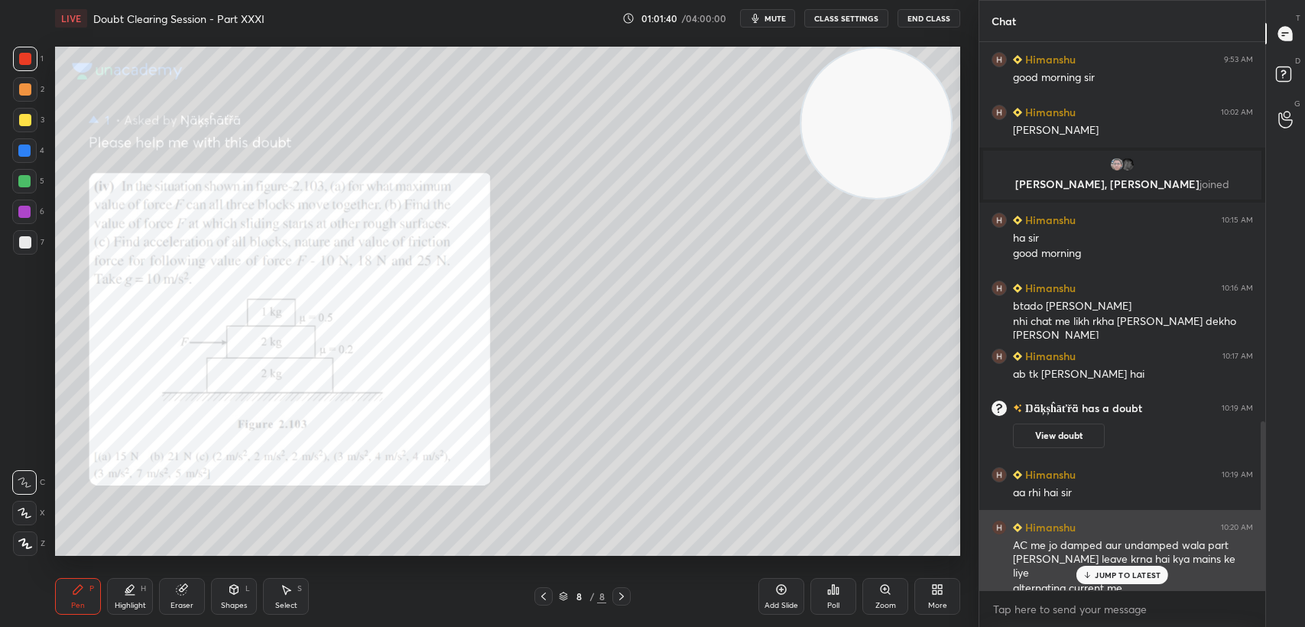
click at [1117, 572] on p "JUMP TO LATEST" at bounding box center [1128, 574] width 66 height 9
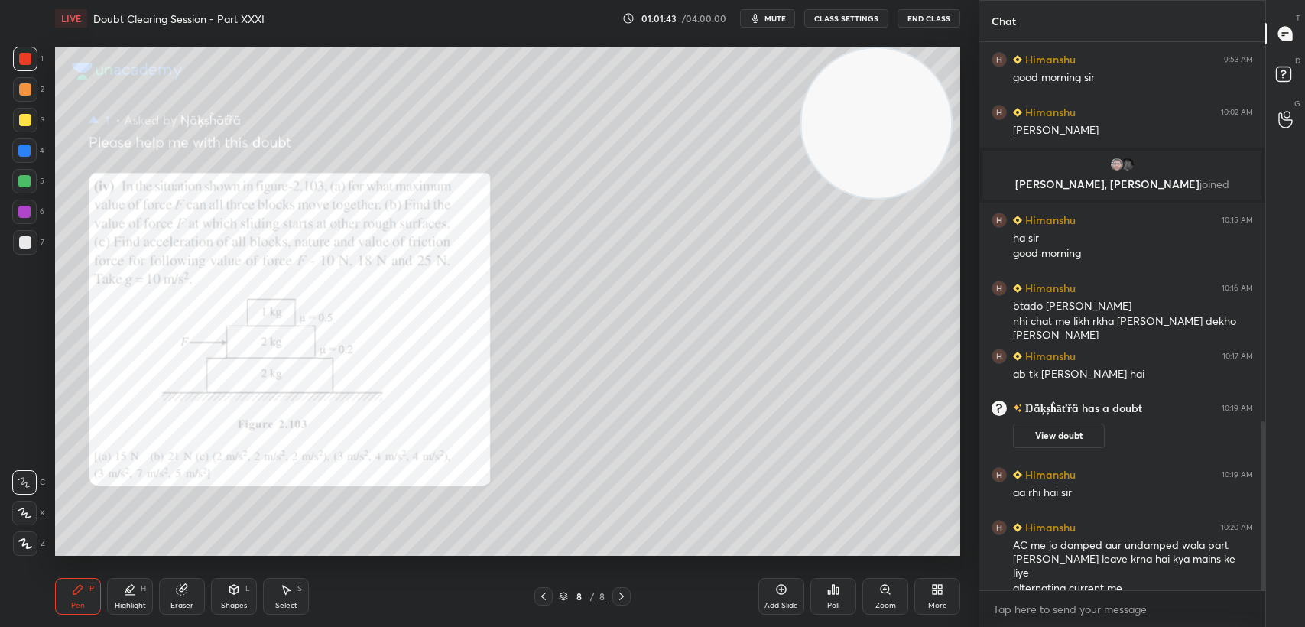
click at [40, 135] on div "3" at bounding box center [28, 123] width 31 height 31
click at [31, 127] on div at bounding box center [25, 120] width 24 height 24
click at [37, 154] on div "4" at bounding box center [28, 150] width 32 height 24
click at [31, 69] on div at bounding box center [25, 59] width 24 height 24
click at [28, 74] on div "1" at bounding box center [28, 62] width 31 height 31
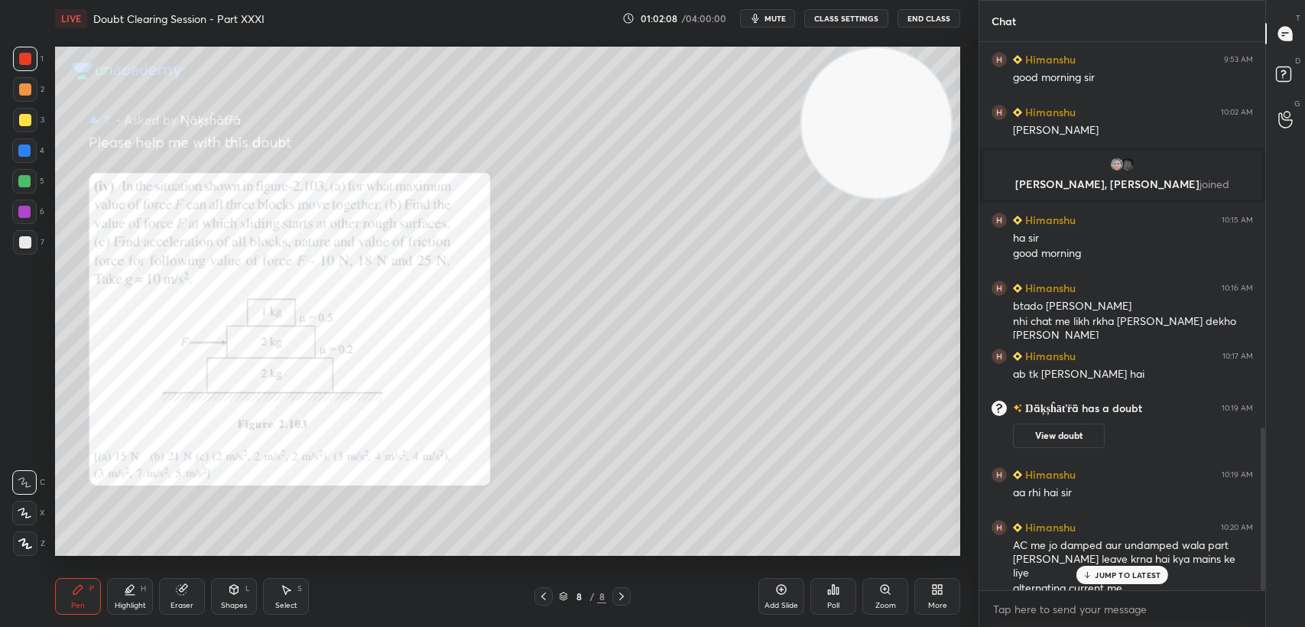
scroll to position [1299, 0]
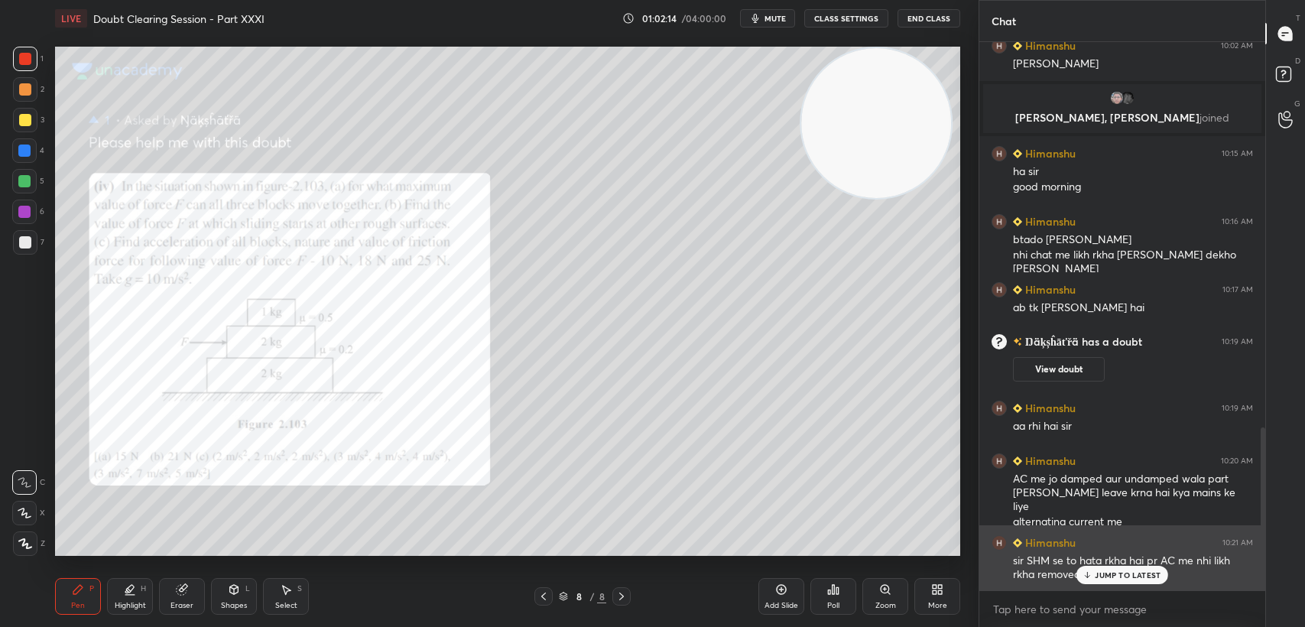
click at [1131, 578] on p "JUMP TO LATEST" at bounding box center [1128, 574] width 66 height 9
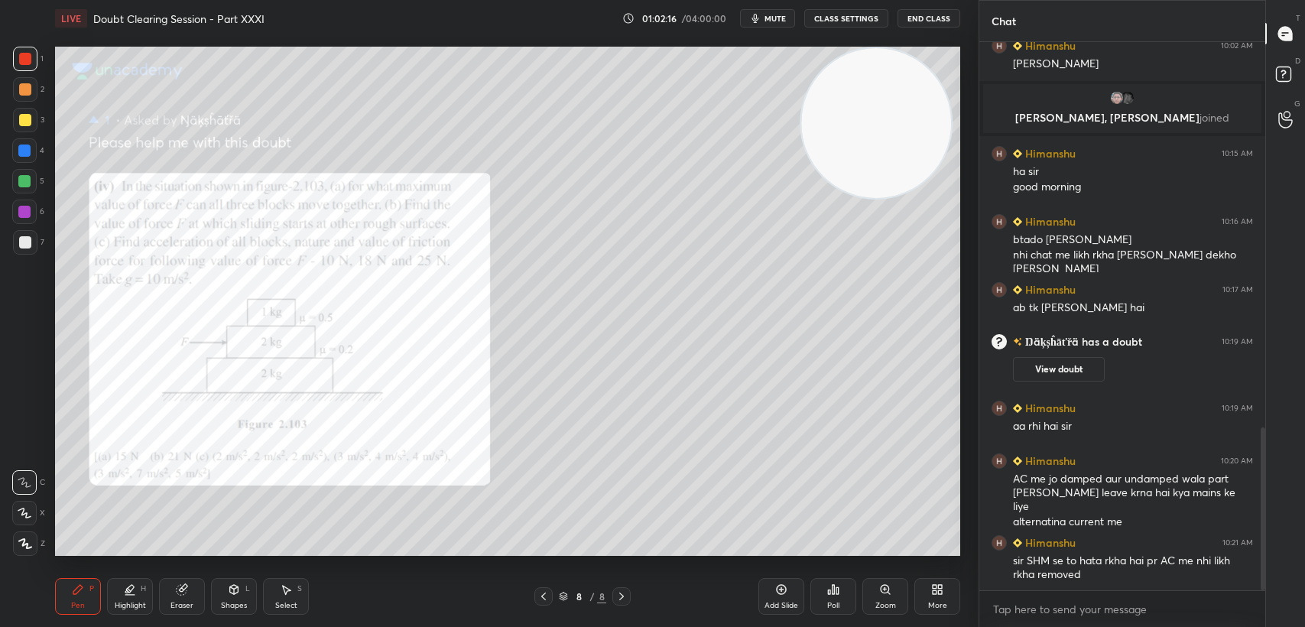
click at [179, 588] on icon at bounding box center [182, 590] width 10 height 10
click at [28, 551] on div "Erase all" at bounding box center [24, 543] width 24 height 24
click at [33, 154] on div at bounding box center [24, 150] width 24 height 24
click at [238, 602] on div "Shapes" at bounding box center [234, 606] width 26 height 8
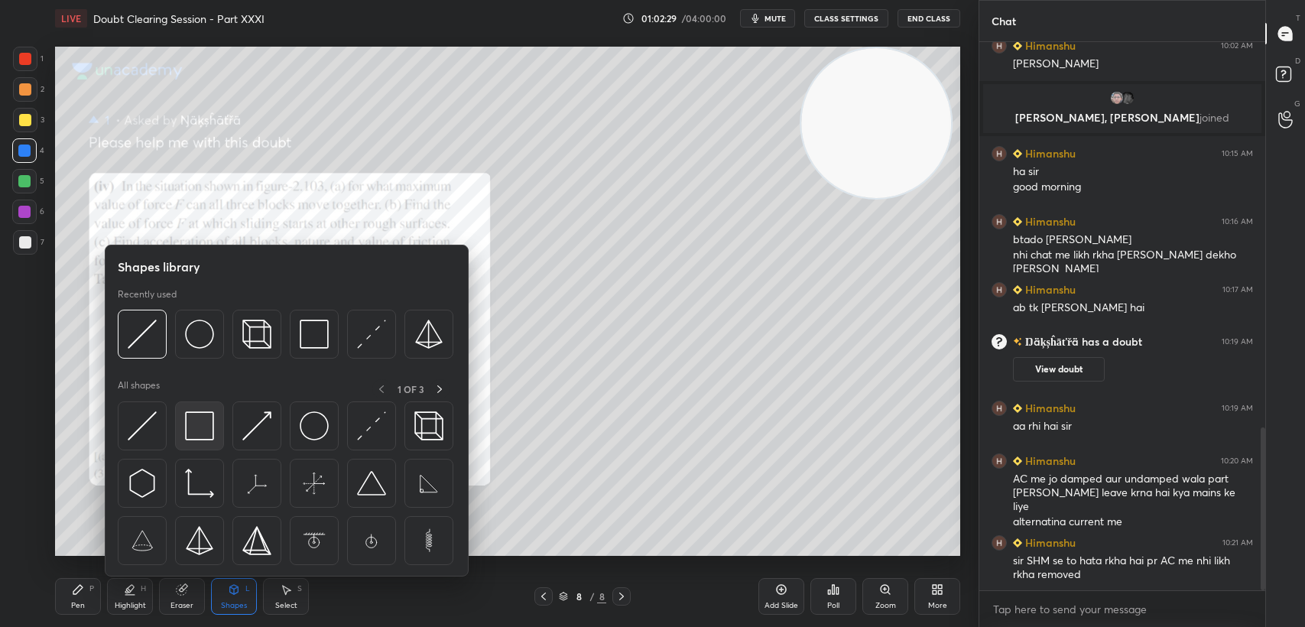
click at [193, 436] on img at bounding box center [199, 425] width 29 height 29
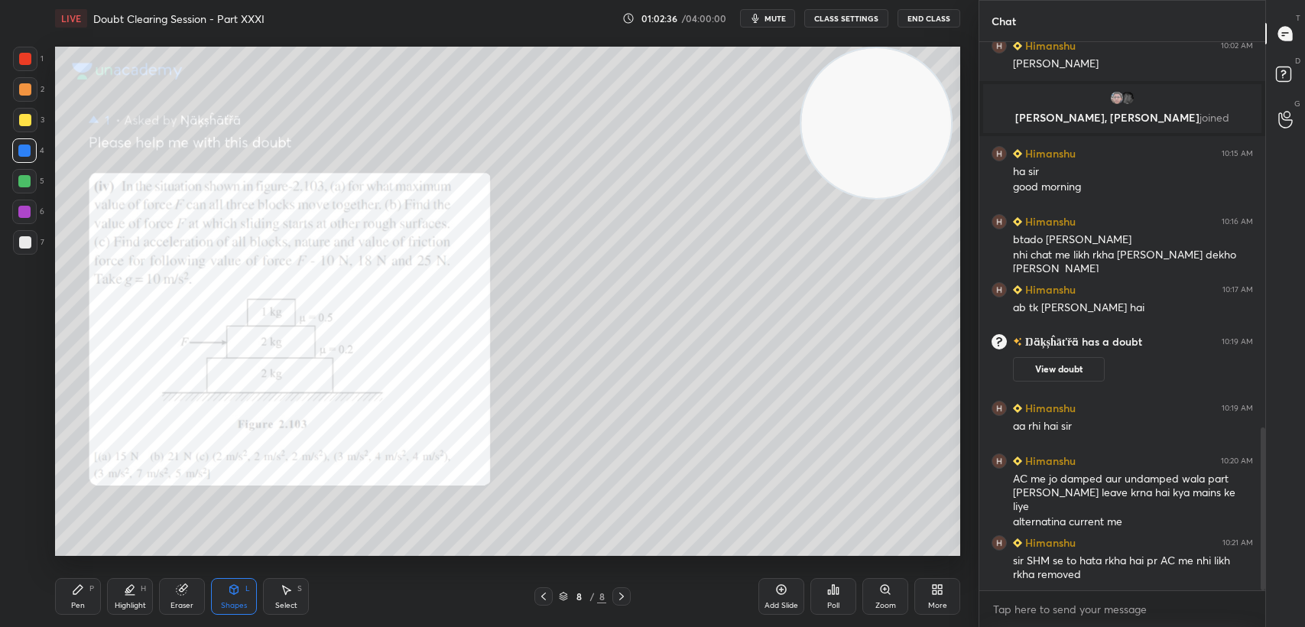
click at [24, 120] on div at bounding box center [25, 120] width 12 height 12
click at [24, 116] on div at bounding box center [25, 120] width 12 height 12
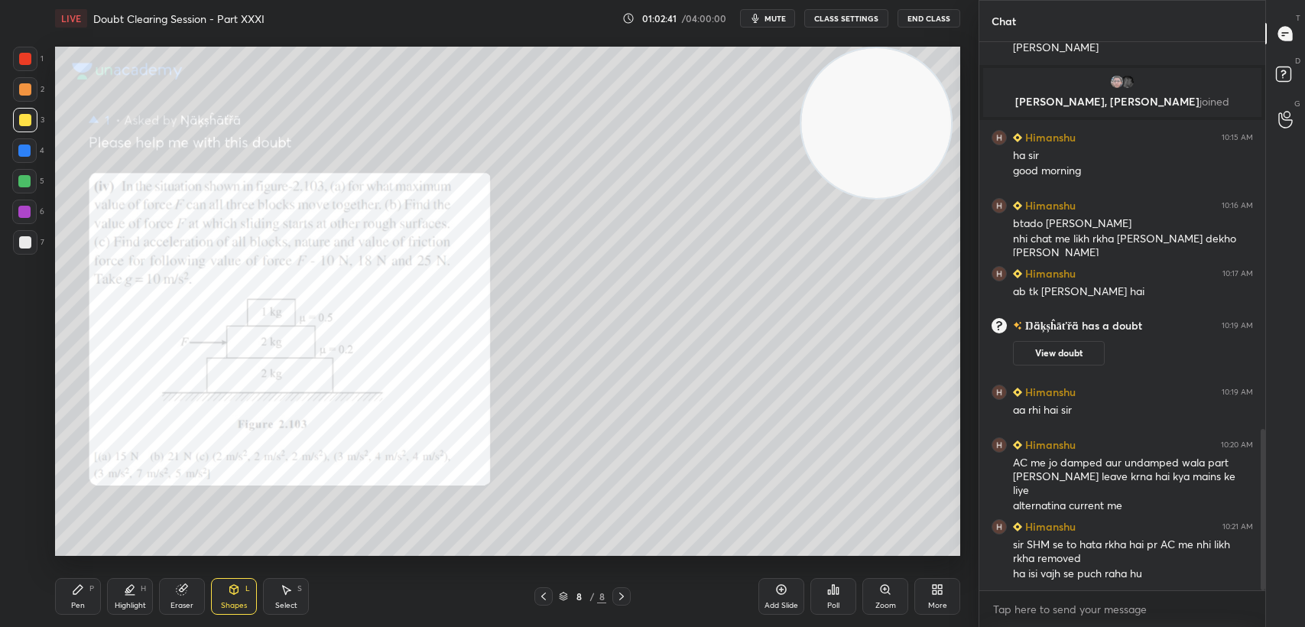
click at [24, 145] on div at bounding box center [24, 151] width 12 height 12
click at [73, 602] on div "Pen" at bounding box center [78, 606] width 14 height 8
click at [27, 173] on div at bounding box center [24, 181] width 24 height 24
click at [19, 255] on div "7" at bounding box center [28, 245] width 31 height 31
click at [18, 253] on div at bounding box center [25, 242] width 24 height 24
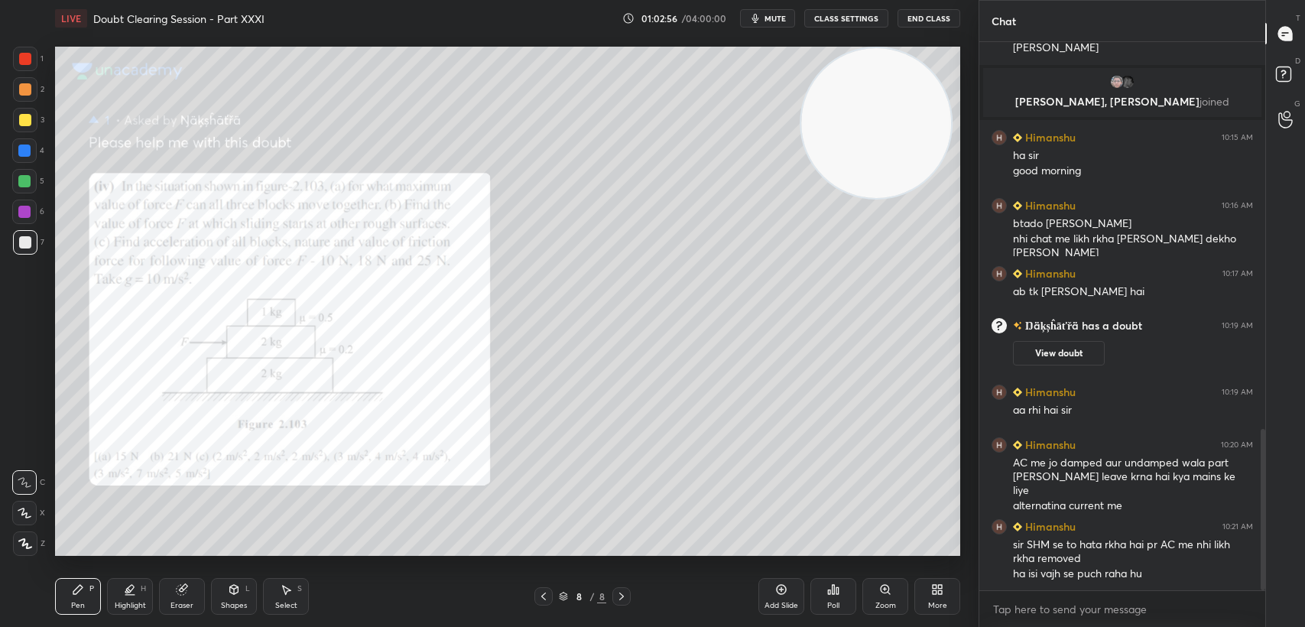
click at [12, 63] on div "1 2 3 4 5 6 7" at bounding box center [28, 154] width 32 height 214
click at [18, 64] on div at bounding box center [25, 59] width 24 height 24
click at [23, 121] on div at bounding box center [25, 120] width 12 height 12
click at [28, 93] on div at bounding box center [25, 89] width 12 height 12
click at [27, 57] on div at bounding box center [25, 59] width 12 height 12
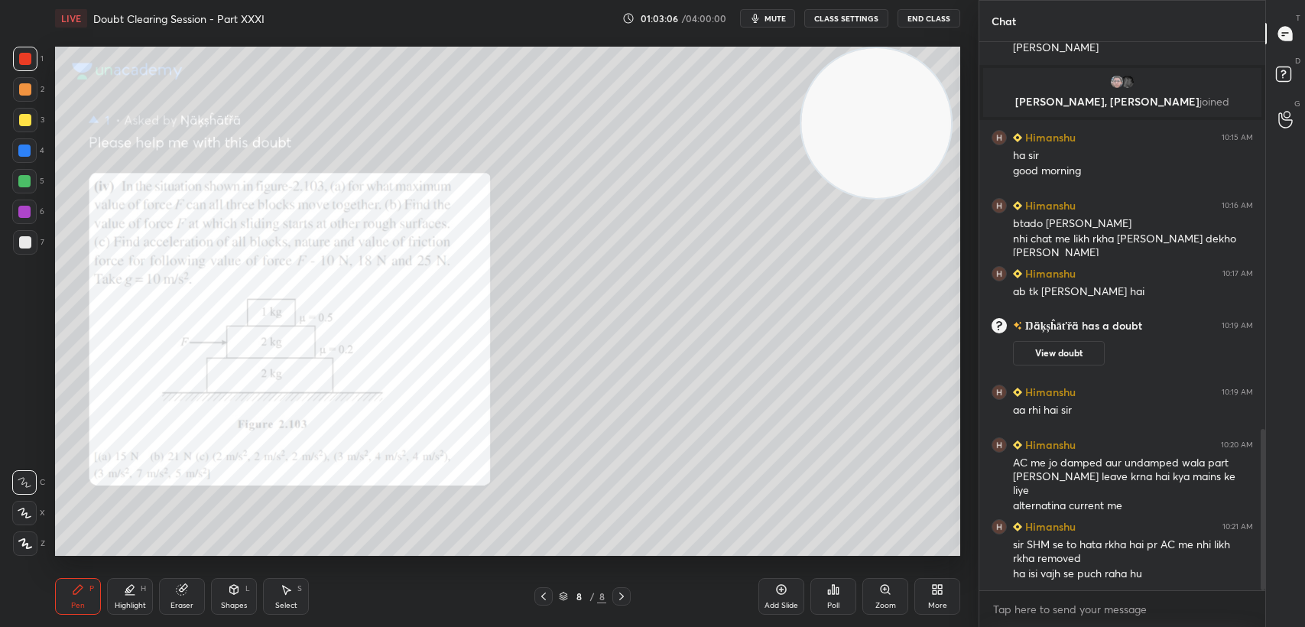
click at [30, 104] on div "2" at bounding box center [28, 92] width 31 height 31
click at [31, 134] on div "3" at bounding box center [28, 123] width 31 height 31
click at [17, 65] on div at bounding box center [25, 59] width 24 height 24
click at [14, 129] on div at bounding box center [25, 120] width 24 height 24
click at [17, 124] on div at bounding box center [25, 120] width 24 height 24
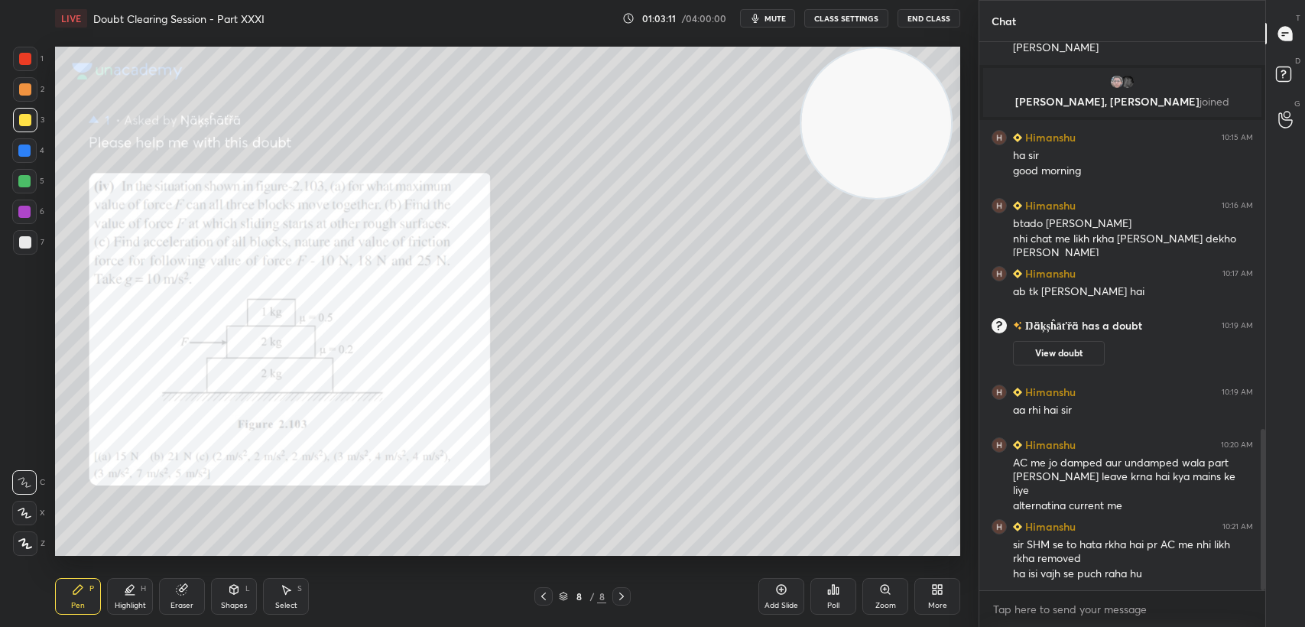
click at [80, 591] on icon at bounding box center [77, 589] width 9 height 9
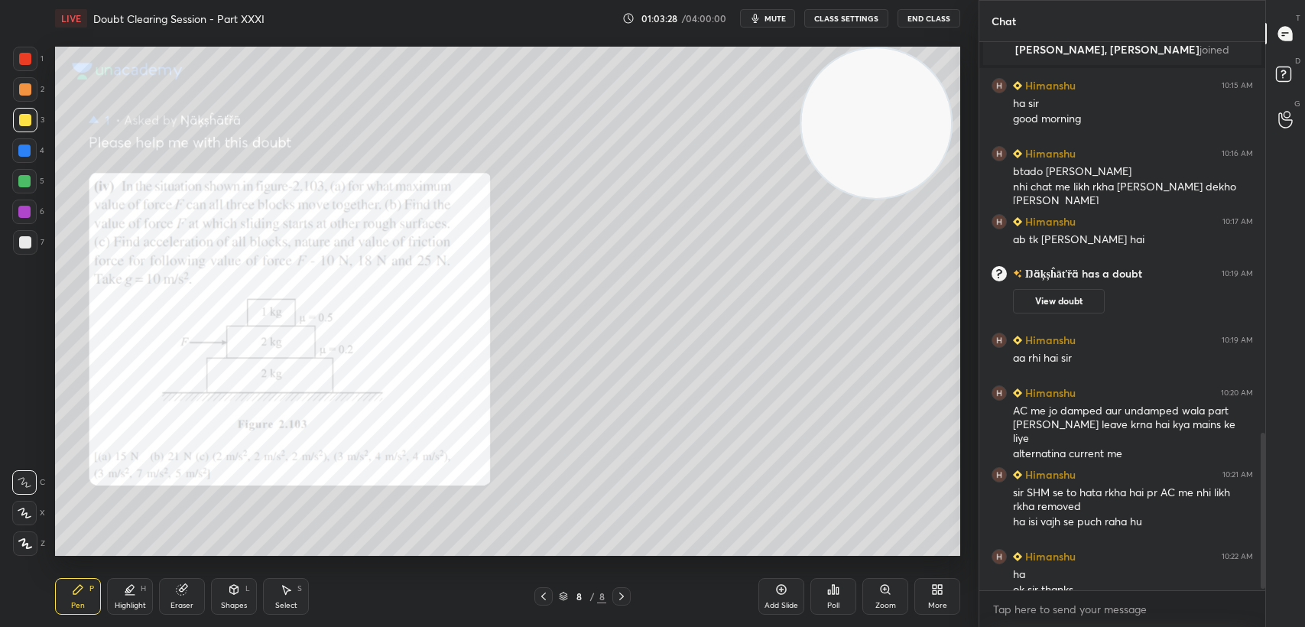
scroll to position [1383, 0]
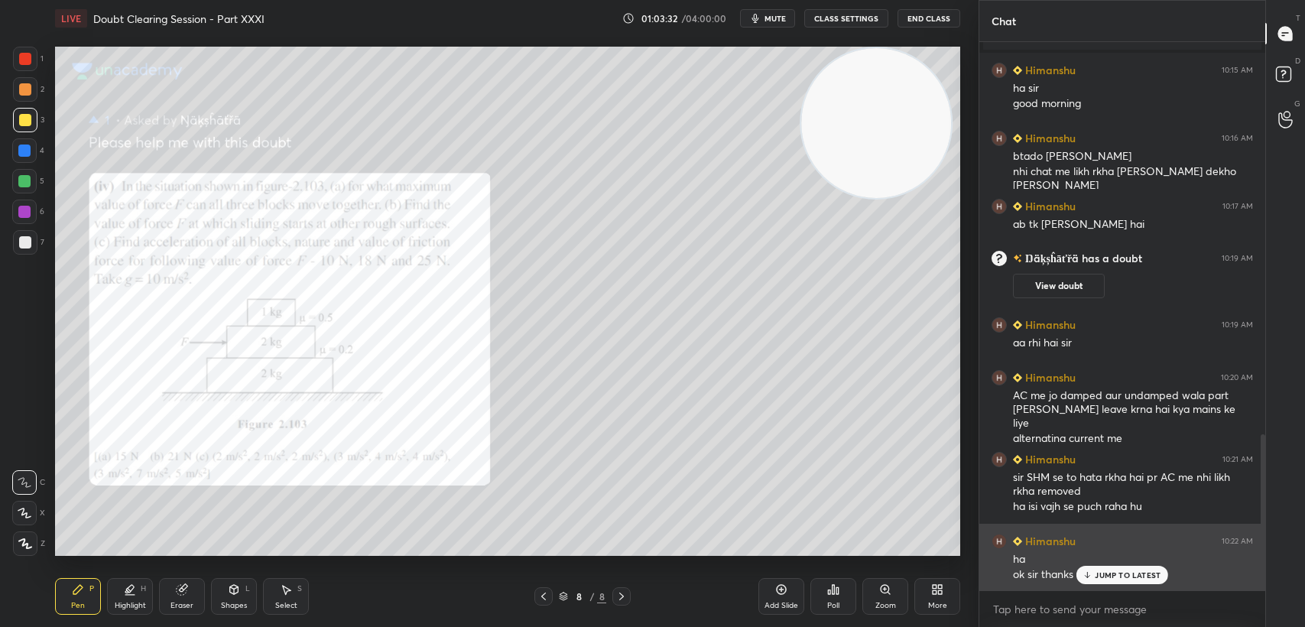
click at [1107, 578] on p "JUMP TO LATEST" at bounding box center [1128, 574] width 66 height 9
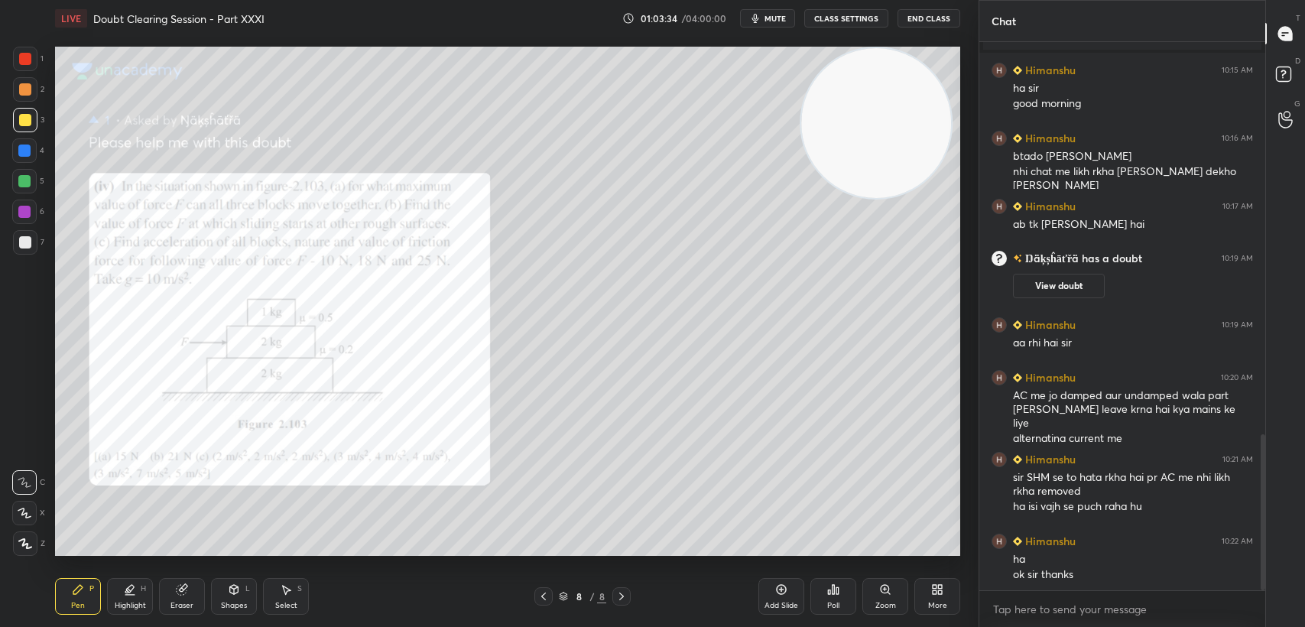
click at [759, 18] on icon "button" at bounding box center [755, 18] width 7 height 9
click at [948, 15] on button "End Class" at bounding box center [929, 18] width 63 height 18
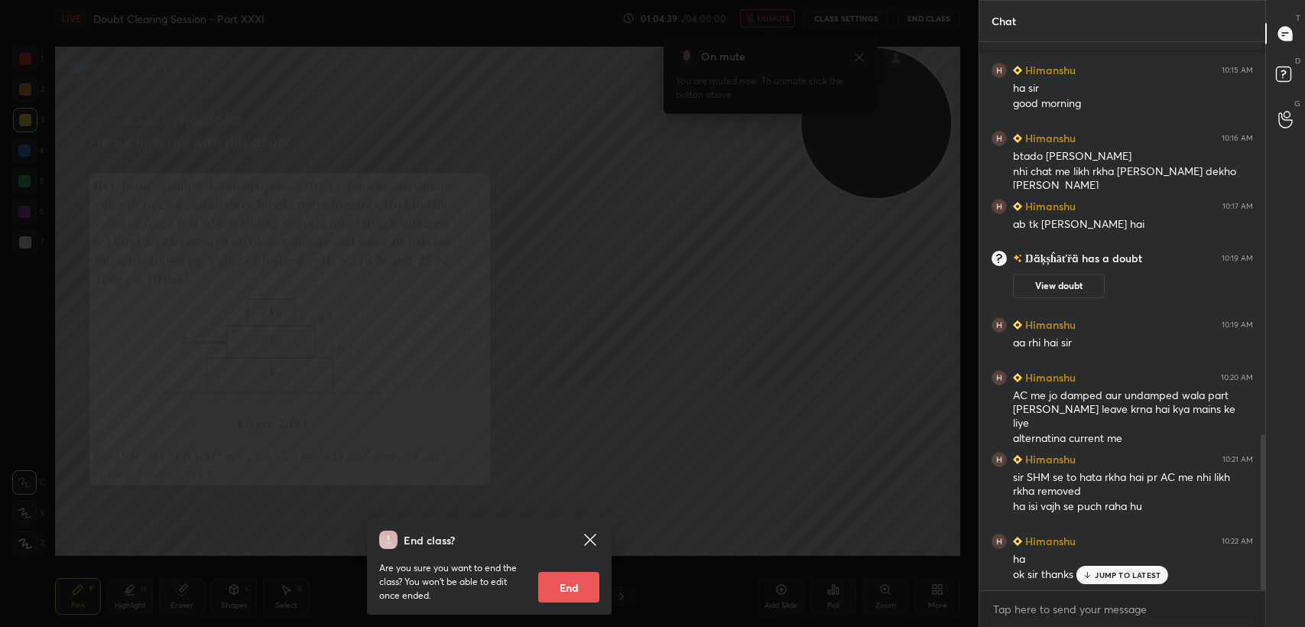
click at [1092, 573] on icon at bounding box center [1088, 574] width 10 height 9
click at [591, 535] on icon at bounding box center [590, 540] width 18 height 18
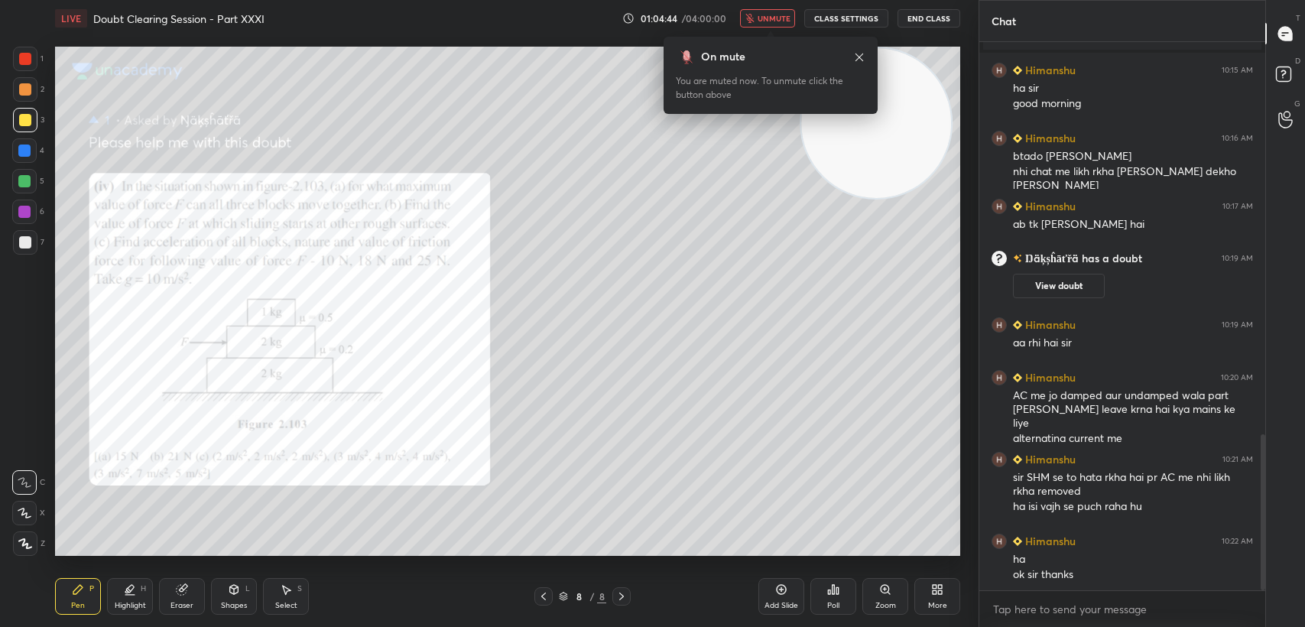
click at [782, 15] on span "unmute" at bounding box center [774, 18] width 33 height 11
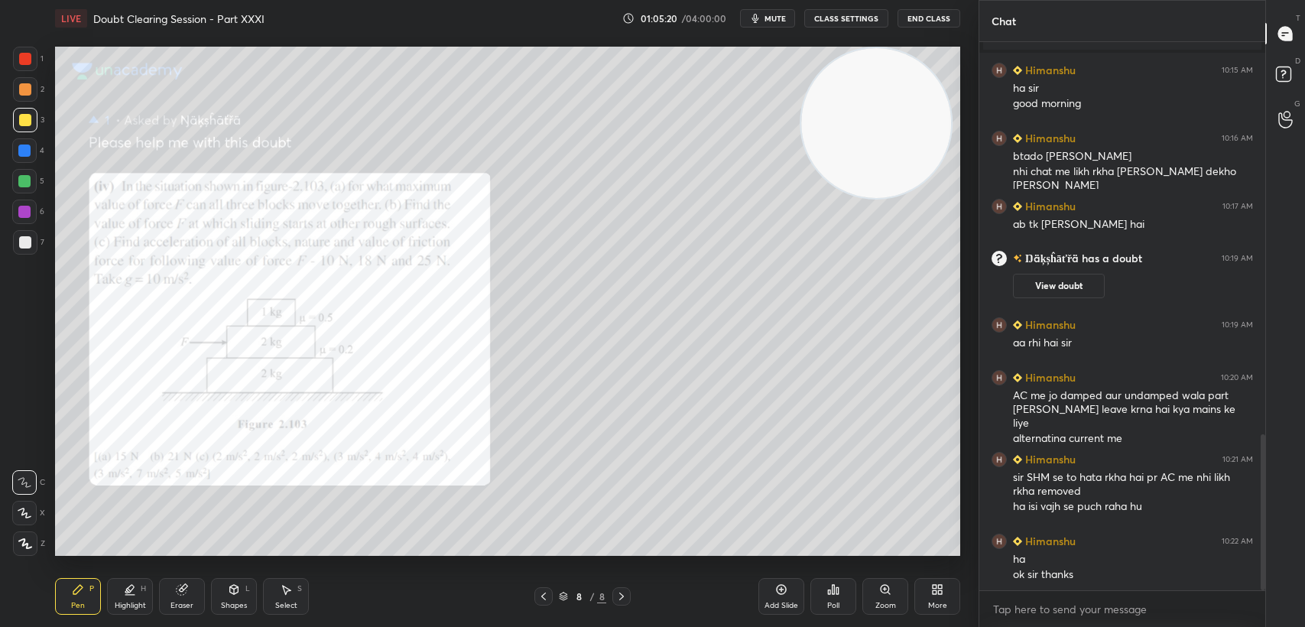
click at [15, 175] on div at bounding box center [24, 181] width 24 height 24
click at [24, 173] on div at bounding box center [24, 181] width 24 height 24
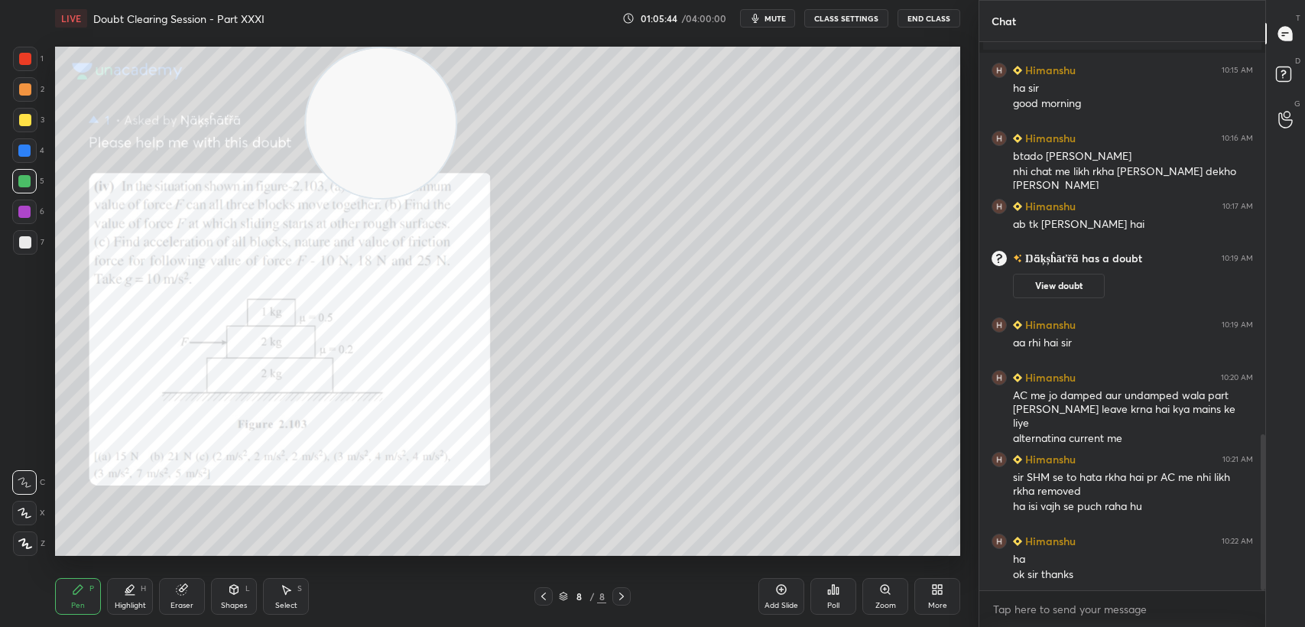
click at [174, 602] on div "Eraser" at bounding box center [182, 606] width 23 height 8
click at [77, 617] on div "Pen P Highlight H Eraser Shapes L Select S 8 / 8 Add Slide Poll Zoom More" at bounding box center [507, 596] width 905 height 61
click at [75, 605] on div "Pen" at bounding box center [78, 606] width 14 height 8
click at [25, 115] on div at bounding box center [25, 120] width 12 height 12
click at [31, 118] on div at bounding box center [25, 120] width 24 height 24
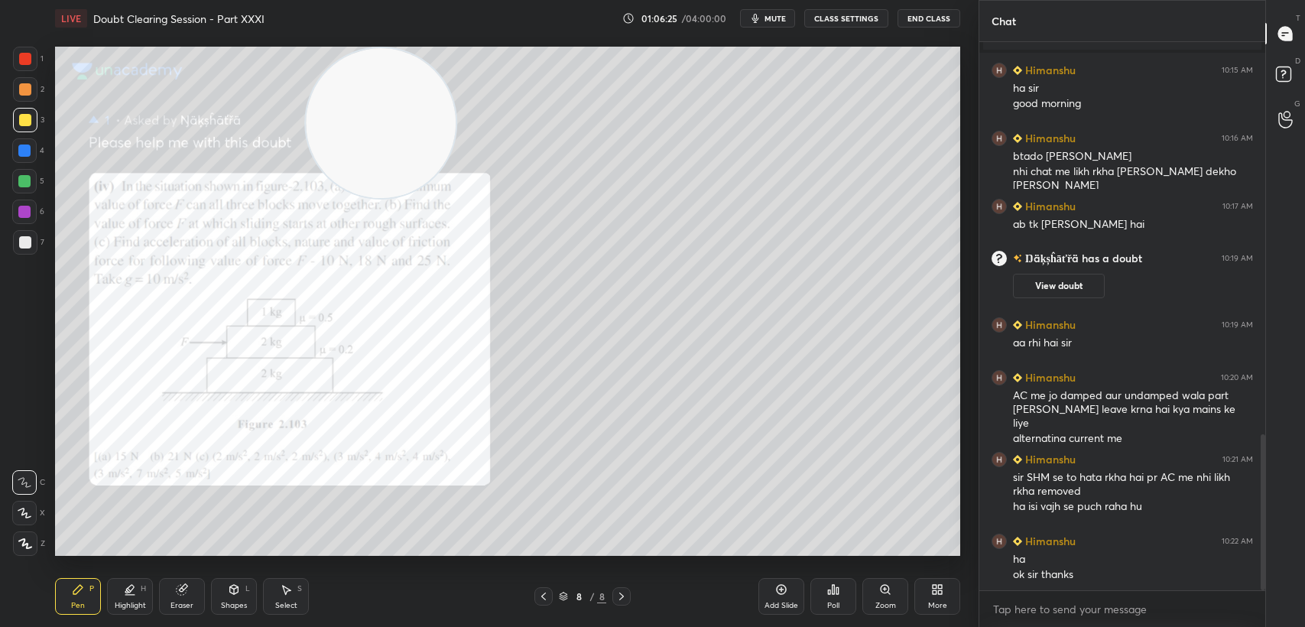
click at [28, 195] on div "5" at bounding box center [28, 184] width 32 height 31
click at [18, 188] on div at bounding box center [24, 181] width 24 height 24
click at [29, 145] on div at bounding box center [24, 151] width 12 height 12
click at [26, 122] on div at bounding box center [25, 120] width 12 height 12
click at [39, 185] on div "5" at bounding box center [28, 181] width 32 height 24
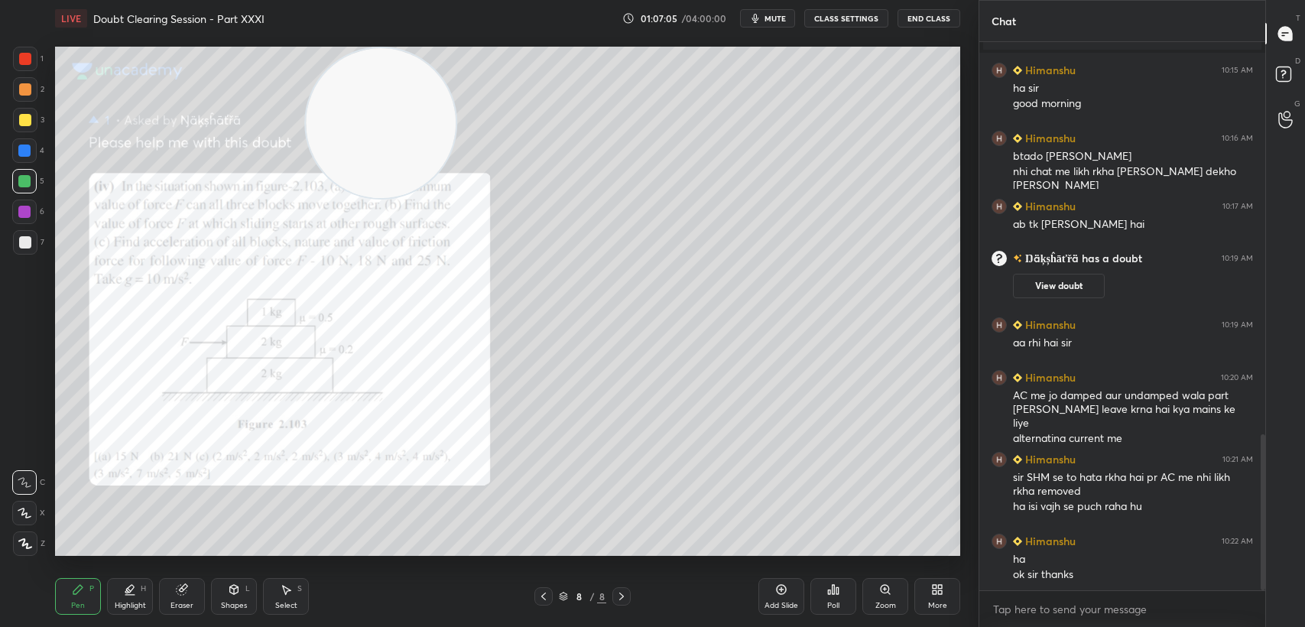
click at [34, 185] on div at bounding box center [24, 181] width 24 height 24
click at [42, 217] on div "6" at bounding box center [28, 212] width 32 height 24
click at [40, 255] on div "7" at bounding box center [28, 245] width 31 height 31
click at [31, 250] on div at bounding box center [25, 242] width 24 height 24
click at [22, 190] on div at bounding box center [24, 181] width 24 height 24
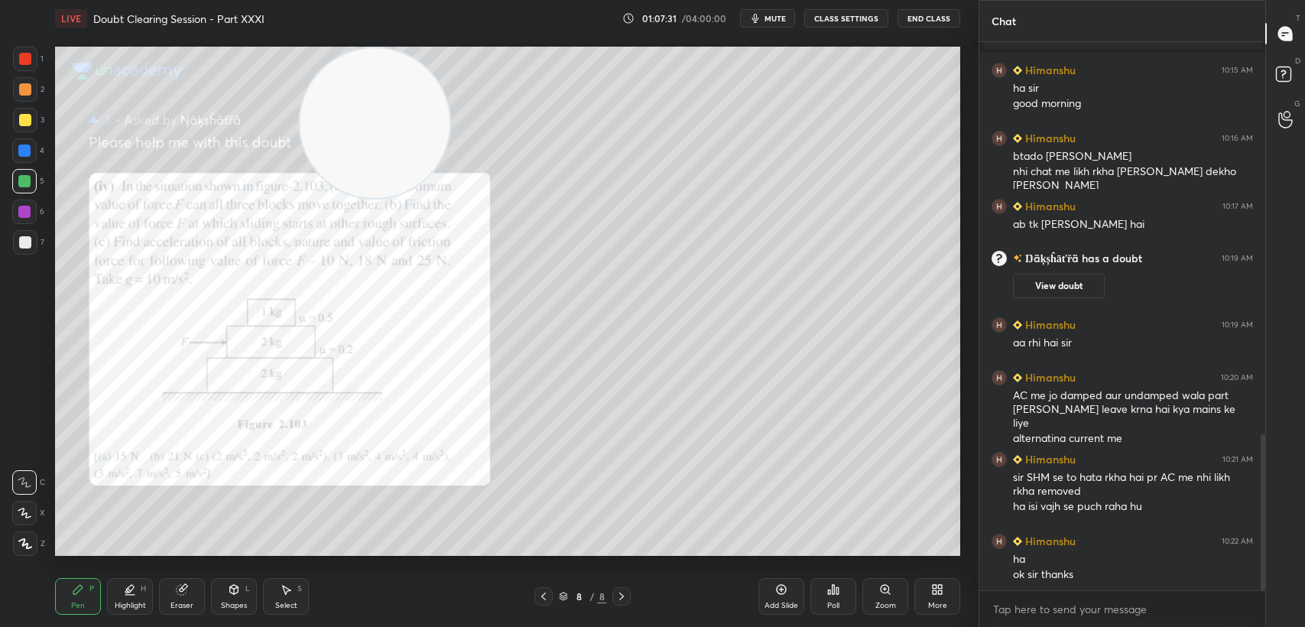
click at [24, 190] on div at bounding box center [24, 181] width 24 height 24
click at [18, 114] on div at bounding box center [25, 120] width 24 height 24
click at [14, 119] on div at bounding box center [25, 120] width 24 height 24
click at [17, 197] on div "5" at bounding box center [28, 184] width 32 height 31
click at [18, 181] on div at bounding box center [24, 181] width 12 height 12
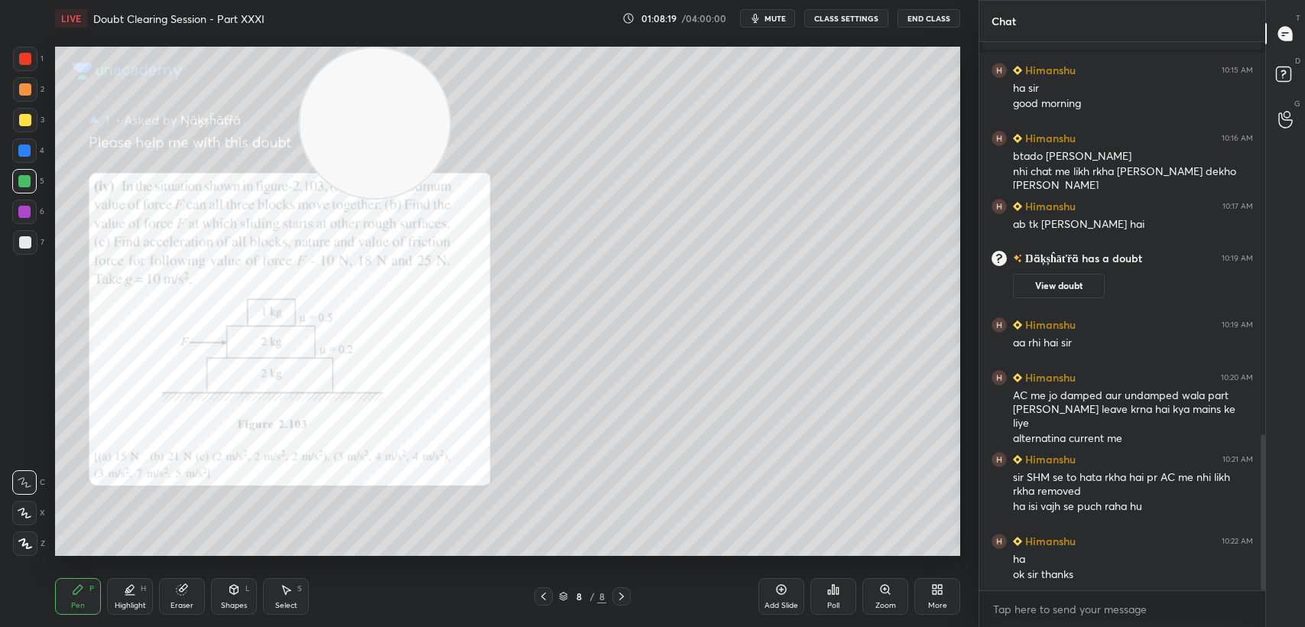
click at [19, 189] on div at bounding box center [24, 181] width 24 height 24
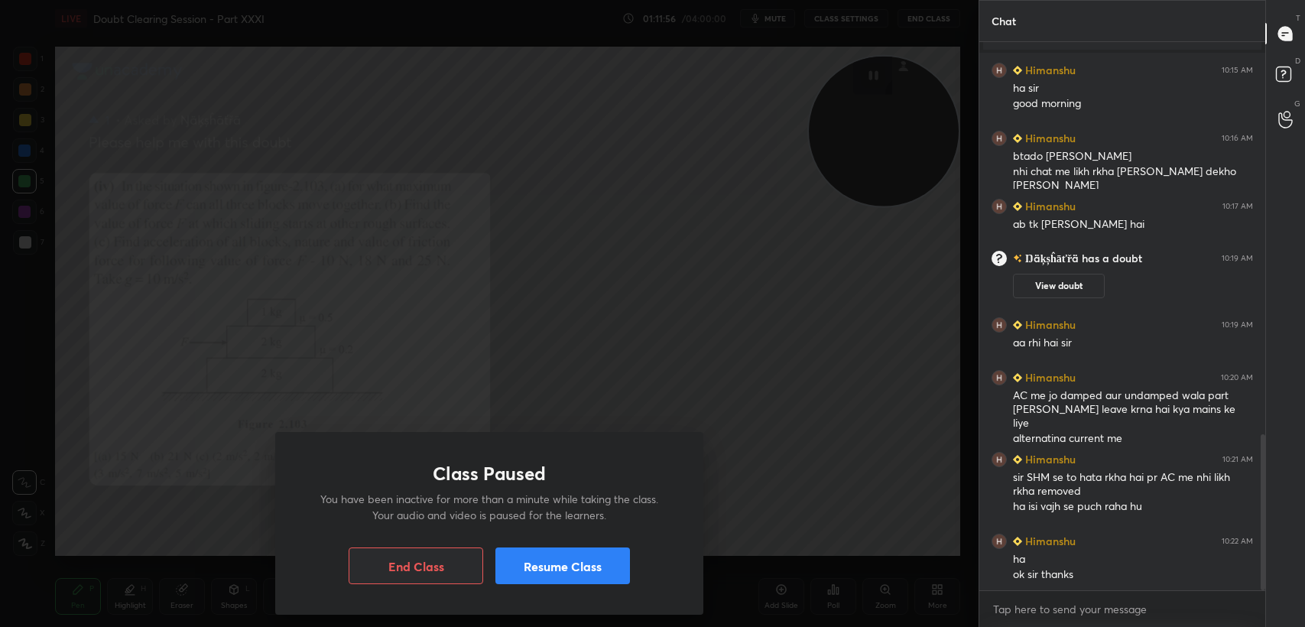
scroll to position [1419, 0]
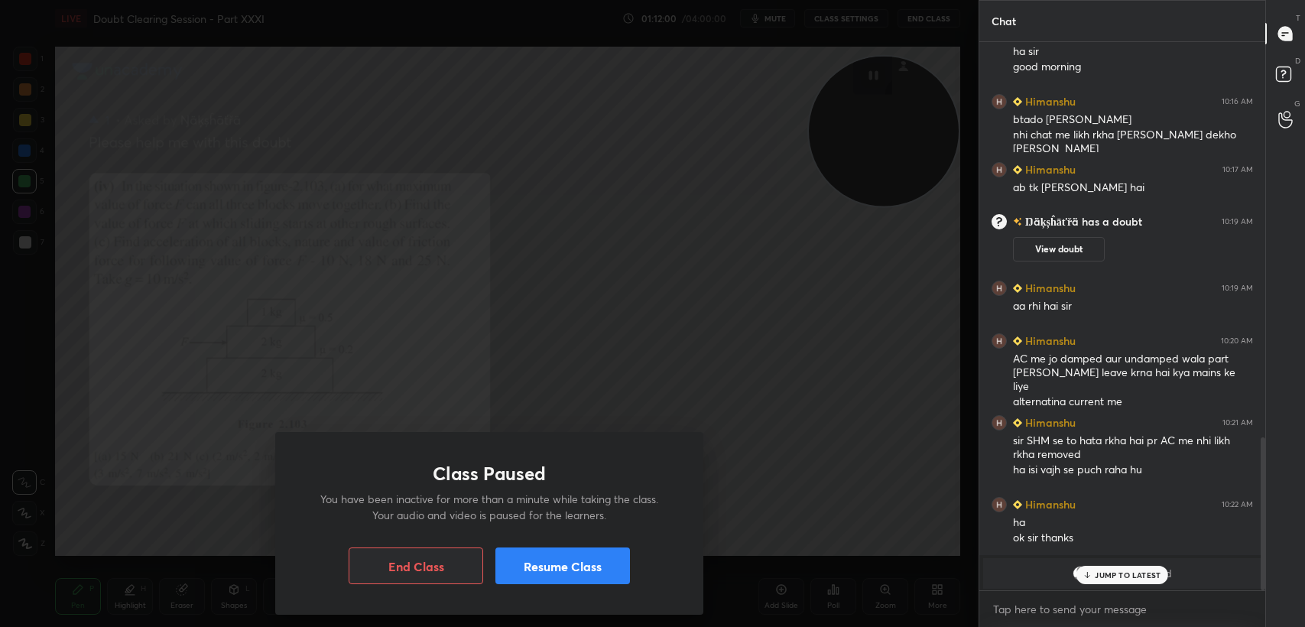
click at [551, 559] on button "Resume Class" at bounding box center [563, 566] width 135 height 37
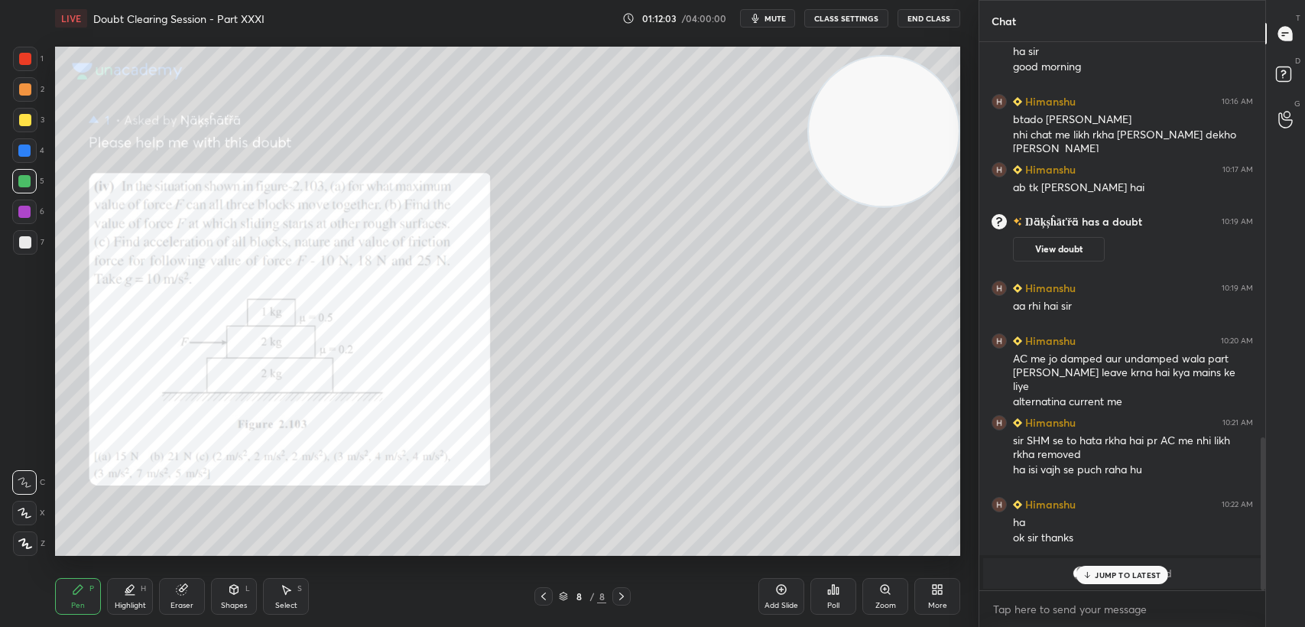
click at [1153, 574] on p "JUMP TO LATEST" at bounding box center [1128, 574] width 66 height 9
click at [944, 20] on button "End Class" at bounding box center [929, 18] width 63 height 18
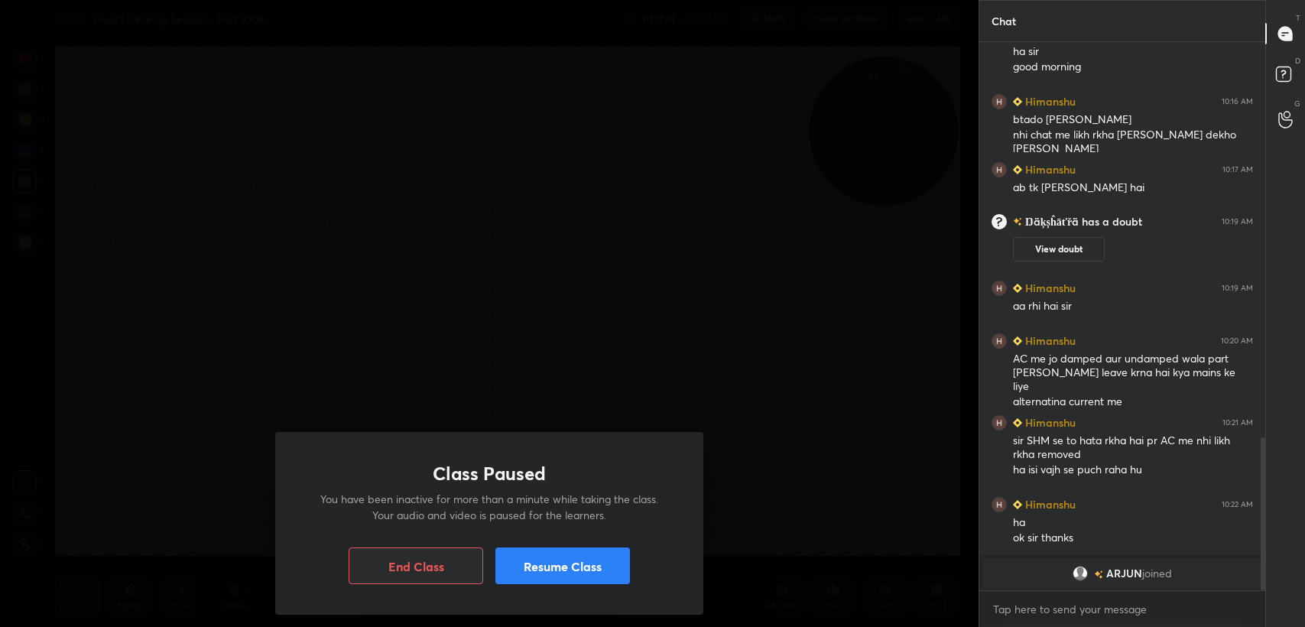
click at [532, 558] on button "Resume Class" at bounding box center [563, 566] width 135 height 37
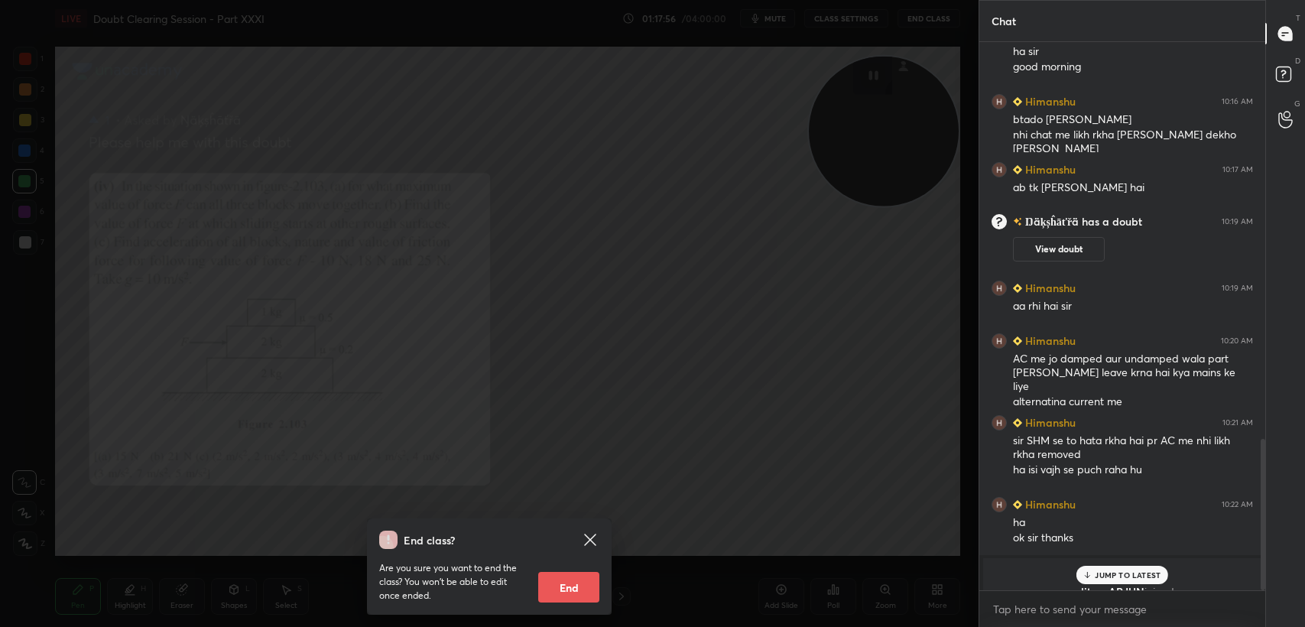
scroll to position [1438, 0]
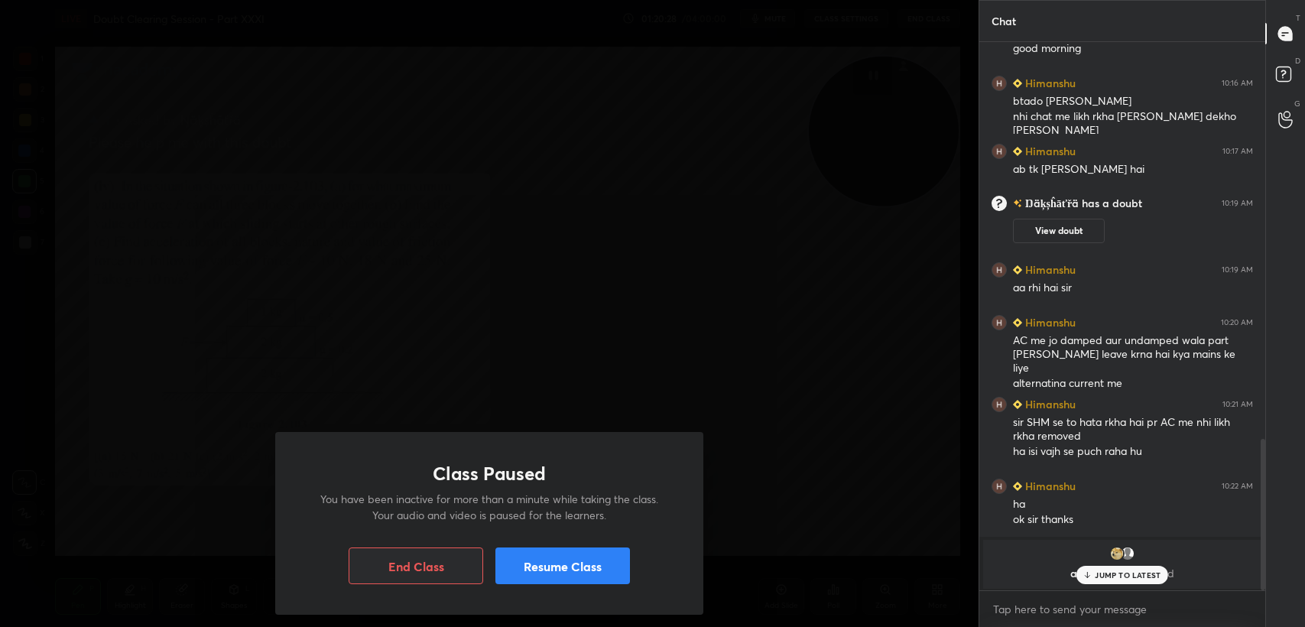
click at [544, 564] on button "Resume Class" at bounding box center [563, 566] width 135 height 37
